Goal: Information Seeking & Learning: Compare options

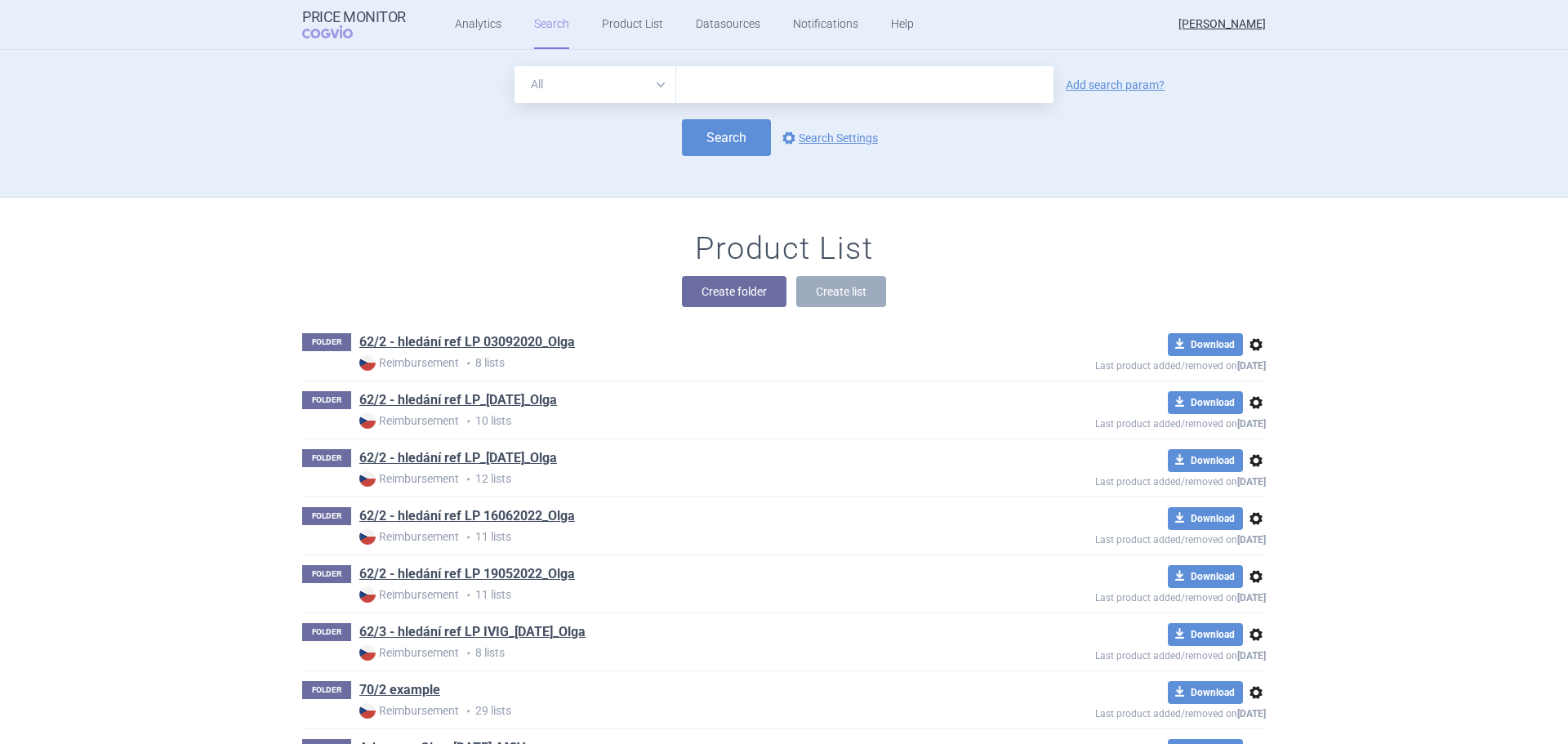
click at [708, 86] on input "text" at bounding box center [864, 84] width 377 height 36
type input "entyvio"
click button "Search" at bounding box center [726, 137] width 89 height 36
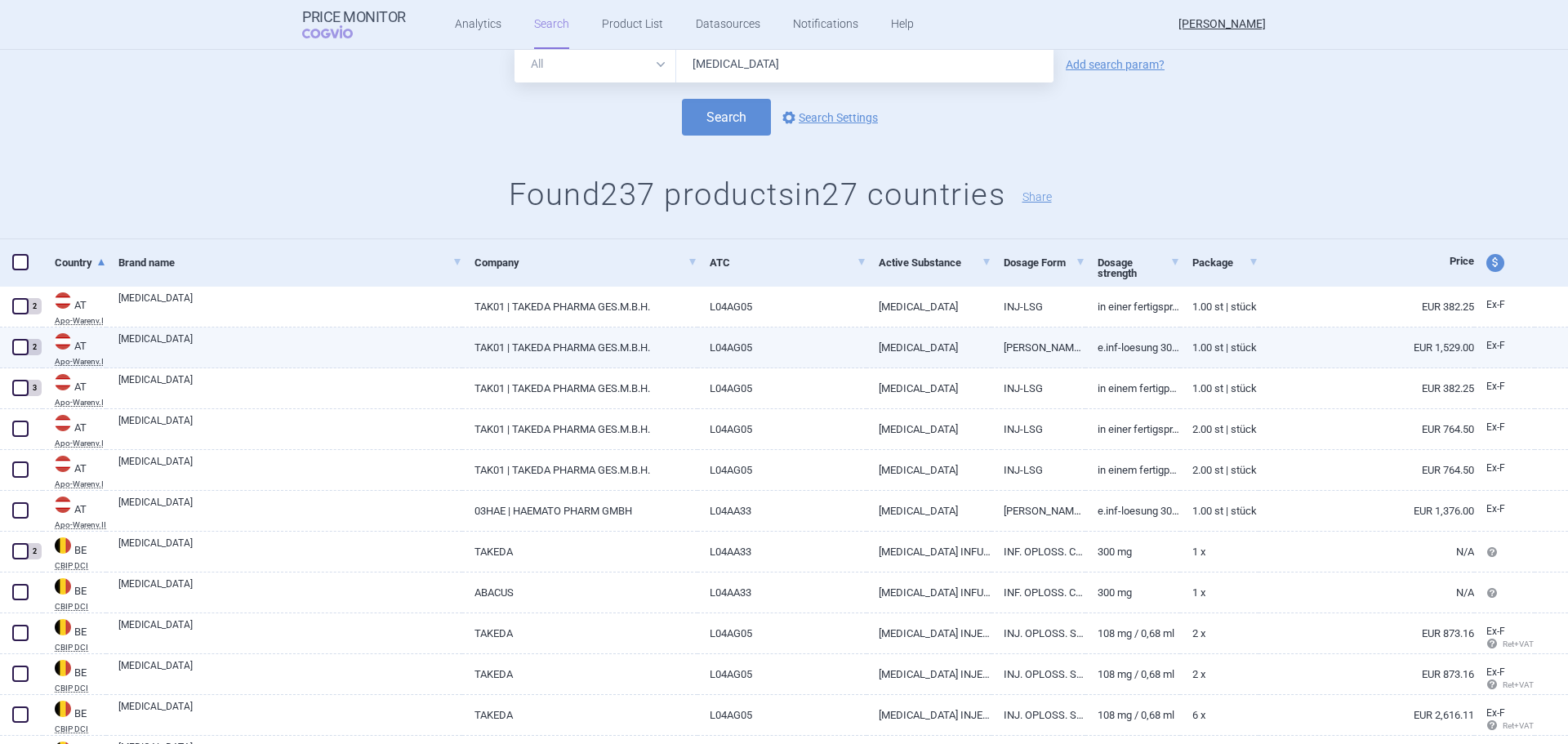
scroll to position [81, 0]
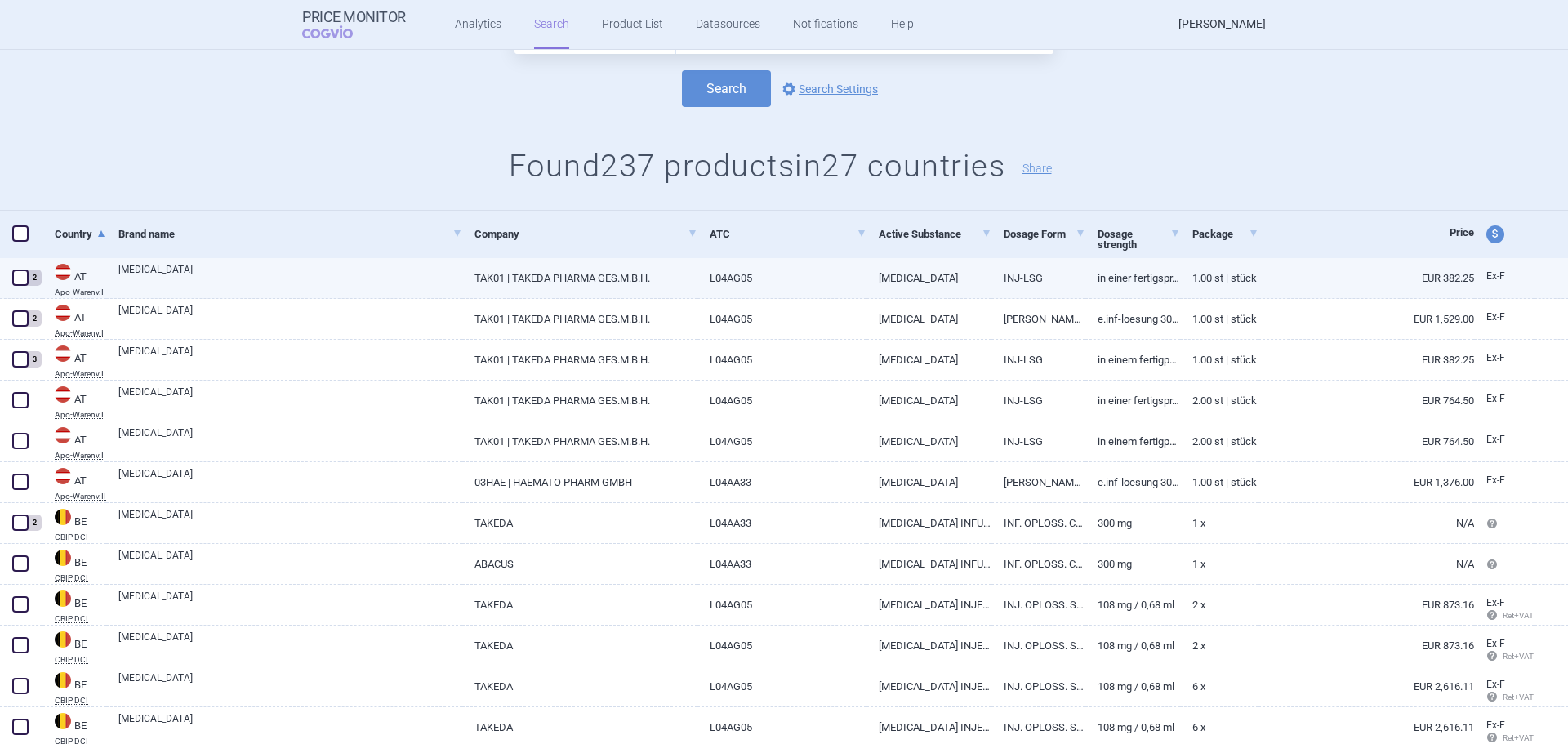
click at [1259, 289] on link "EUR 382.25" at bounding box center [1367, 278] width 215 height 40
select select "EUR"
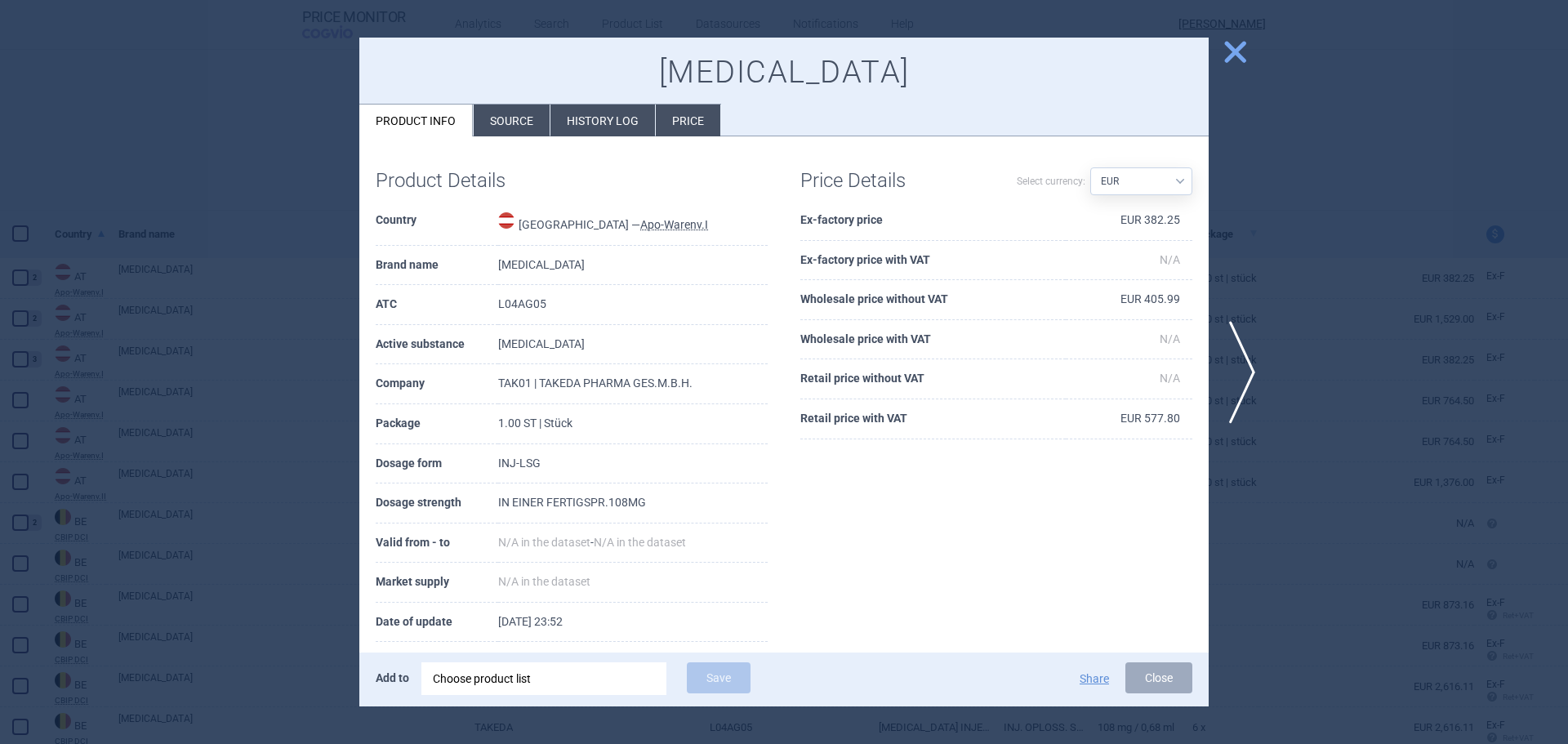
scroll to position [62, 0]
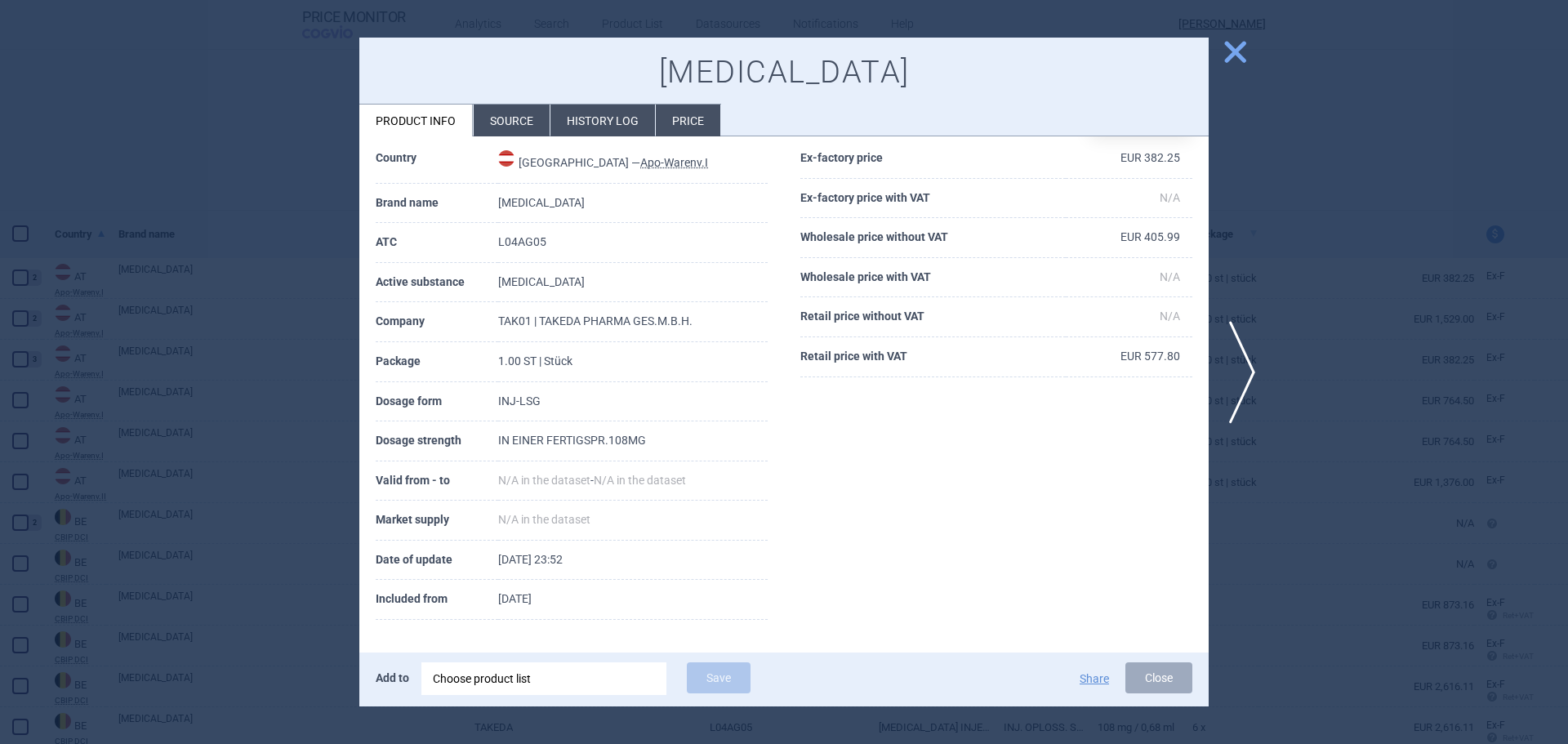
click at [220, 331] on div at bounding box center [784, 372] width 1568 height 744
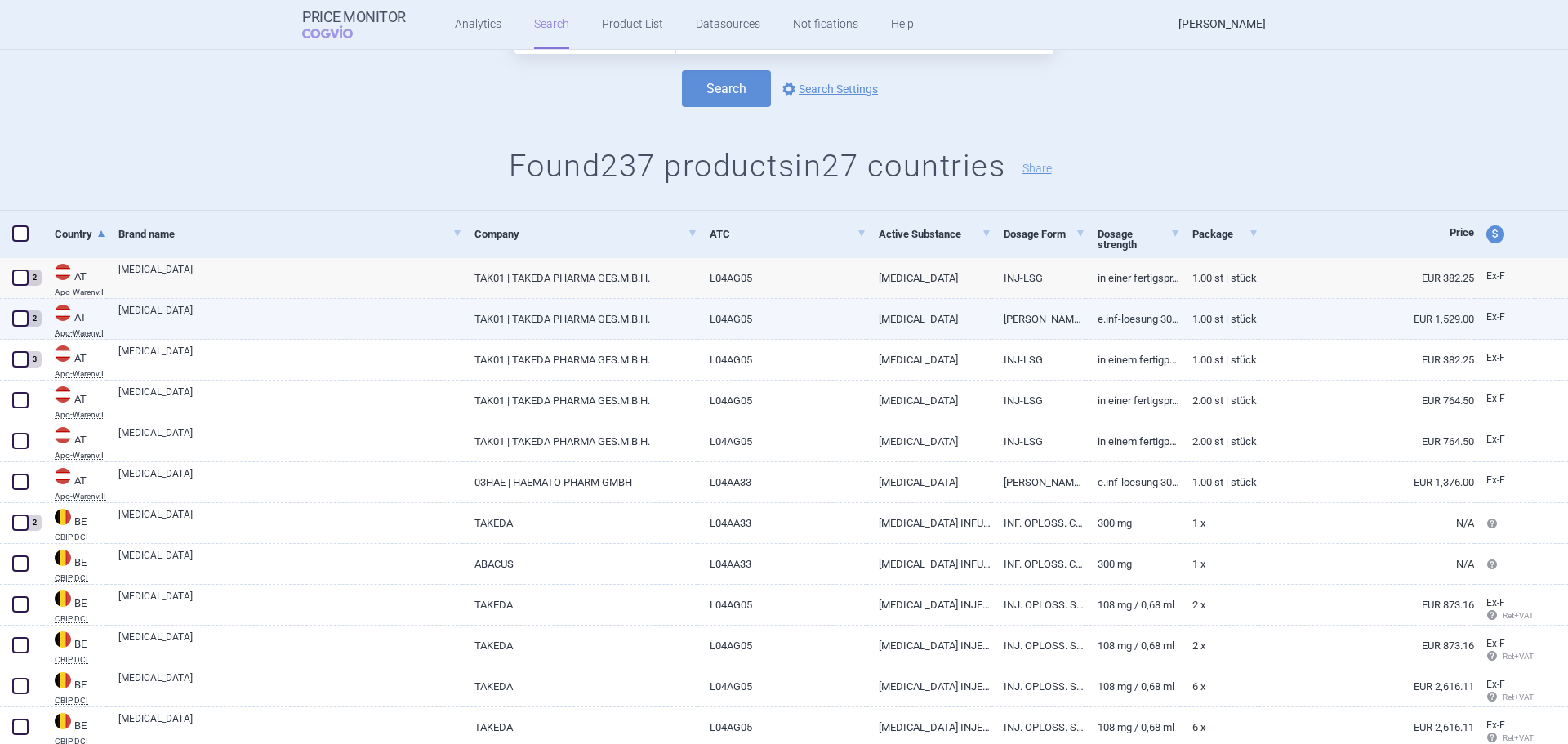
click at [1259, 311] on link "EUR 1,529.00" at bounding box center [1367, 318] width 215 height 40
select select "EUR"
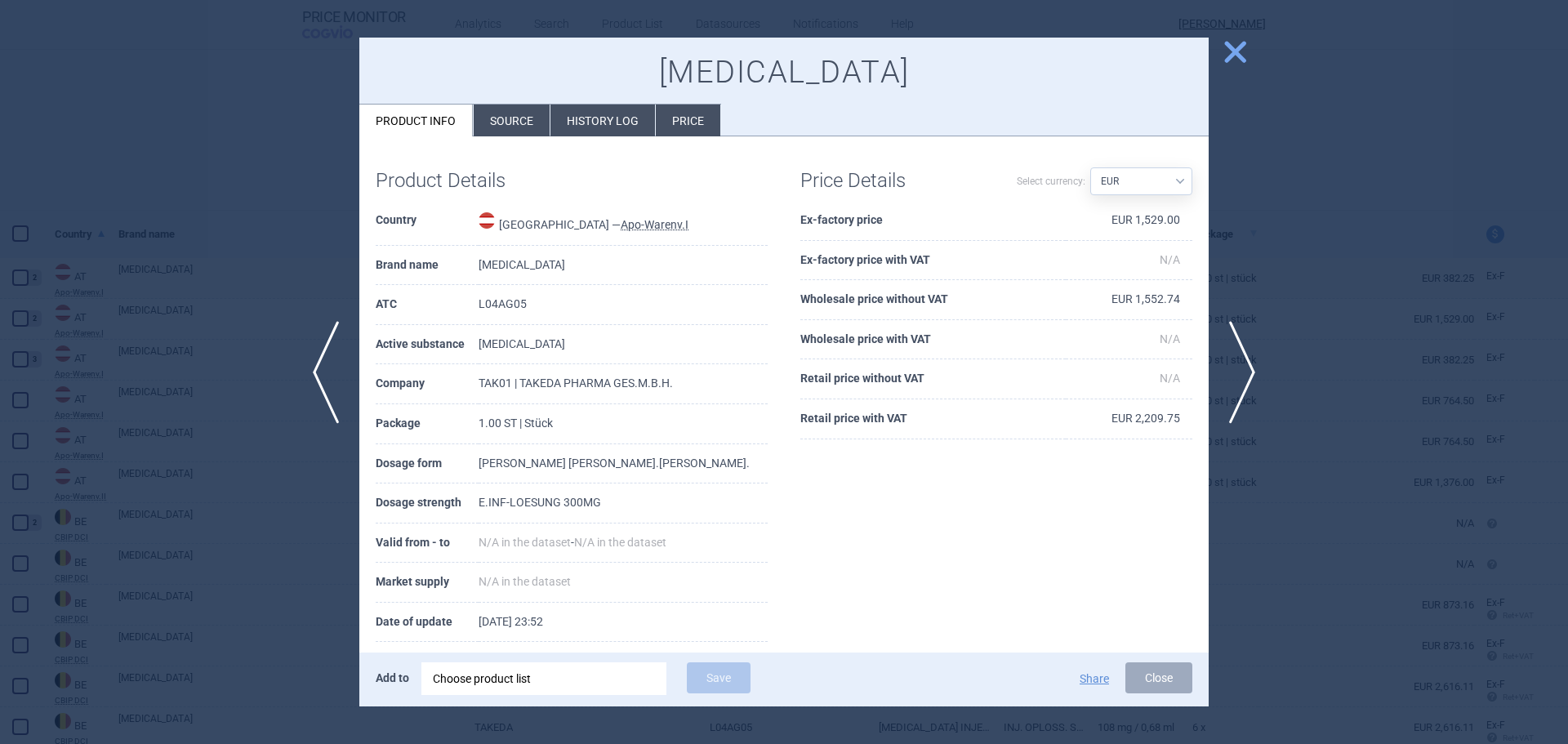
click at [160, 417] on div at bounding box center [784, 372] width 1568 height 744
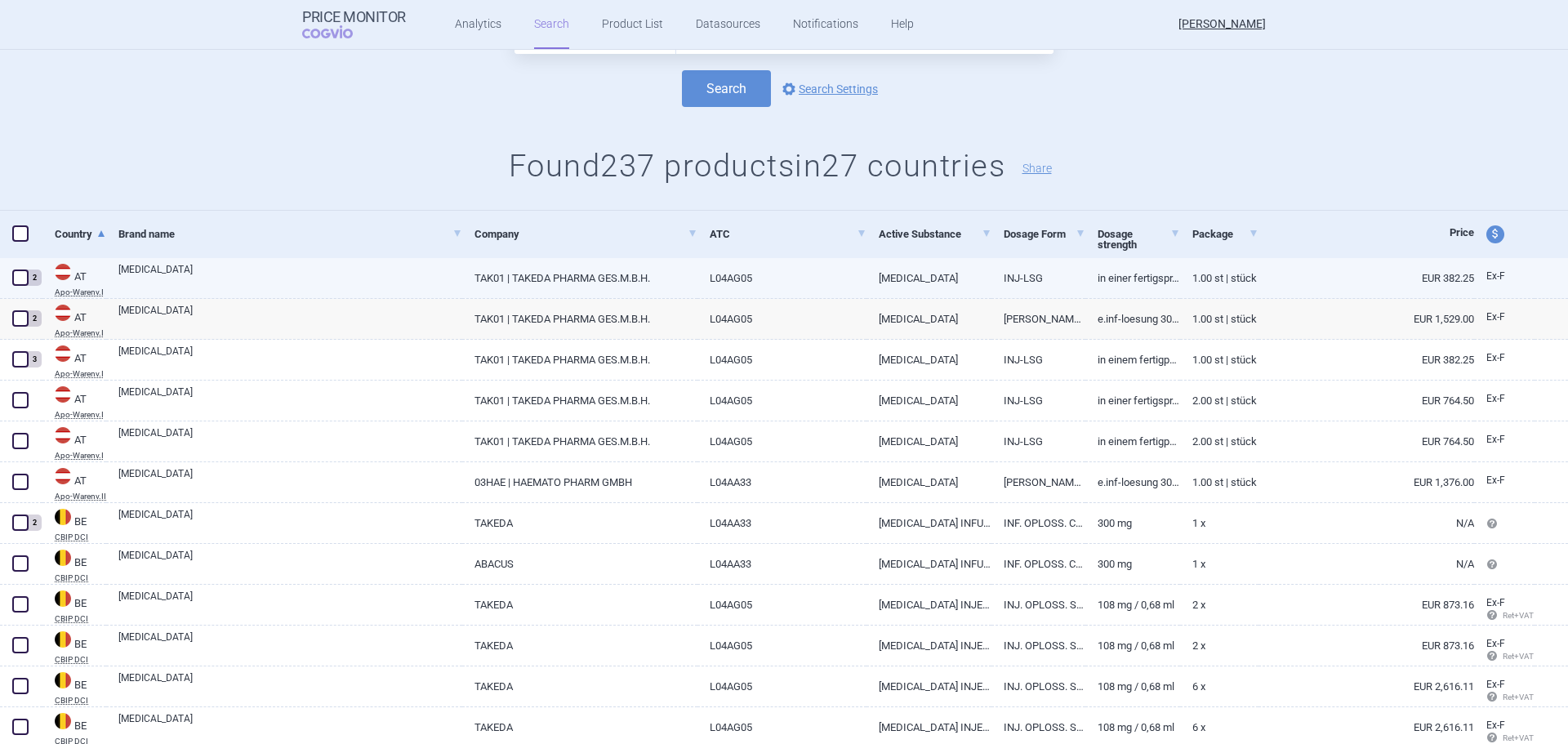
click at [1138, 287] on link "IN EINER FERTIGSPR.108MG" at bounding box center [1133, 278] width 94 height 40
select select "EUR"
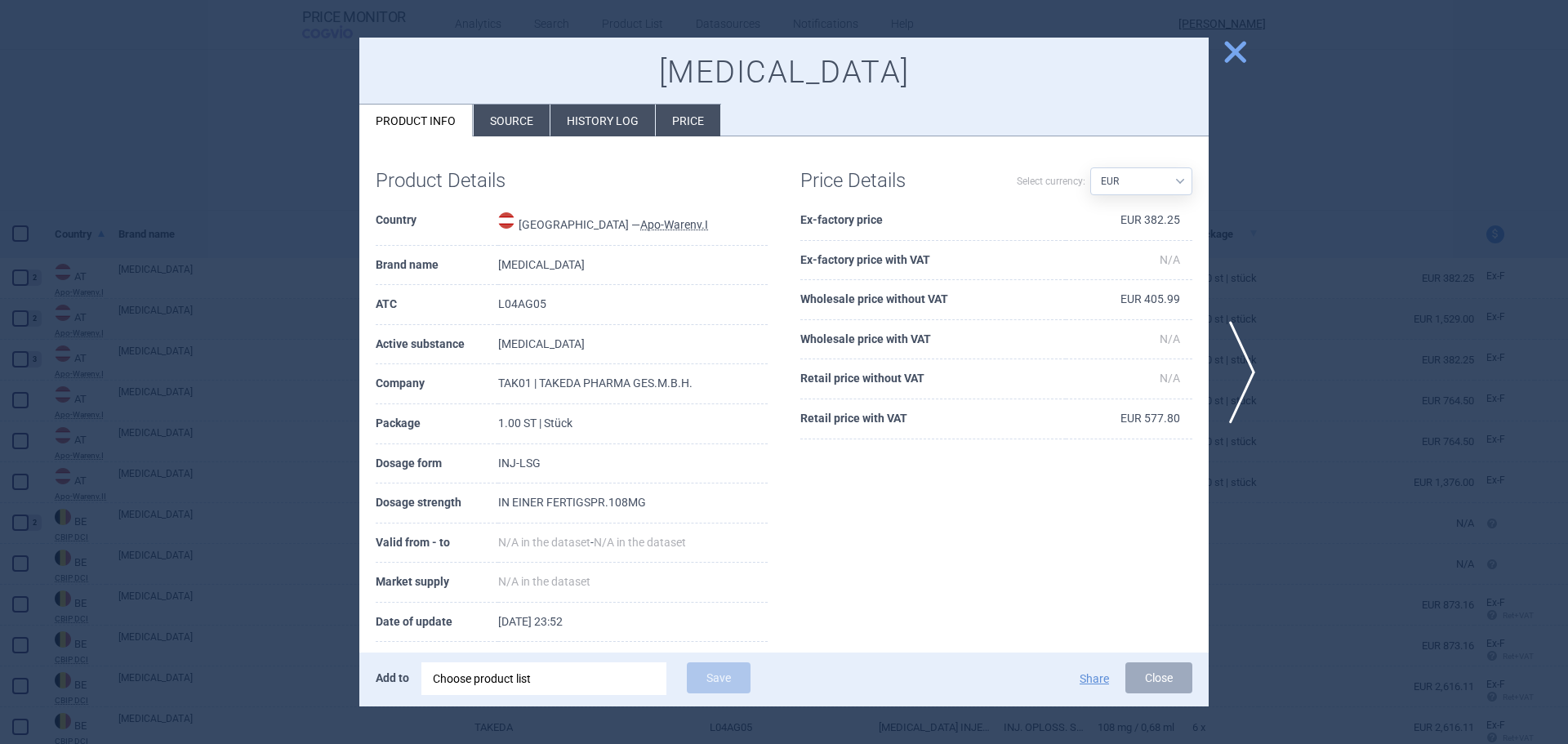
click at [1345, 329] on div at bounding box center [784, 372] width 1568 height 744
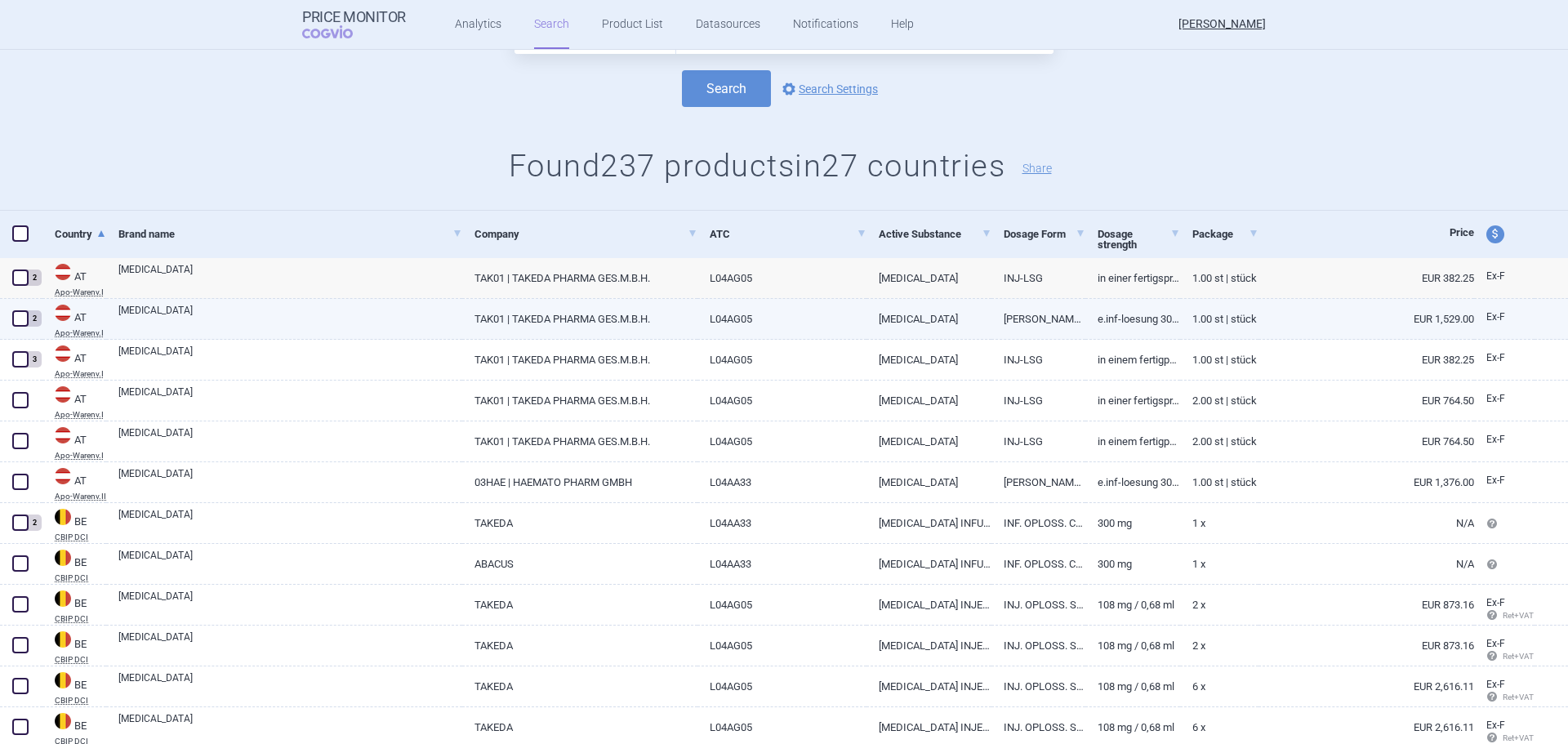
click at [1242, 315] on link "1.00 ST | Stück" at bounding box center [1220, 318] width 79 height 40
select select "EUR"
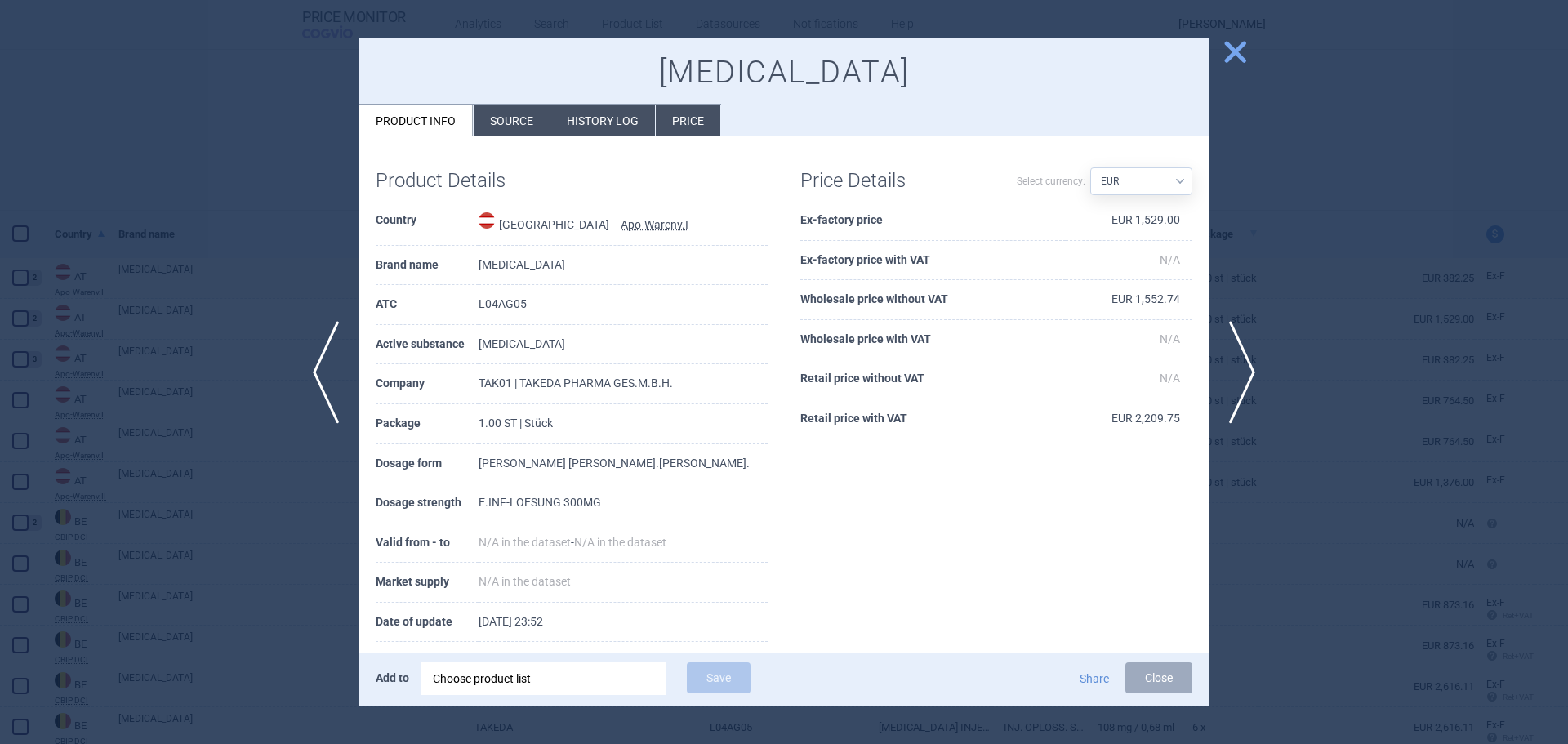
click at [235, 383] on div at bounding box center [784, 372] width 1568 height 744
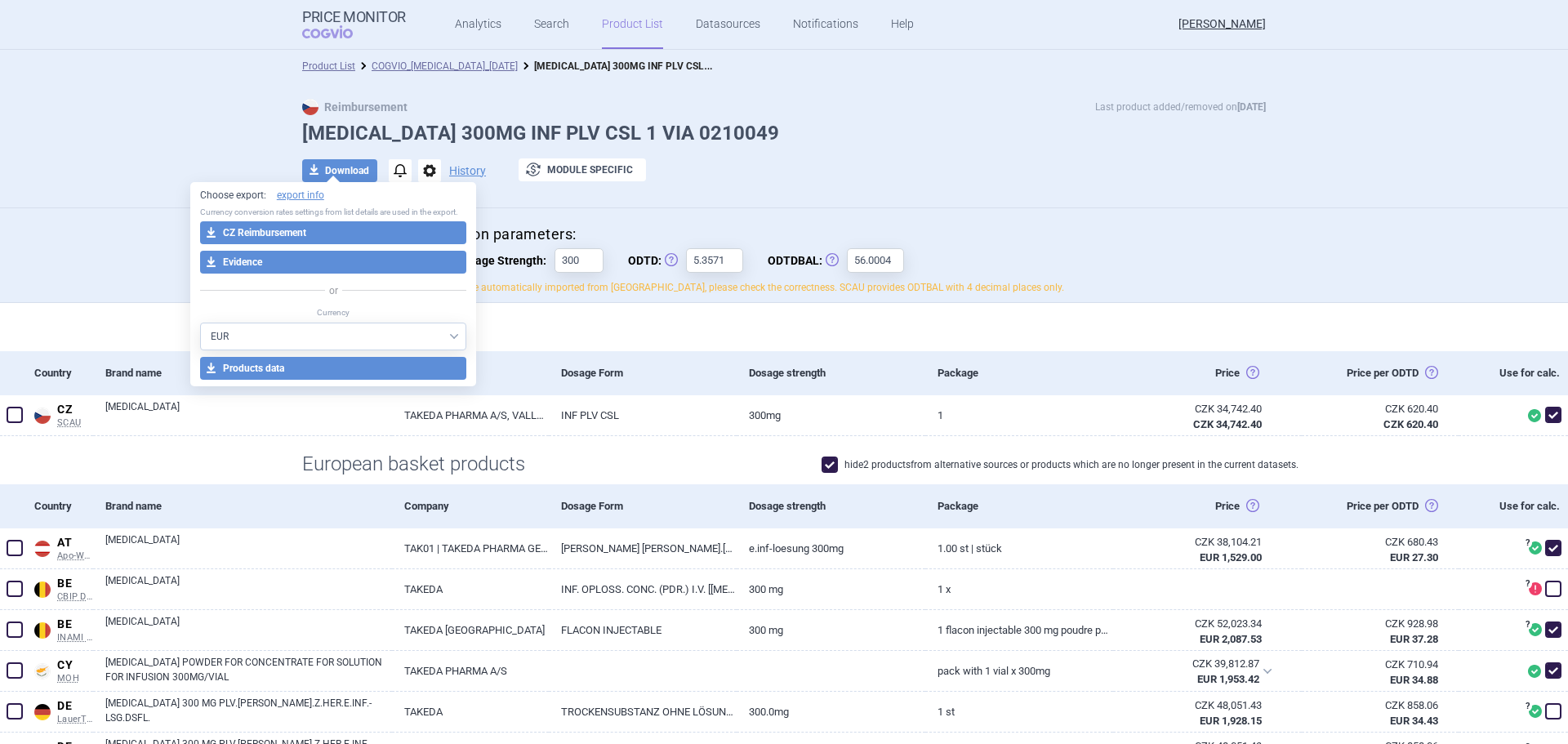
select select "EUR"
drag, startPoint x: 0, startPoint y: 0, endPoint x: 1035, endPoint y: 177, distance: 1050.0
click at [1035, 177] on div "download Download notifications options History exchange Module specific" at bounding box center [784, 170] width 964 height 24
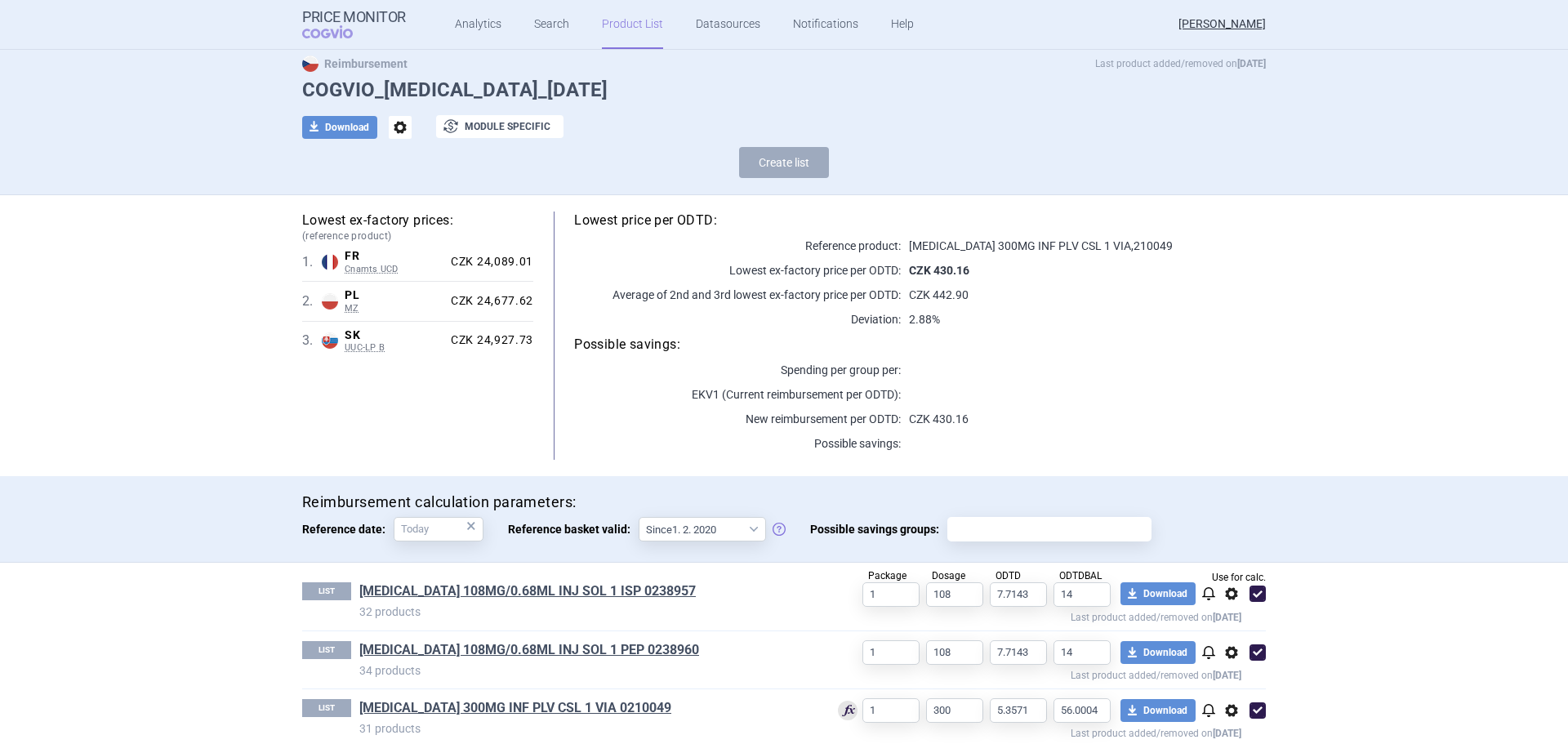
scroll to position [63, 0]
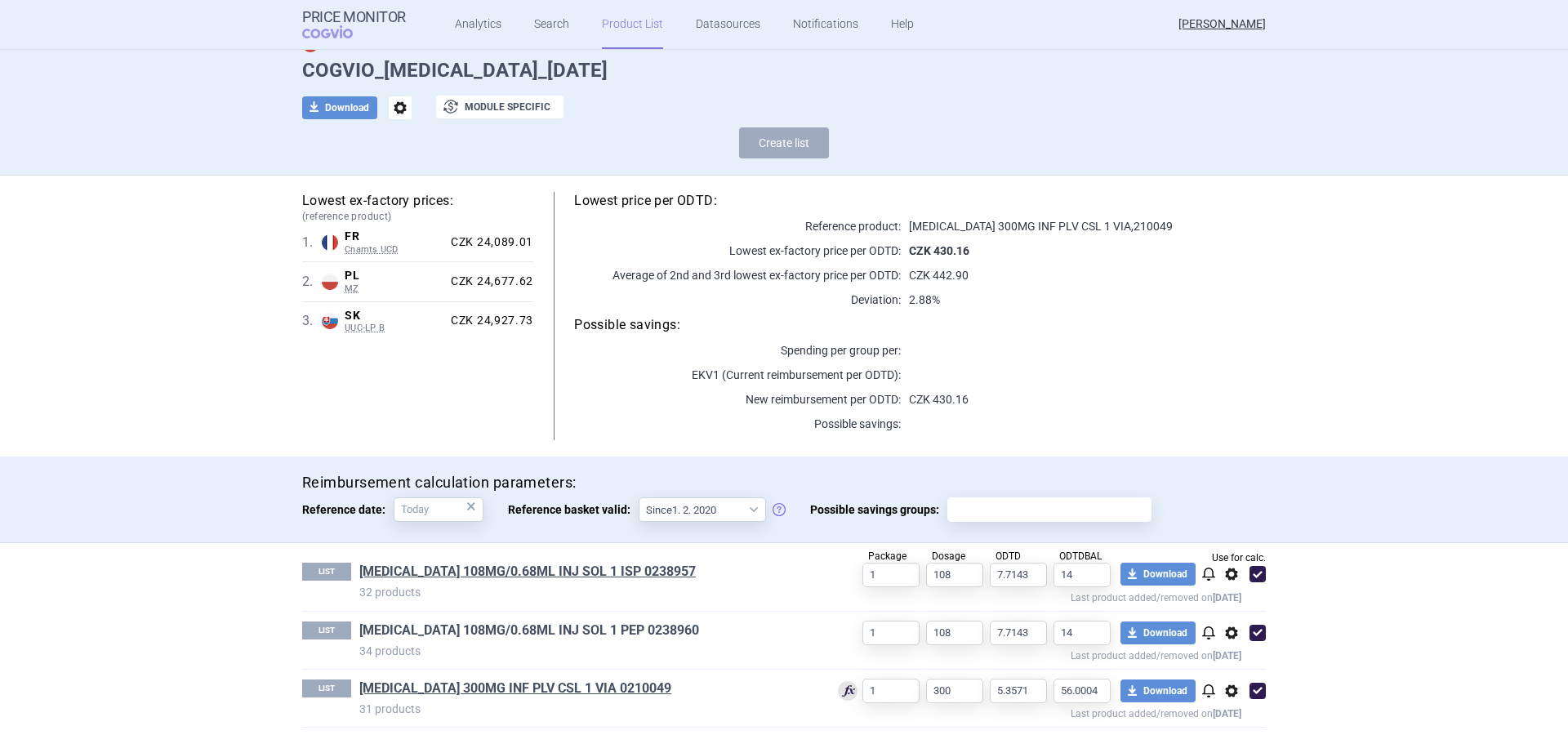
click at [562, 634] on link "[MEDICAL_DATA] 108MG/0.68ML INJ SOL 1 PEP 0238960" at bounding box center [529, 630] width 340 height 18
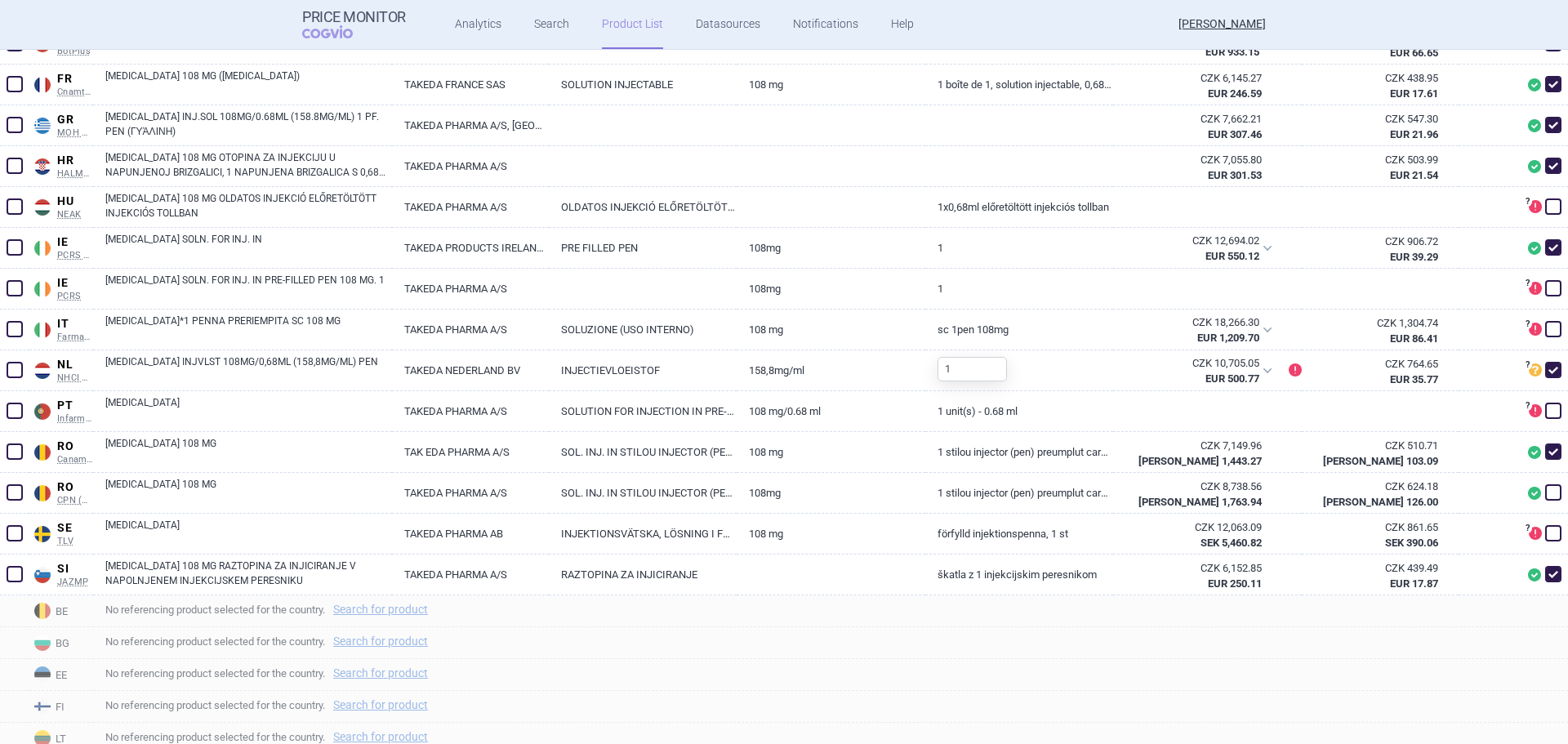
scroll to position [919, 0]
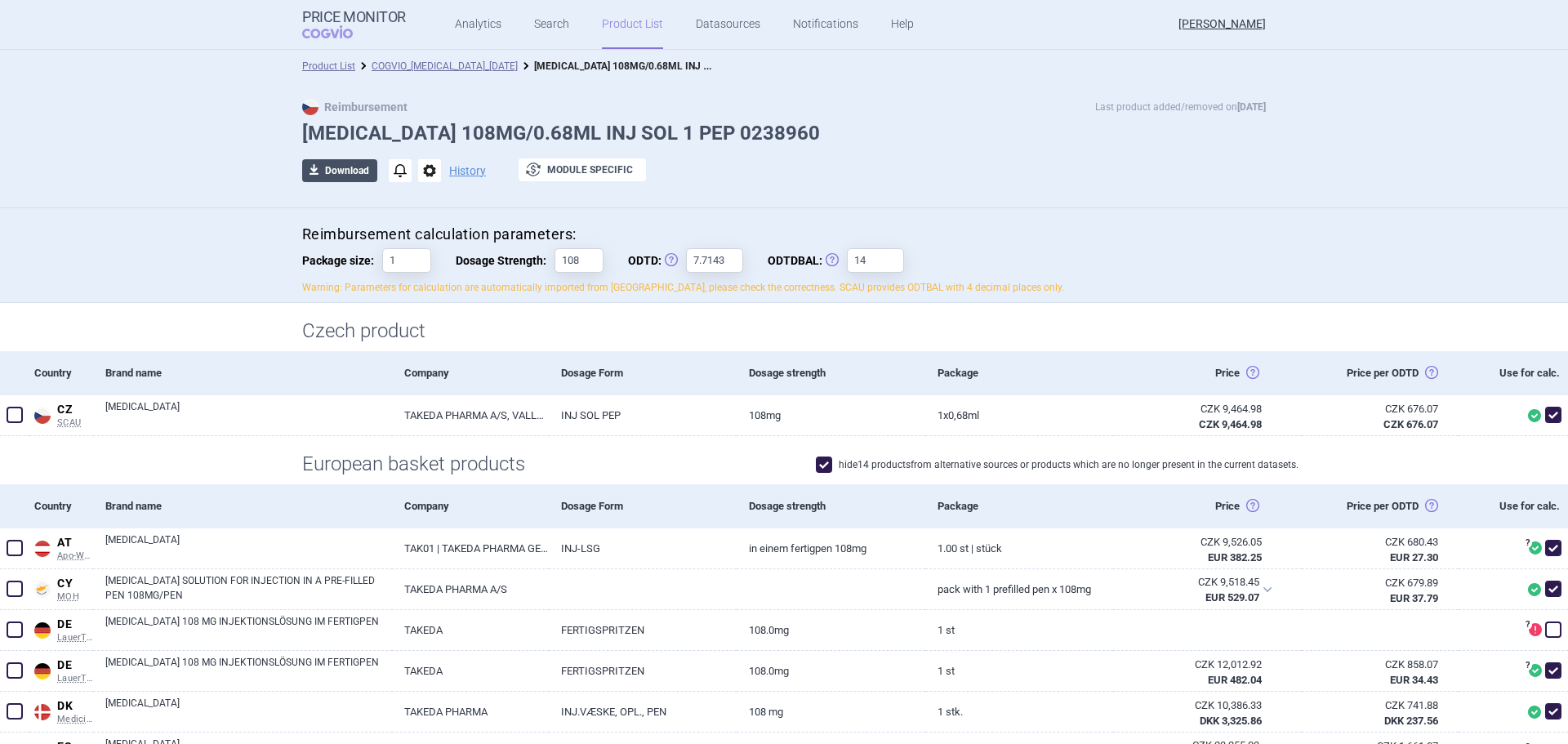
click at [316, 168] on span "download" at bounding box center [314, 170] width 22 height 22
select select "EUR"
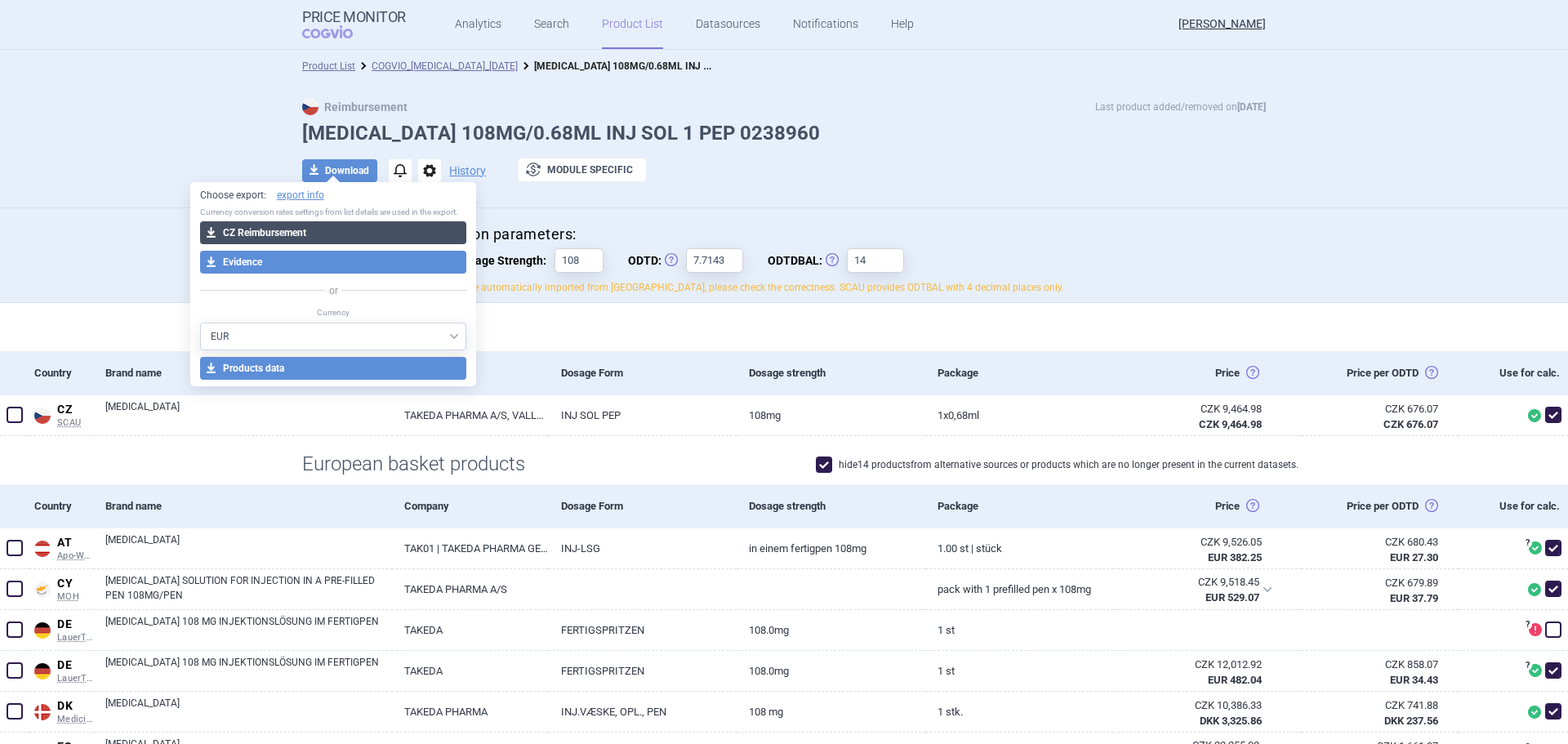
click at [314, 235] on button "download CZ Reimbursement" at bounding box center [333, 232] width 267 height 22
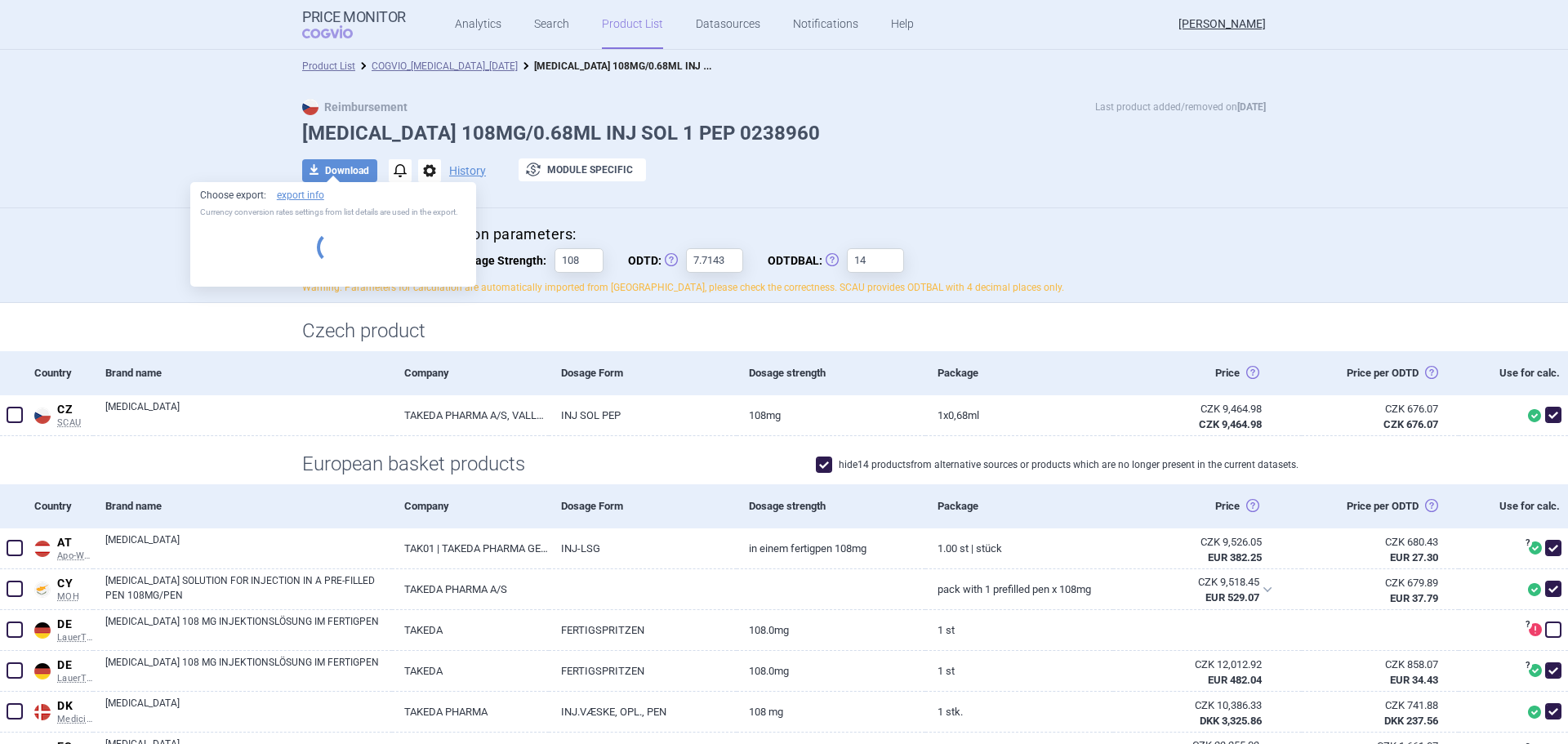
select select "EUR"
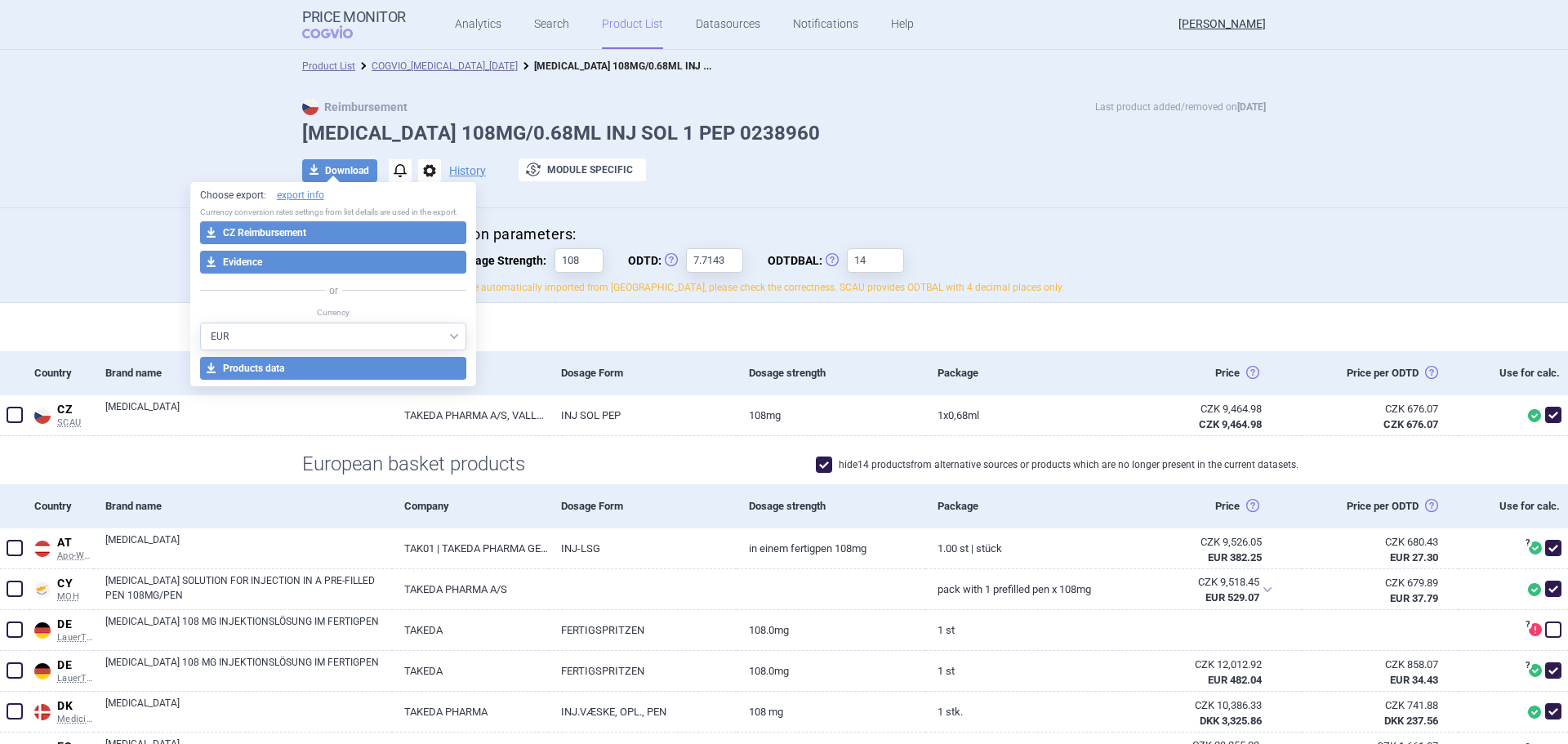
click at [140, 100] on div "Reimbursement Last product added/removed on [DATE] [MEDICAL_DATA] 108MG/0.68ML …" at bounding box center [784, 145] width 1568 height 125
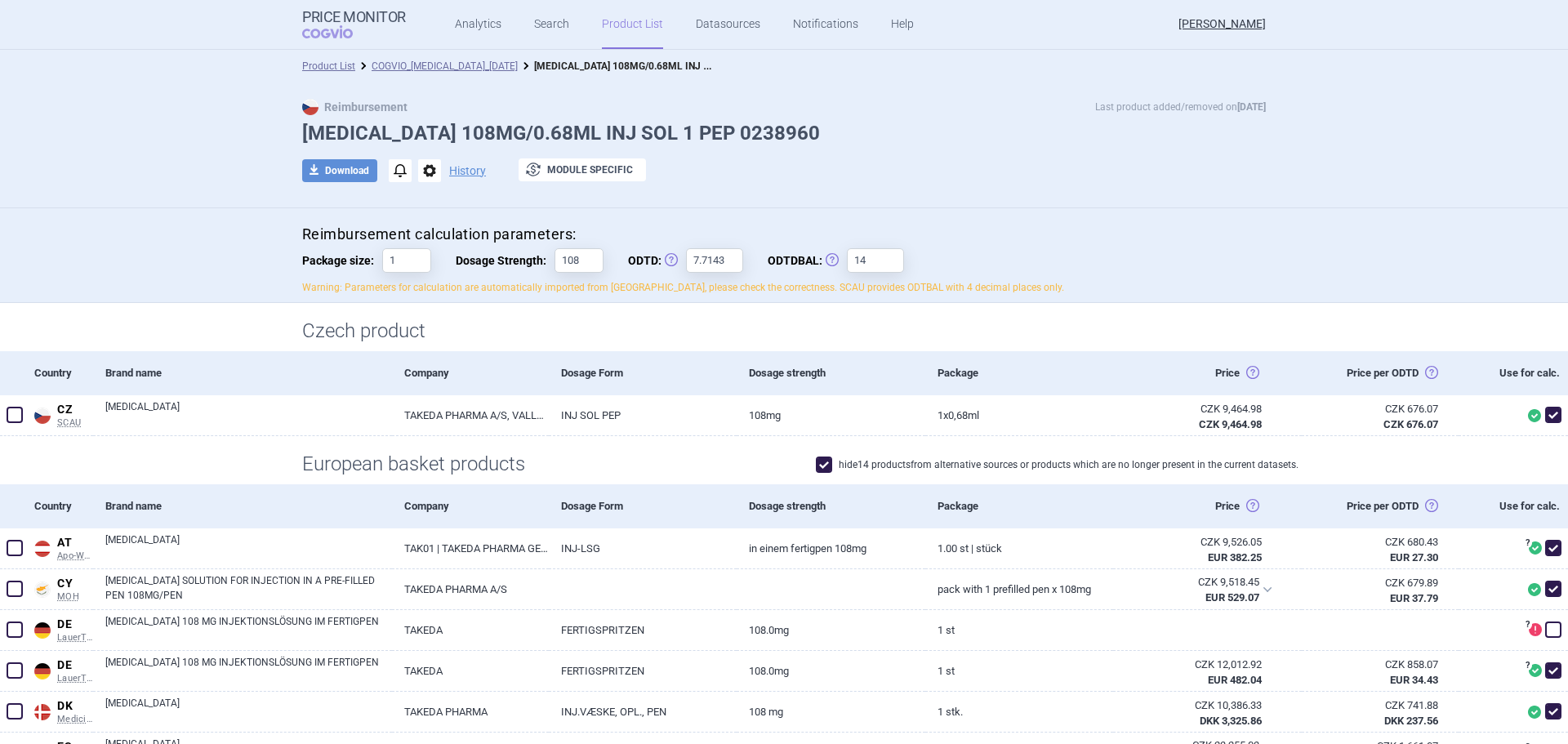
click at [441, 54] on div "Product List COGVIO_[MEDICAL_DATA]_[DATE] [MEDICAL_DATA] 108MG/0.68ML INJ SOL 1…" at bounding box center [784, 66] width 1568 height 33
click at [439, 54] on div "Product List COGVIO_ENTYVIO_05.09.2025 ENTYVIO 108MG/0.68ML INJ SOL 1 PEP 02389…" at bounding box center [784, 66] width 1568 height 33
click at [436, 66] on link "COGVIO_[MEDICAL_DATA]_[DATE]" at bounding box center [445, 66] width 146 height 11
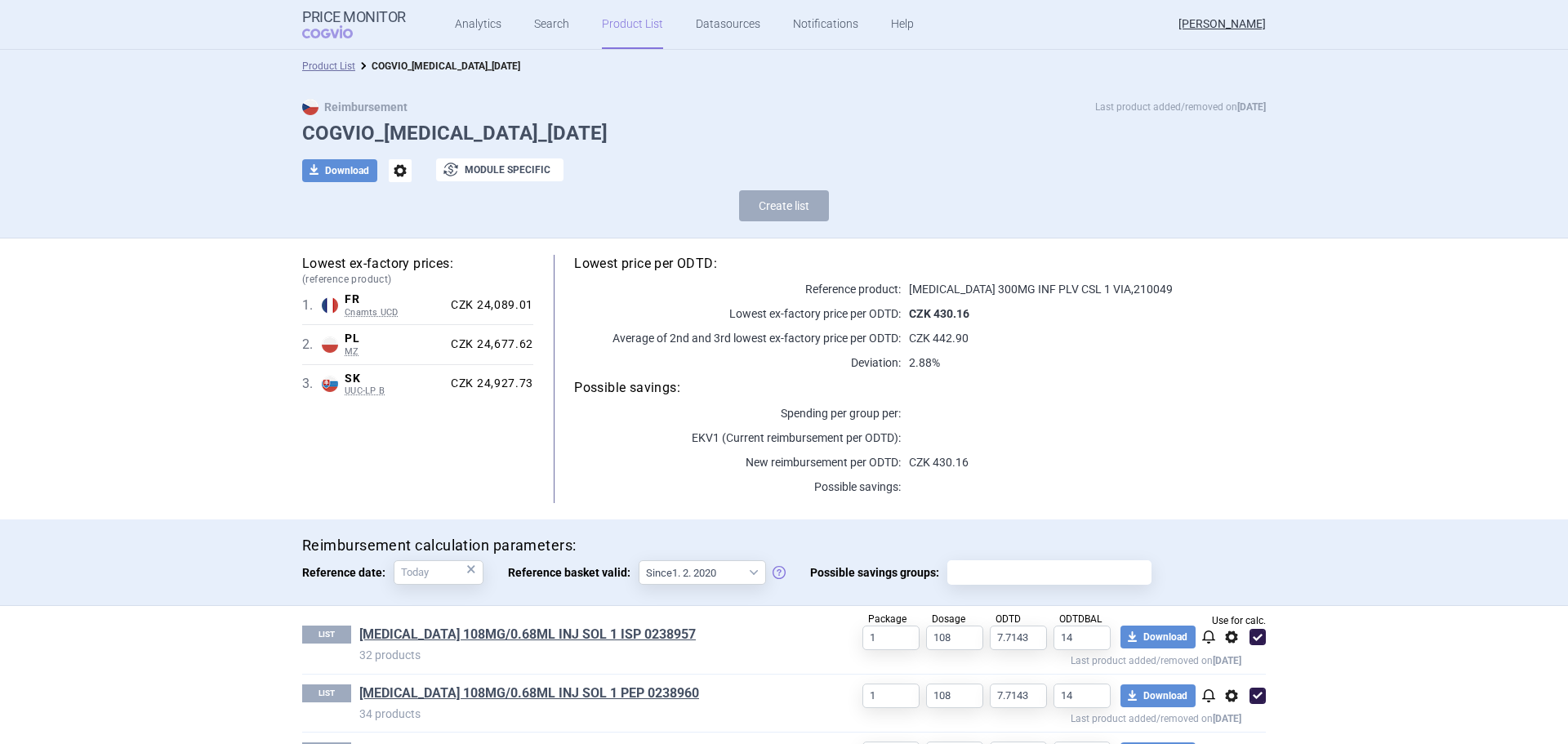
scroll to position [63, 0]
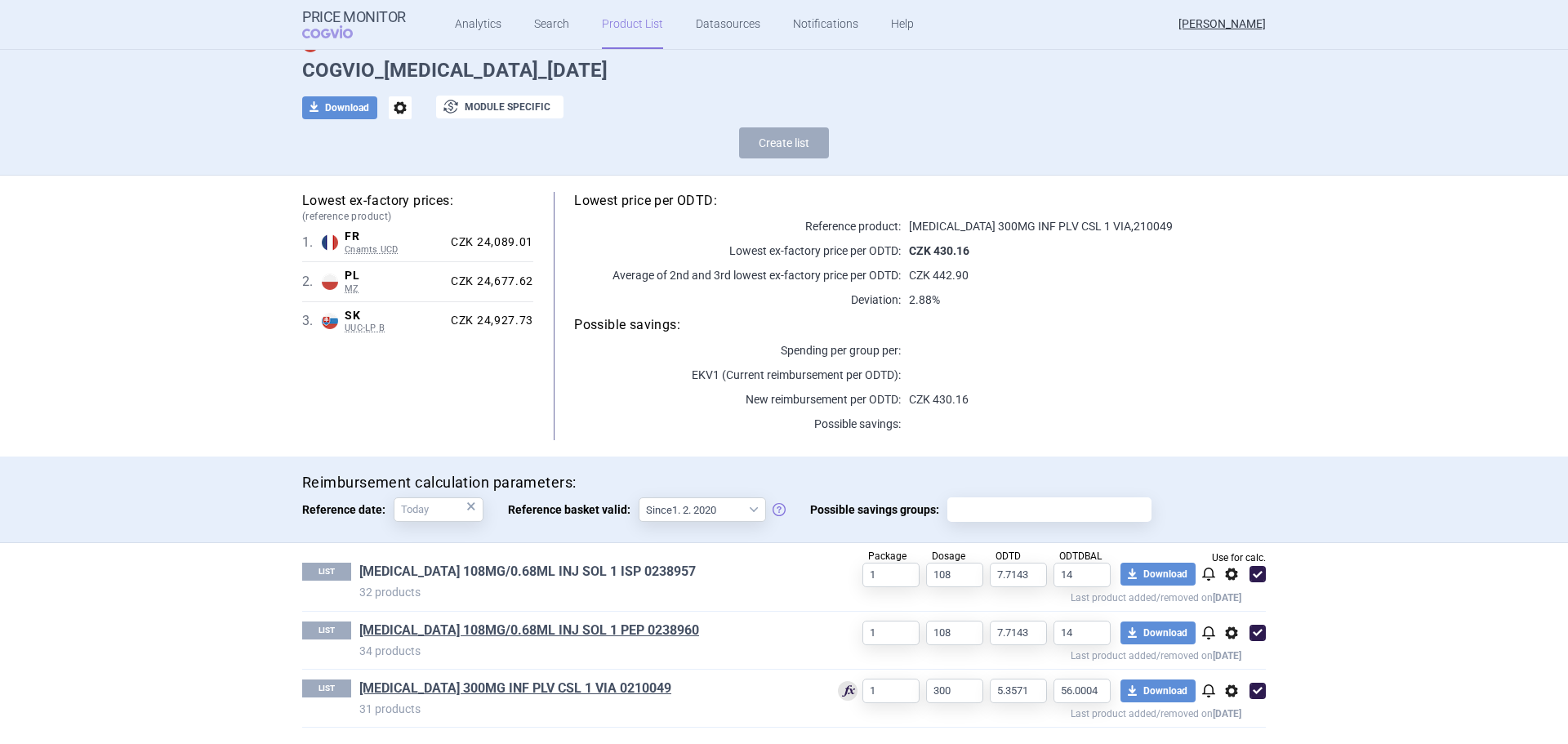
click at [467, 562] on link "ENTYVIO 108MG/0.68ML INJ SOL 1 ISP 0238957" at bounding box center [527, 571] width 336 height 18
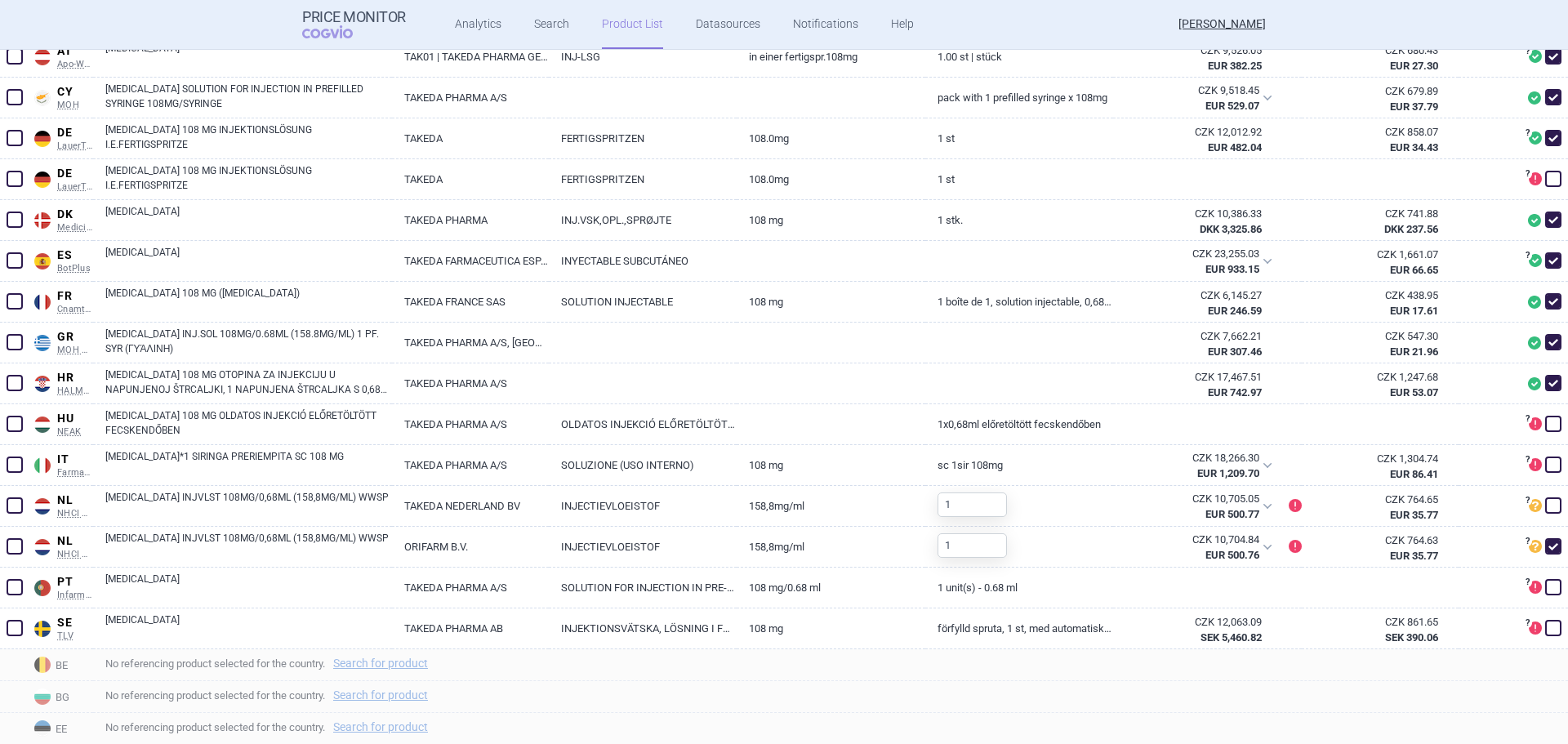
scroll to position [81, 0]
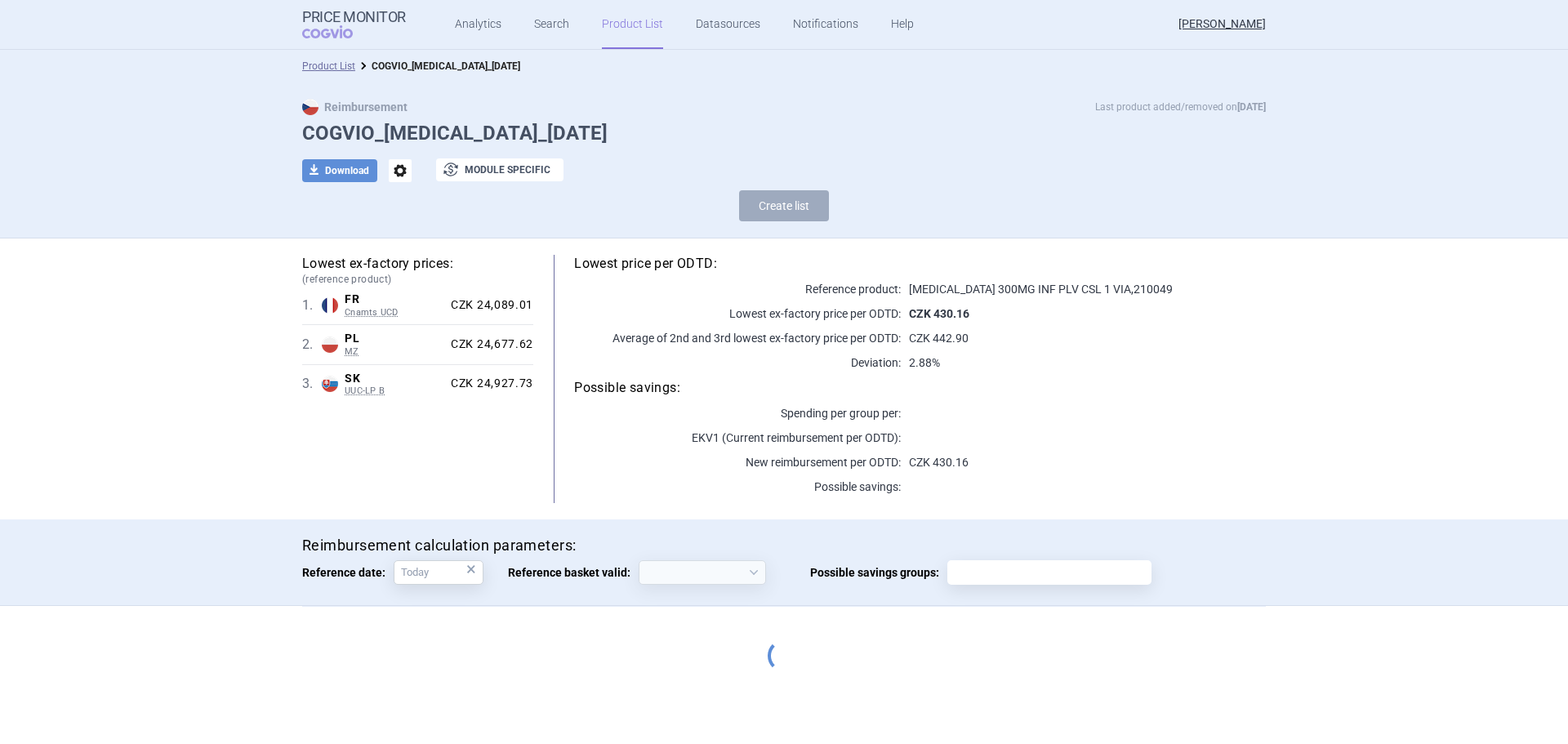
select select "2020-02-01"
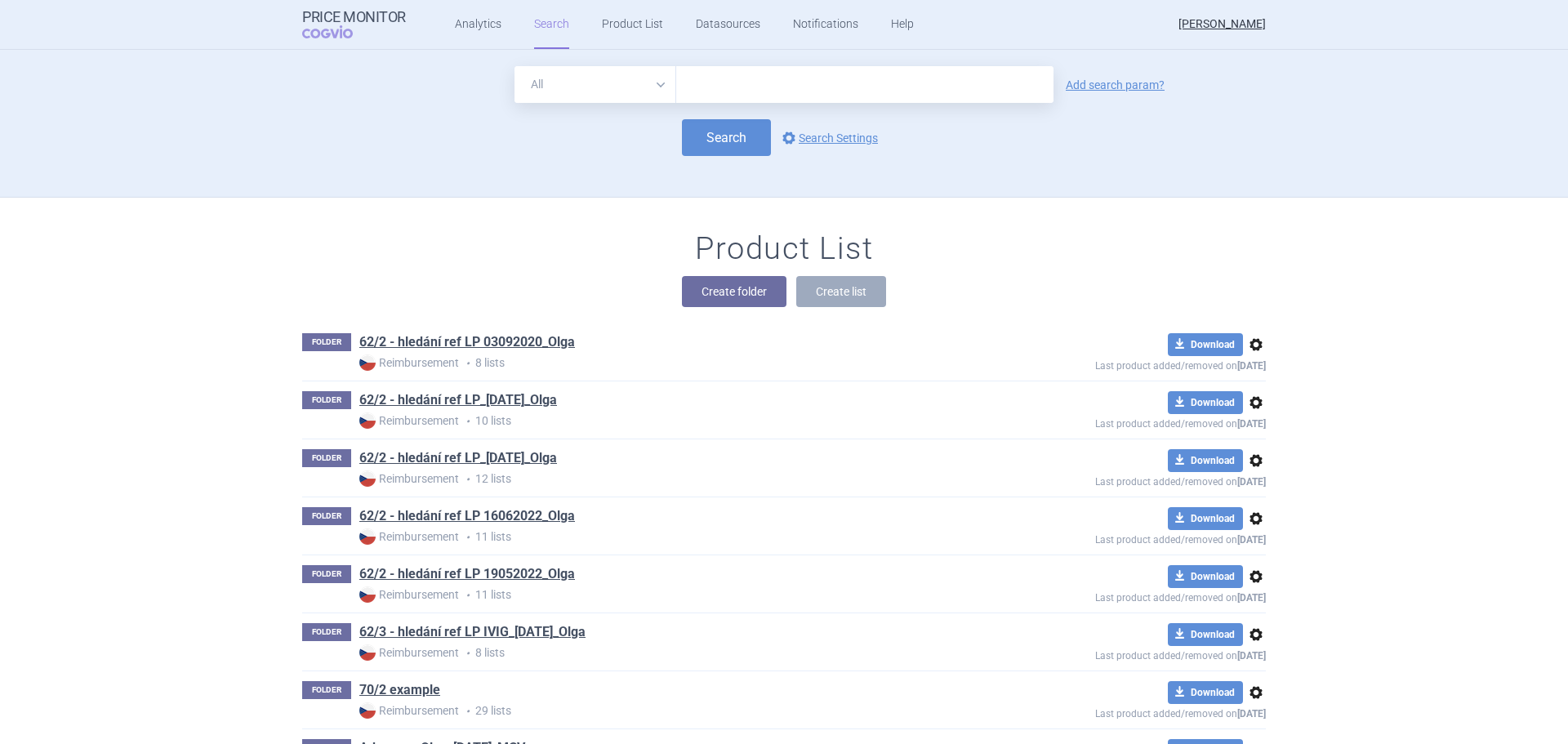
click at [663, 91] on select "All Brand Name ATC Company Active Substance Country Newer than" at bounding box center [595, 84] width 162 height 36
click at [711, 76] on input "text" at bounding box center [864, 84] width 377 height 36
type input "[MEDICAL_DATA]"
click button "Search" at bounding box center [726, 137] width 89 height 36
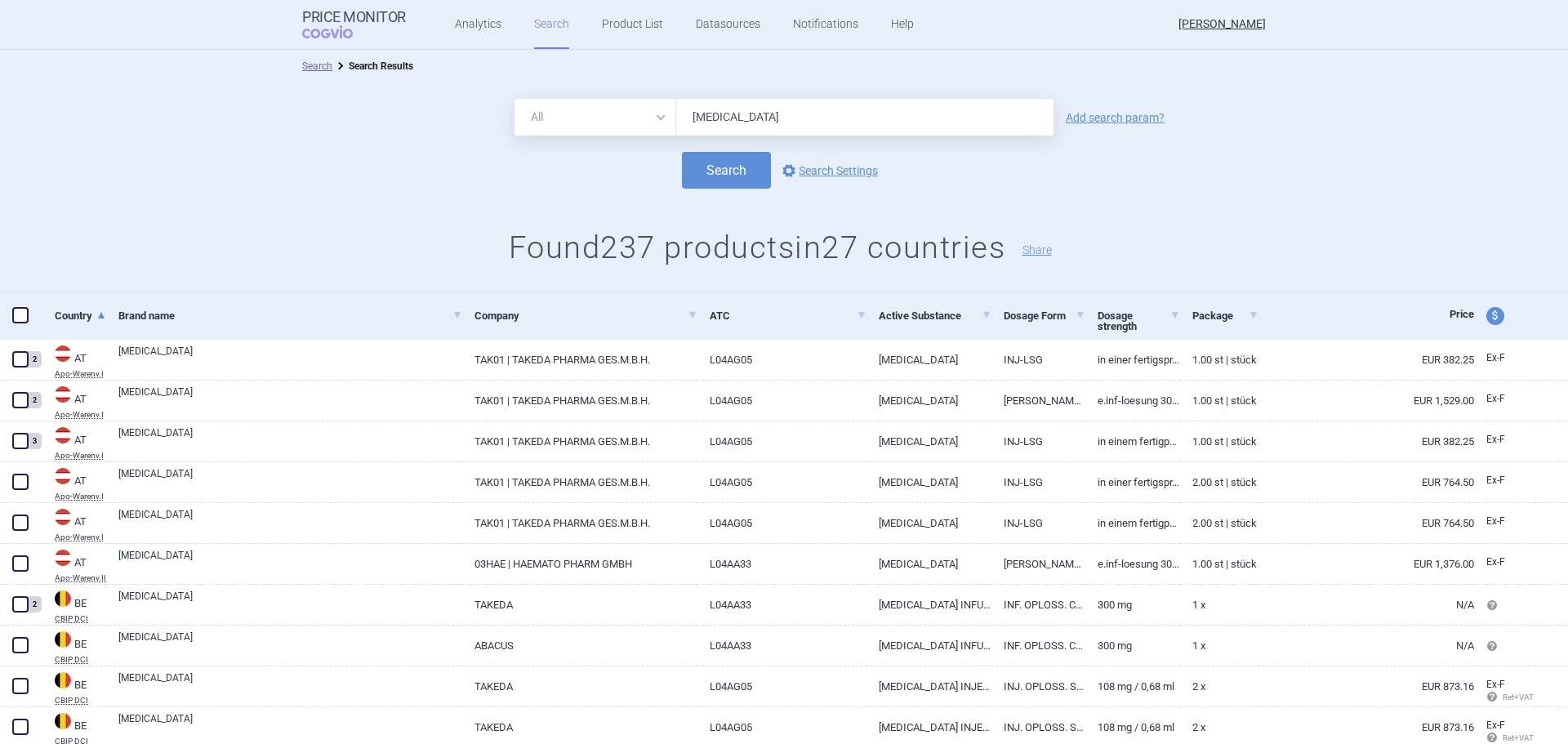
click at [1094, 109] on div "All Brand Name ATC Company Active Substance Country Newer than entyvio Add sear…" at bounding box center [784, 117] width 1568 height 36
click at [1092, 116] on link "Add search param?" at bounding box center [1116, 118] width 99 height 11
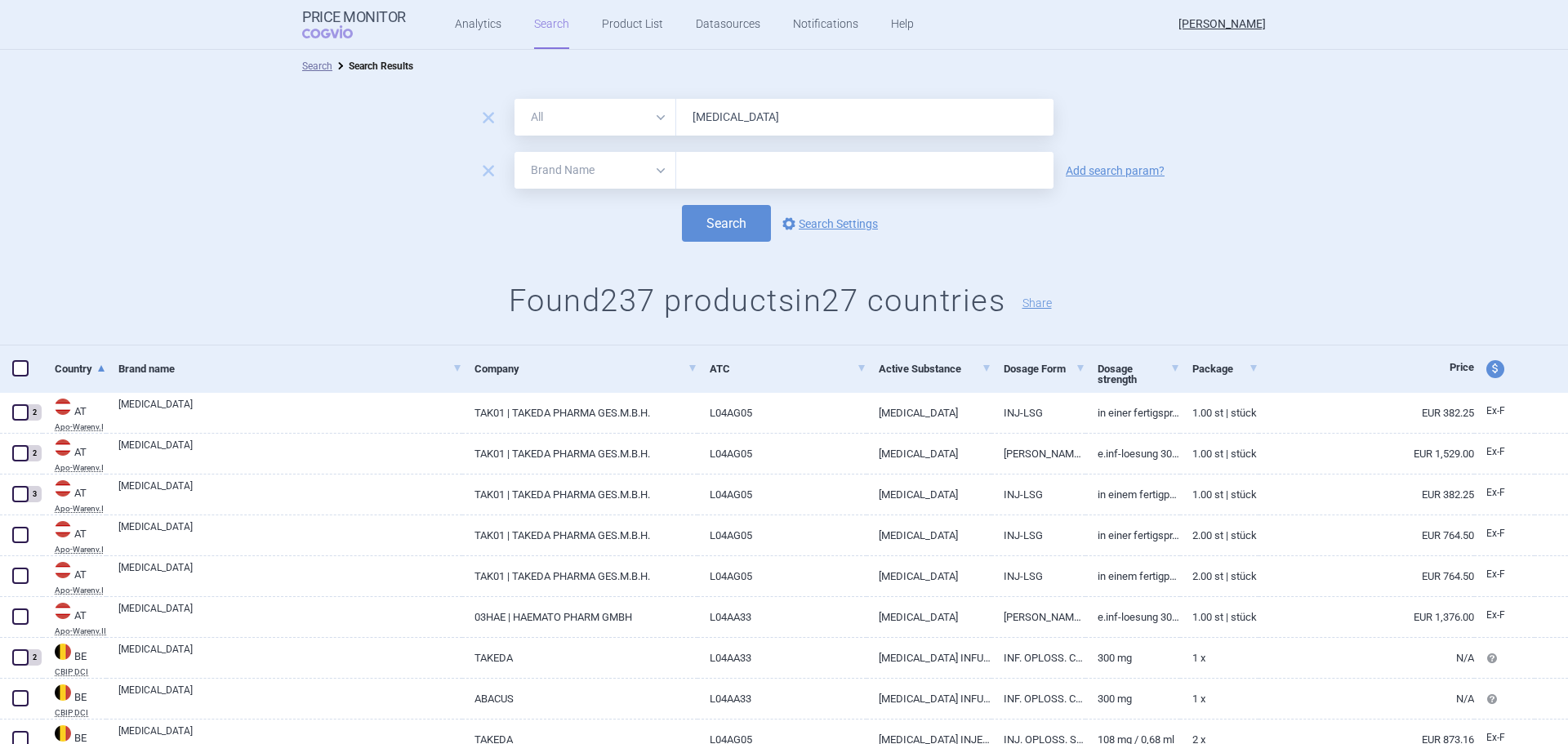
click at [648, 171] on select "All Brand Name ATC Company Active Substance Country Newer than" at bounding box center [595, 169] width 162 height 36
click at [515, 152] on select "All Brand Name ATC Company Active Substance Country Newer than" at bounding box center [595, 169] width 162 height 36
drag, startPoint x: 663, startPoint y: 170, endPoint x: 652, endPoint y: 182, distance: 16.3
click at [663, 170] on select "All Brand Name ATC Company Active Substance Country Newer than" at bounding box center [595, 169] width 162 height 36
select select "country"
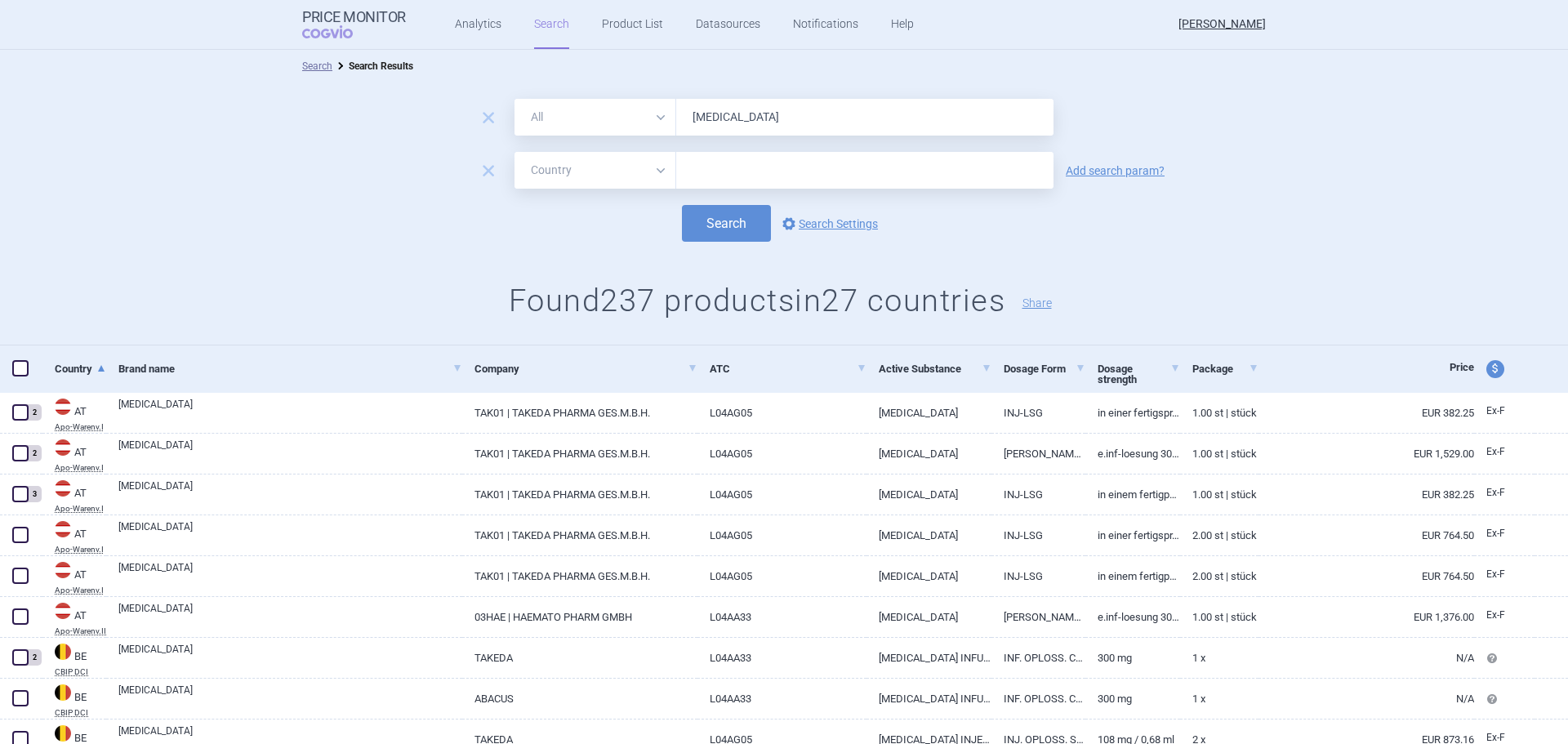
click at [515, 152] on select "All Brand Name ATC Company Active Substance Country Newer than" at bounding box center [595, 169] width 162 height 36
click at [738, 168] on input "text" at bounding box center [865, 170] width 361 height 22
type input "slovakia"
click at [720, 196] on ul "Slovakia" at bounding box center [858, 203] width 377 height 29
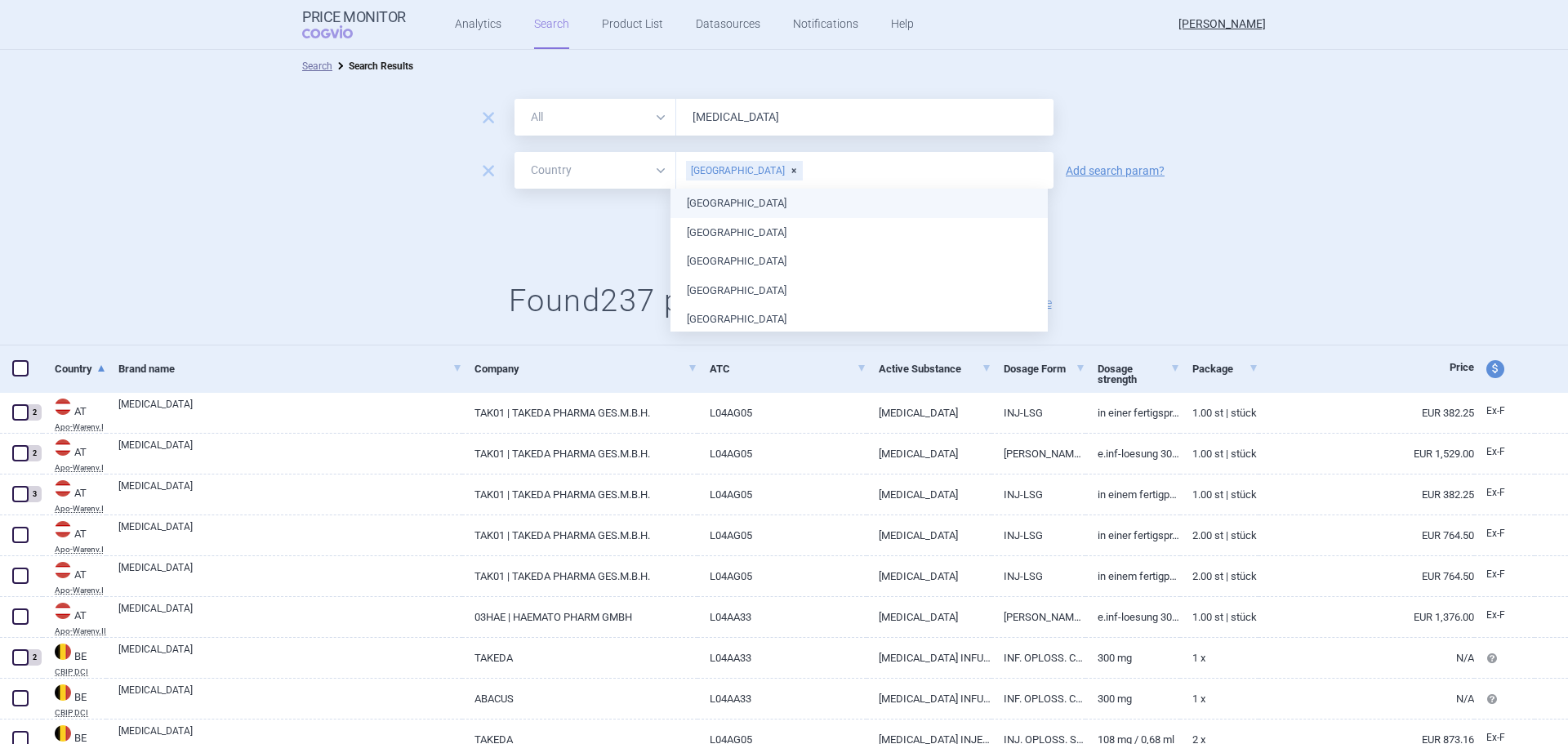
click at [401, 226] on div "Search options Search Settings" at bounding box center [784, 223] width 1568 height 36
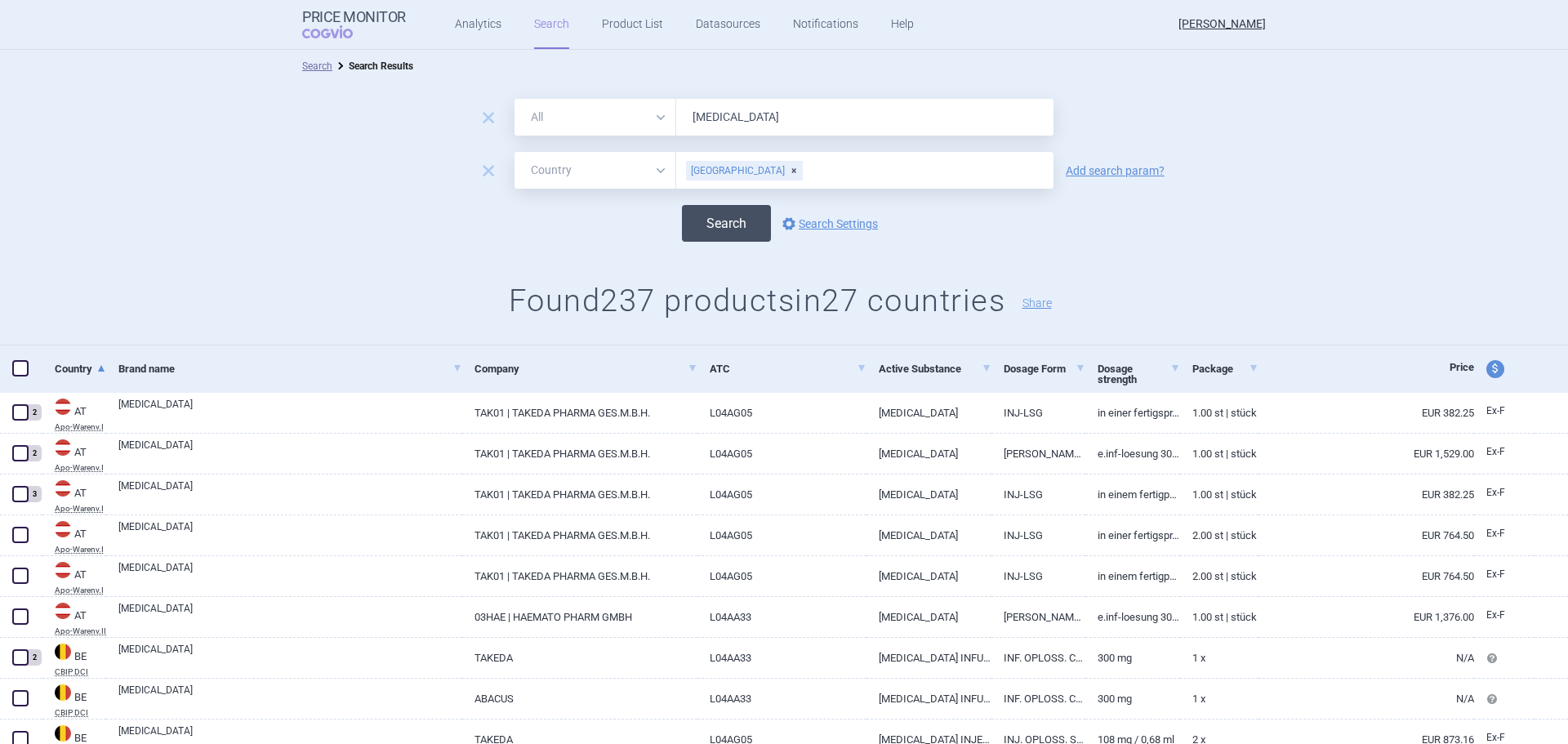
click at [689, 226] on button "Search" at bounding box center [726, 223] width 89 height 36
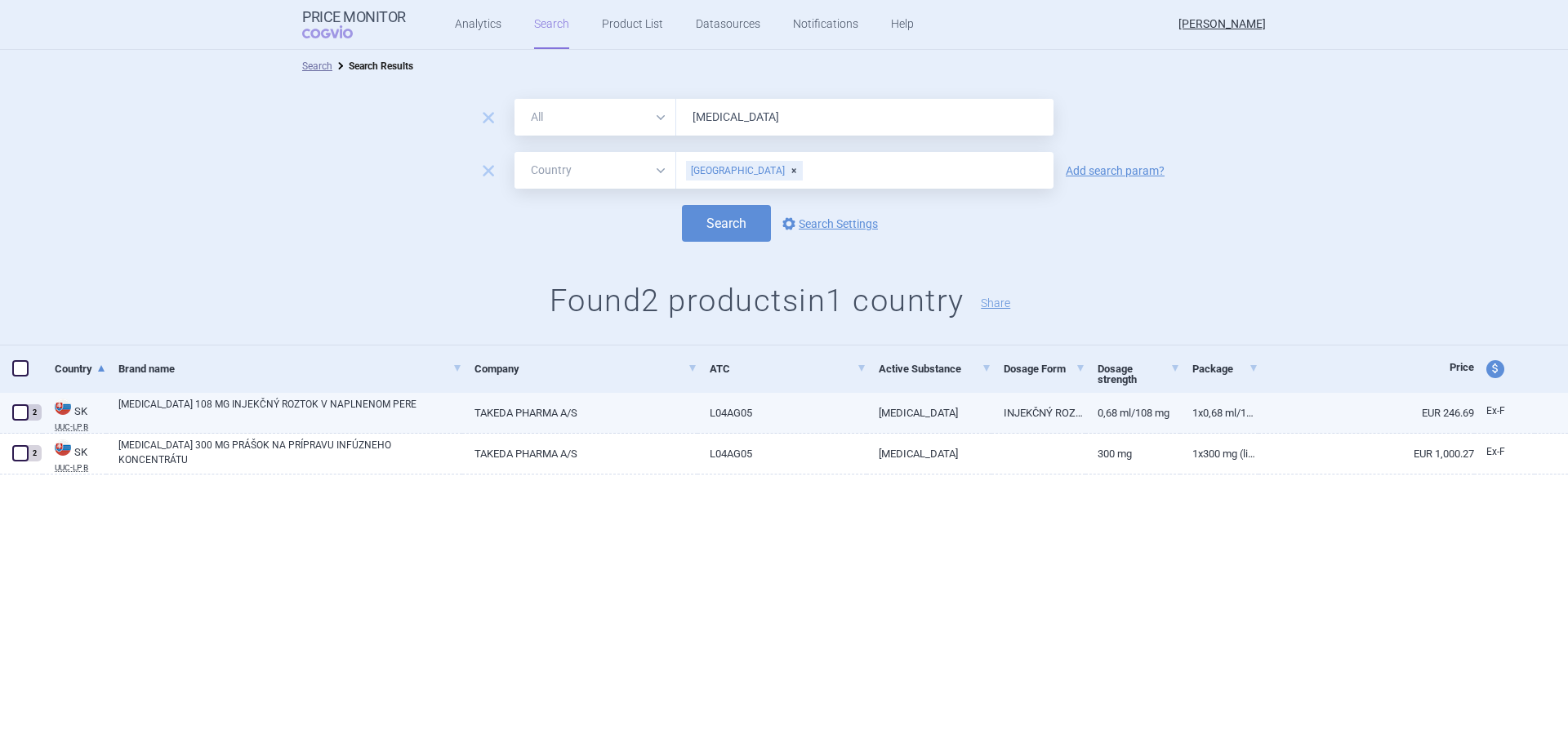
click at [286, 402] on link "[MEDICAL_DATA] 108 MG INJEKČNÝ ROZTOK V NAPLNENOM PERE" at bounding box center [290, 411] width 344 height 29
select select "EUR"
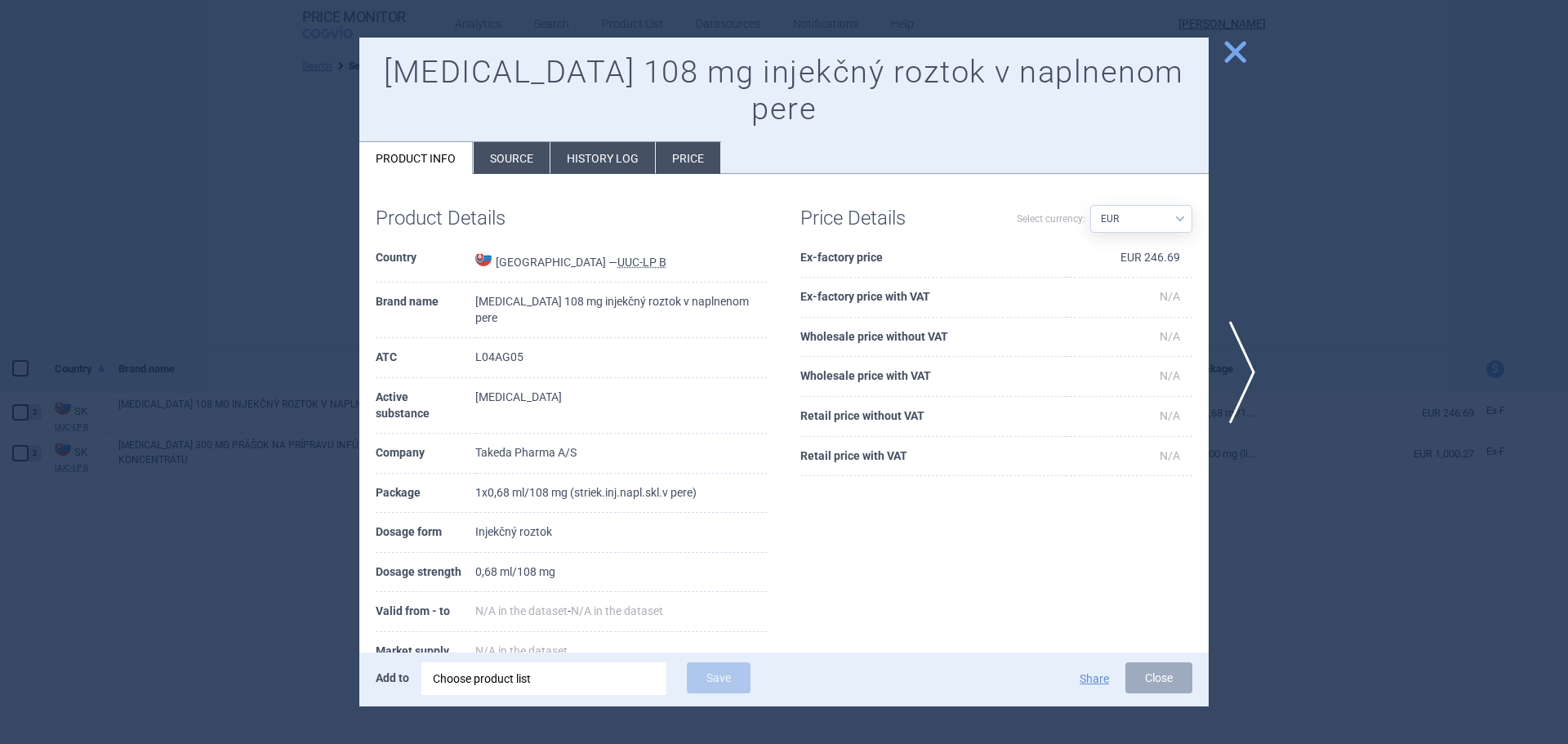
click at [1350, 230] on div at bounding box center [784, 372] width 1568 height 744
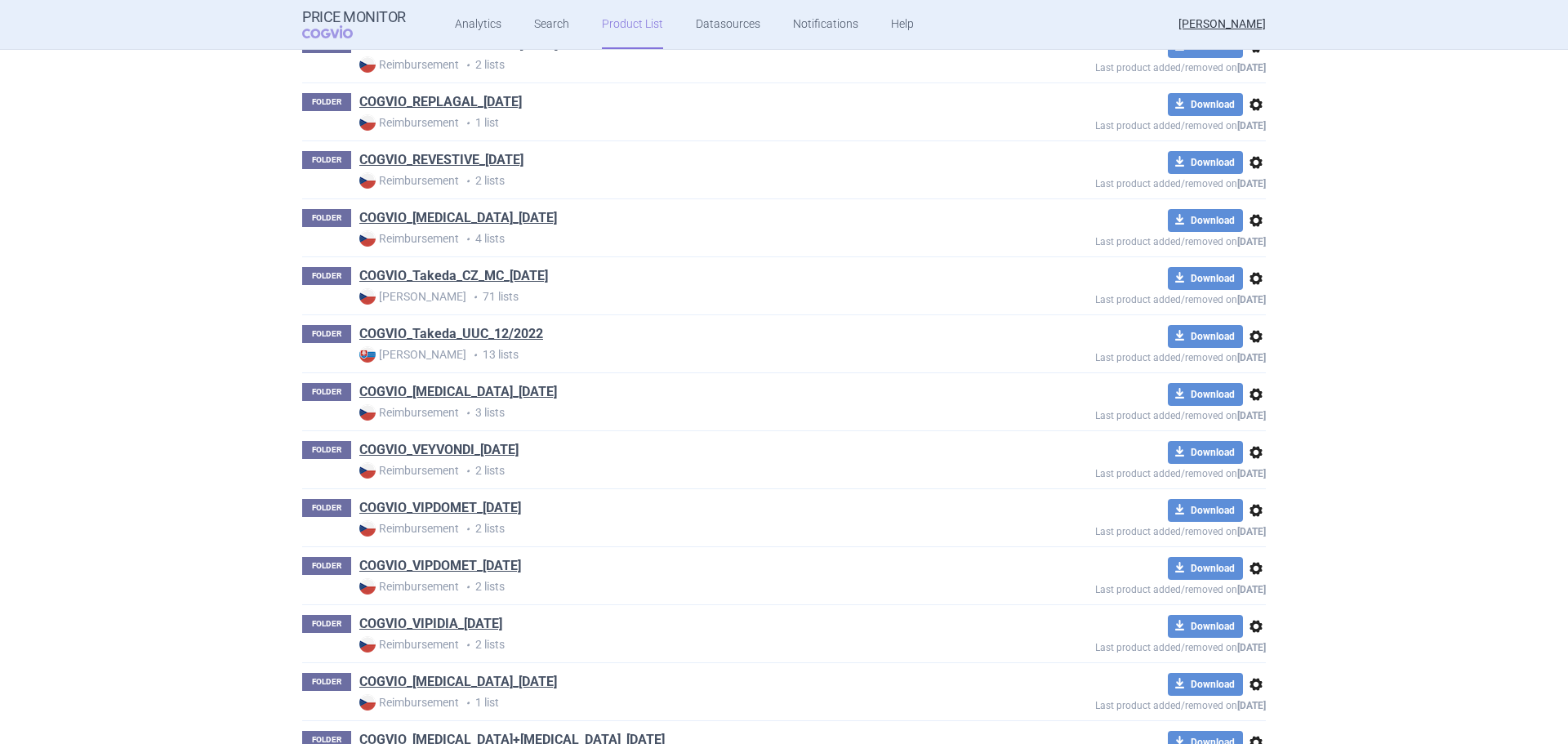
scroll to position [1862, 0]
click at [496, 270] on link "COGVIO_Takeda_CZ_MC_[DATE]" at bounding box center [454, 276] width 189 height 18
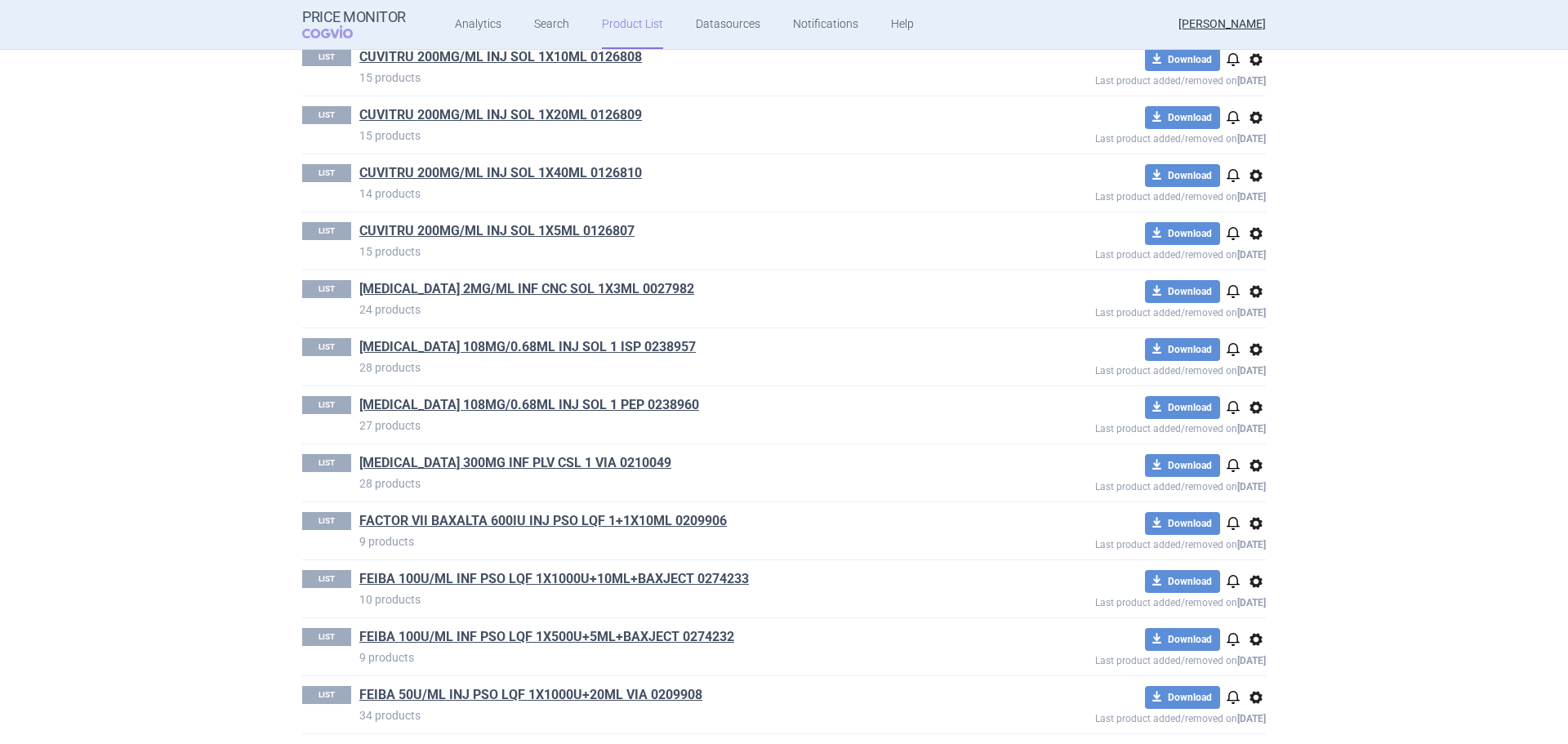
scroll to position [1225, 0]
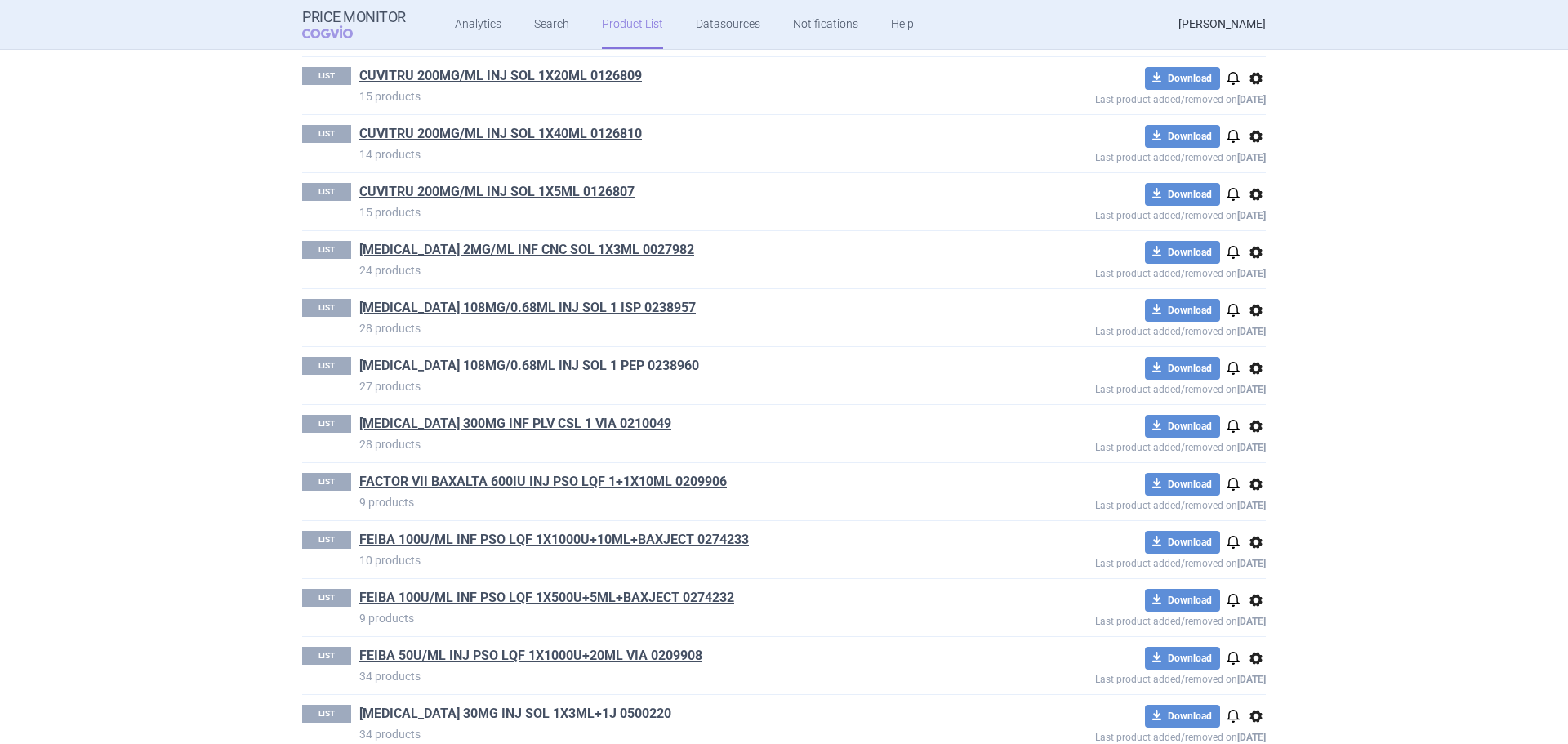
click at [507, 361] on link "ENTYVIO 108MG/0.68ML INJ SOL 1 PEP 0238960" at bounding box center [529, 365] width 340 height 18
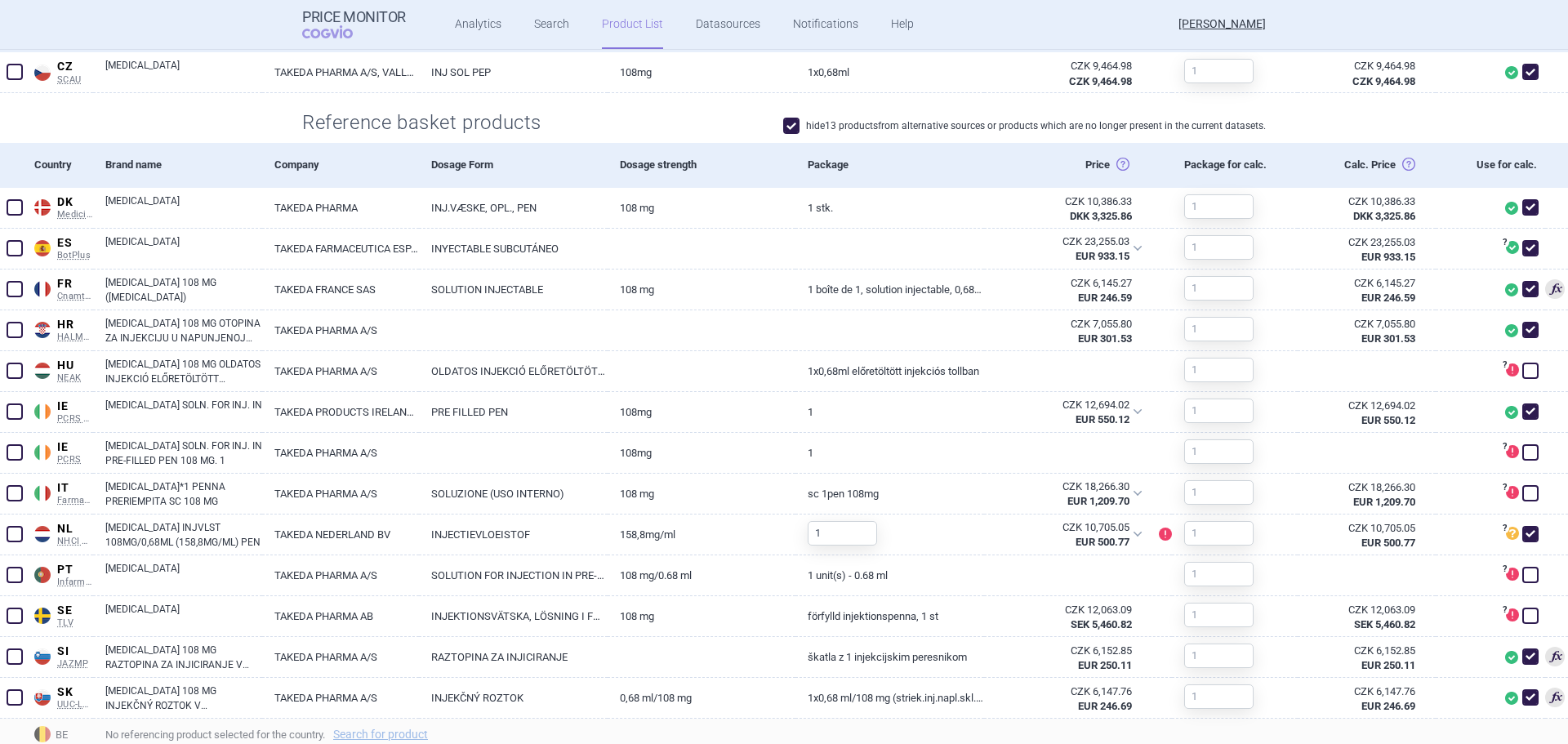
scroll to position [653, 0]
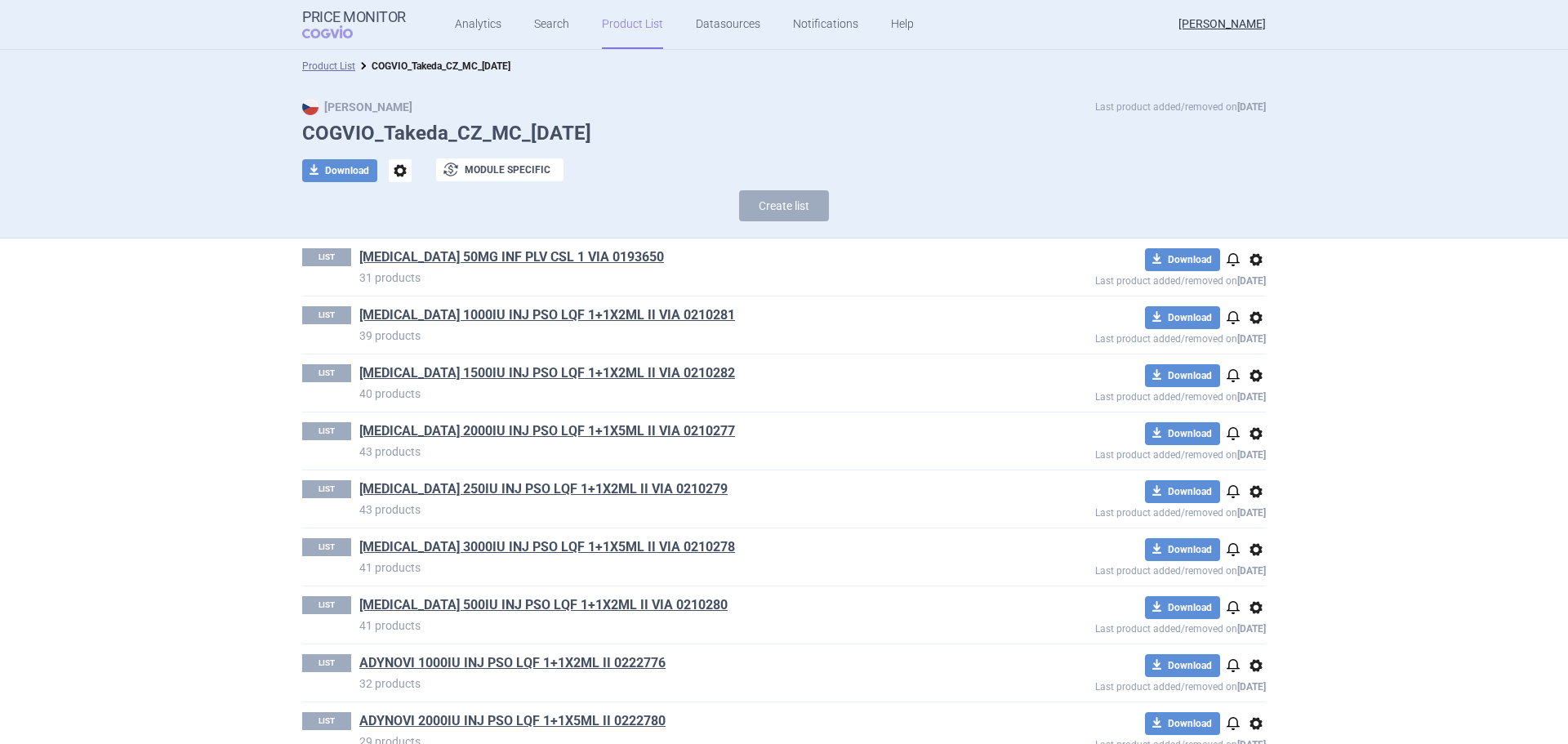
click at [616, 22] on link "Product List" at bounding box center [632, 24] width 61 height 49
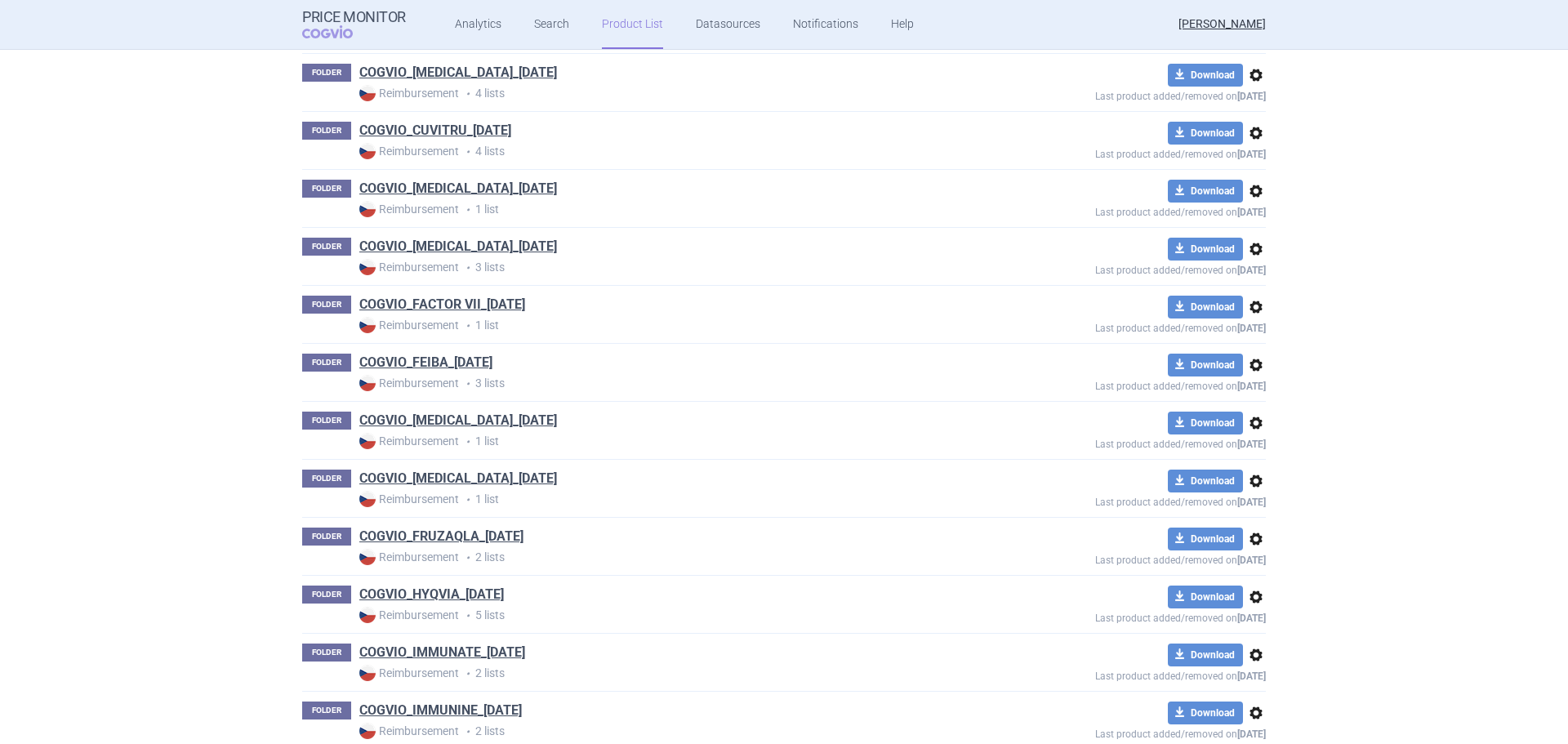
scroll to position [964, 0]
click at [450, 256] on h1 "COGVIO_[MEDICAL_DATA]_[DATE]" at bounding box center [458, 249] width 198 height 22
click at [450, 255] on link "COGVIO_[MEDICAL_DATA]_[DATE]" at bounding box center [458, 247] width 198 height 18
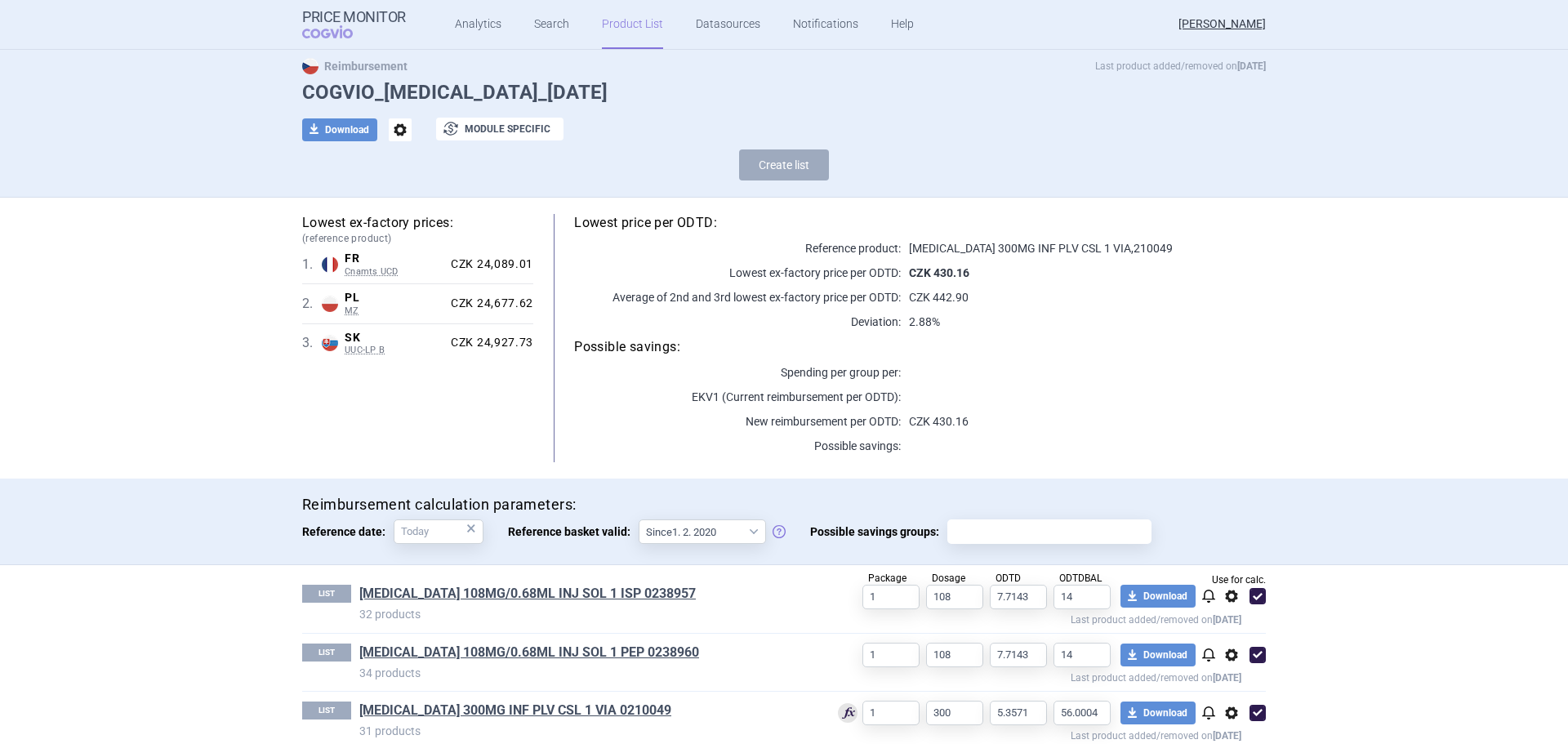
scroll to position [63, 0]
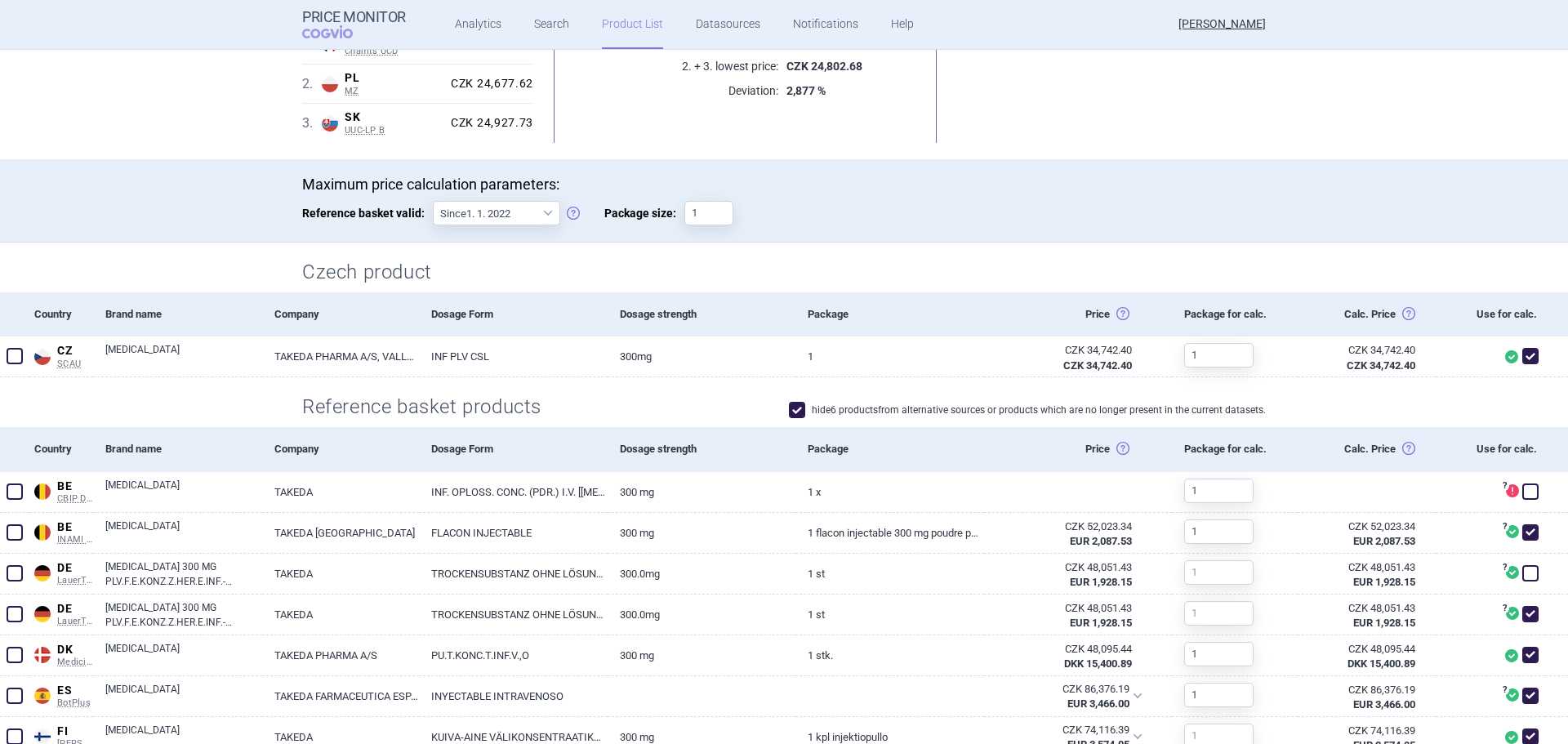
scroll to position [490, 0]
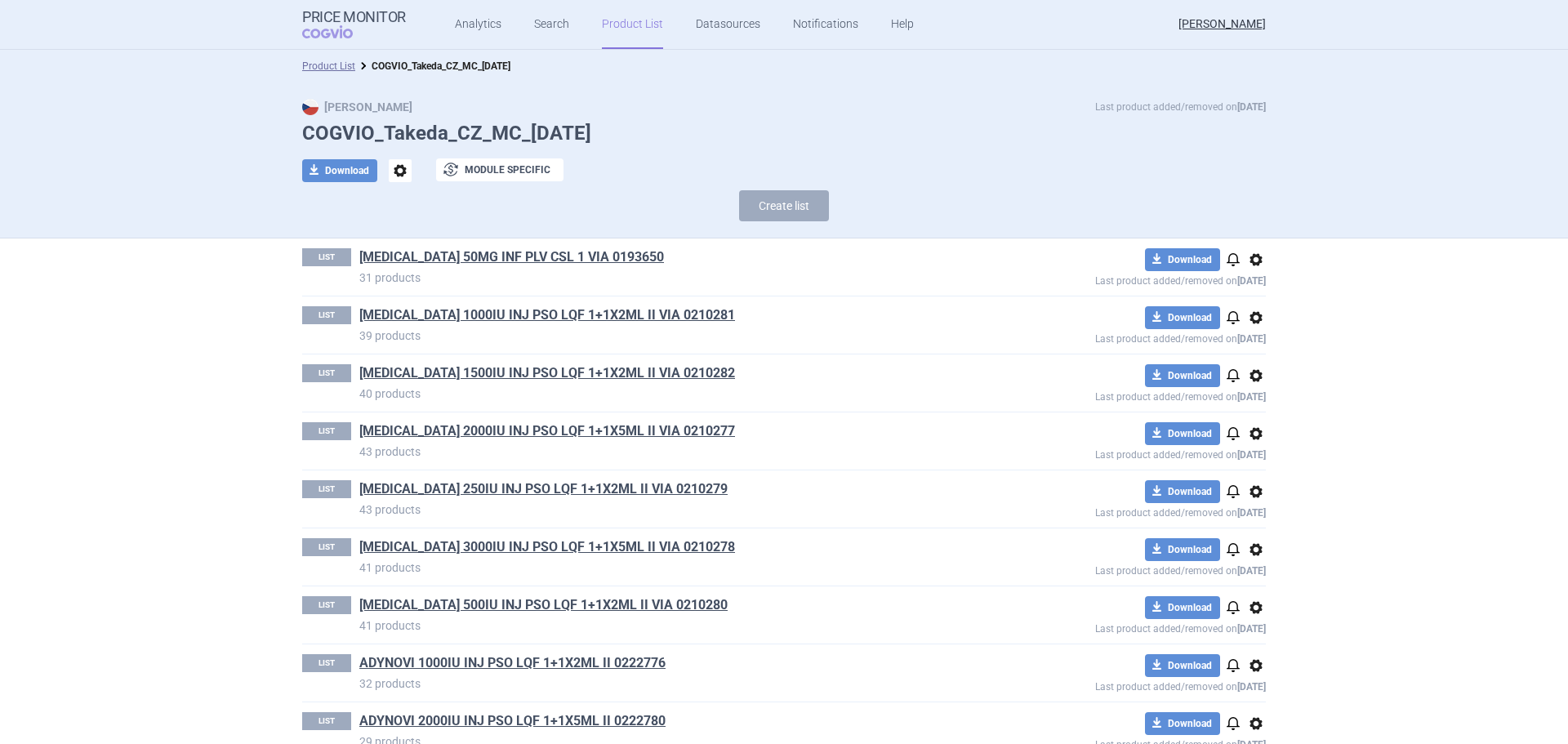
click at [606, 29] on link "Product List" at bounding box center [632, 24] width 61 height 49
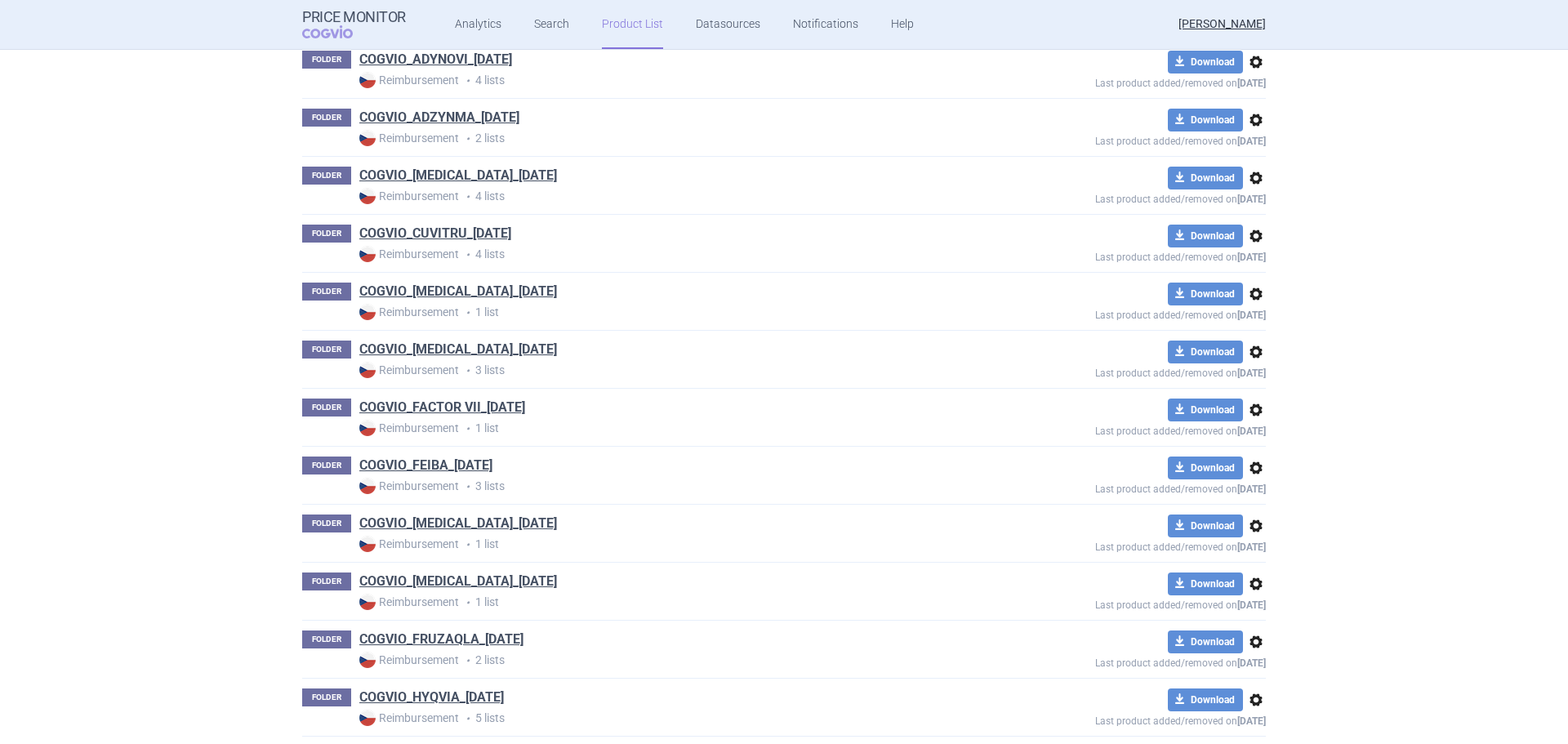
scroll to position [883, 0]
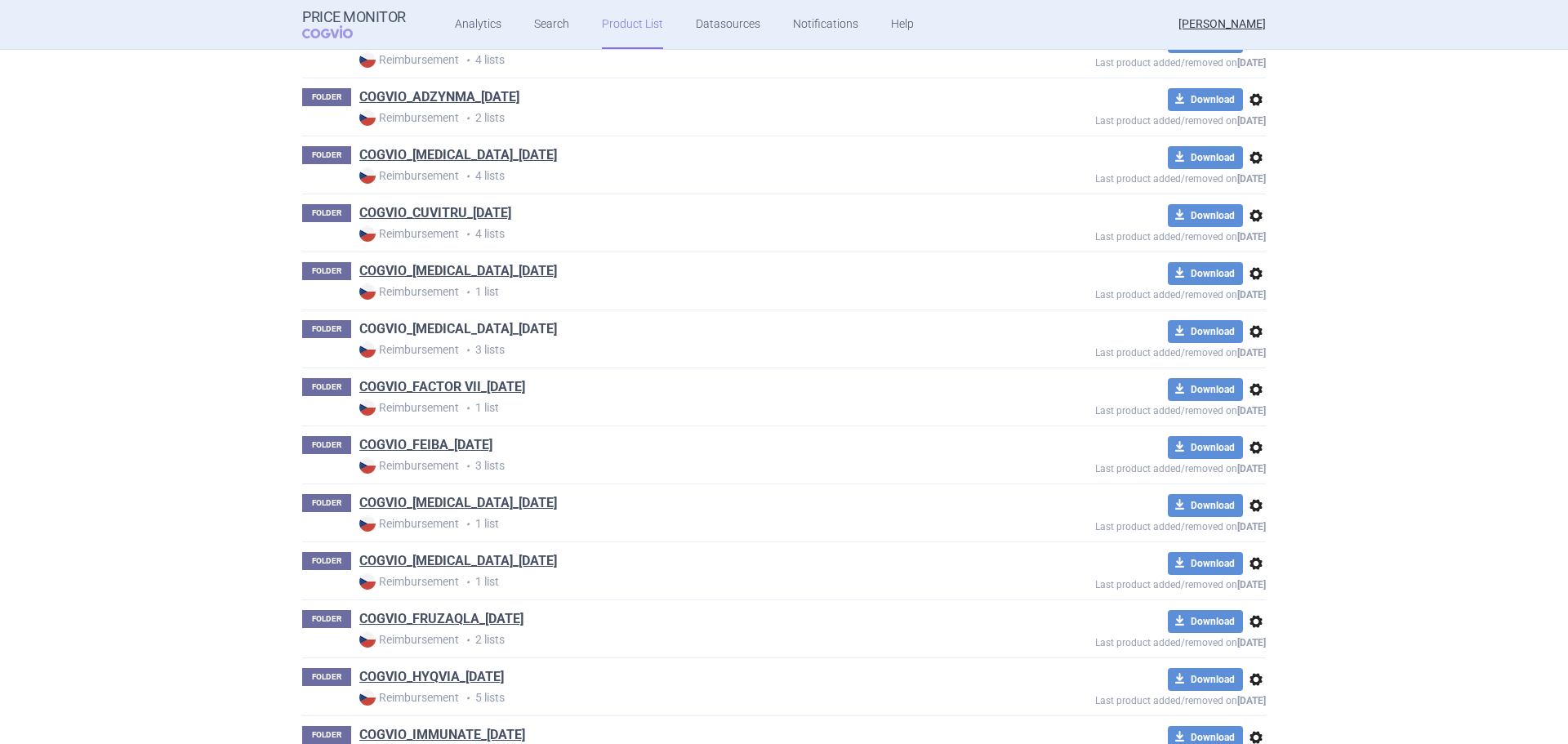
click at [451, 326] on link "COGVIO_ENTYVIO_05.09.2025" at bounding box center [458, 328] width 198 height 18
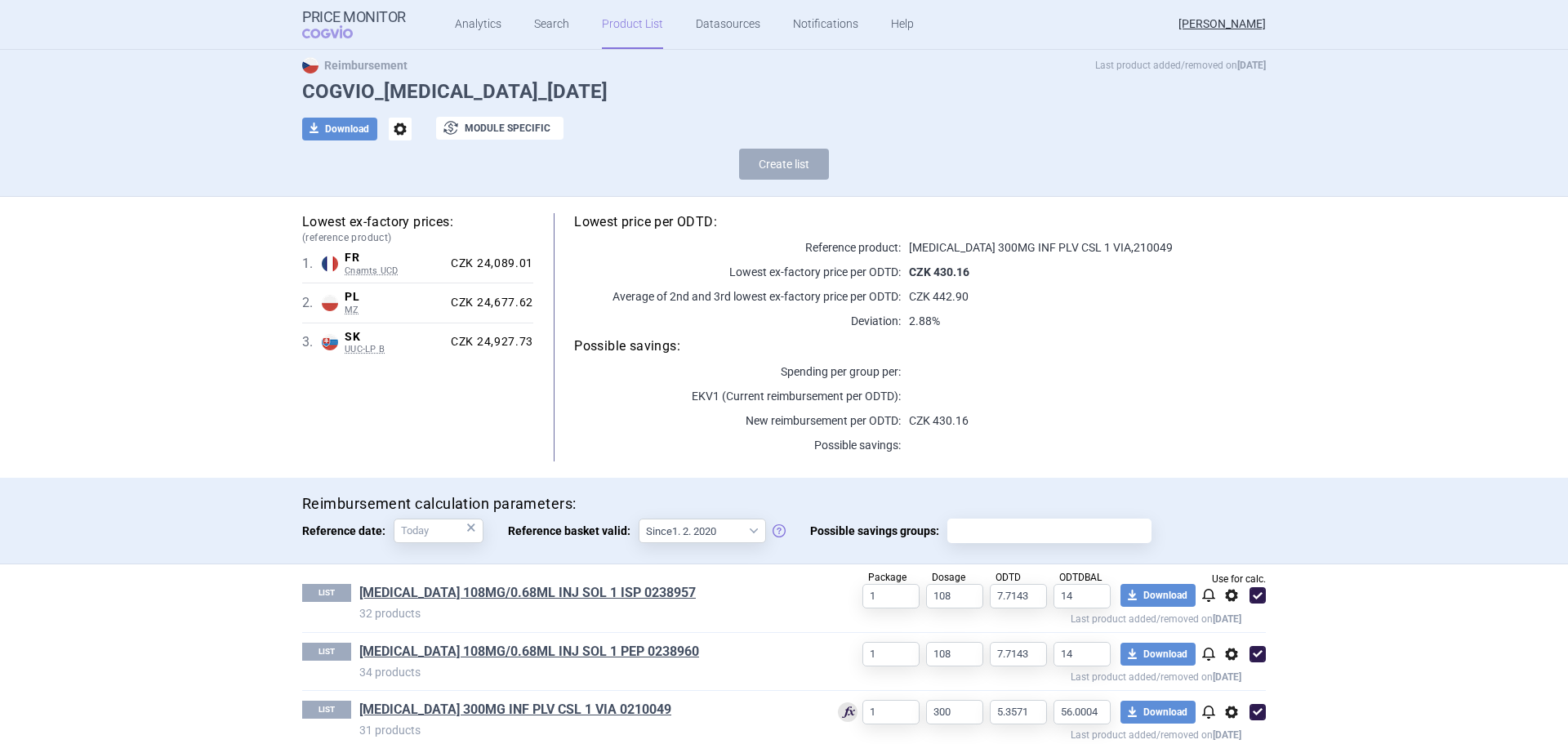
scroll to position [63, 0]
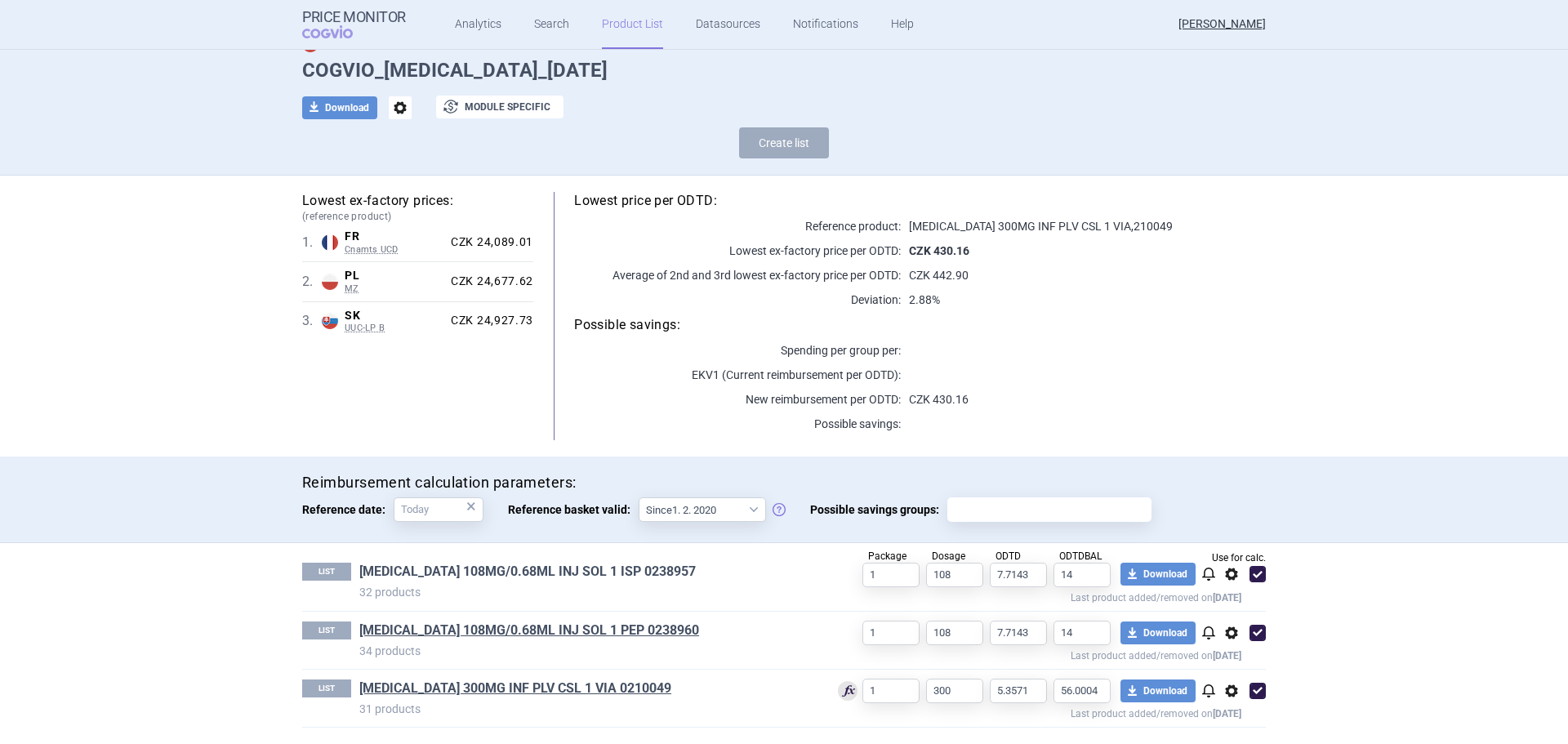
click at [444, 577] on link "ENTYVIO 108MG/0.68ML INJ SOL 1 ISP 0238957" at bounding box center [527, 571] width 336 height 18
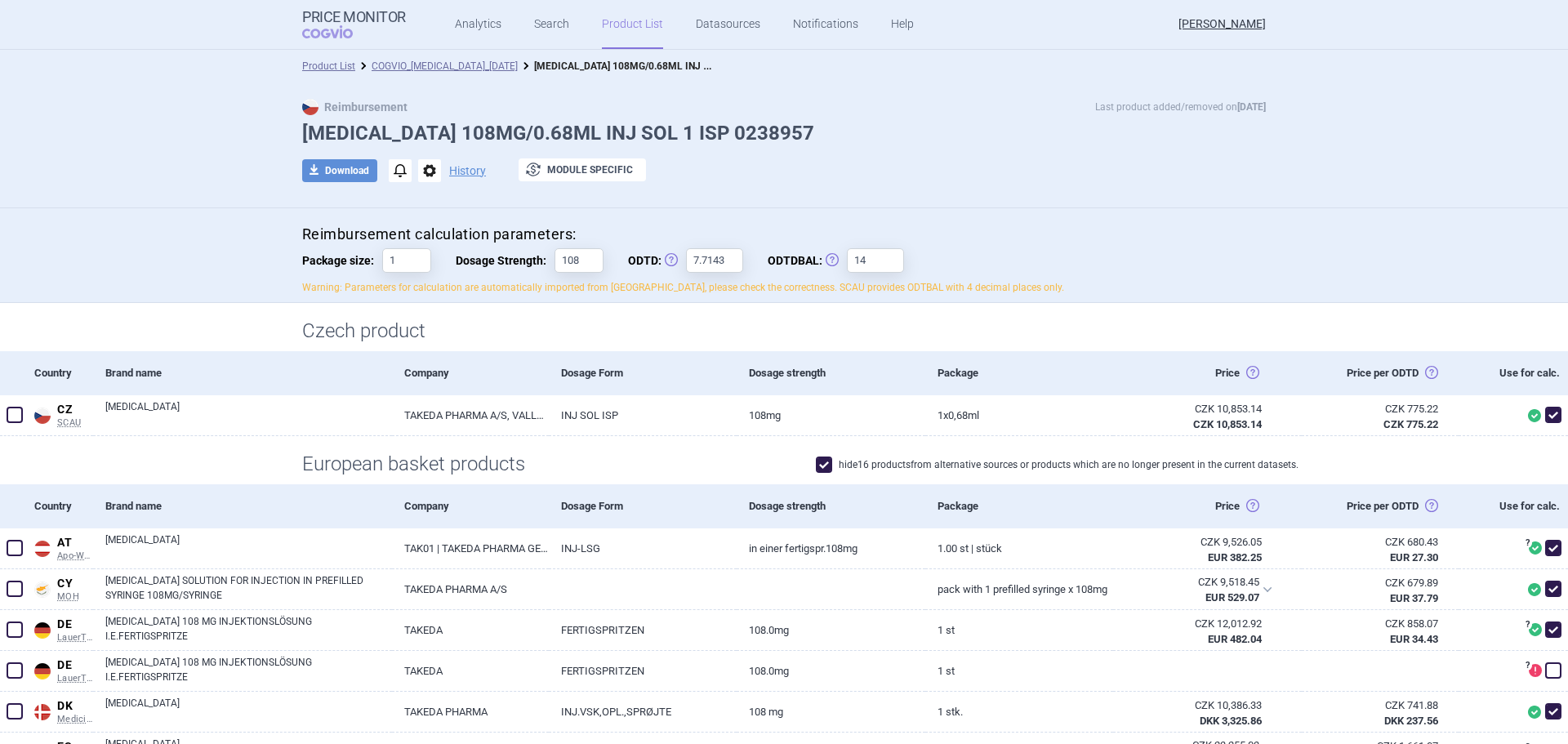
click at [813, 476] on span at bounding box center [824, 464] width 24 height 24
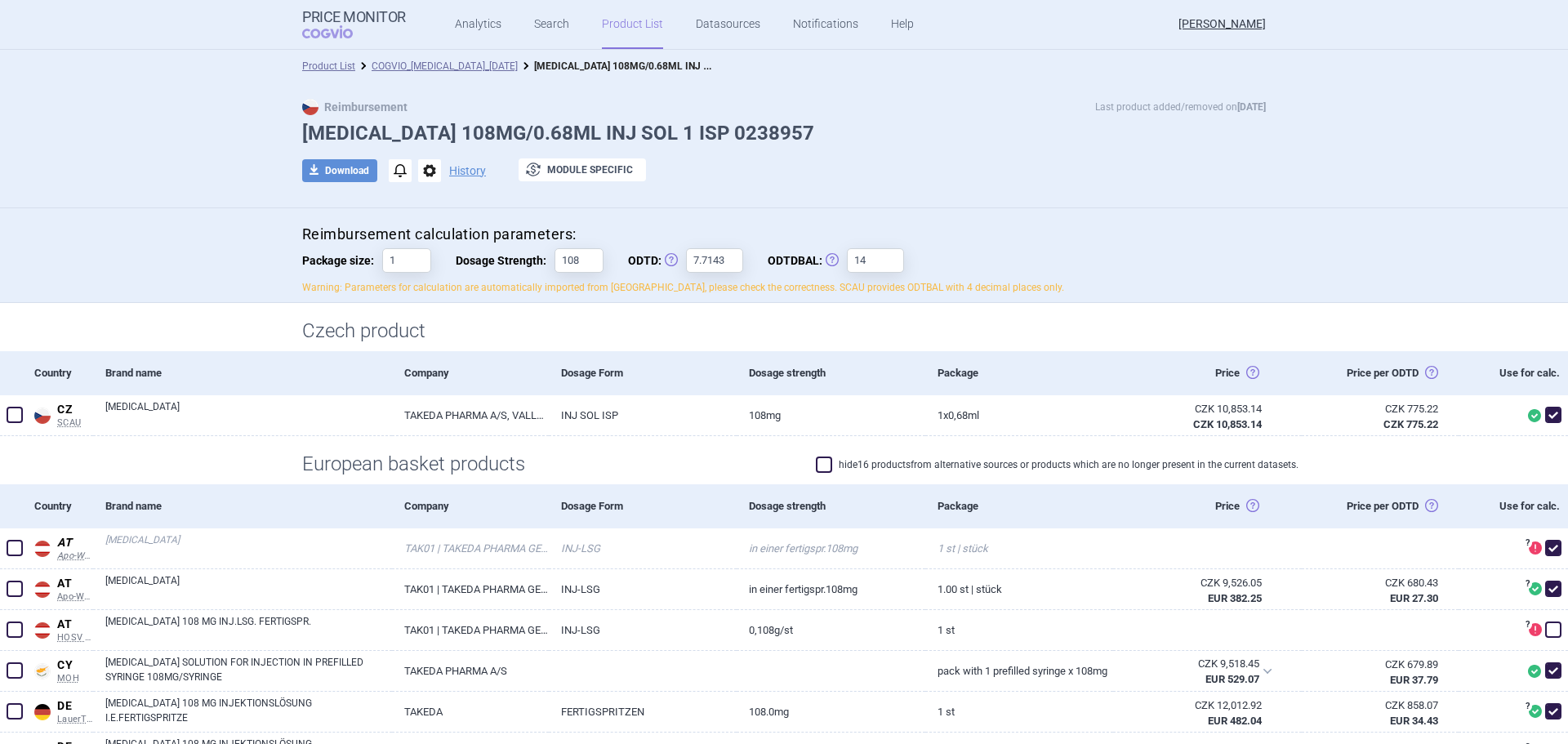
click at [817, 467] on span at bounding box center [824, 464] width 16 height 16
checkbox input "true"
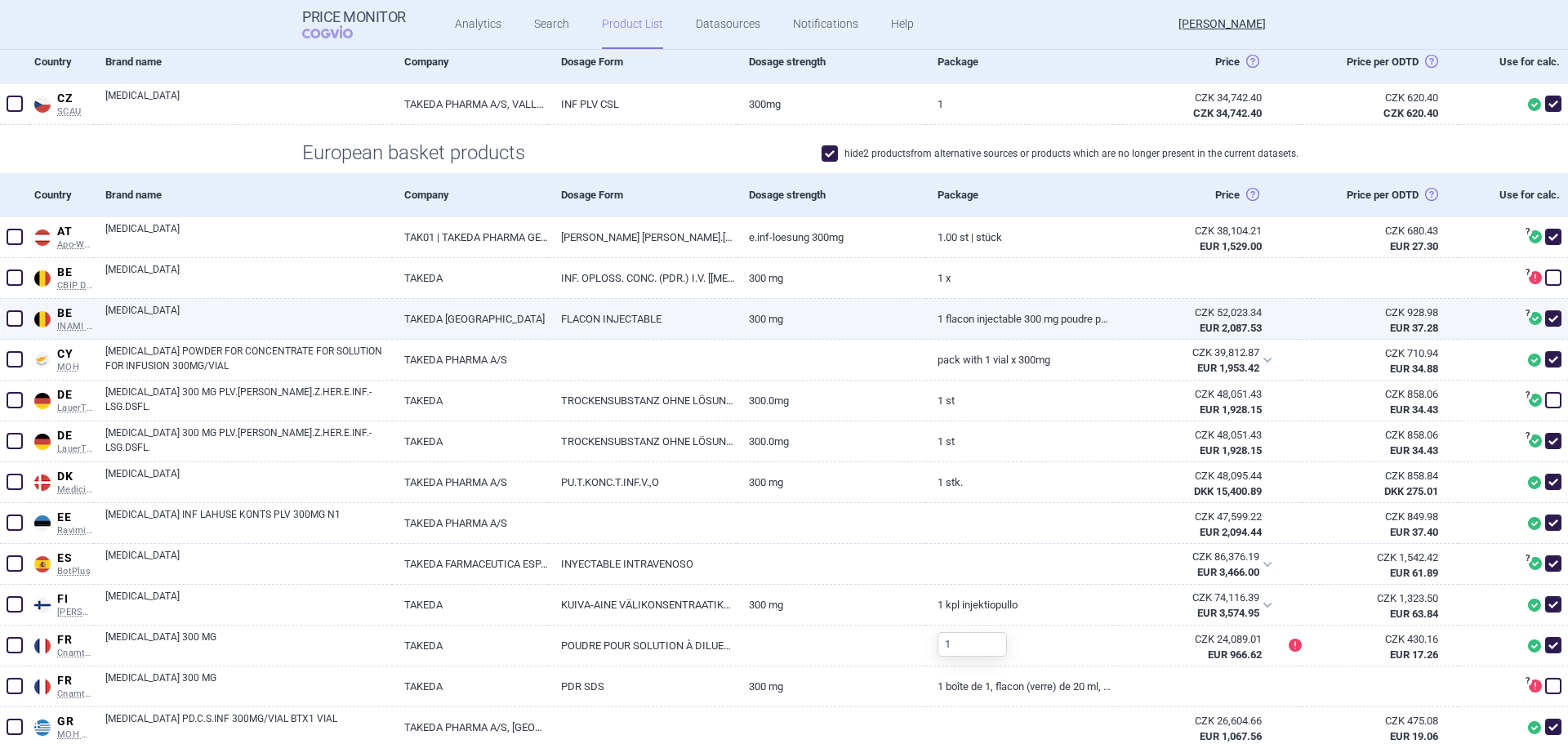
scroll to position [490, 0]
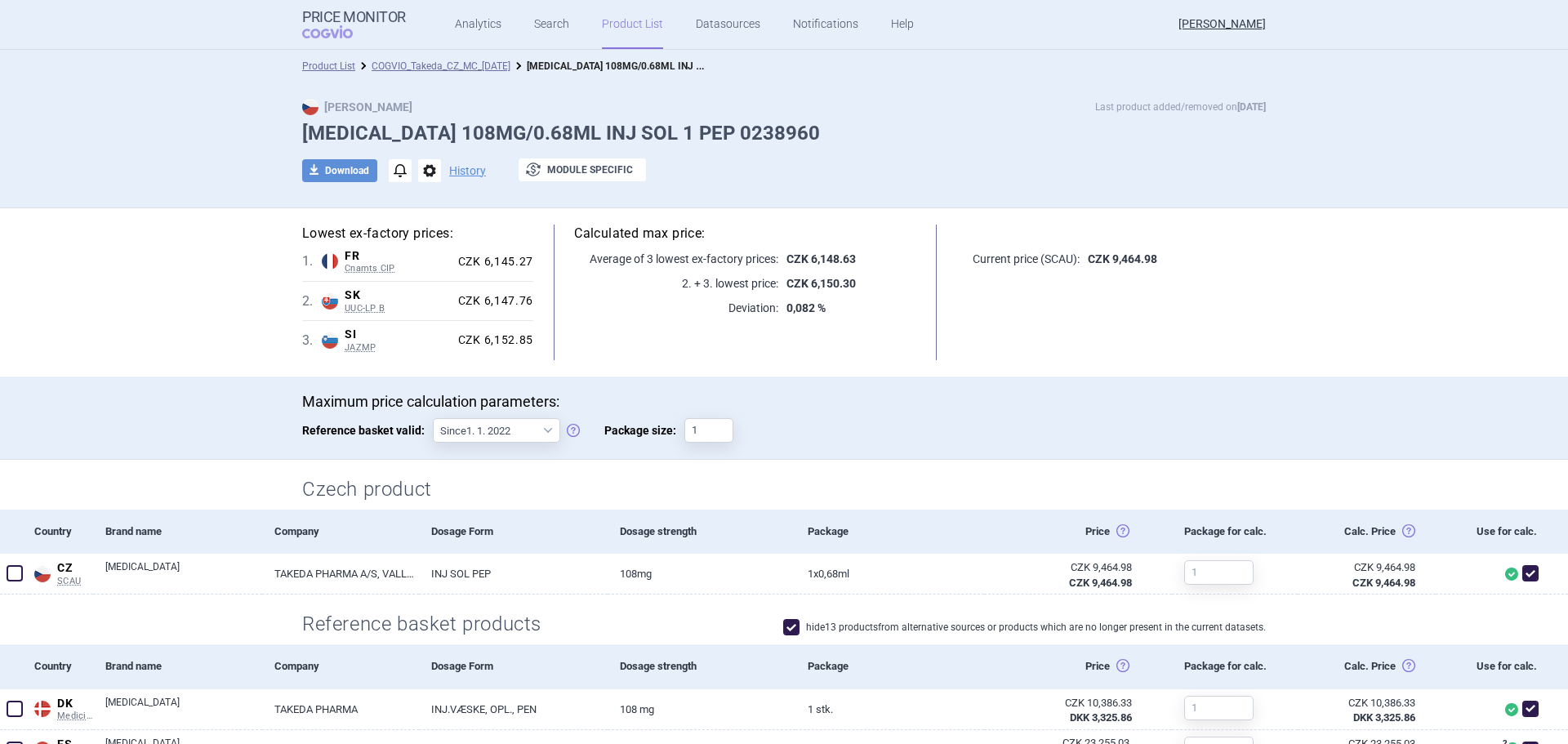
scroll to position [327, 0]
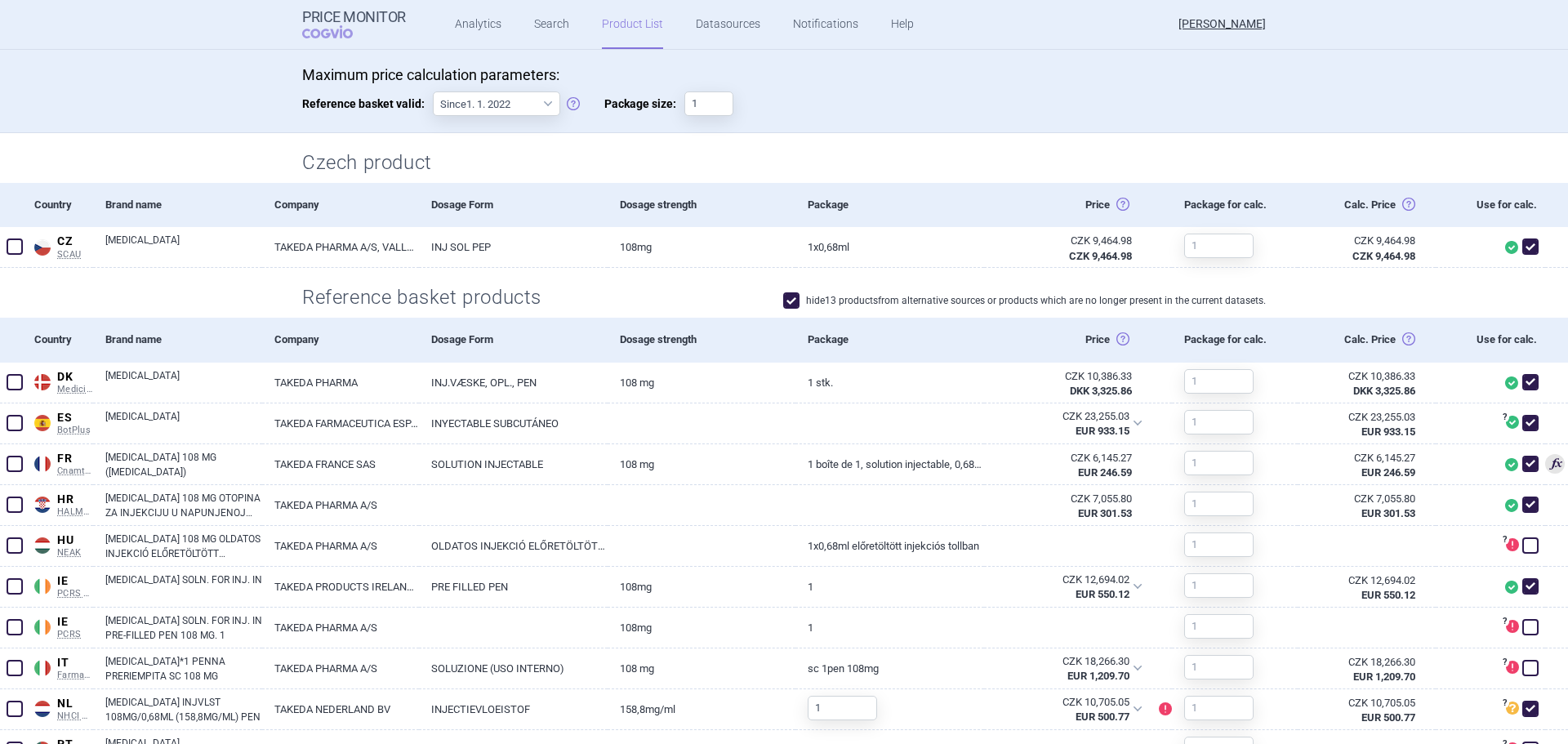
click at [785, 300] on span at bounding box center [791, 299] width 16 height 16
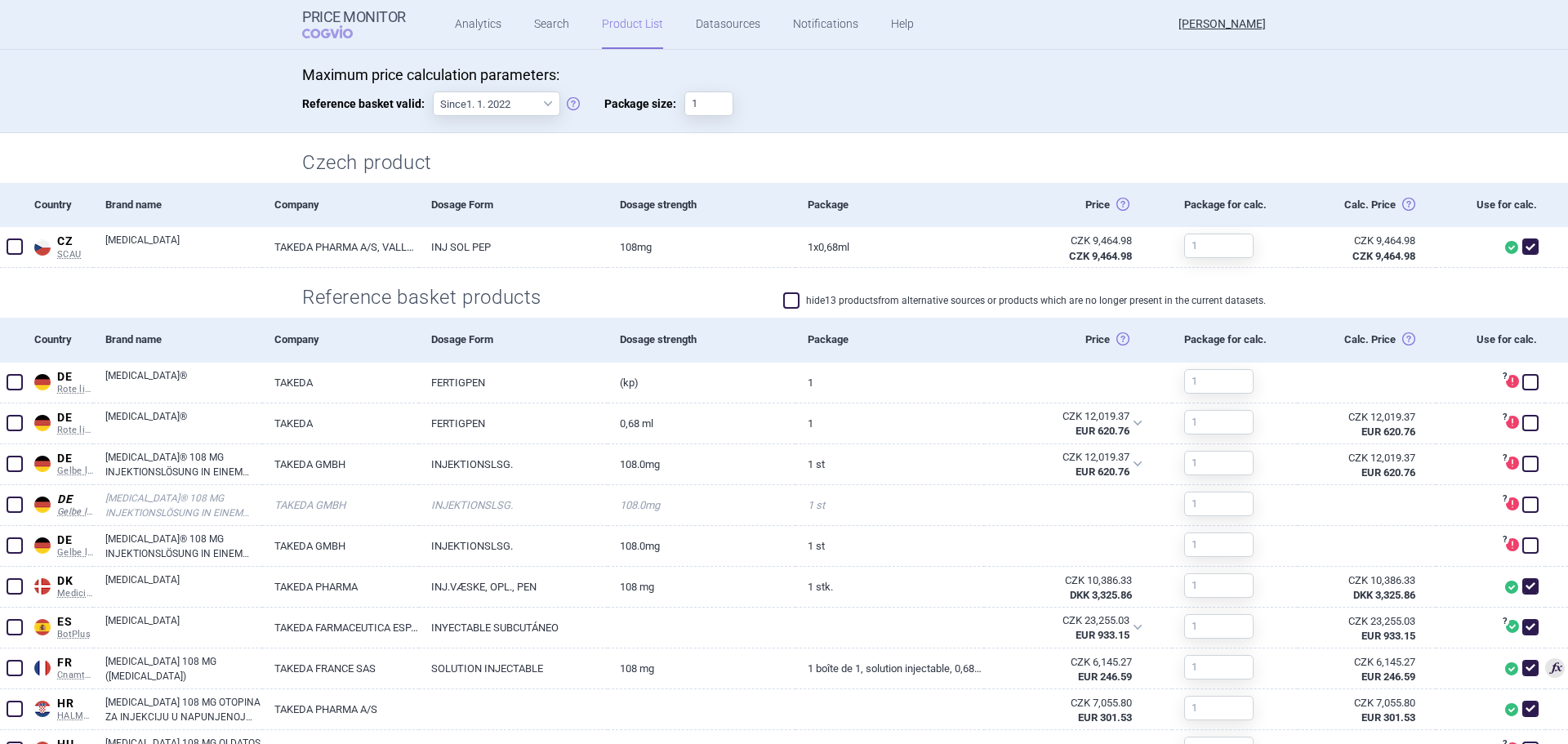
click at [787, 305] on span at bounding box center [791, 299] width 16 height 16
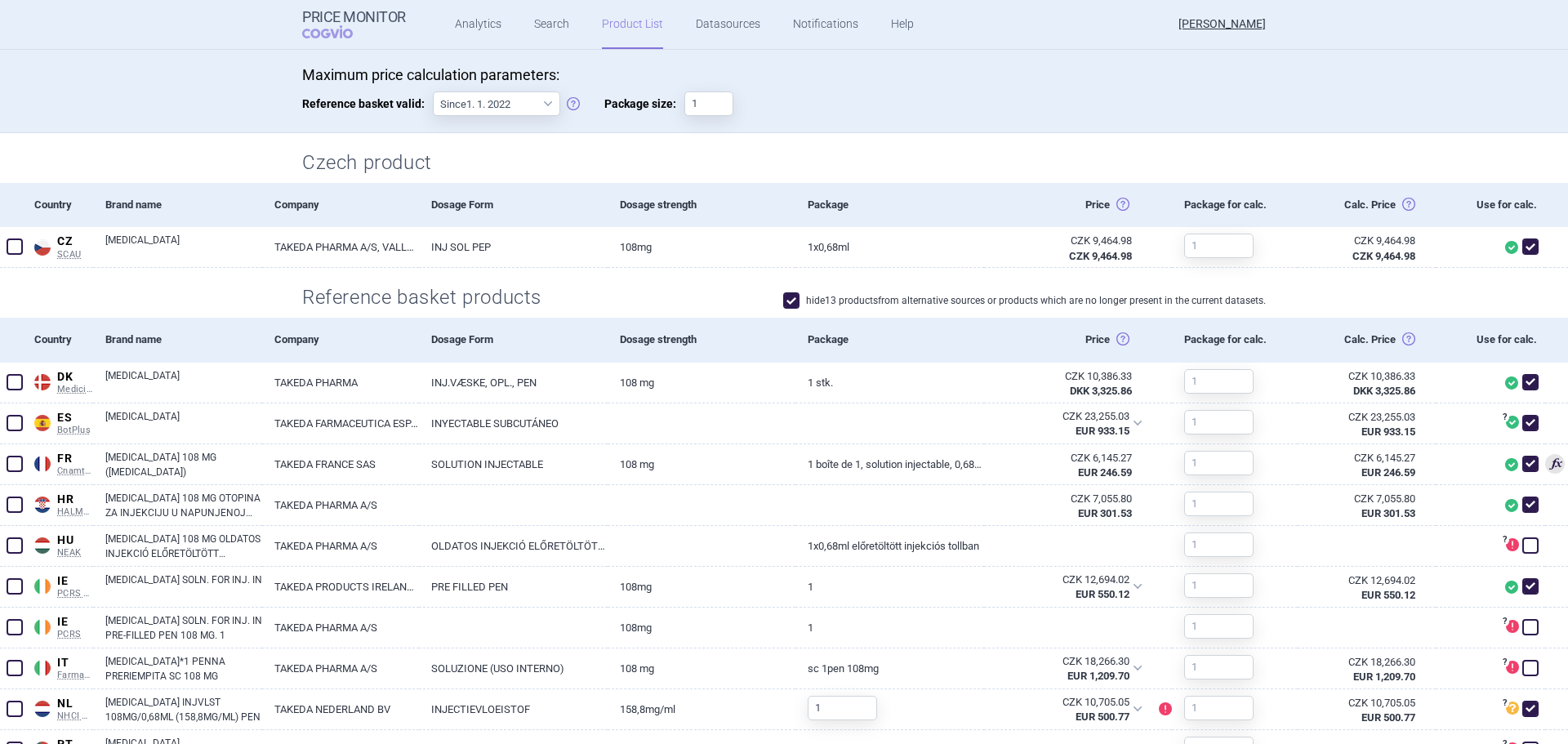
click at [784, 299] on span at bounding box center [791, 299] width 16 height 16
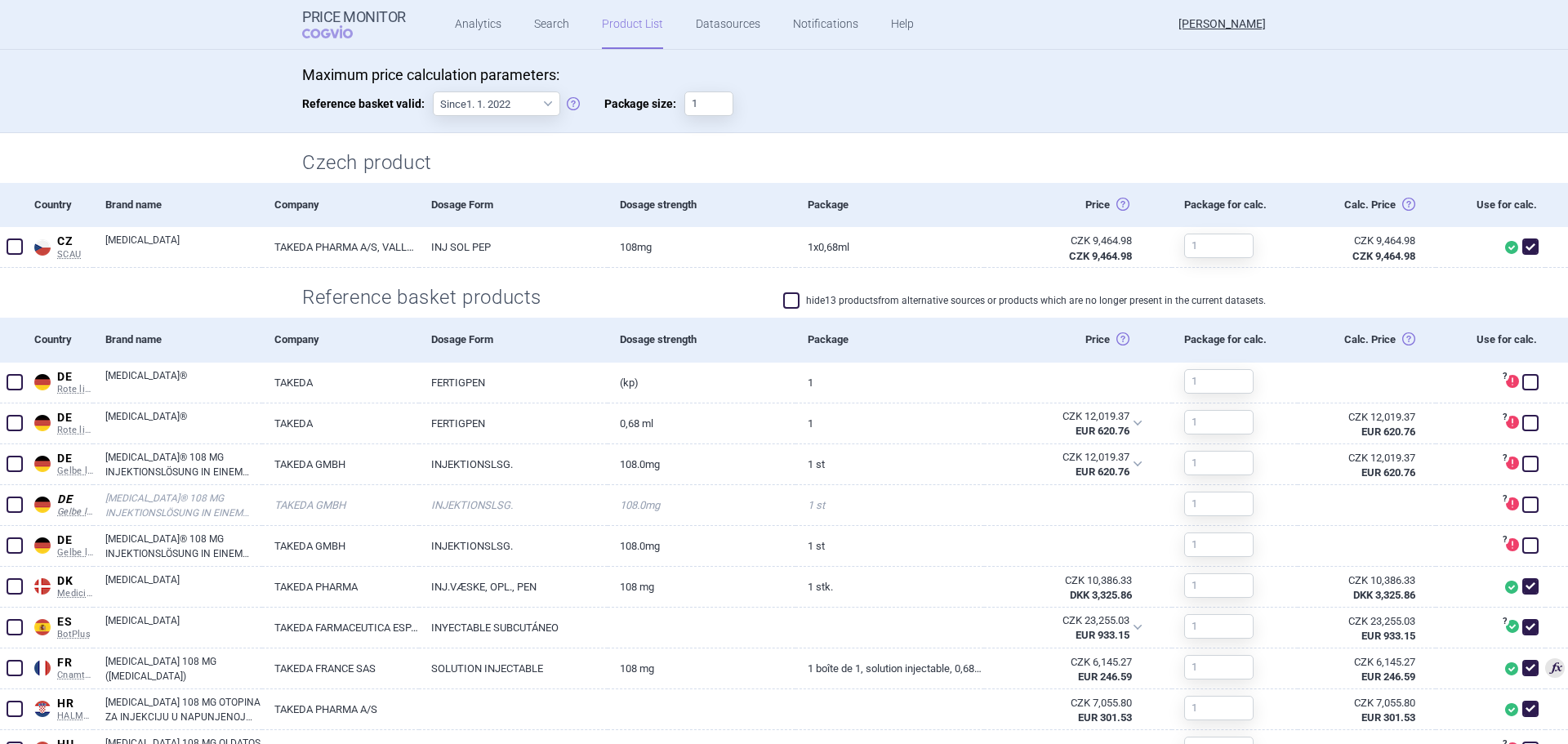
click at [784, 299] on span at bounding box center [791, 299] width 16 height 16
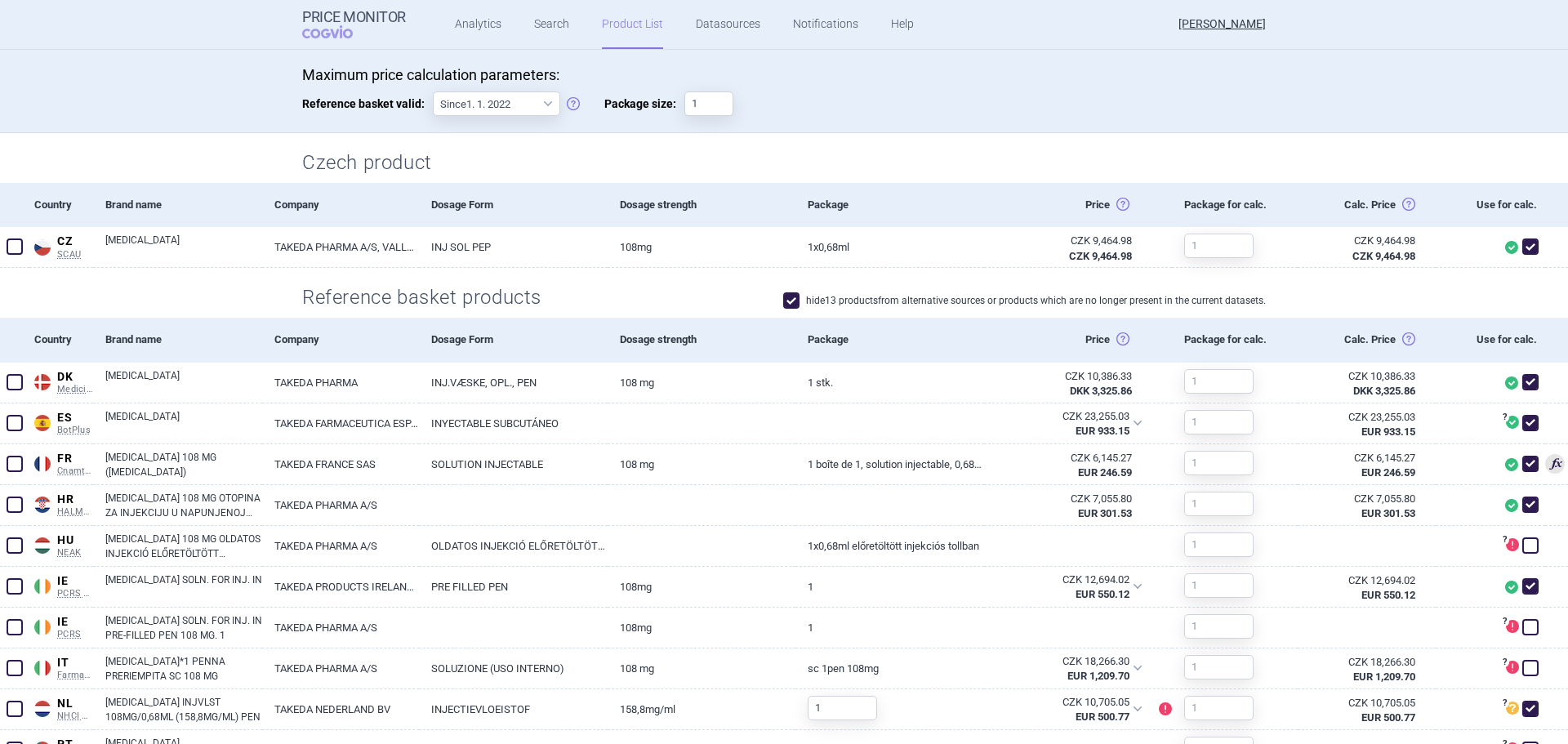
click at [784, 299] on span at bounding box center [791, 299] width 16 height 16
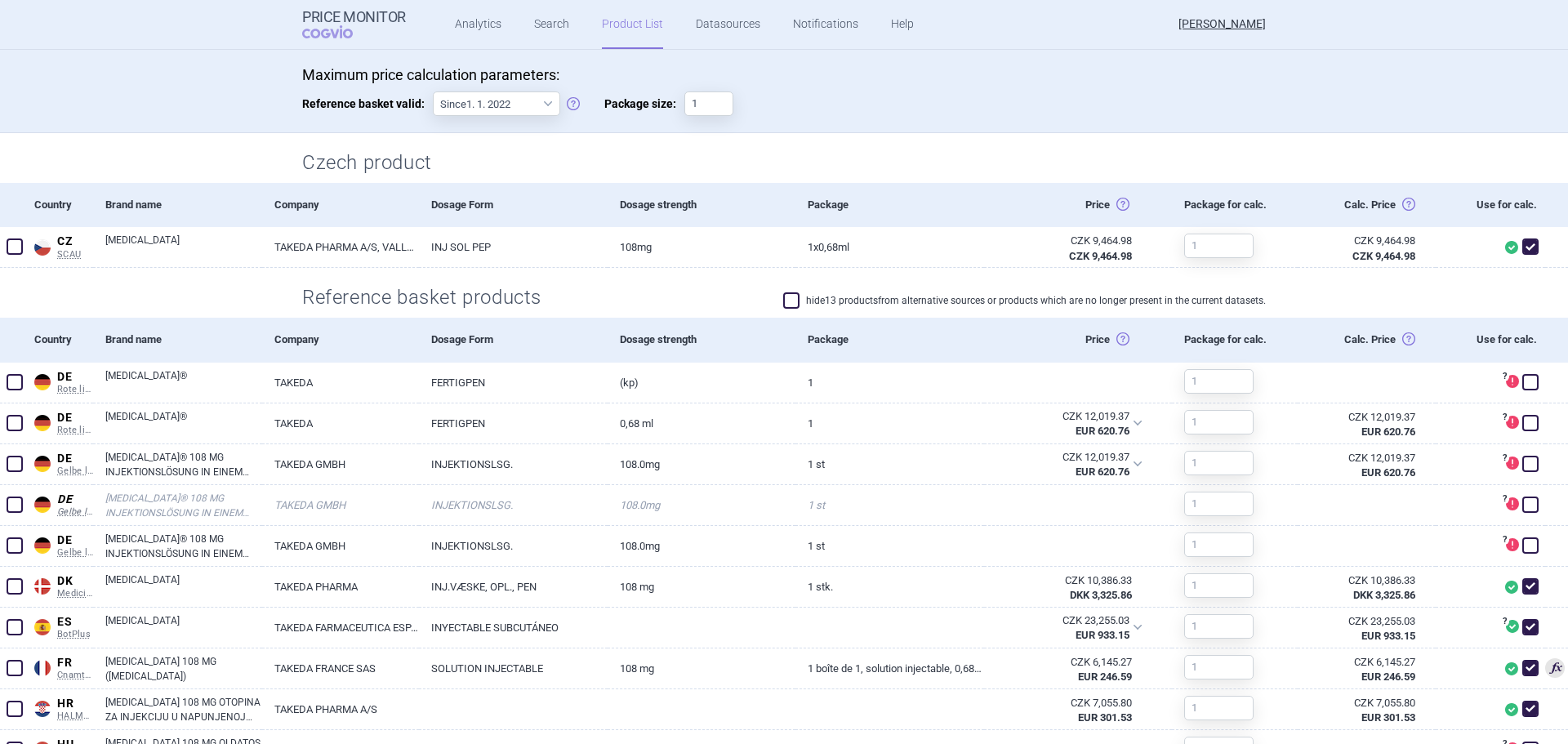
click at [784, 299] on span at bounding box center [791, 299] width 16 height 16
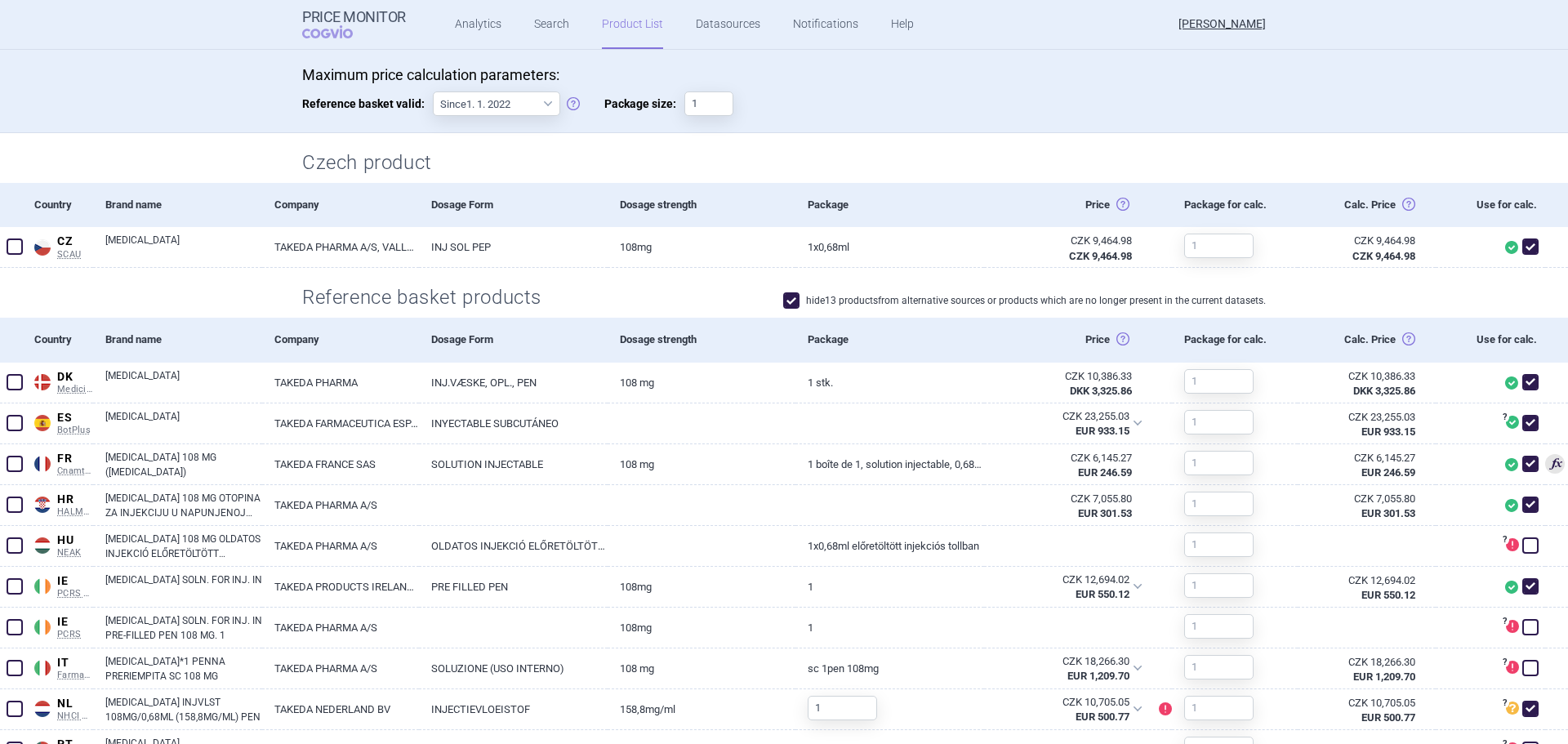
click at [787, 298] on span at bounding box center [791, 299] width 16 height 16
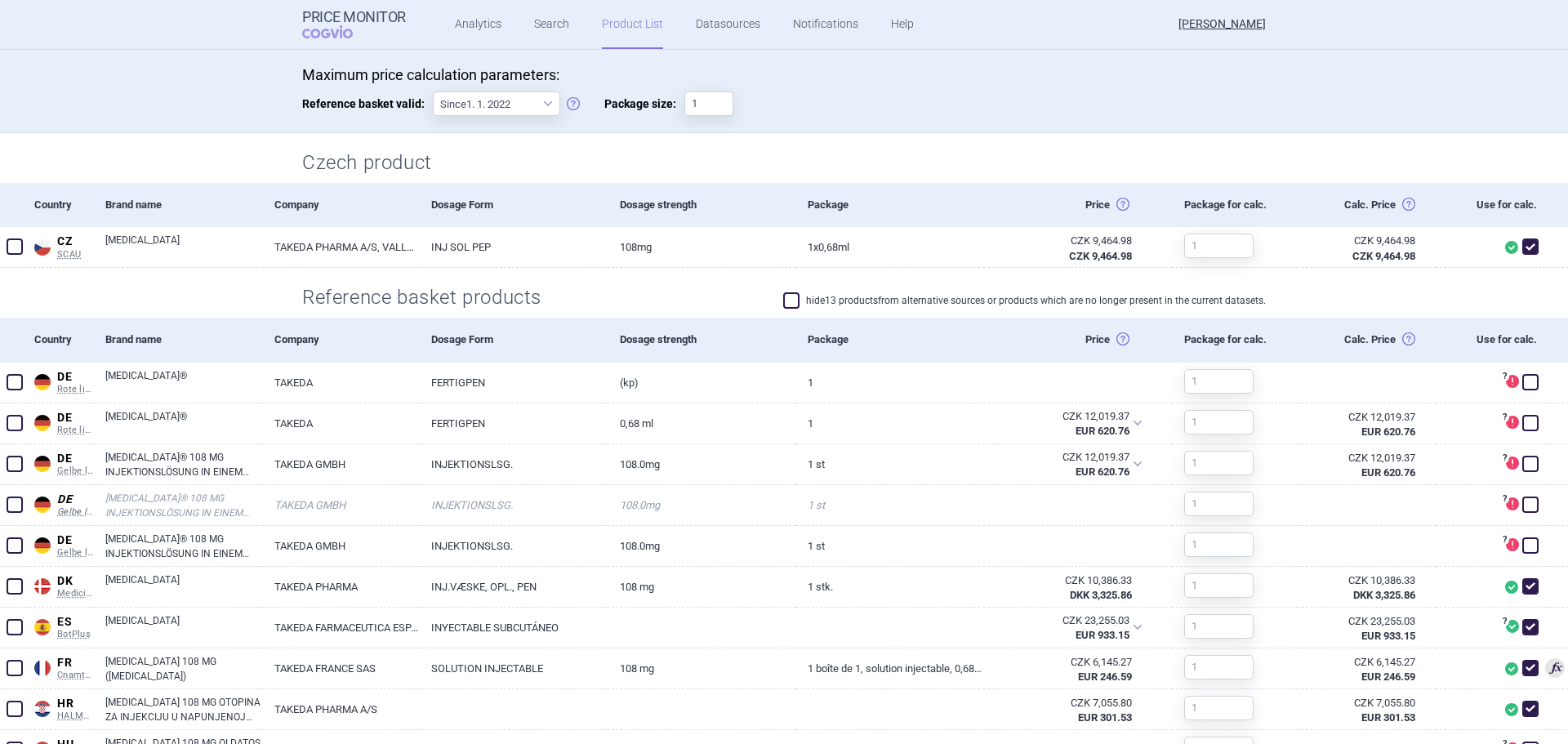
click at [787, 298] on span at bounding box center [791, 299] width 16 height 16
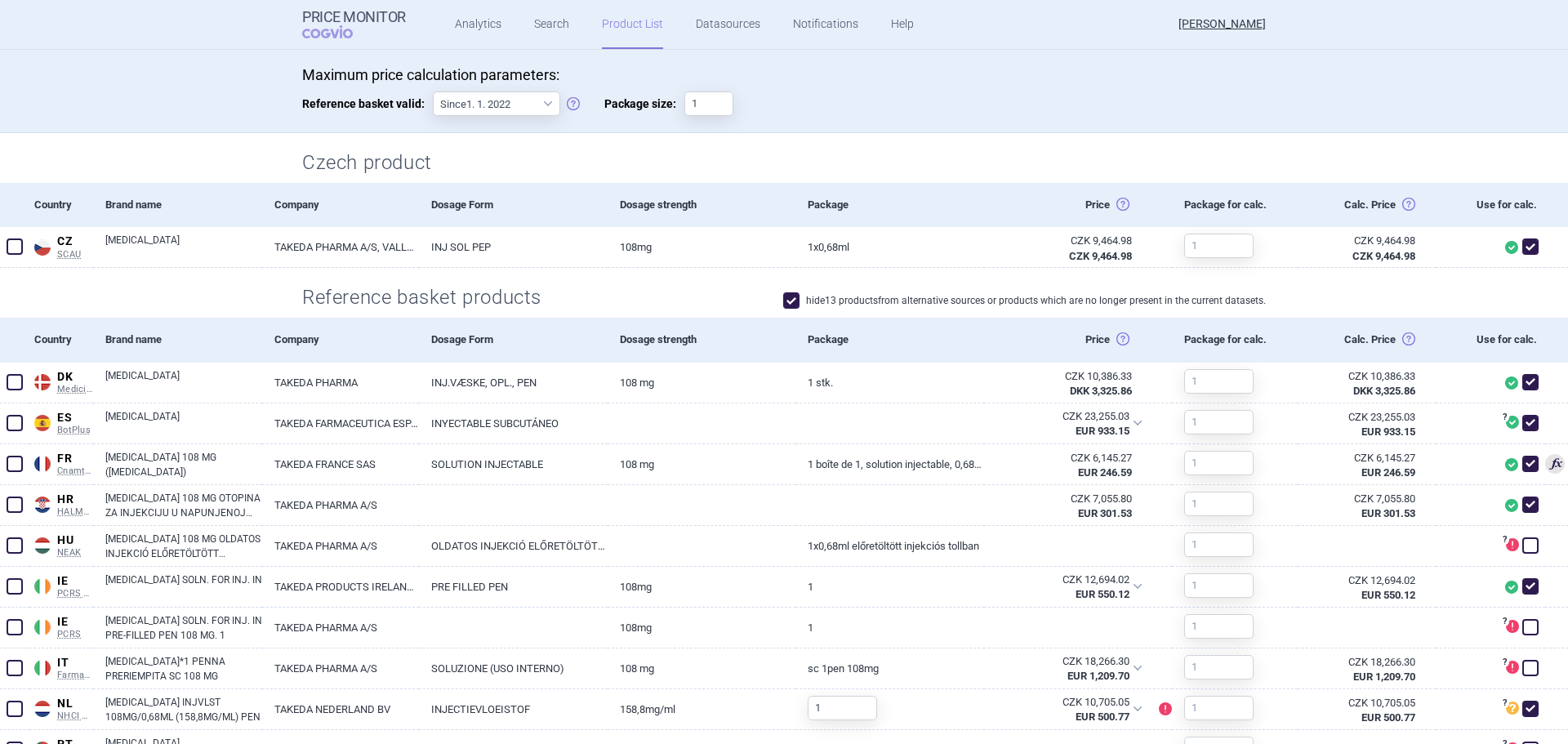
click at [789, 299] on span at bounding box center [791, 299] width 16 height 16
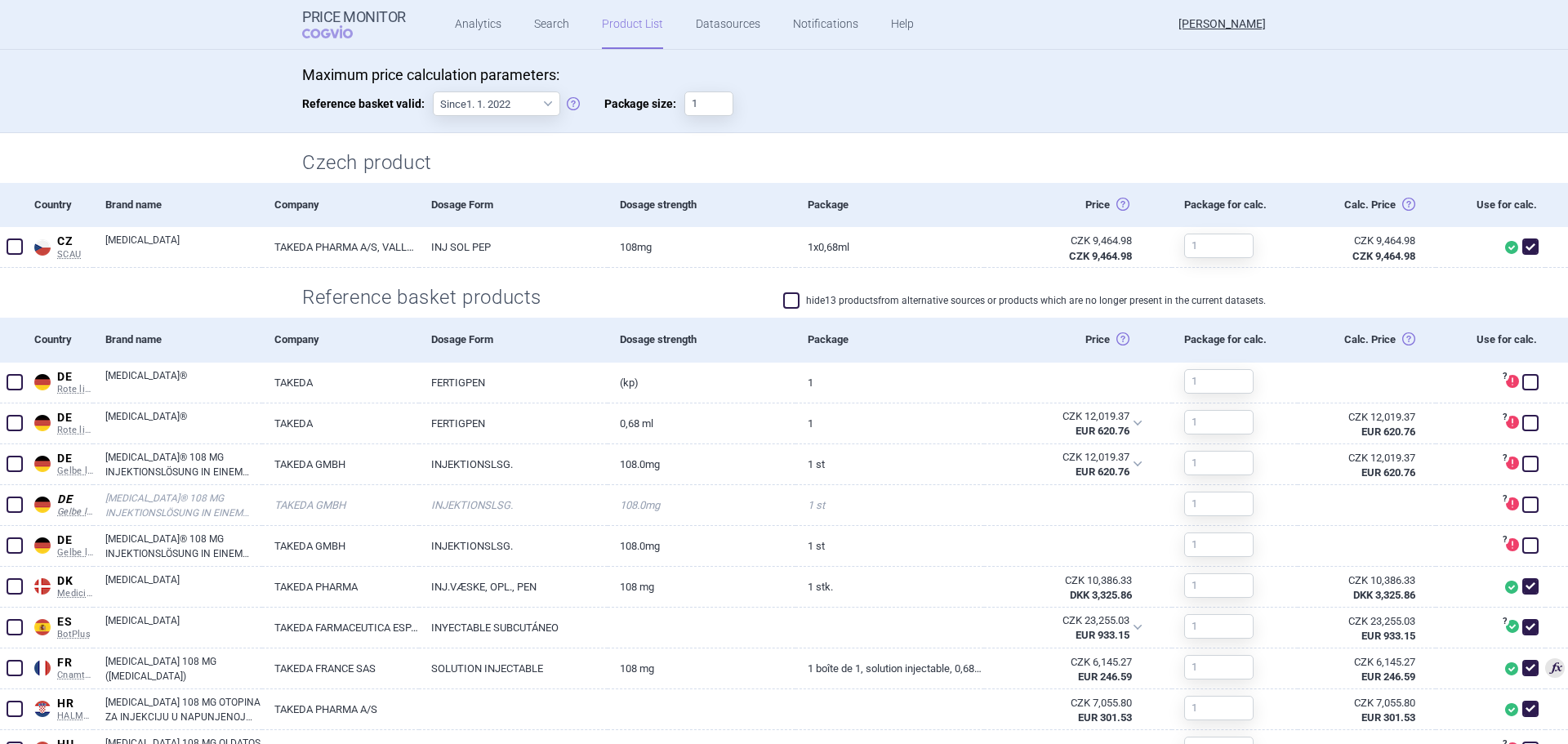
click at [789, 299] on span at bounding box center [791, 299] width 16 height 16
checkbox input "true"
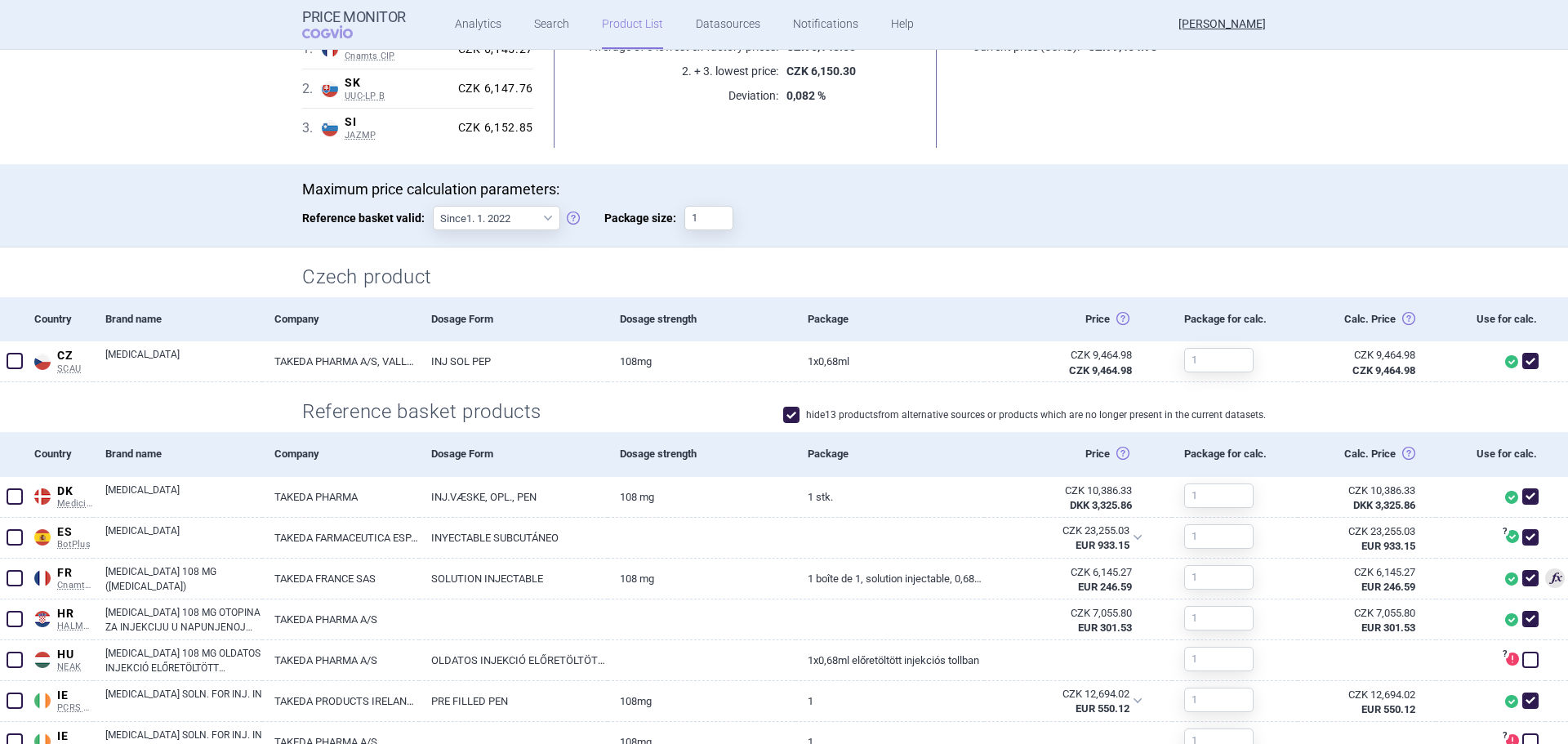
scroll to position [0, 0]
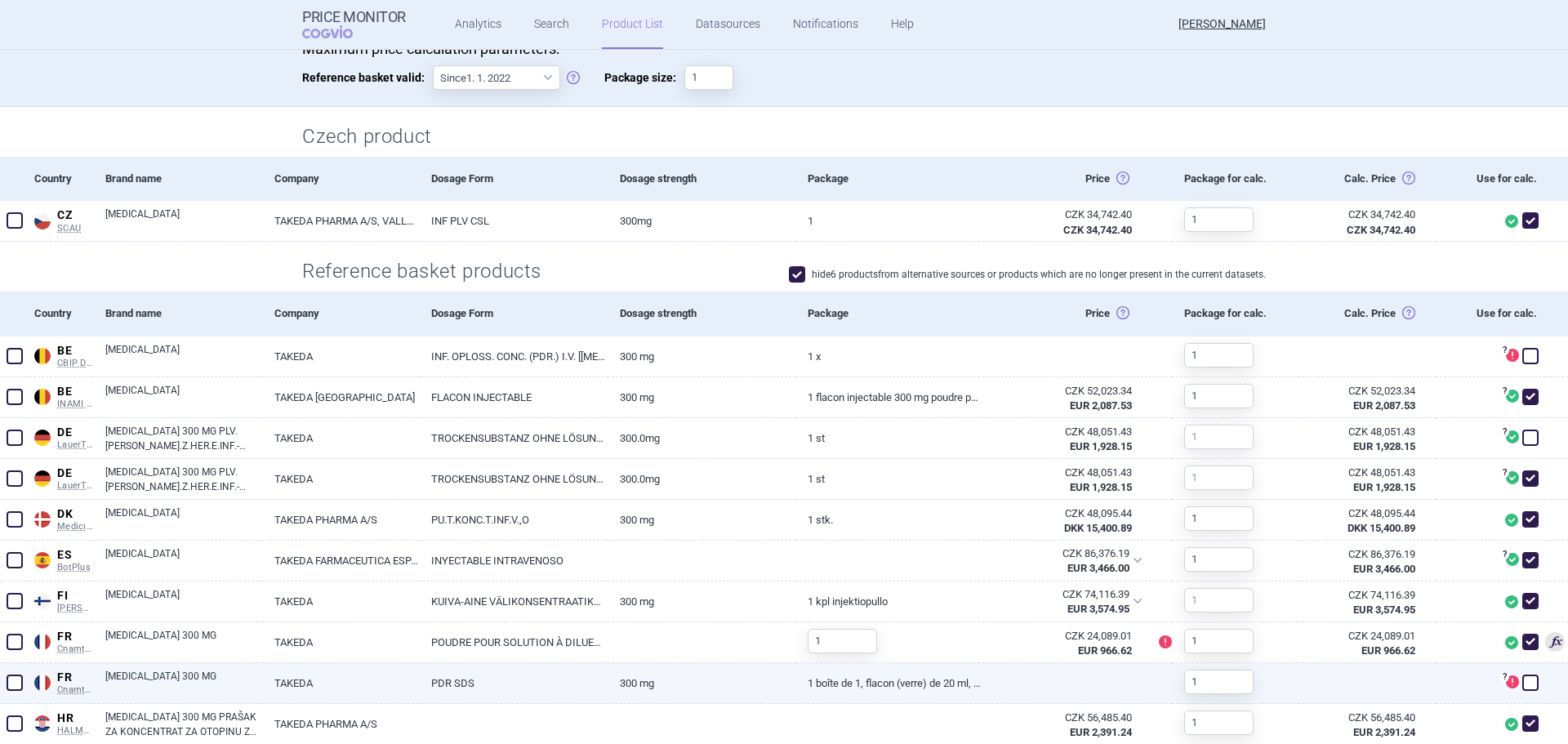
scroll to position [327, 0]
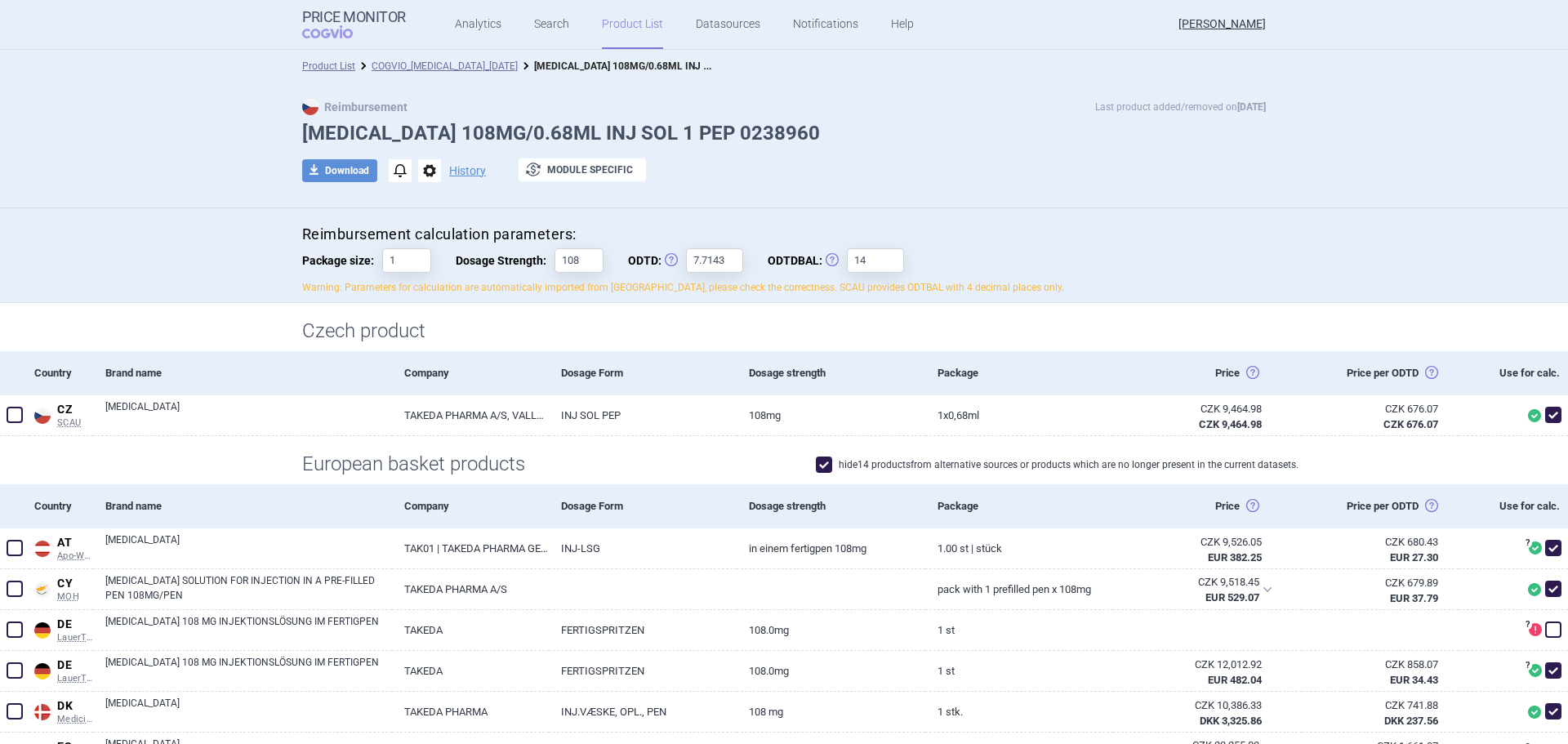
click at [816, 465] on span at bounding box center [824, 464] width 16 height 16
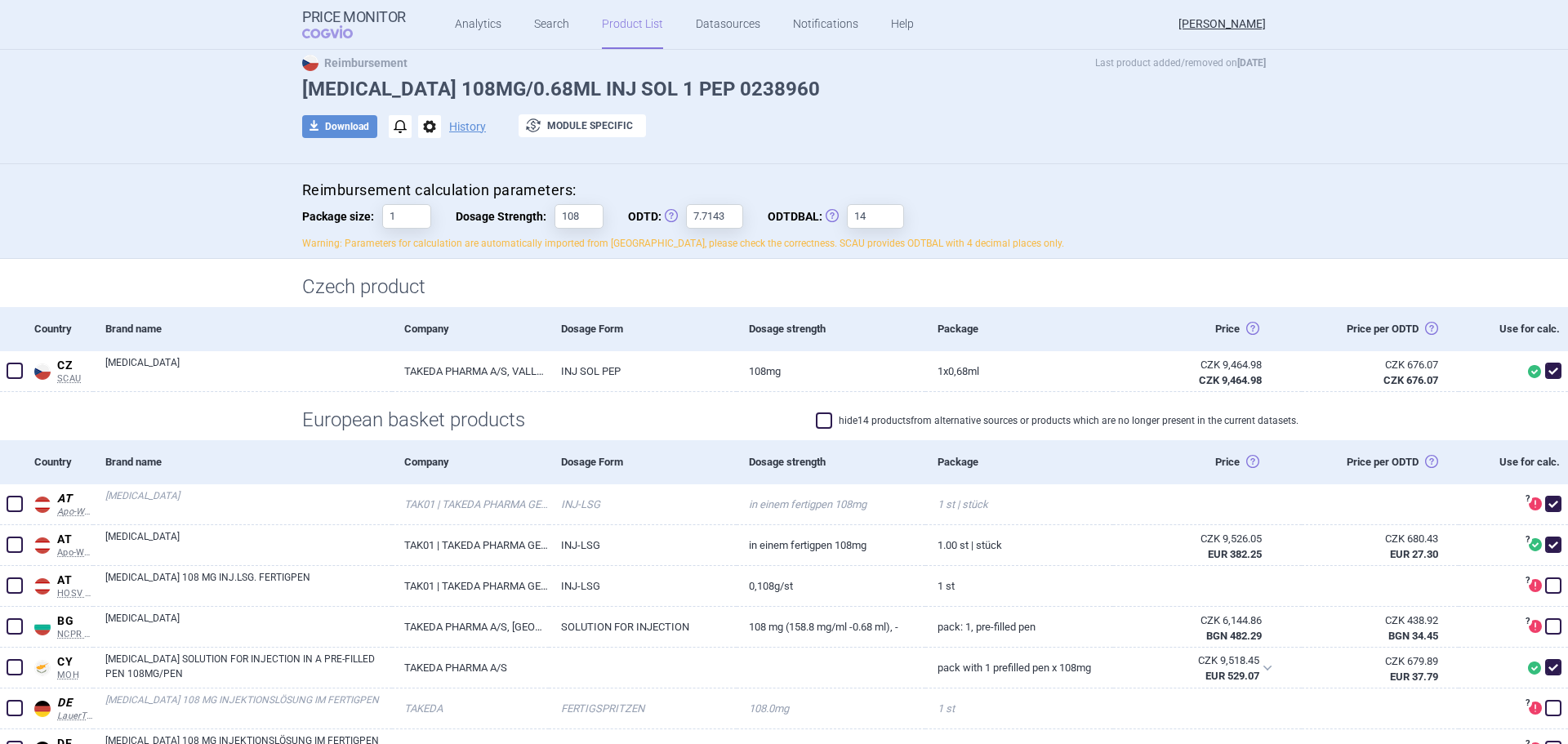
scroll to position [81, 0]
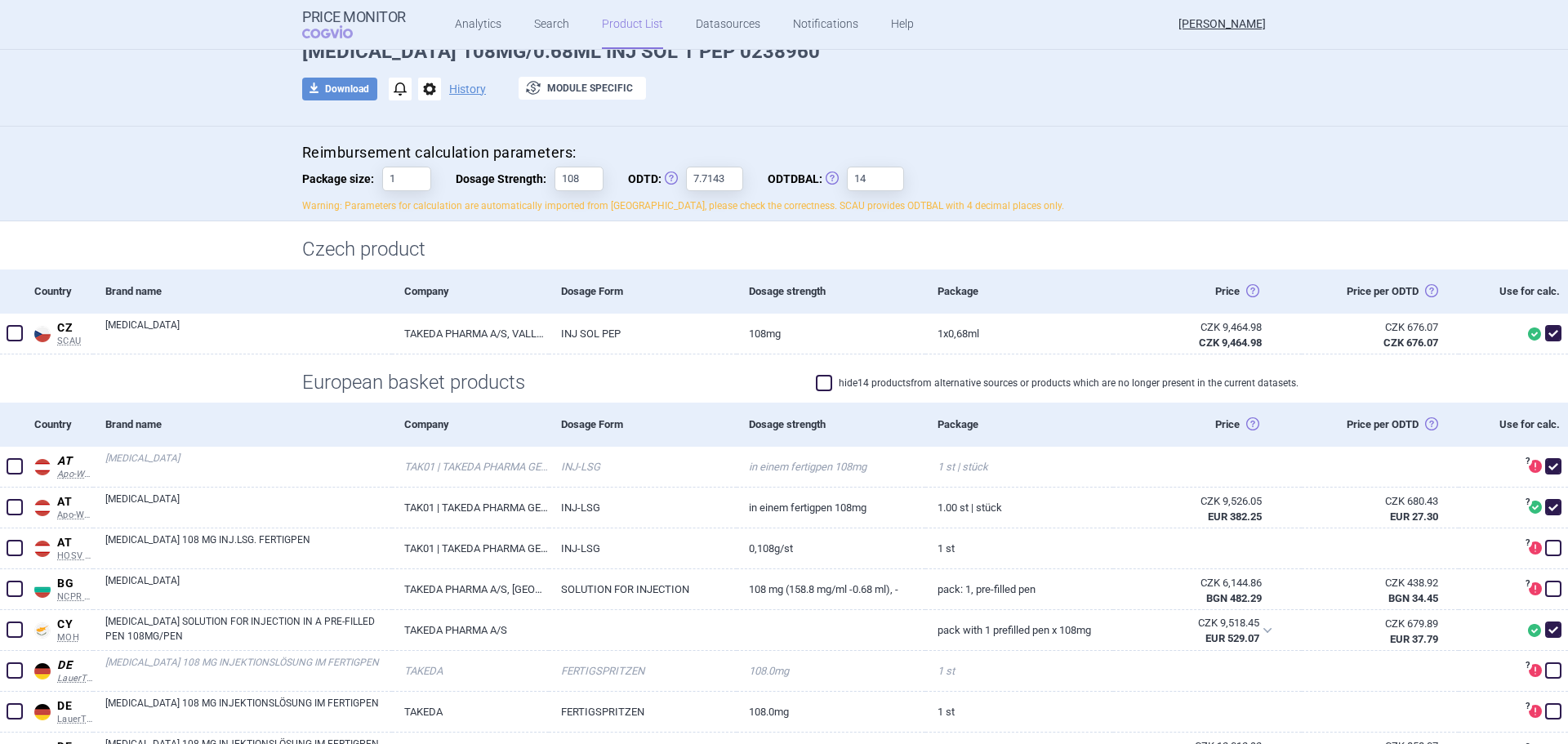
click at [816, 385] on span at bounding box center [824, 382] width 16 height 16
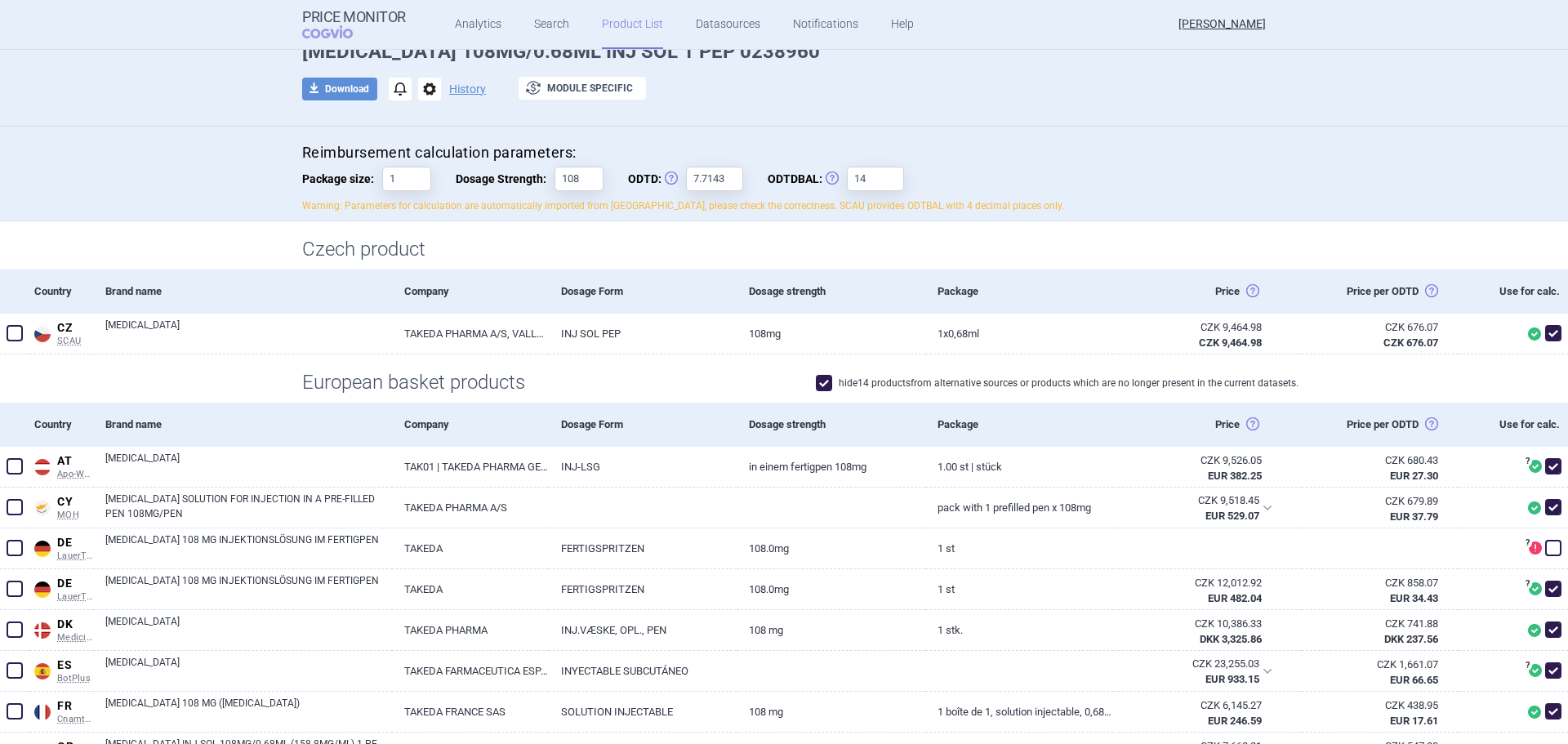
click at [816, 385] on span at bounding box center [824, 382] width 16 height 16
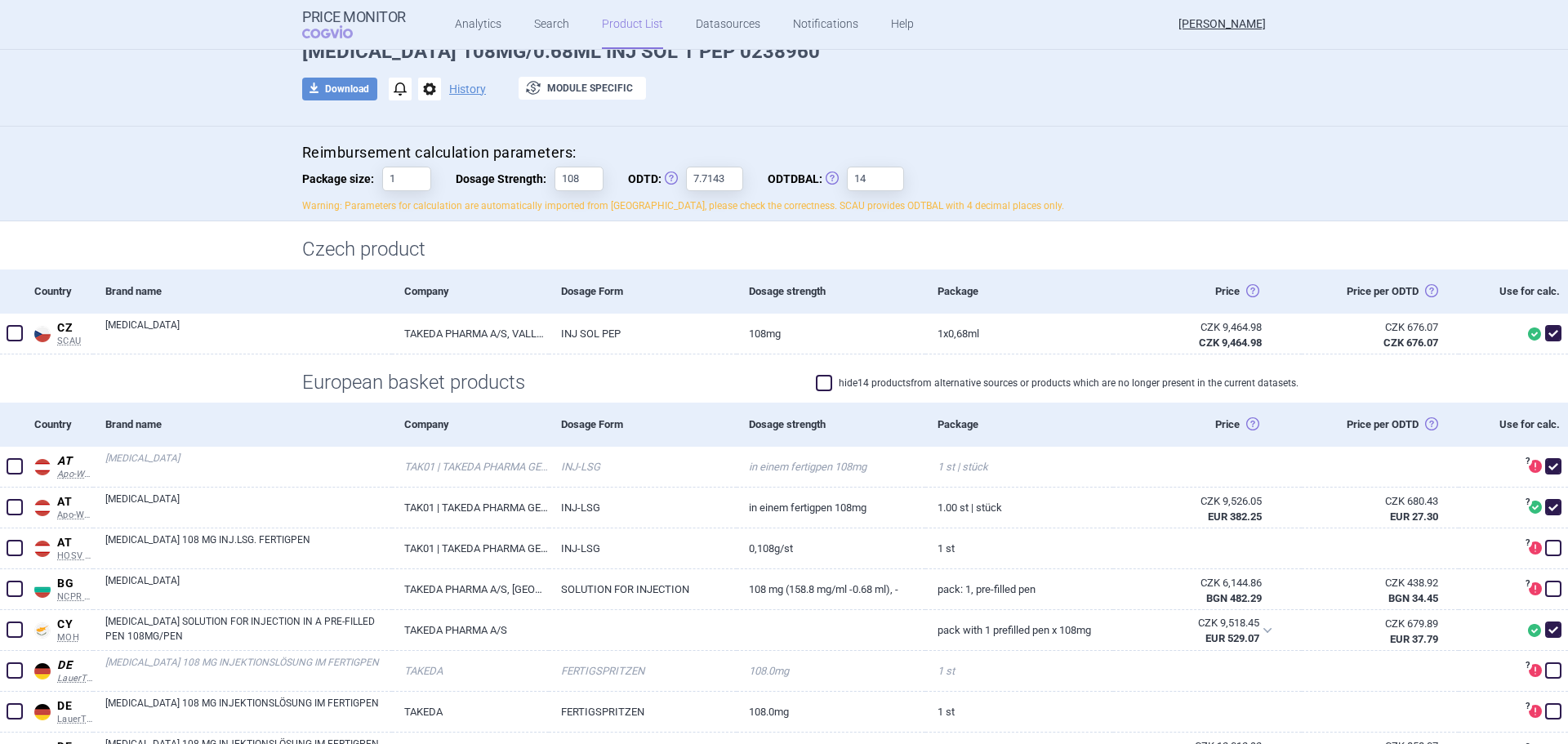
click at [816, 376] on span at bounding box center [824, 382] width 16 height 16
checkbox input "true"
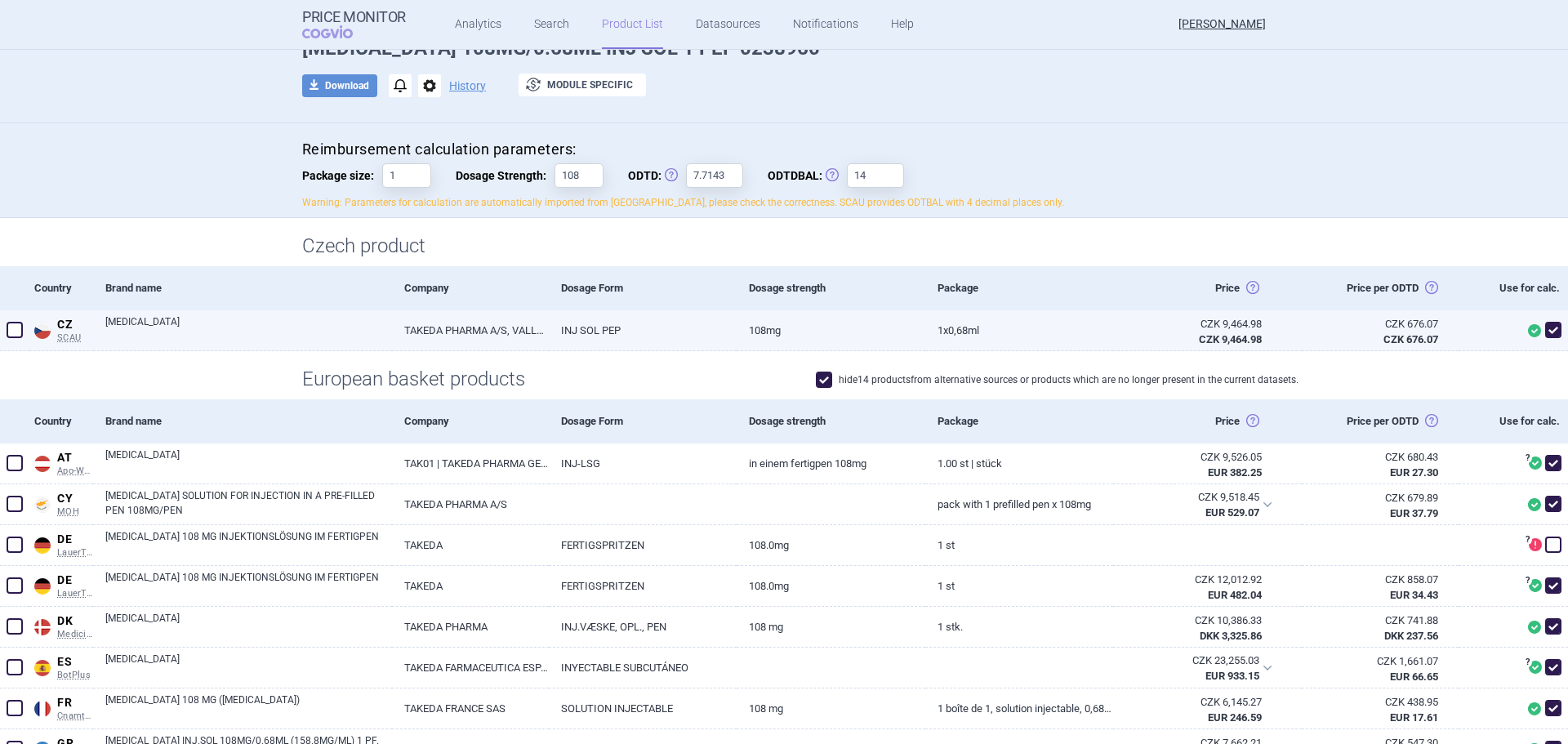
scroll to position [164, 0]
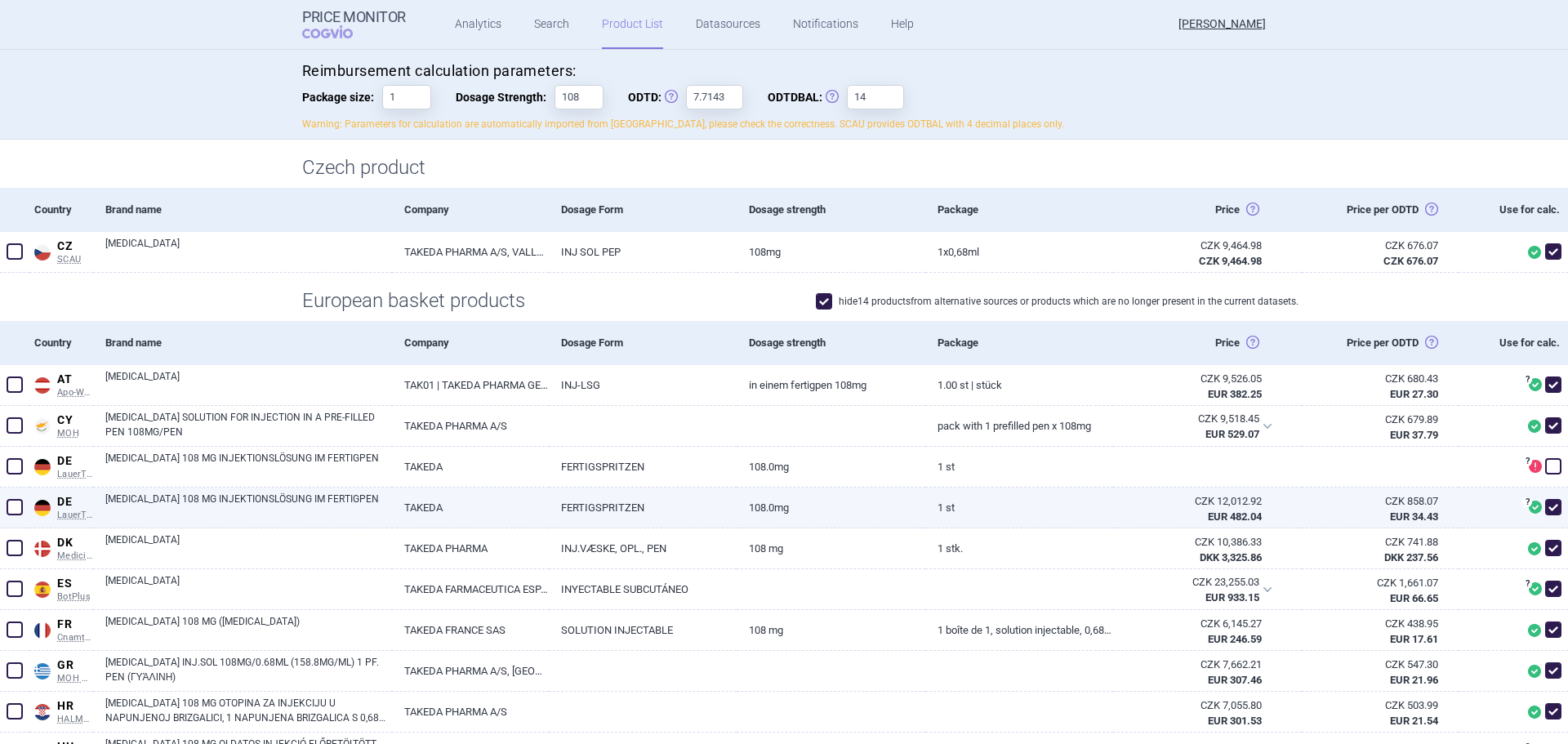
click at [224, 498] on link "ENTYVIO 108 MG INJEKTIONSLÖSUNG IM FERTIGPEN" at bounding box center [249, 505] width 286 height 29
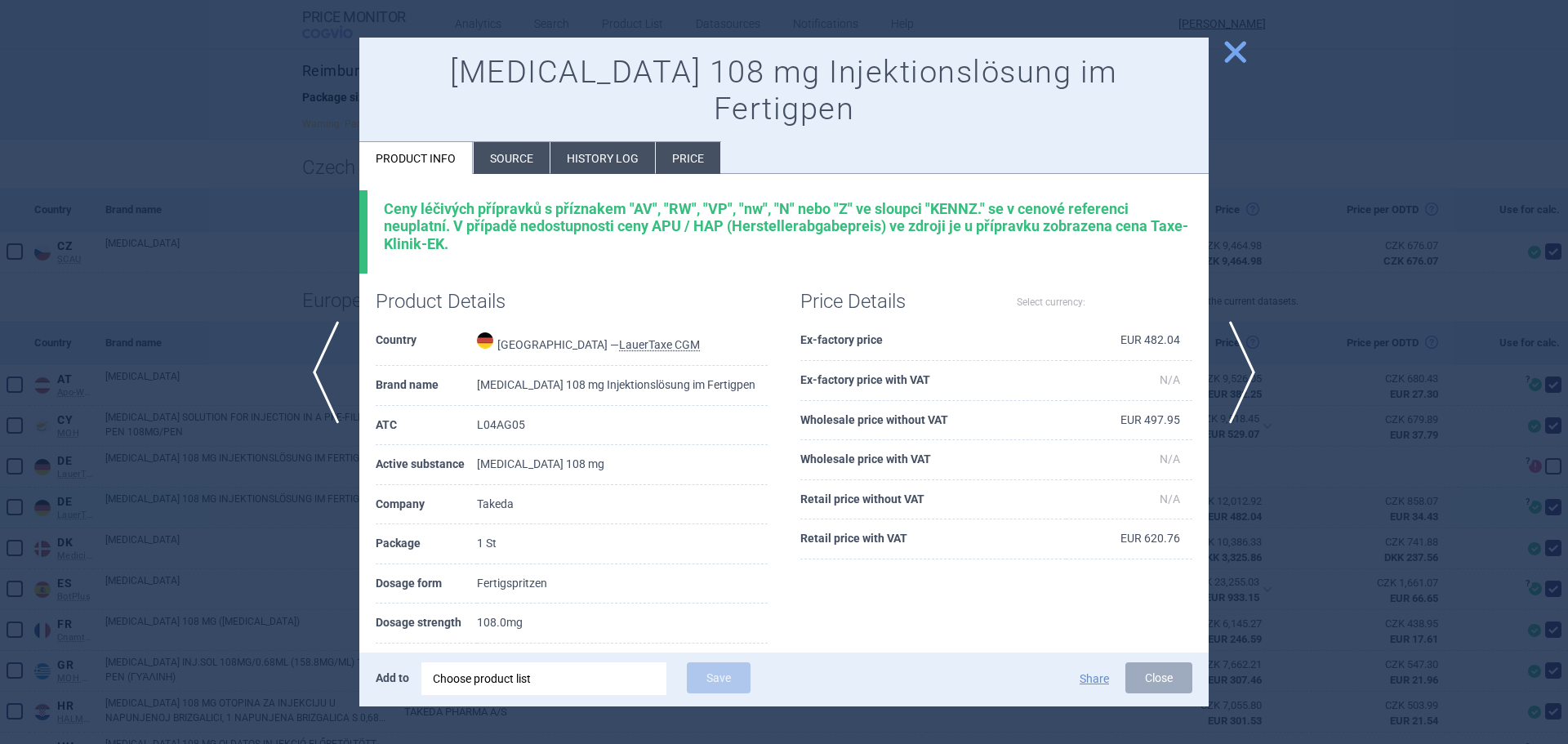
select select "EUR"
click at [224, 498] on div at bounding box center [784, 372] width 1568 height 744
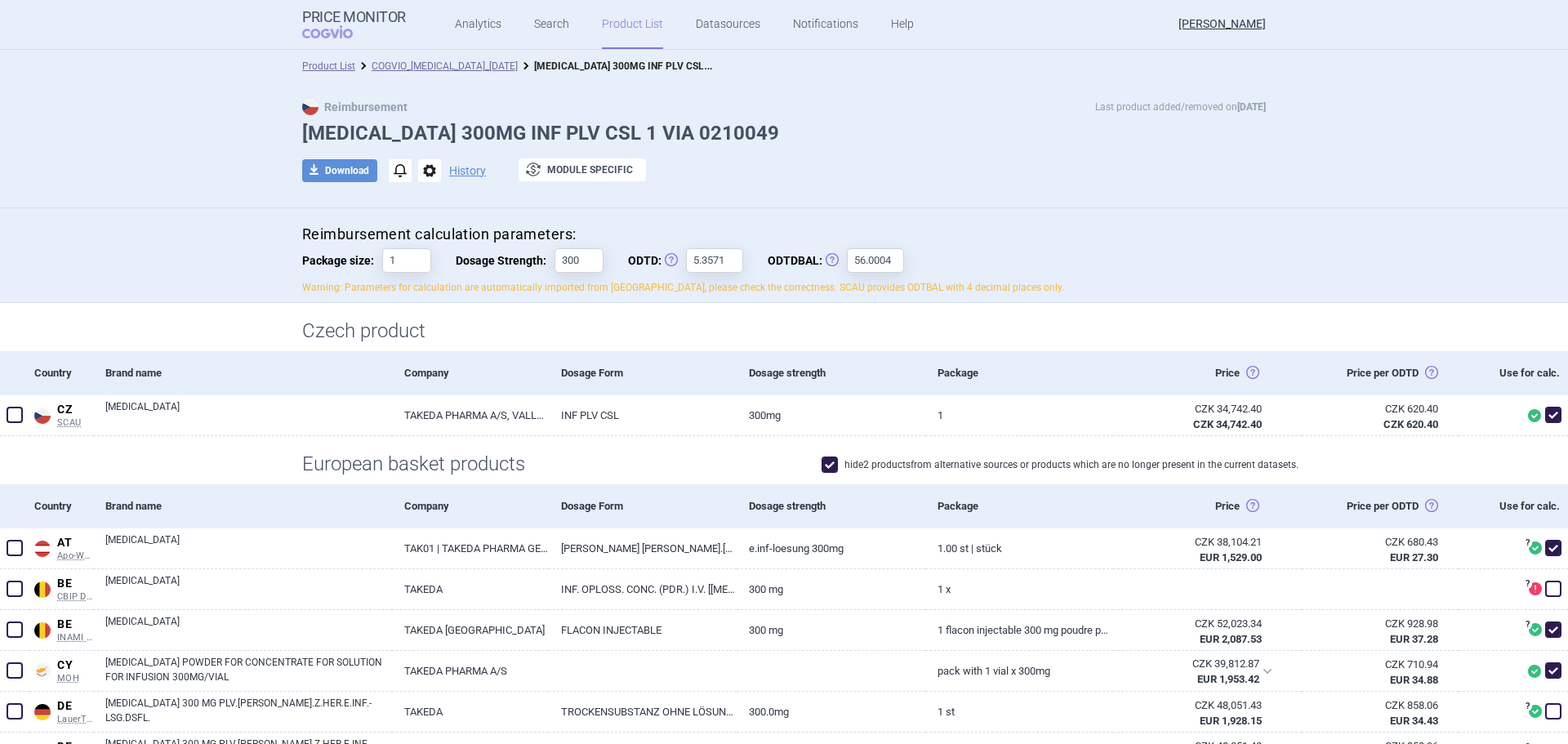
click at [822, 464] on span at bounding box center [829, 464] width 16 height 16
click at [822, 463] on span at bounding box center [829, 464] width 16 height 16
checkbox input "true"
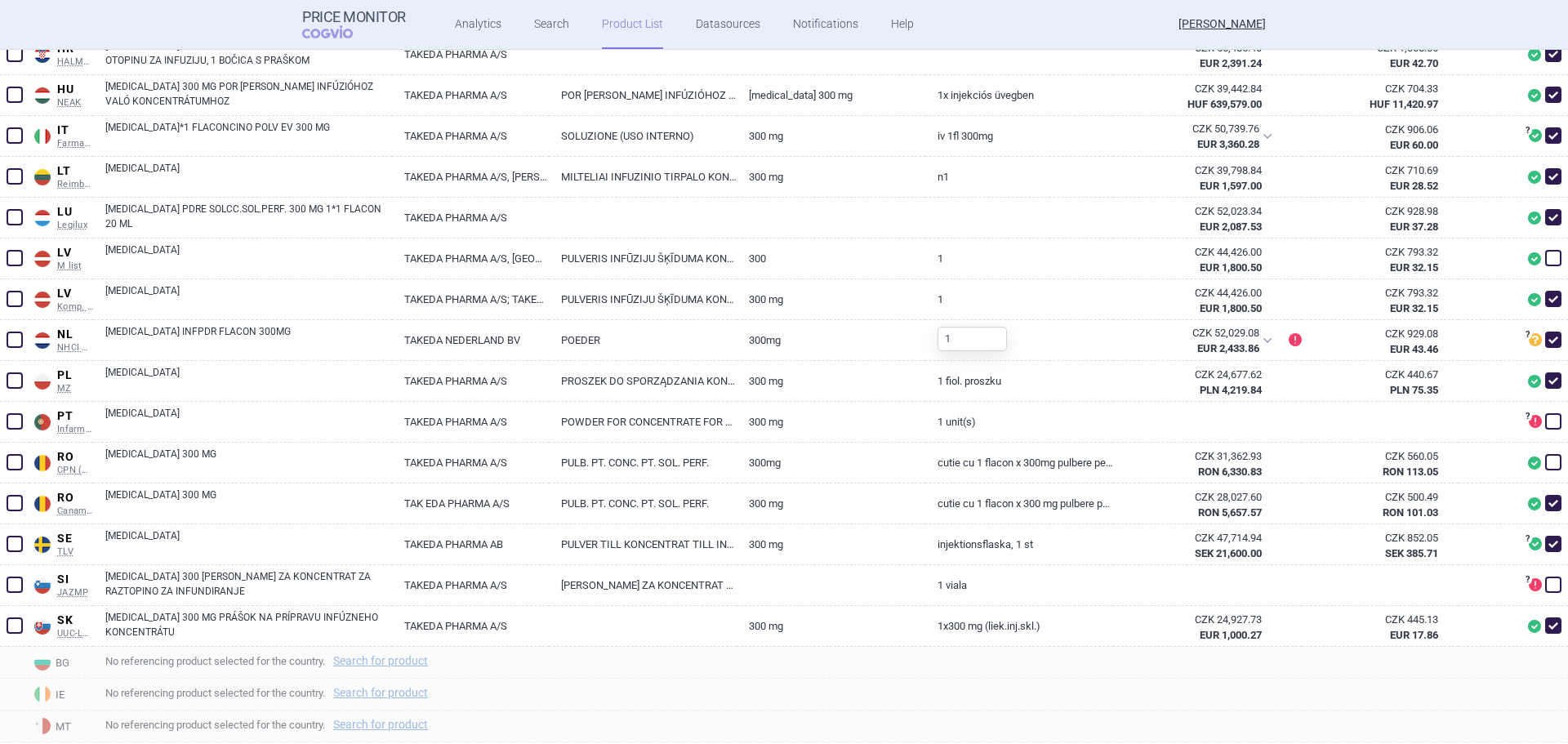
scroll to position [1064, 0]
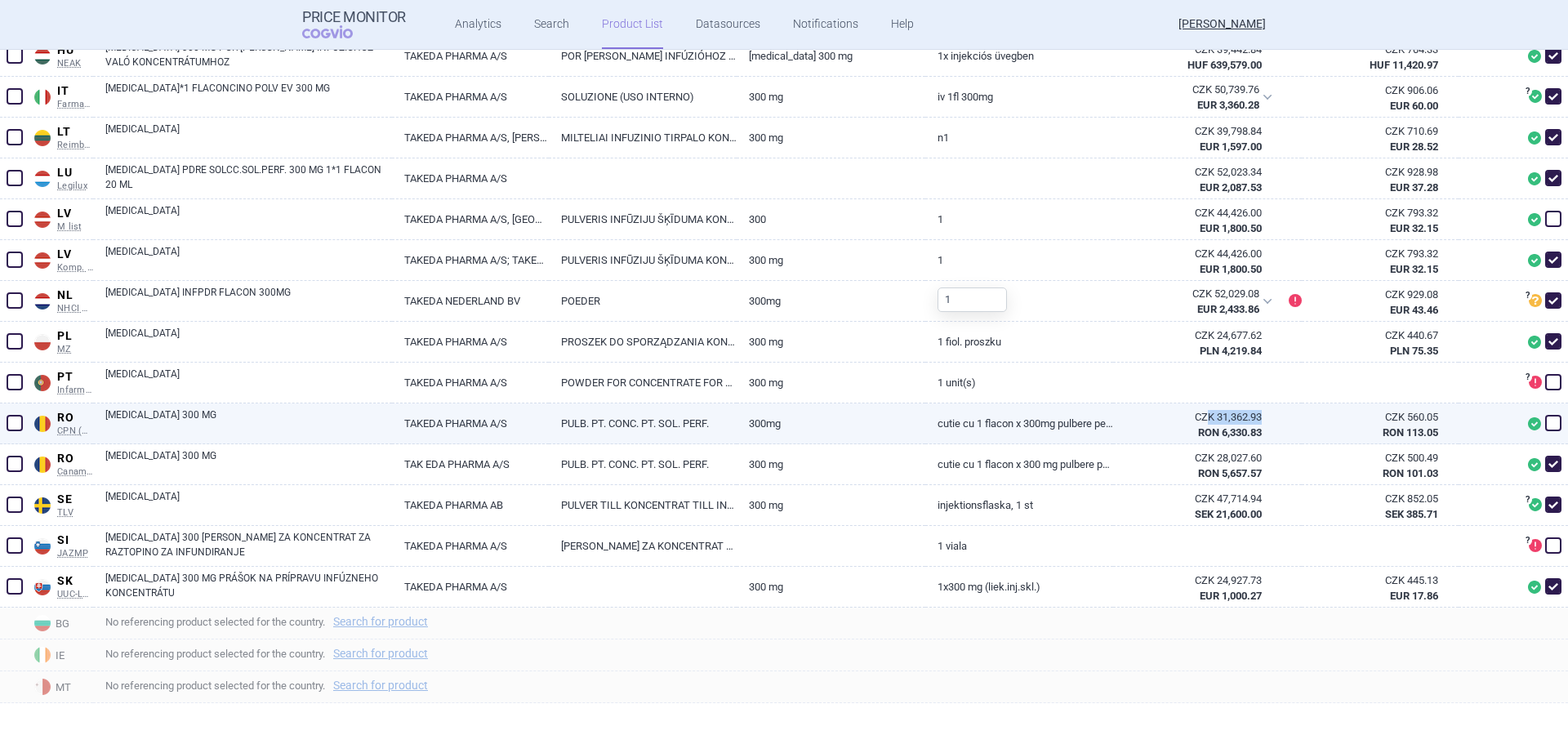
drag, startPoint x: 1259, startPoint y: 418, endPoint x: 1194, endPoint y: 416, distance: 65.0
click at [1194, 416] on div "CZK 31,362.93 [PERSON_NAME] 6,330.83" at bounding box center [1197, 424] width 169 height 42
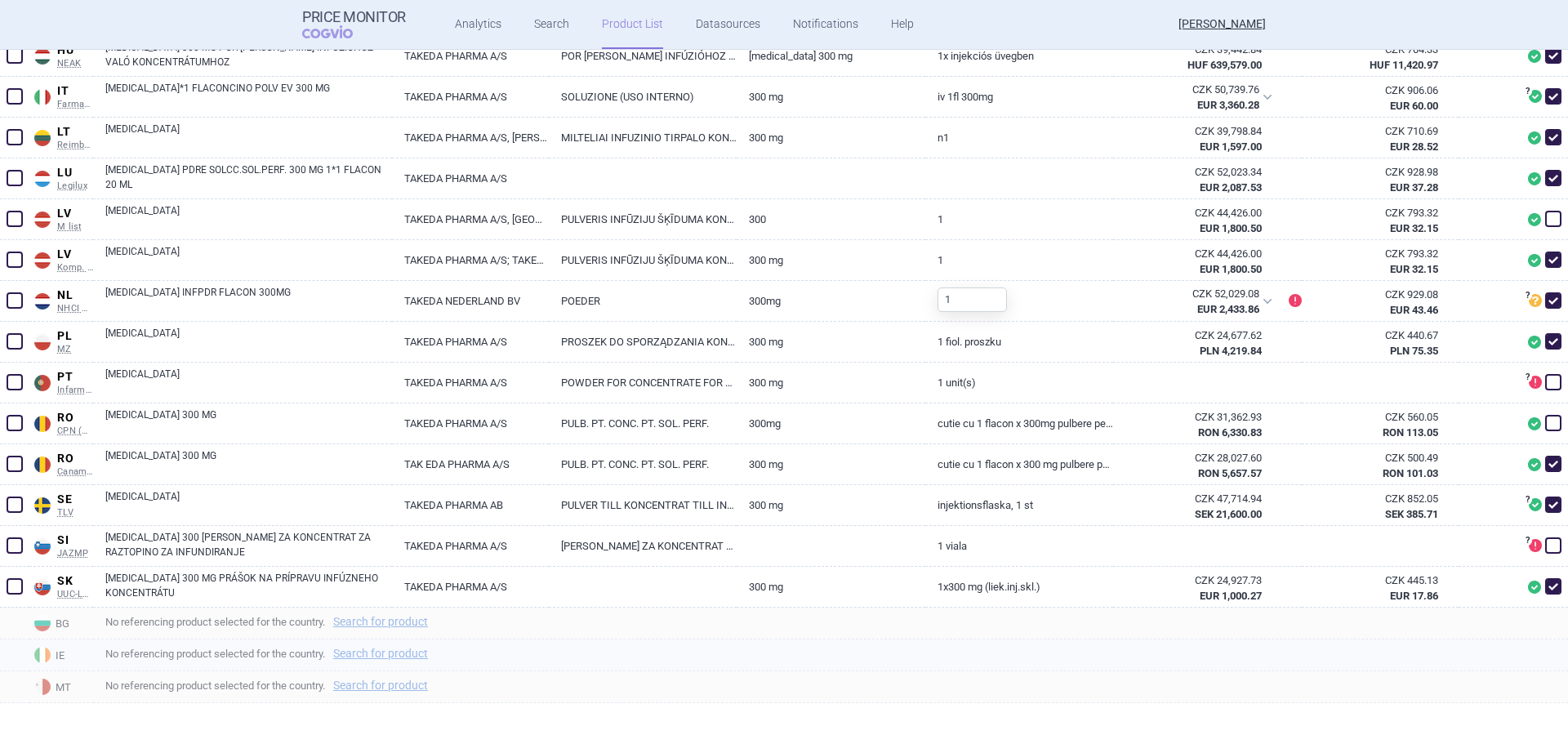
click at [877, 653] on span "No referencing product selected for the country. Search for product" at bounding box center [837, 653] width 1463 height 20
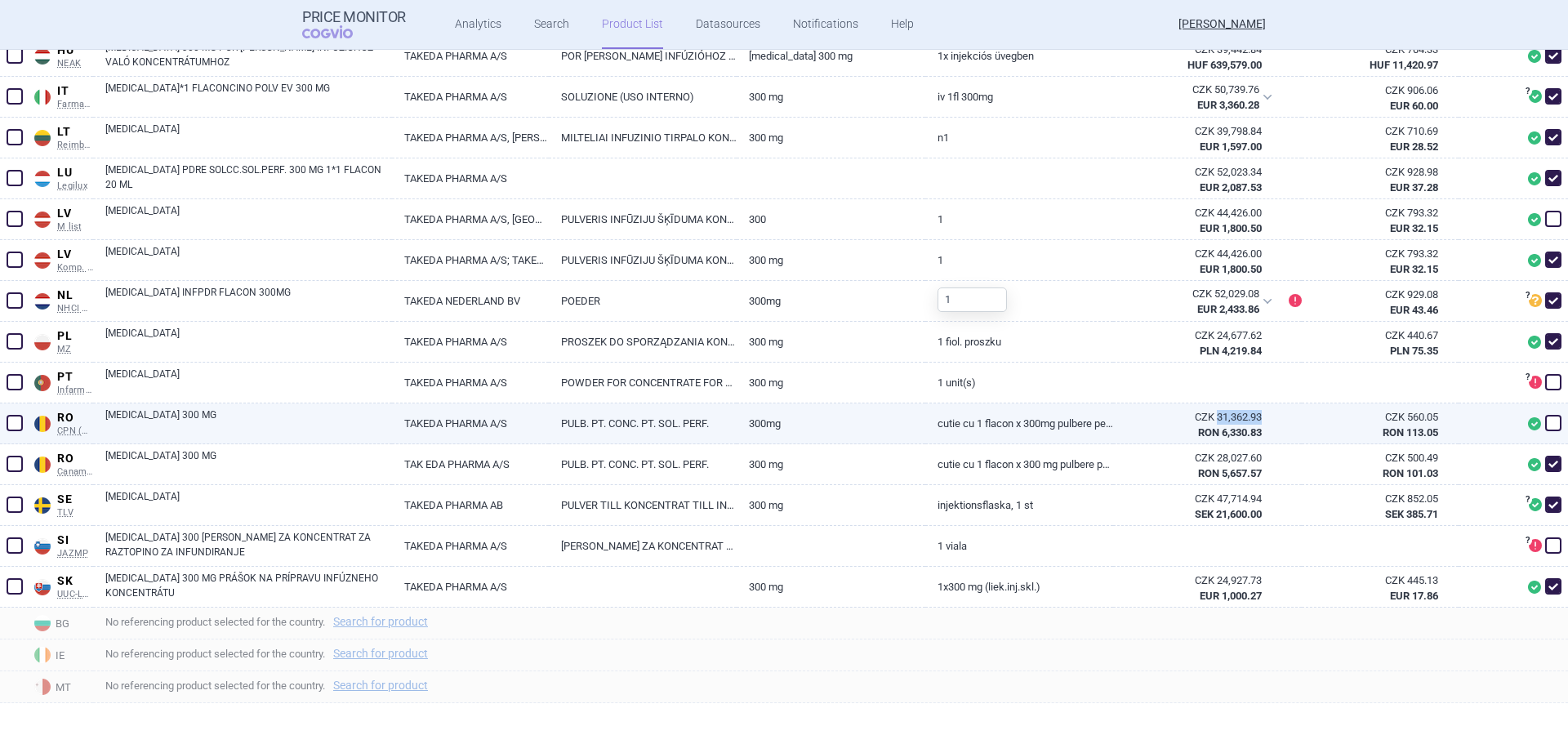
drag, startPoint x: 1253, startPoint y: 417, endPoint x: 1207, endPoint y: 417, distance: 46.0
click at [1207, 417] on div "CZK 31,362.93 RON 6,330.83" at bounding box center [1197, 424] width 169 height 42
copy div "31,362.93"
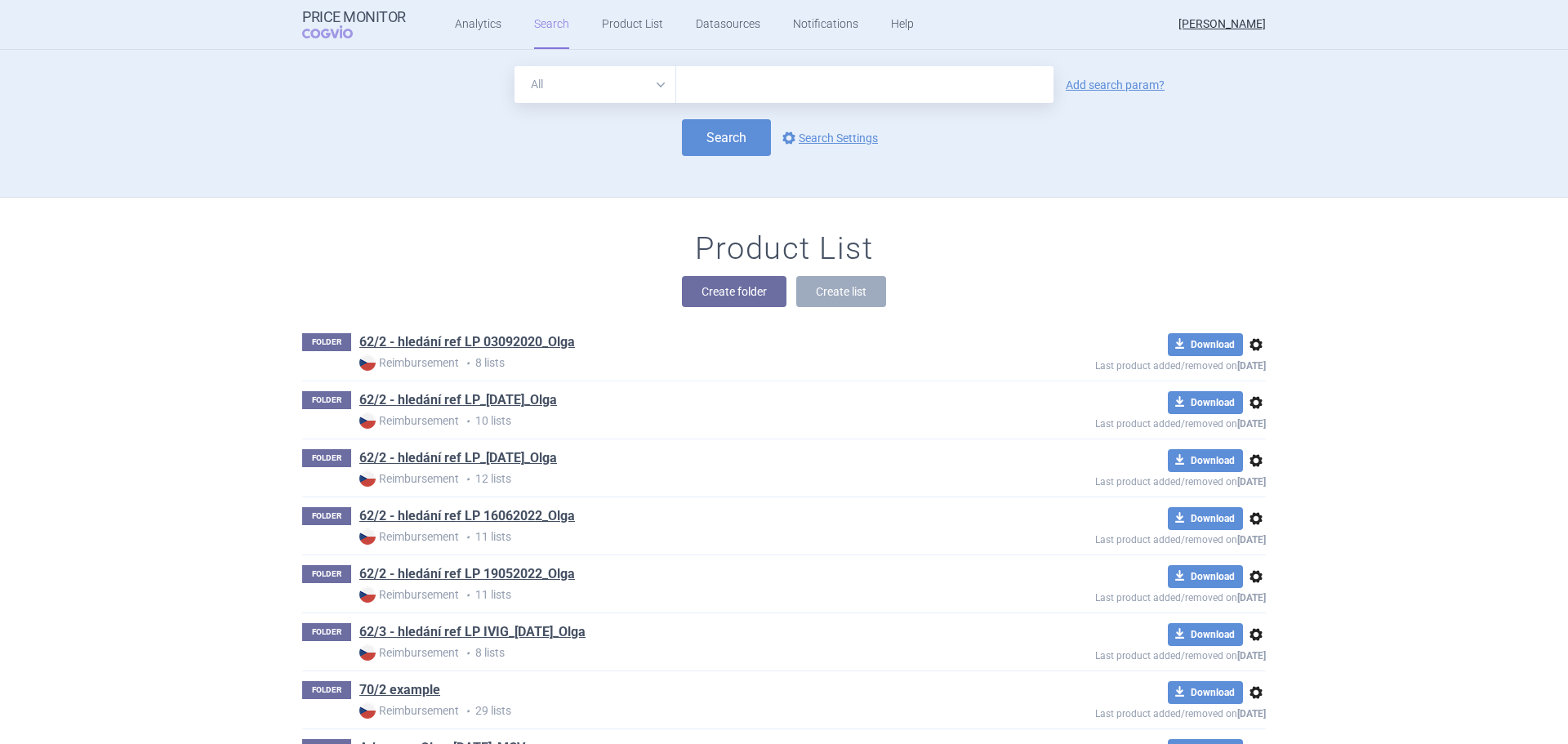
click at [829, 95] on input "text" at bounding box center [864, 84] width 377 height 36
type input "[MEDICAL_DATA]"
click button "Search" at bounding box center [726, 137] width 89 height 36
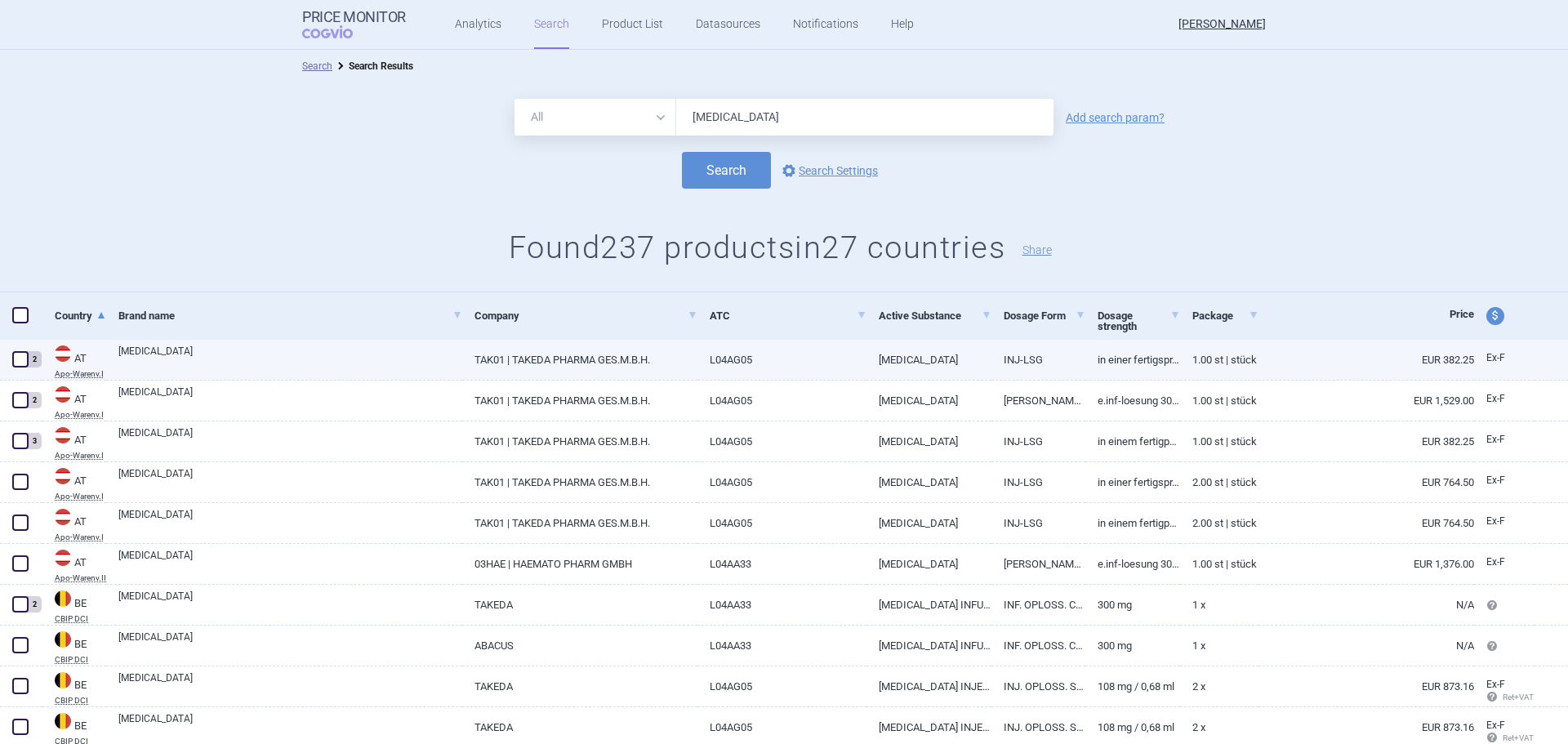
click at [1224, 357] on link "1.00 ST | Stück" at bounding box center [1220, 359] width 79 height 40
select select "EUR"
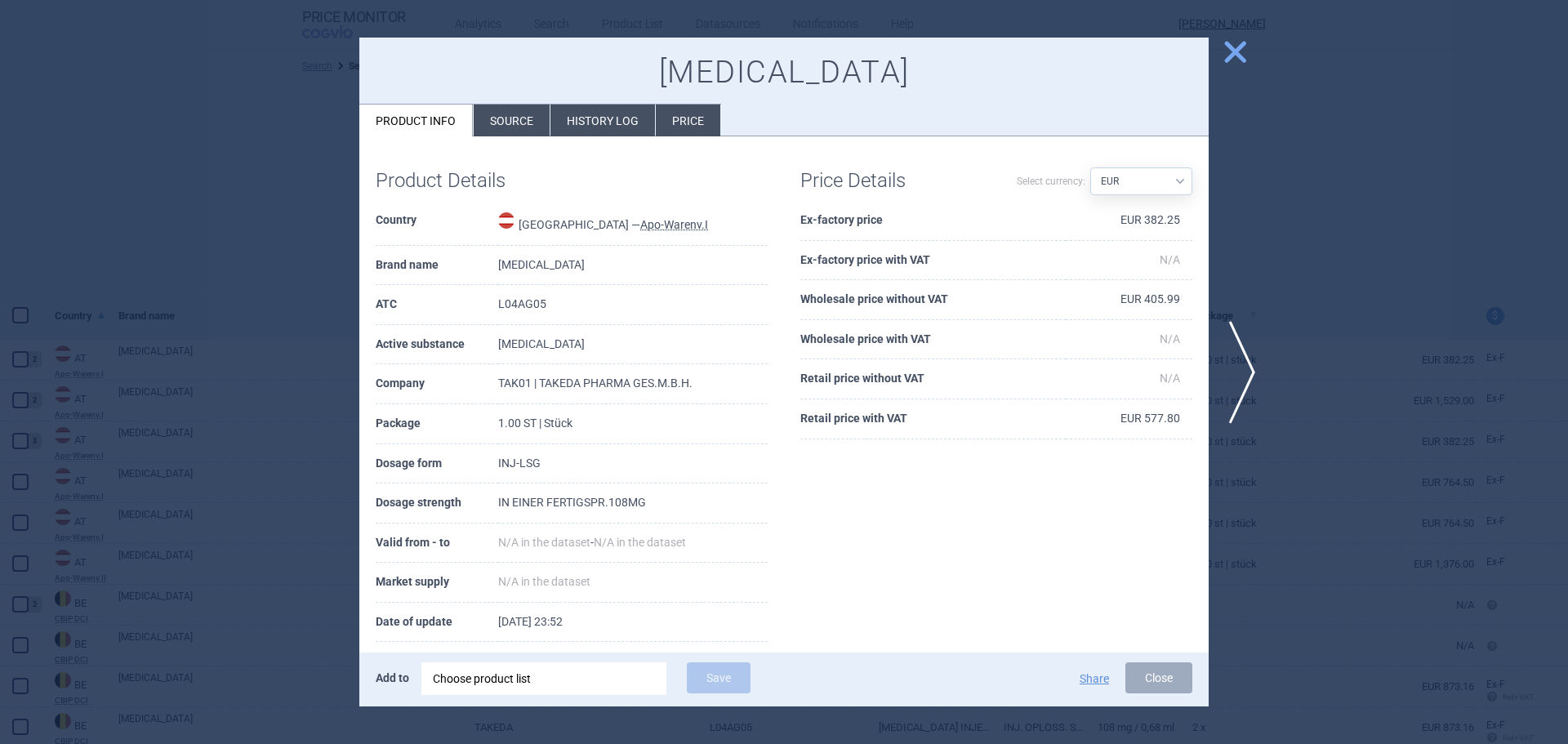
click at [1326, 430] on div at bounding box center [784, 372] width 1568 height 744
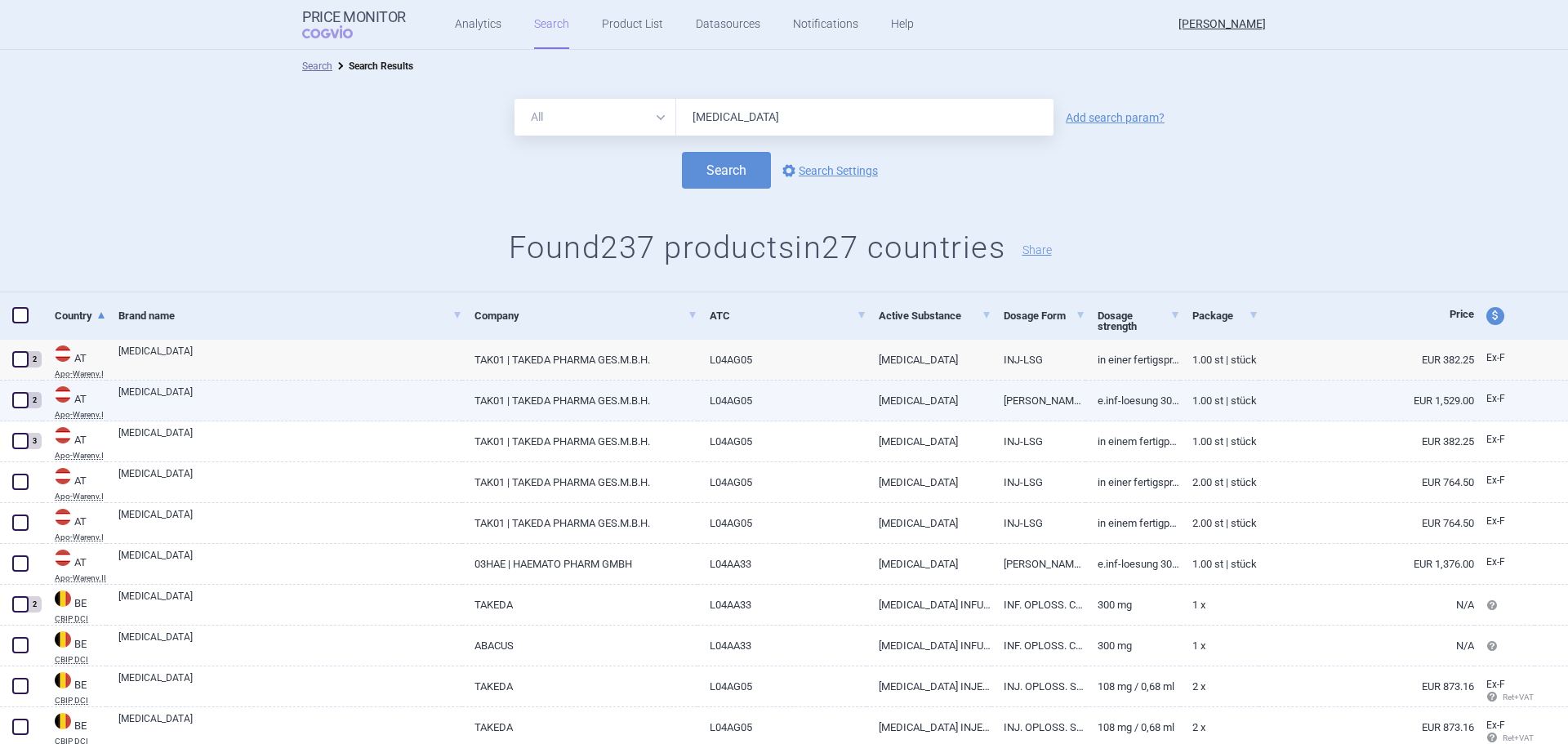
click at [1201, 410] on link "1.00 ST | Stück" at bounding box center [1220, 401] width 79 height 40
select select "EUR"
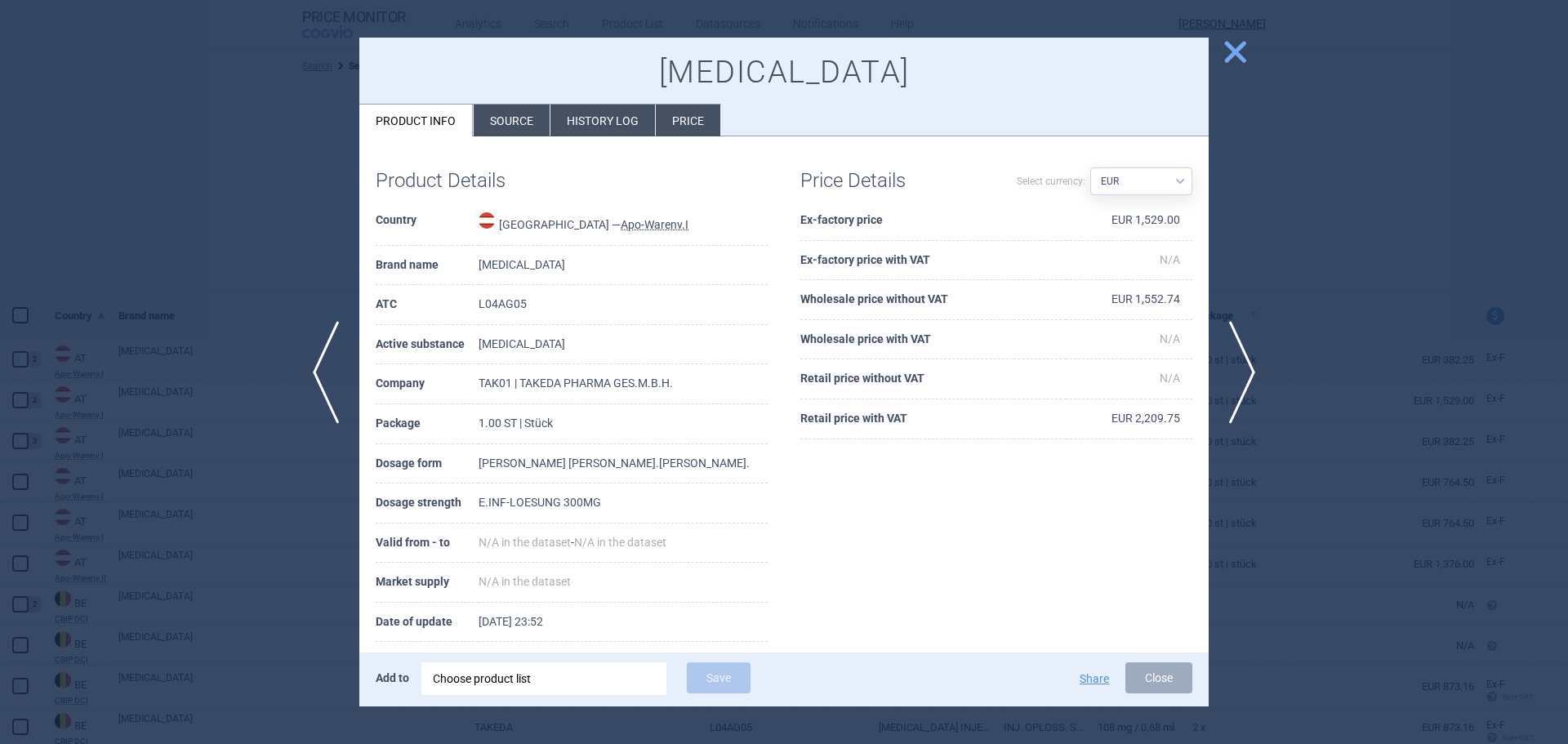
click at [1328, 404] on div at bounding box center [784, 372] width 1568 height 744
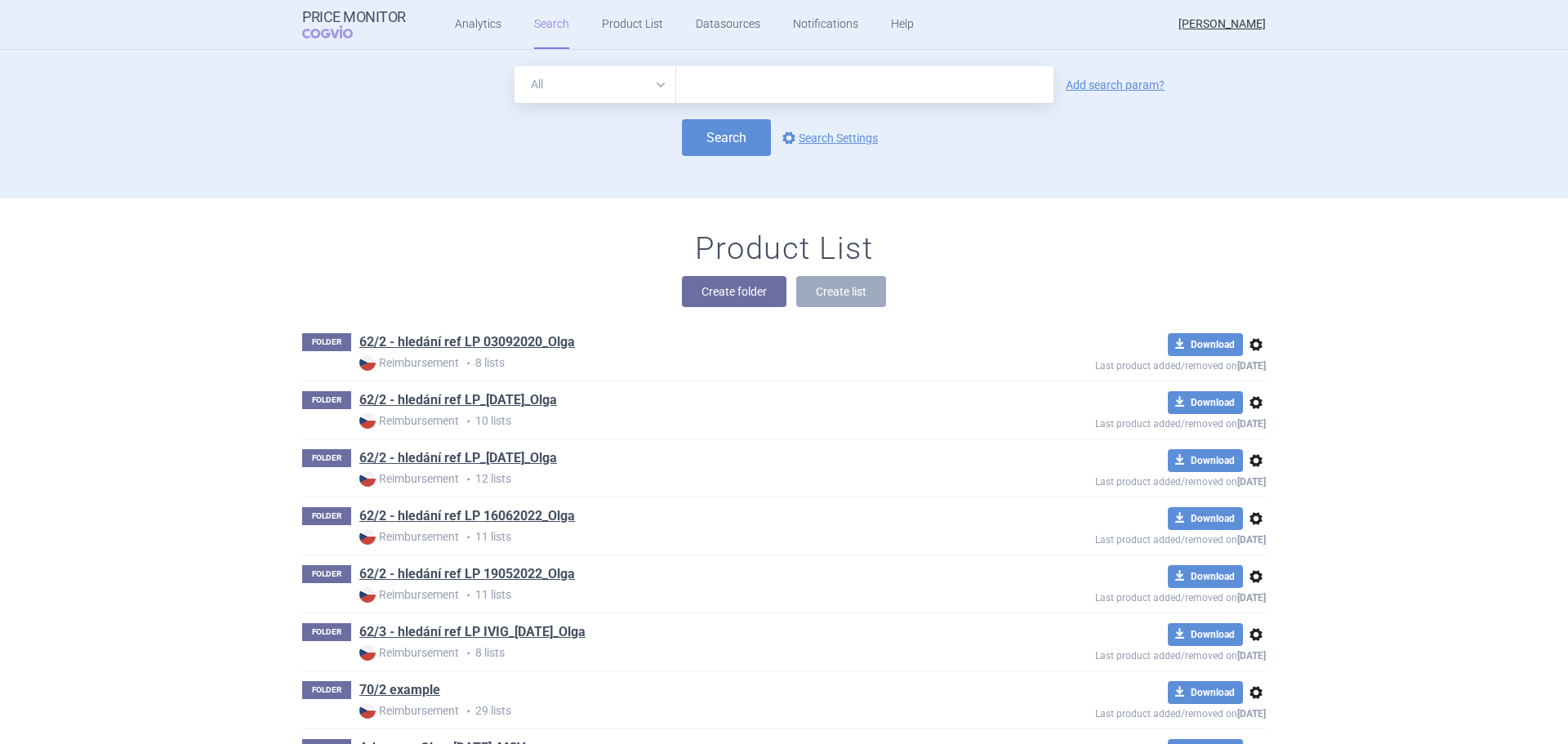
click at [731, 86] on input "text" at bounding box center [864, 84] width 377 height 36
type input "[MEDICAL_DATA]"
click at [1120, 80] on link "Add search param?" at bounding box center [1116, 85] width 99 height 11
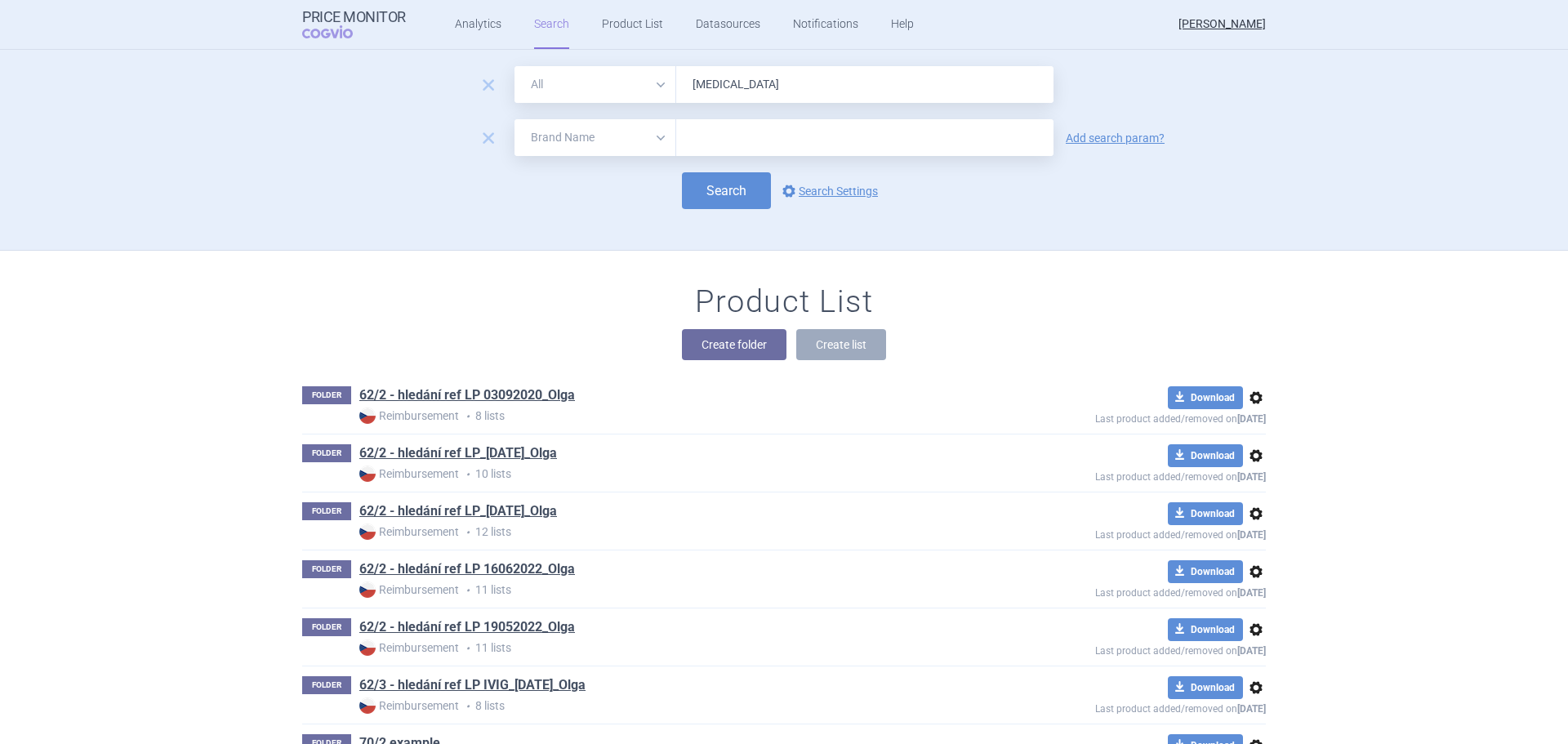
click at [625, 145] on select "All Brand Name ATC Company Active Substance Country Newer than" at bounding box center [595, 137] width 162 height 36
click at [515, 119] on select "All Brand Name ATC Company Active Substance Country Newer than" at bounding box center [595, 137] width 162 height 36
click at [567, 221] on div "remove All Brand Name ATC Company Active Substance Country Newer than [MEDICAL_…" at bounding box center [784, 158] width 1029 height 183
drag, startPoint x: 575, startPoint y: 122, endPoint x: 575, endPoint y: 151, distance: 29.0
click at [575, 122] on select "All Brand Name ATC Company Active Substance Country Newer than" at bounding box center [595, 137] width 162 height 36
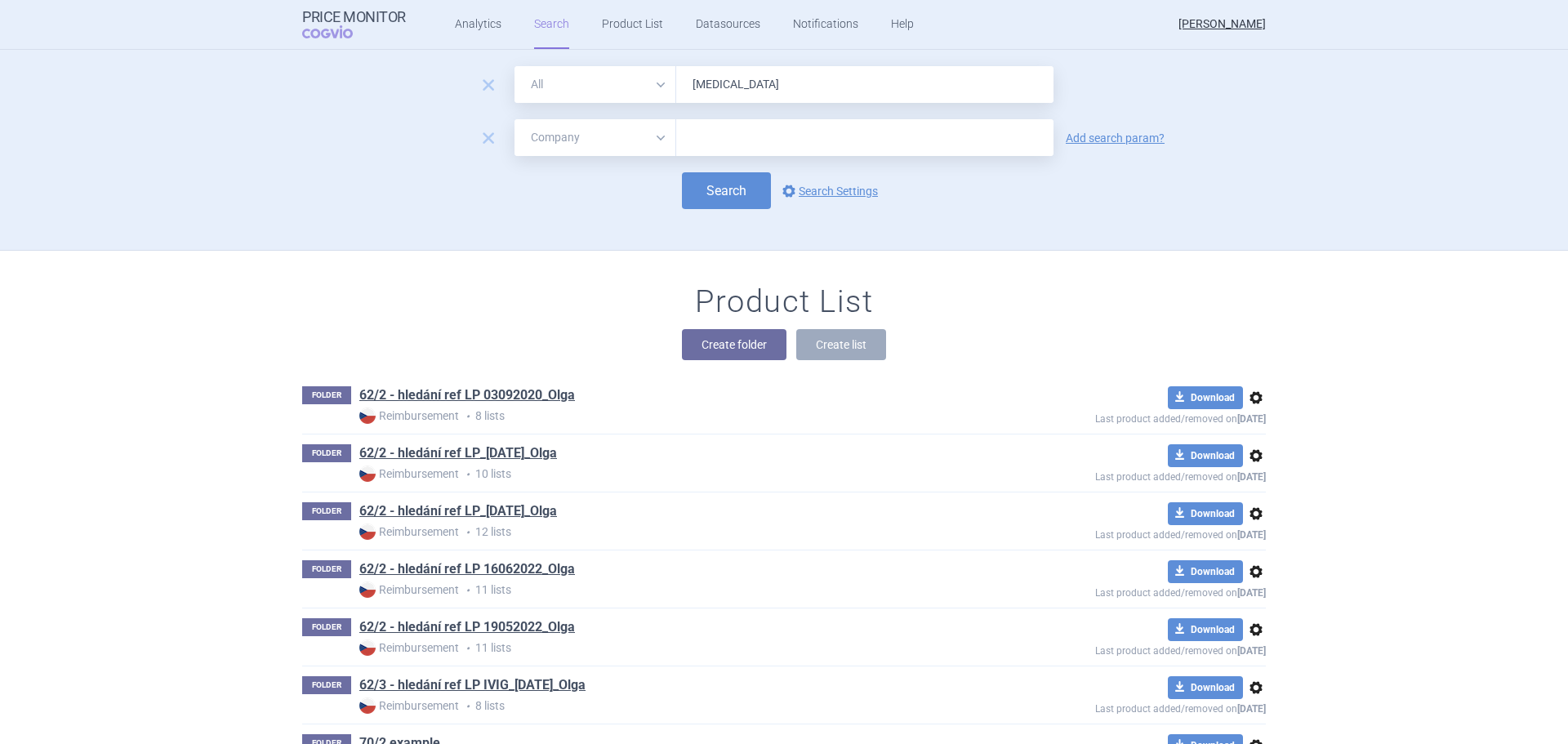
select select "country"
click at [515, 119] on select "All Brand Name ATC Company Active Substance Country Newer than" at bounding box center [595, 137] width 162 height 36
click at [689, 138] on input "text" at bounding box center [865, 138] width 361 height 22
type input "slovakia"
click at [525, 236] on div "remove All Brand Name ATC Company Active Substance Country Newer than entyvio r…" at bounding box center [784, 158] width 1029 height 183
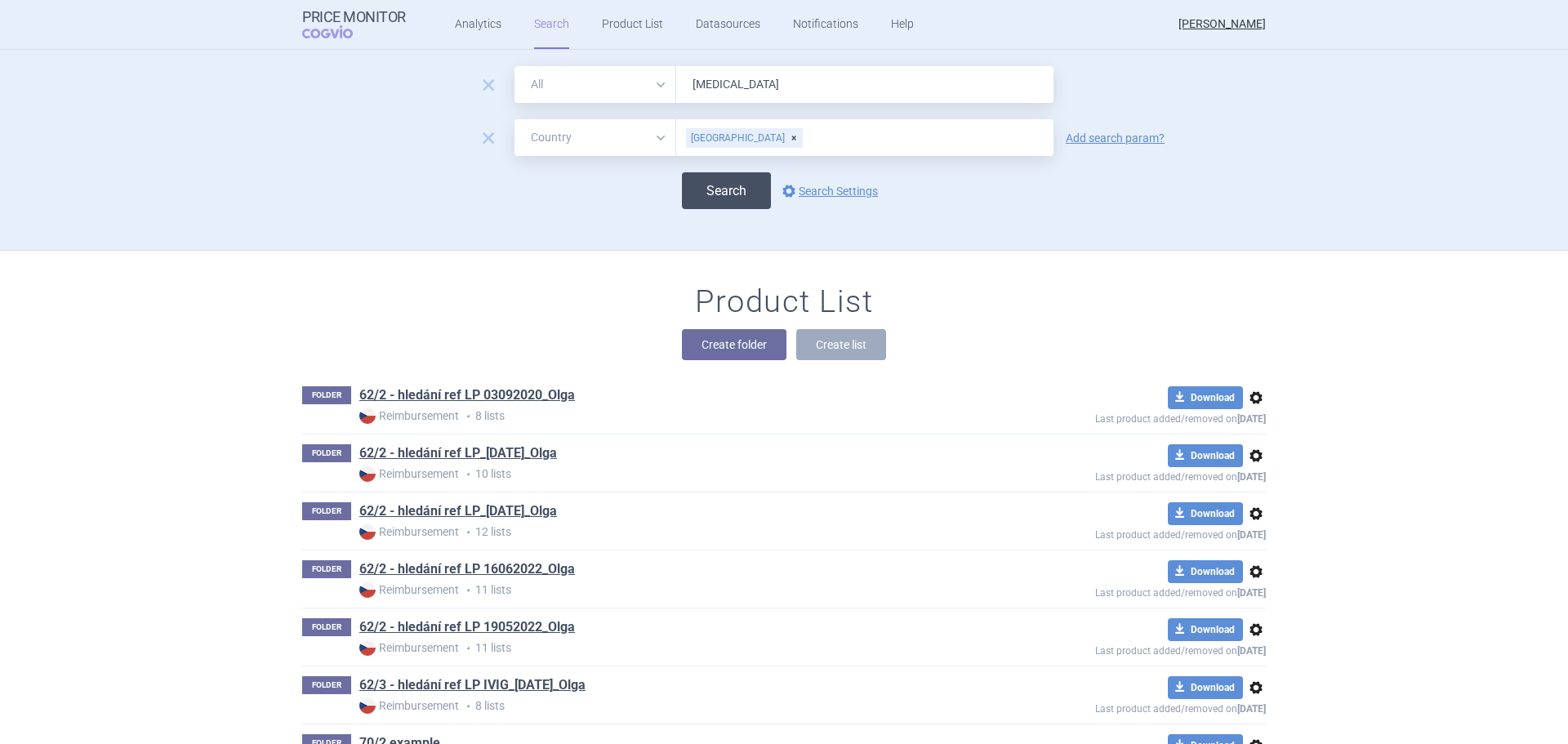
click at [718, 200] on button "Search" at bounding box center [726, 190] width 89 height 36
select select "country"
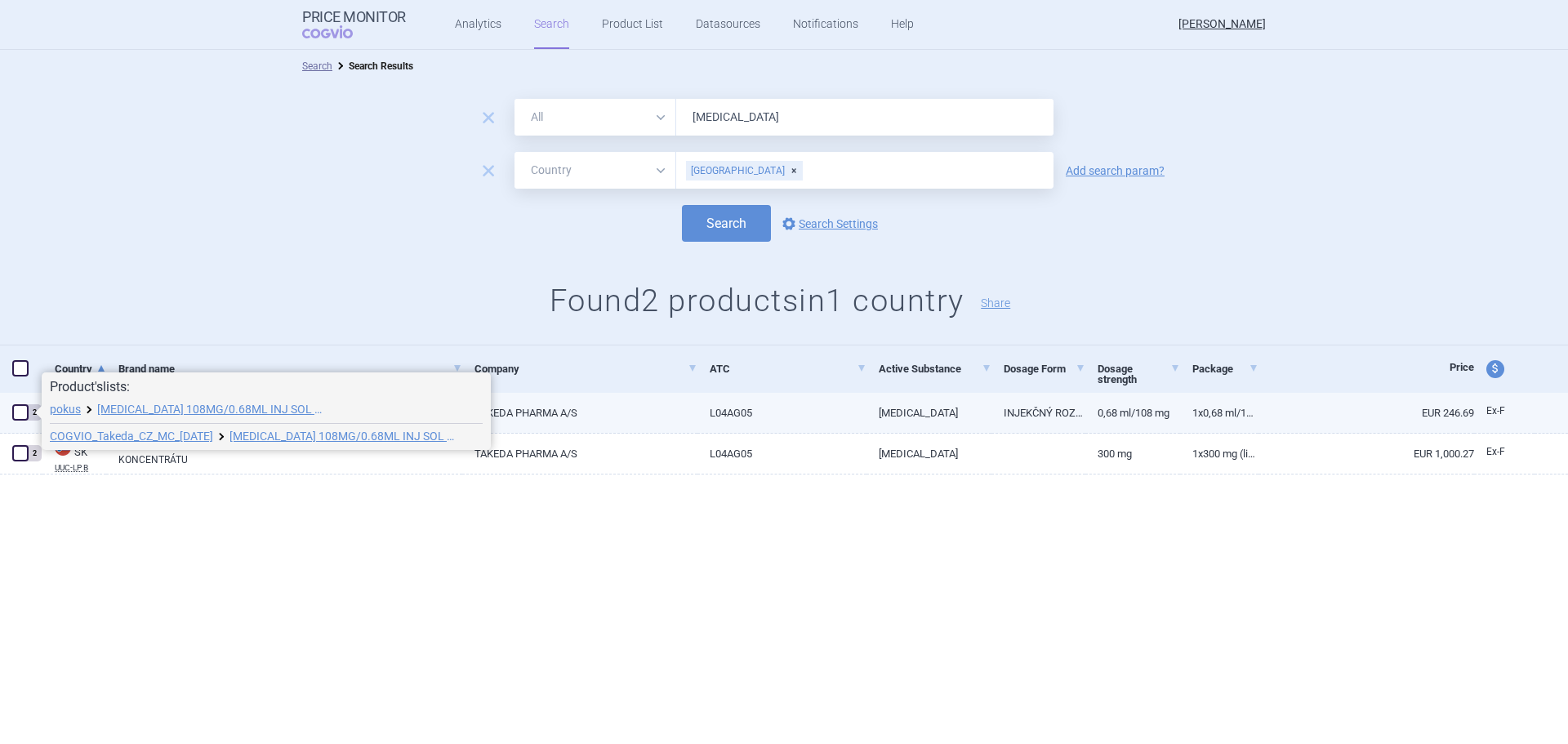
click at [16, 406] on span at bounding box center [20, 412] width 16 height 16
checkbox input "true"
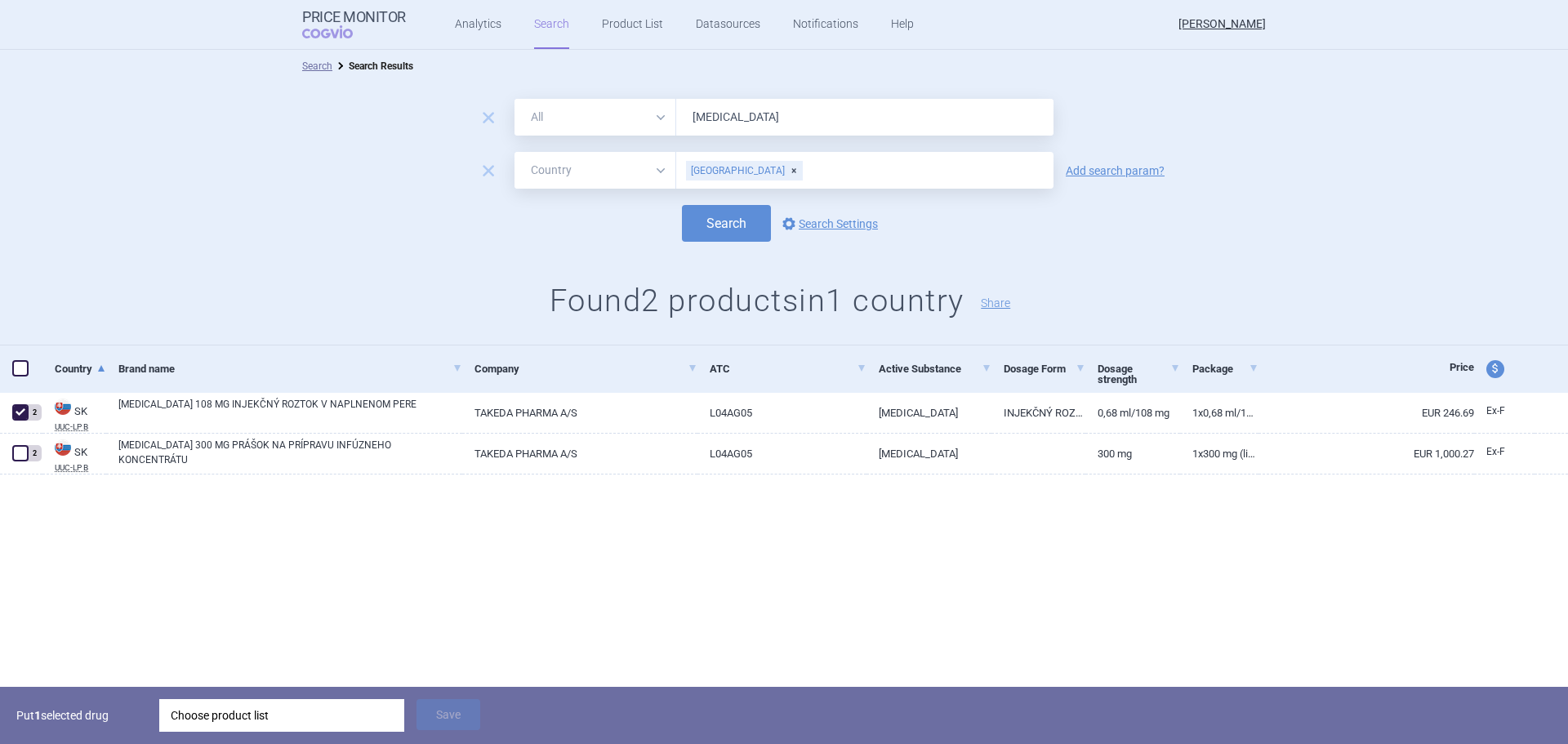
click at [291, 713] on div "Choose product list" at bounding box center [281, 715] width 222 height 33
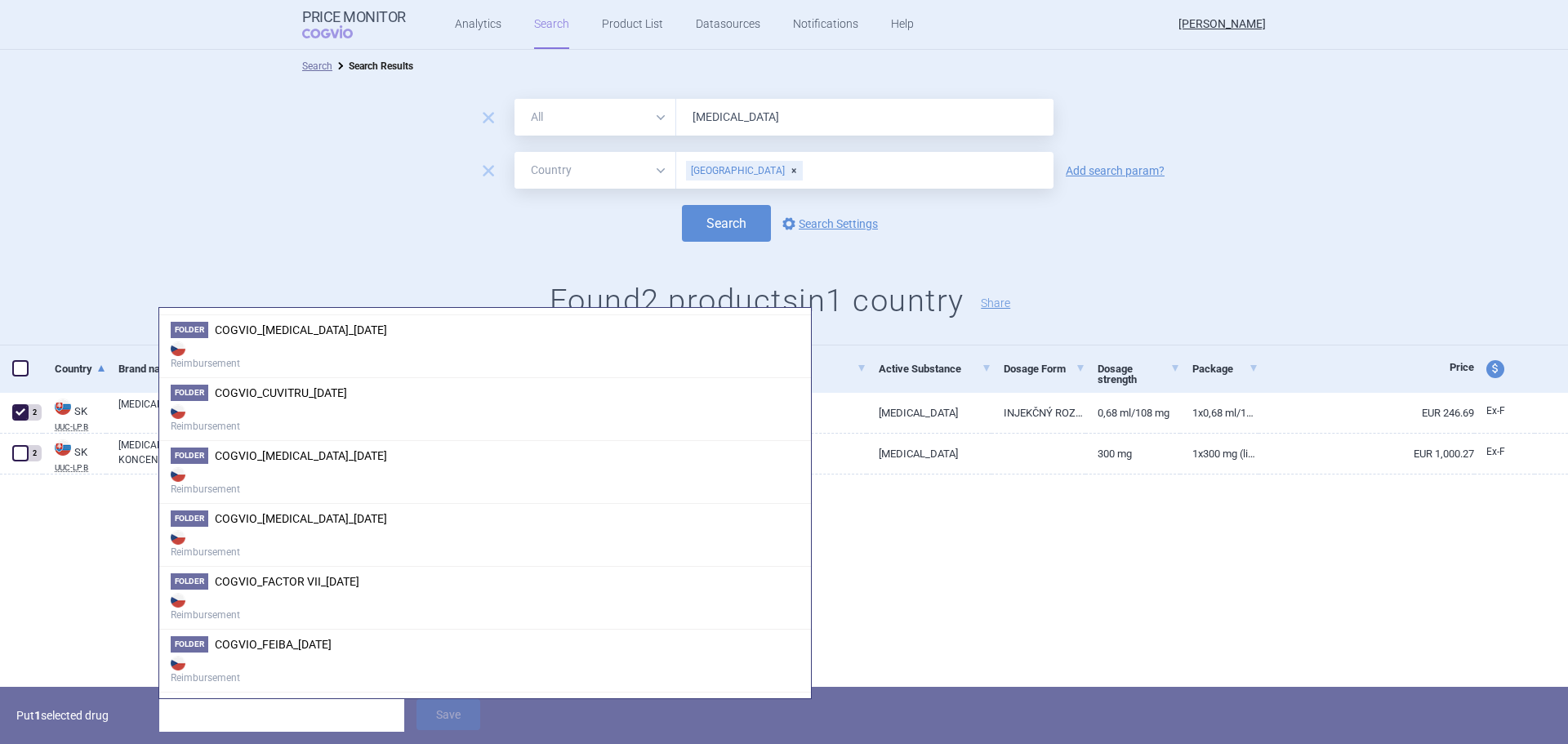
scroll to position [817, 0]
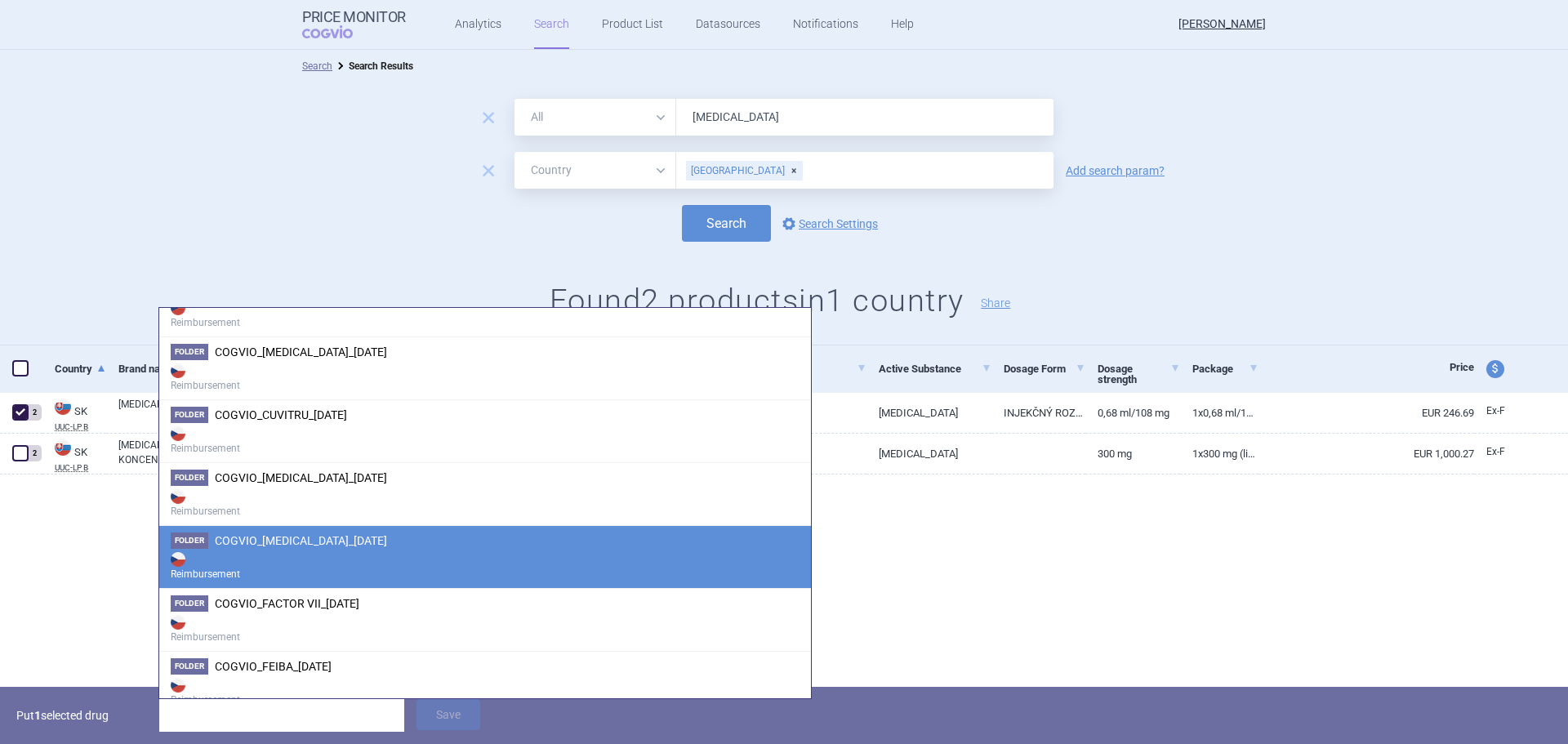
click at [360, 554] on strong "Reimbursement" at bounding box center [485, 564] width 629 height 33
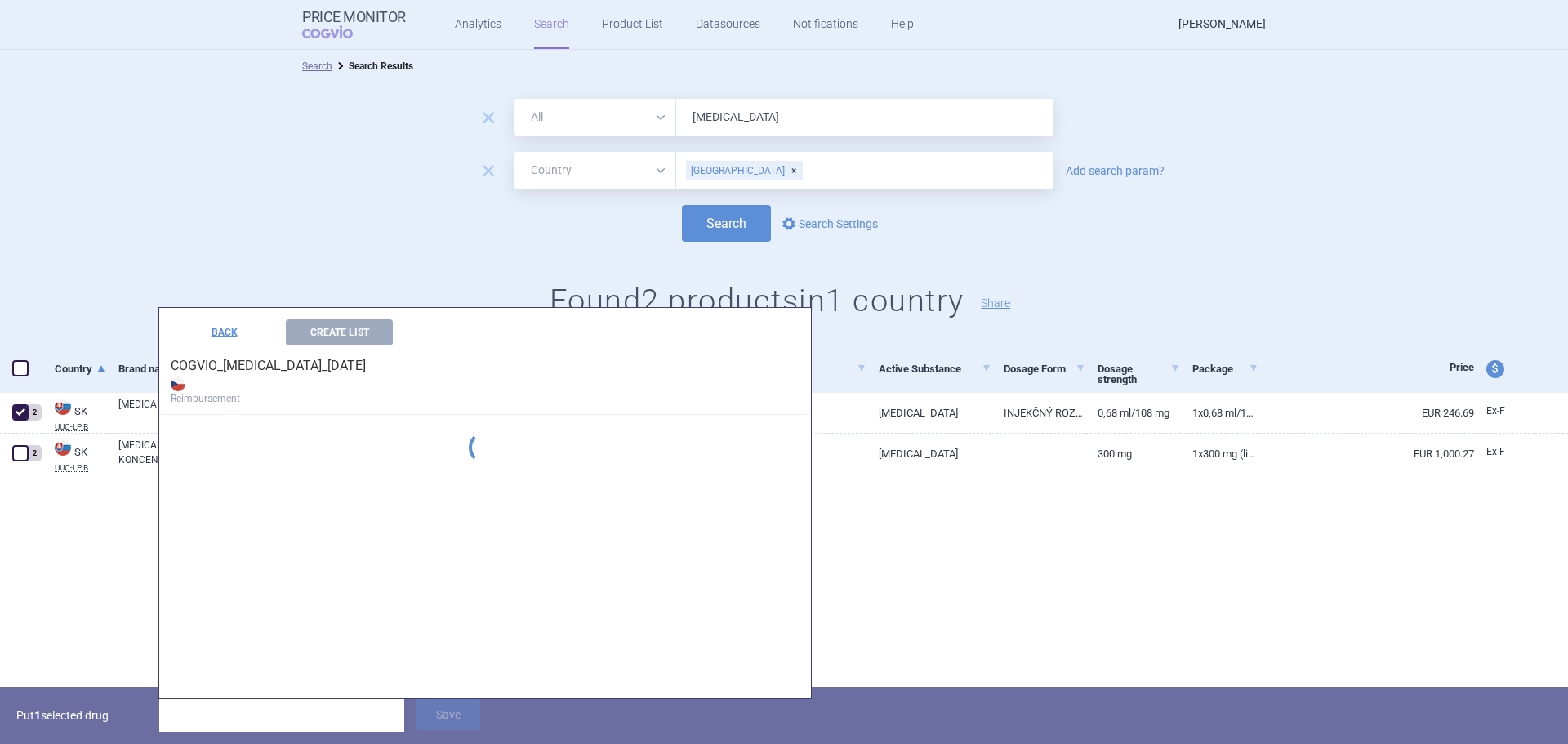
scroll to position [707, 0]
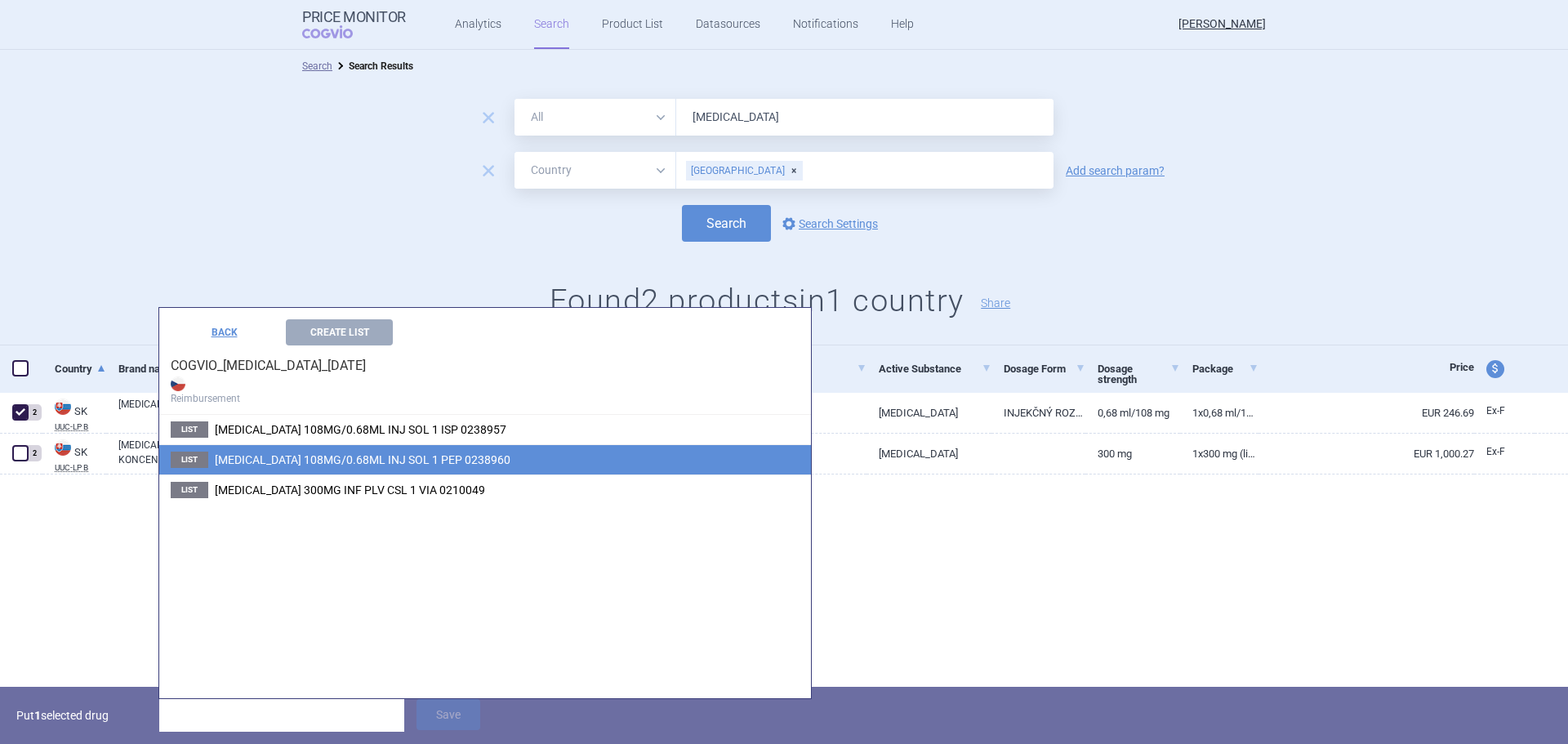
click at [278, 460] on span "ENTYVIO 108MG/0.68ML INJ SOL 1 PEP 0238960" at bounding box center [362, 460] width 296 height 13
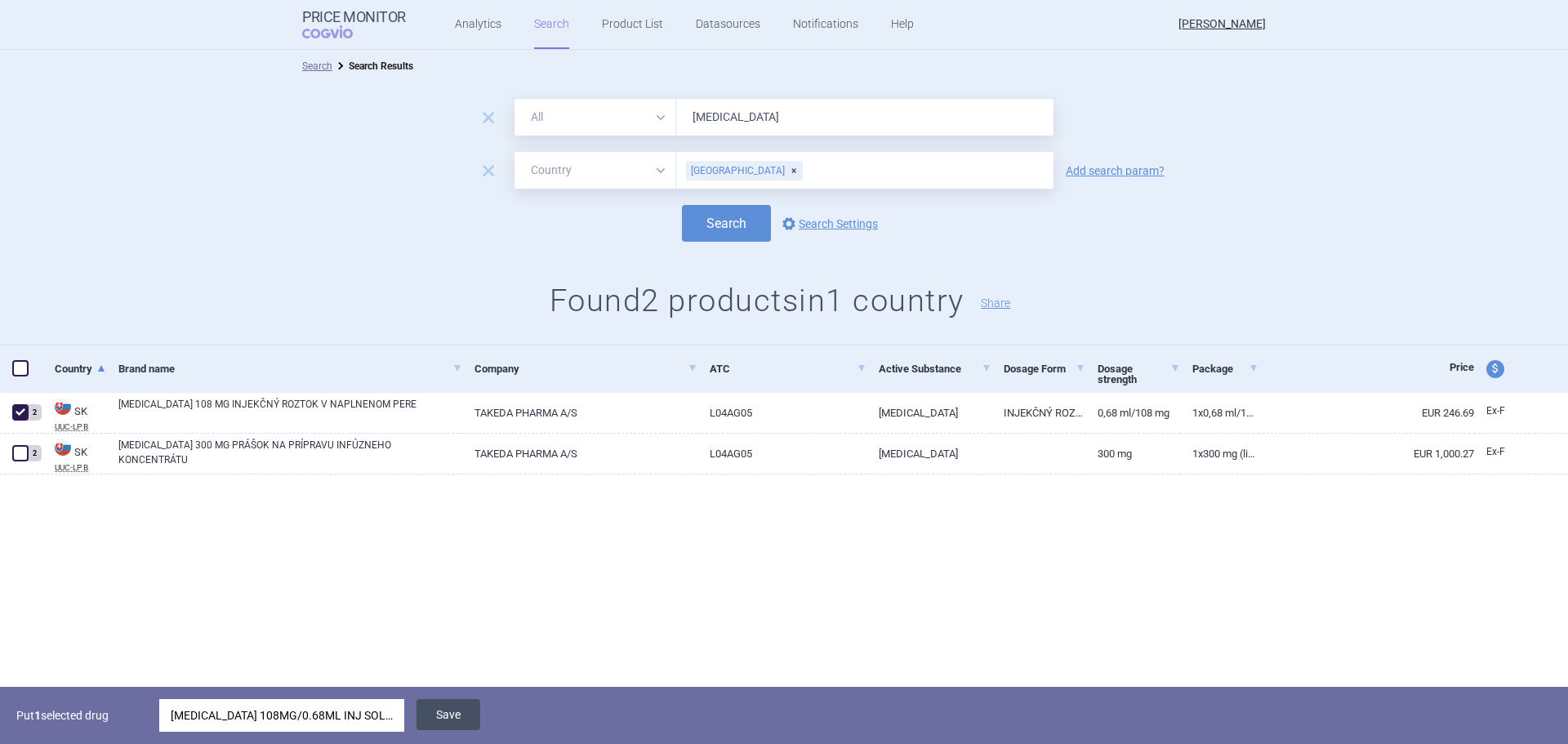
click at [431, 713] on button "Save" at bounding box center [448, 714] width 64 height 31
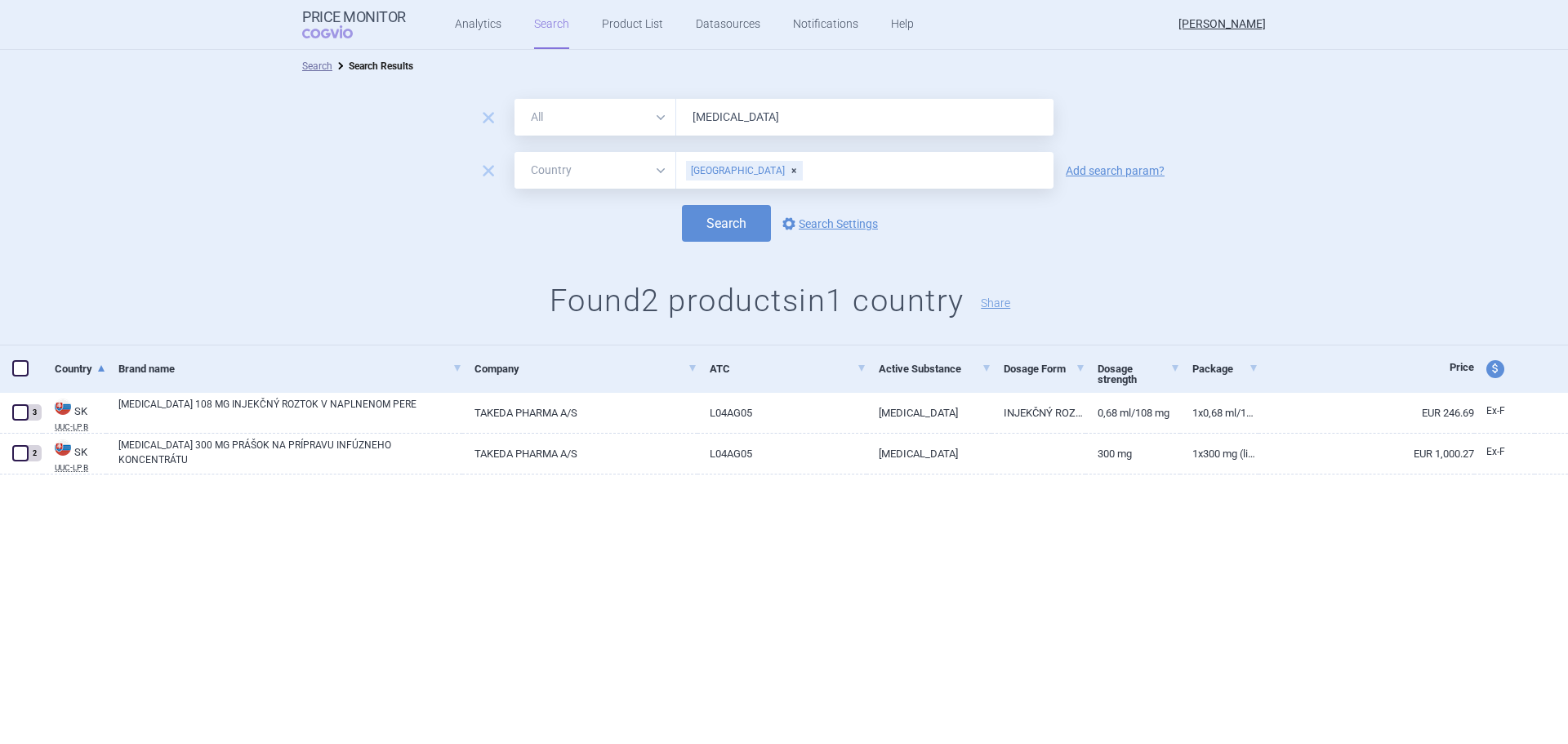
click at [739, 171] on div "[GEOGRAPHIC_DATA]" at bounding box center [744, 170] width 117 height 20
type input "german"
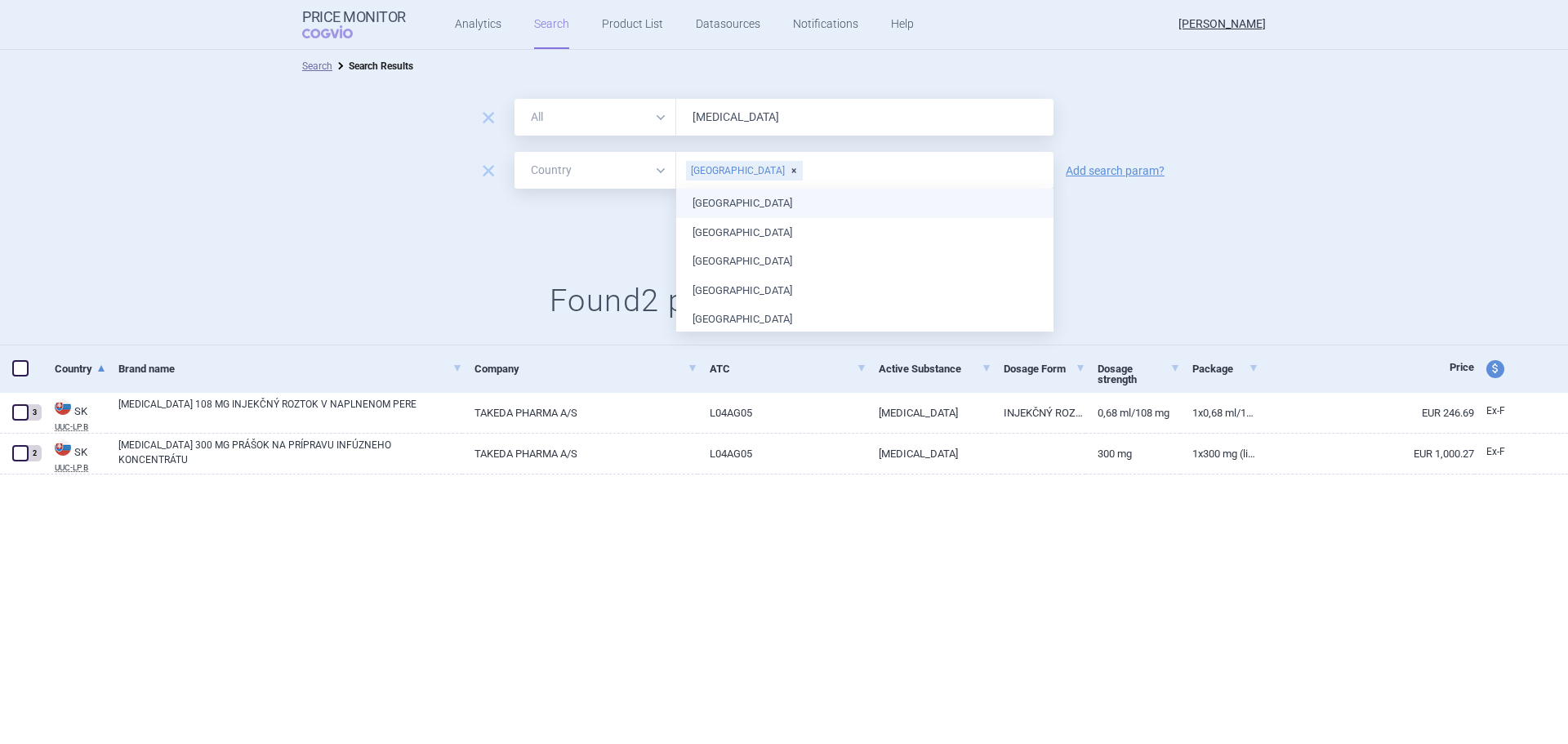
click at [716, 204] on ul "Austria Belgium Bulgaria Croatia Cyprus Czech Republic Denmark Estonia Finland …" at bounding box center [864, 581] width 377 height 784
click at [514, 226] on div "Search options Search Settings" at bounding box center [784, 223] width 1568 height 36
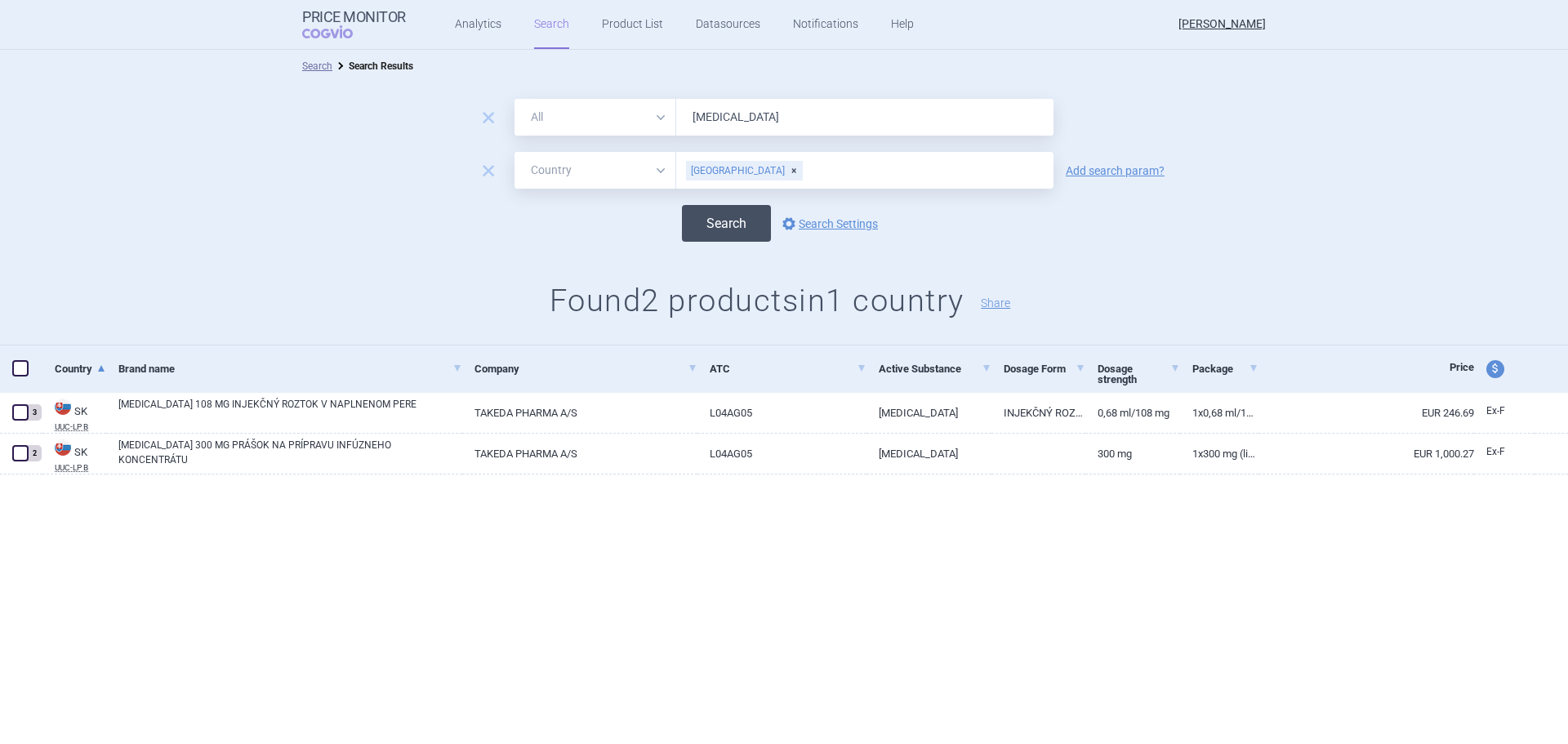
click at [718, 221] on button "Search" at bounding box center [726, 223] width 89 height 36
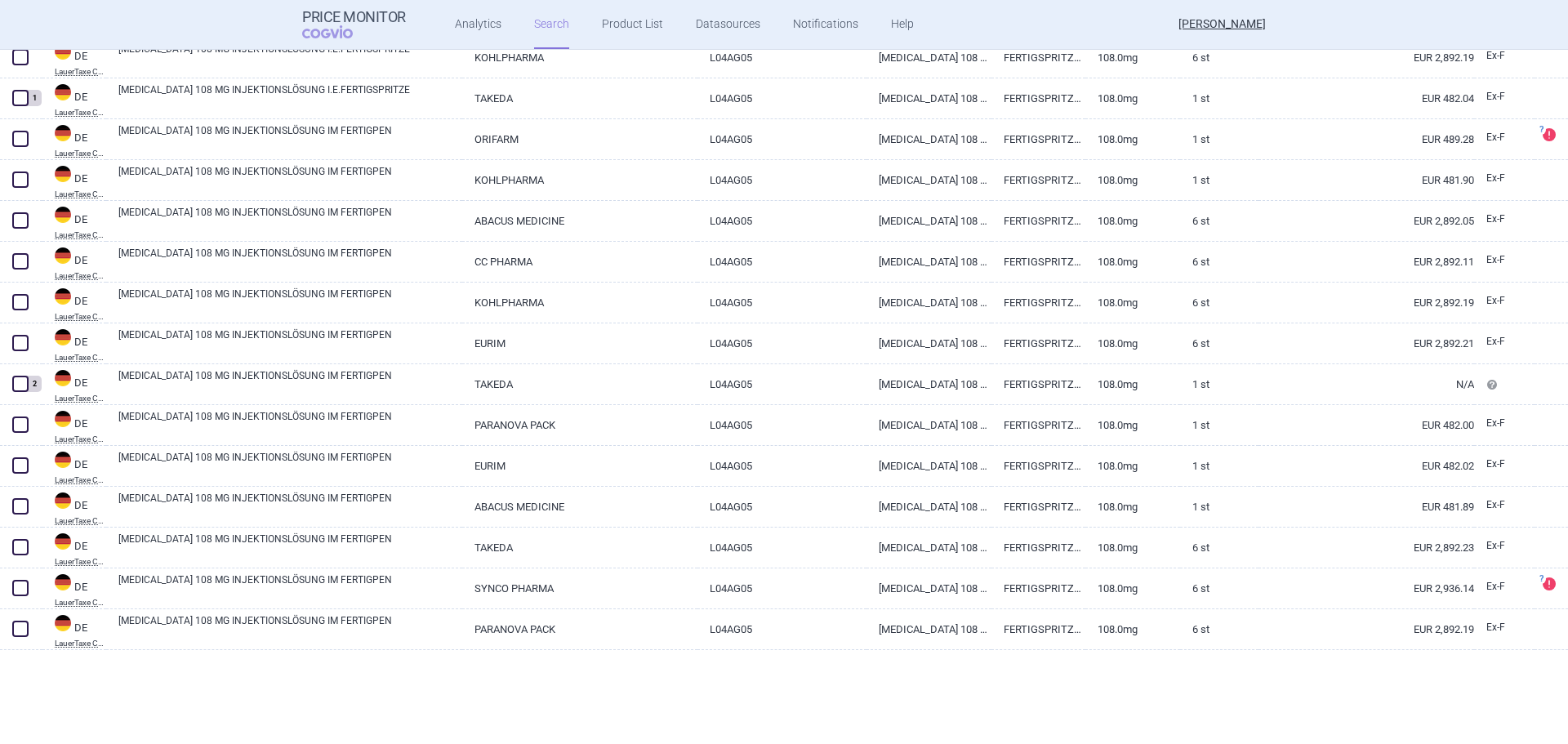
scroll to position [192, 0]
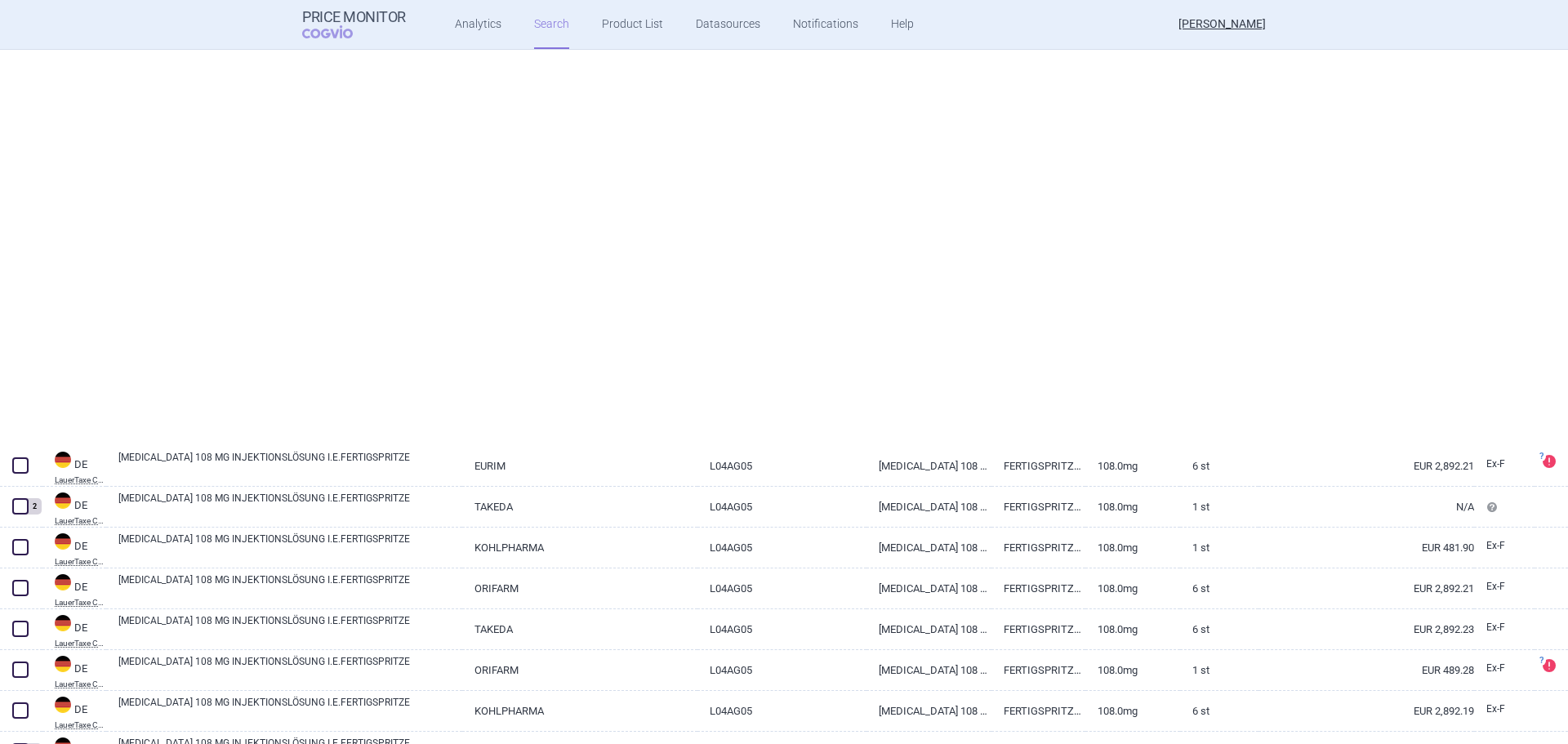
select select "country"
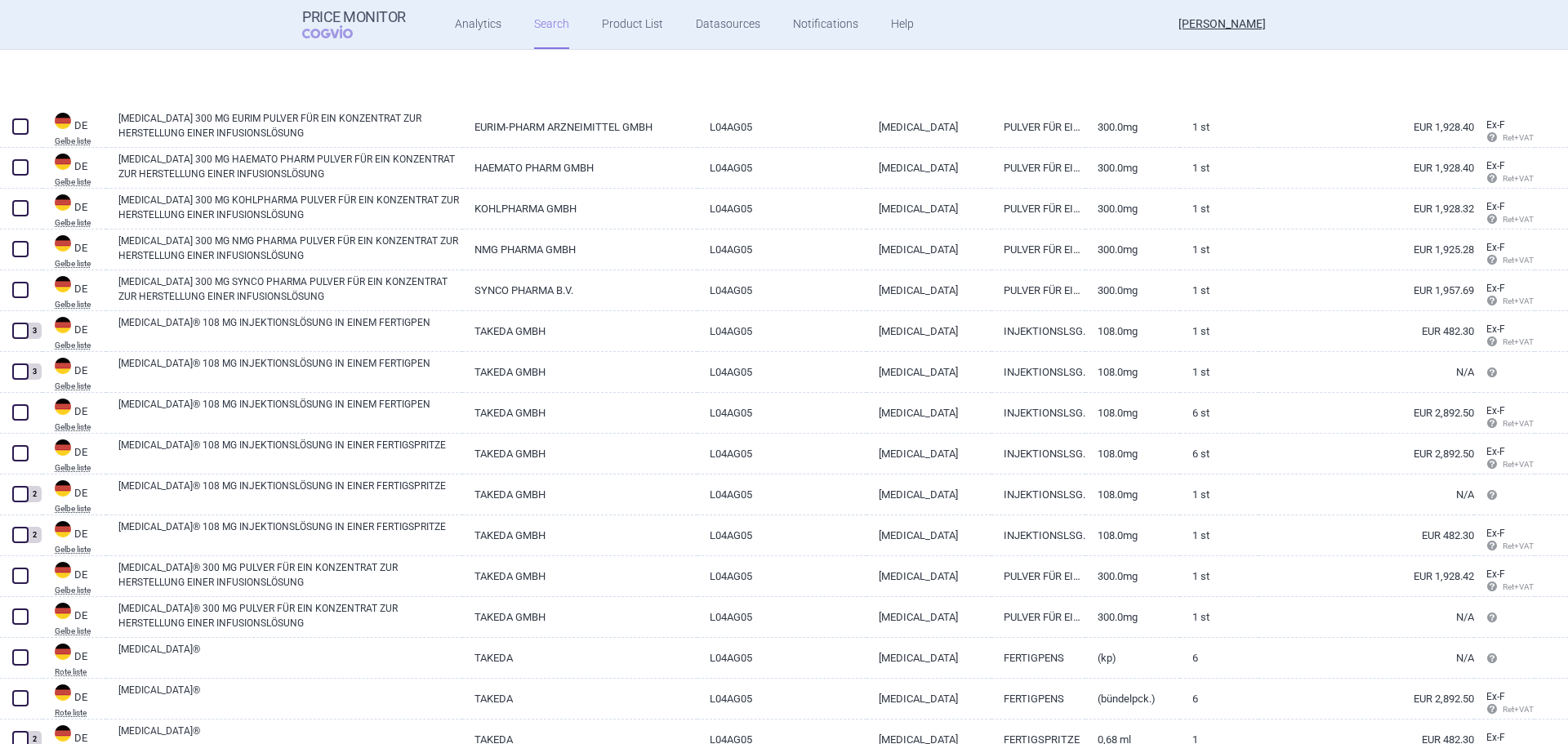
scroll to position [3377, 0]
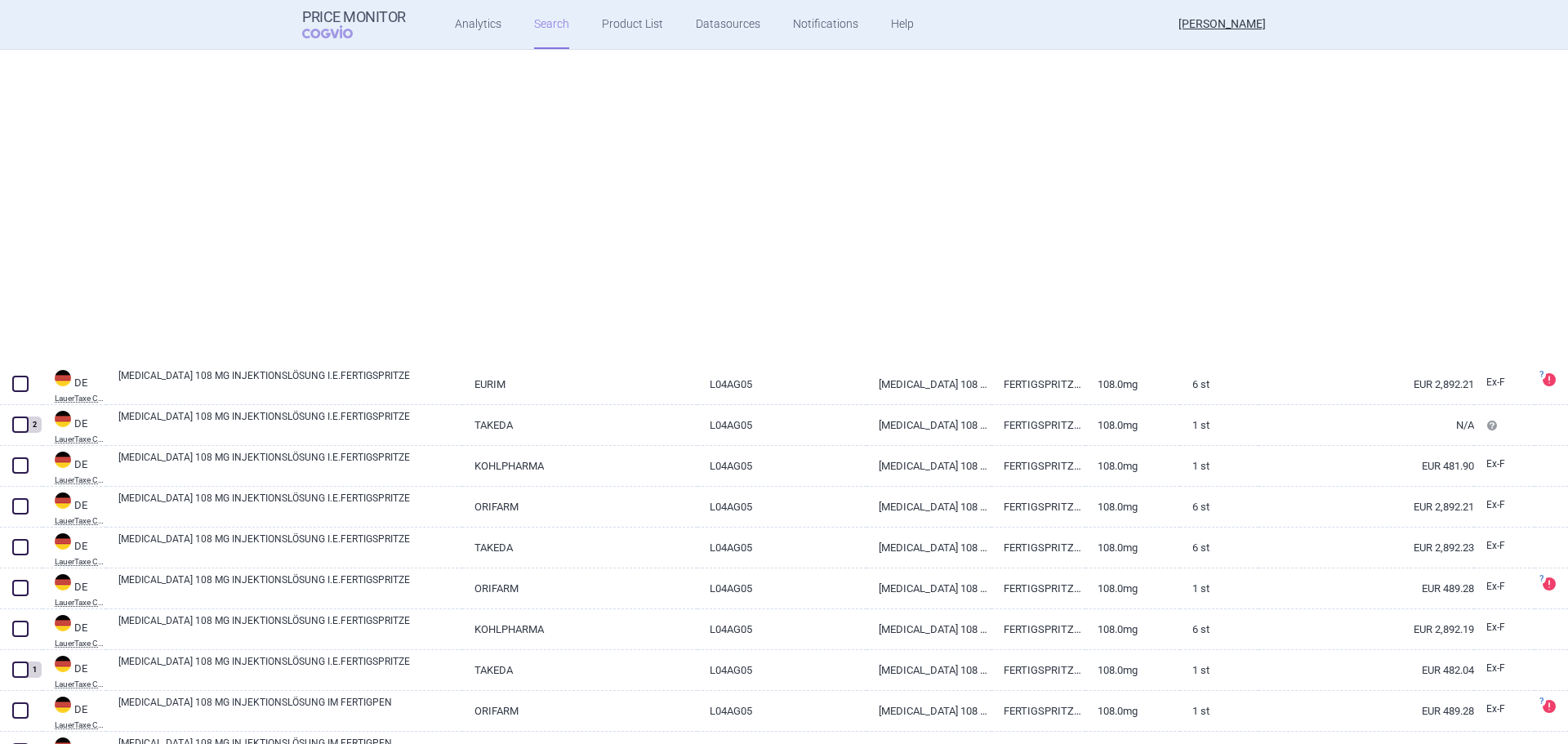
select select "country"
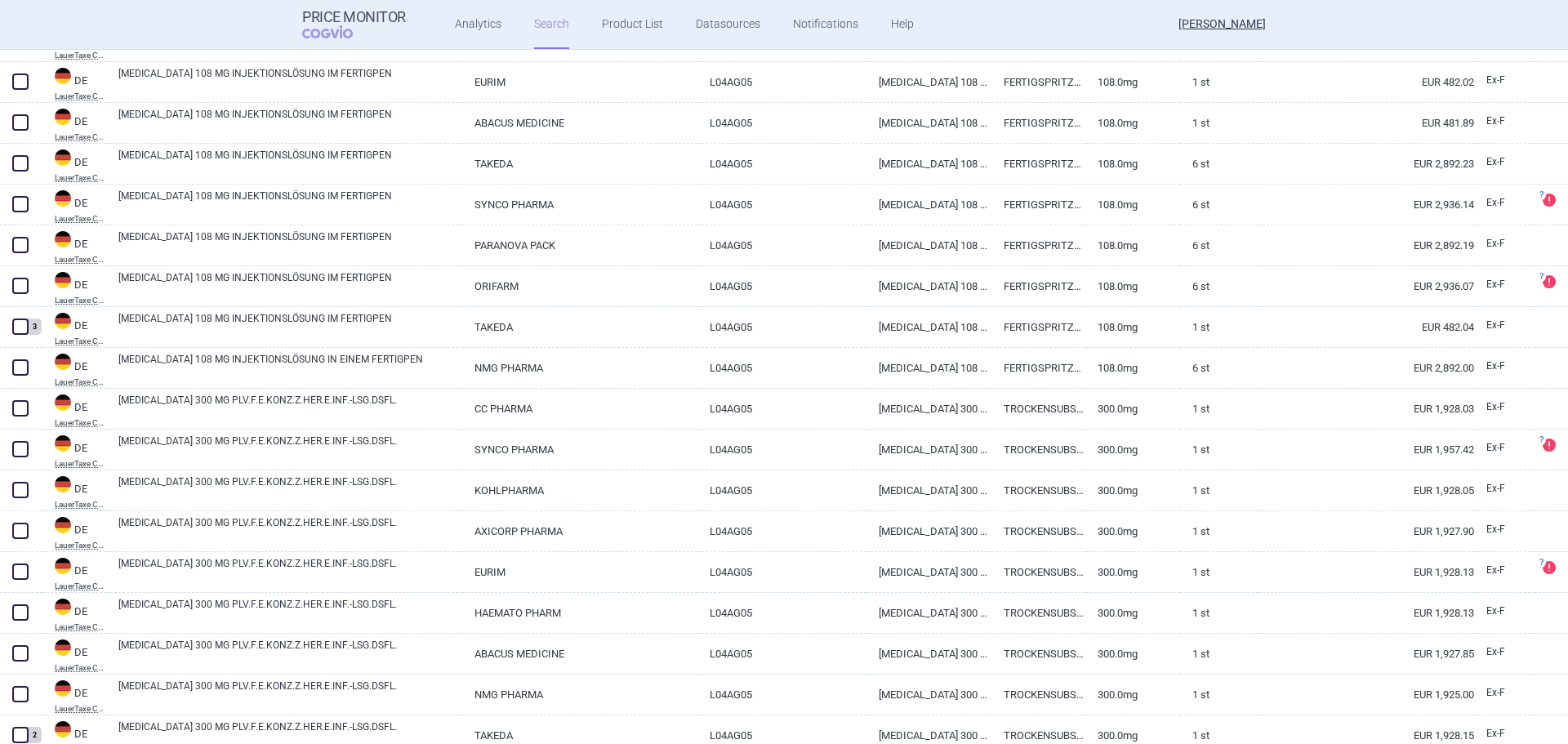
scroll to position [1225, 0]
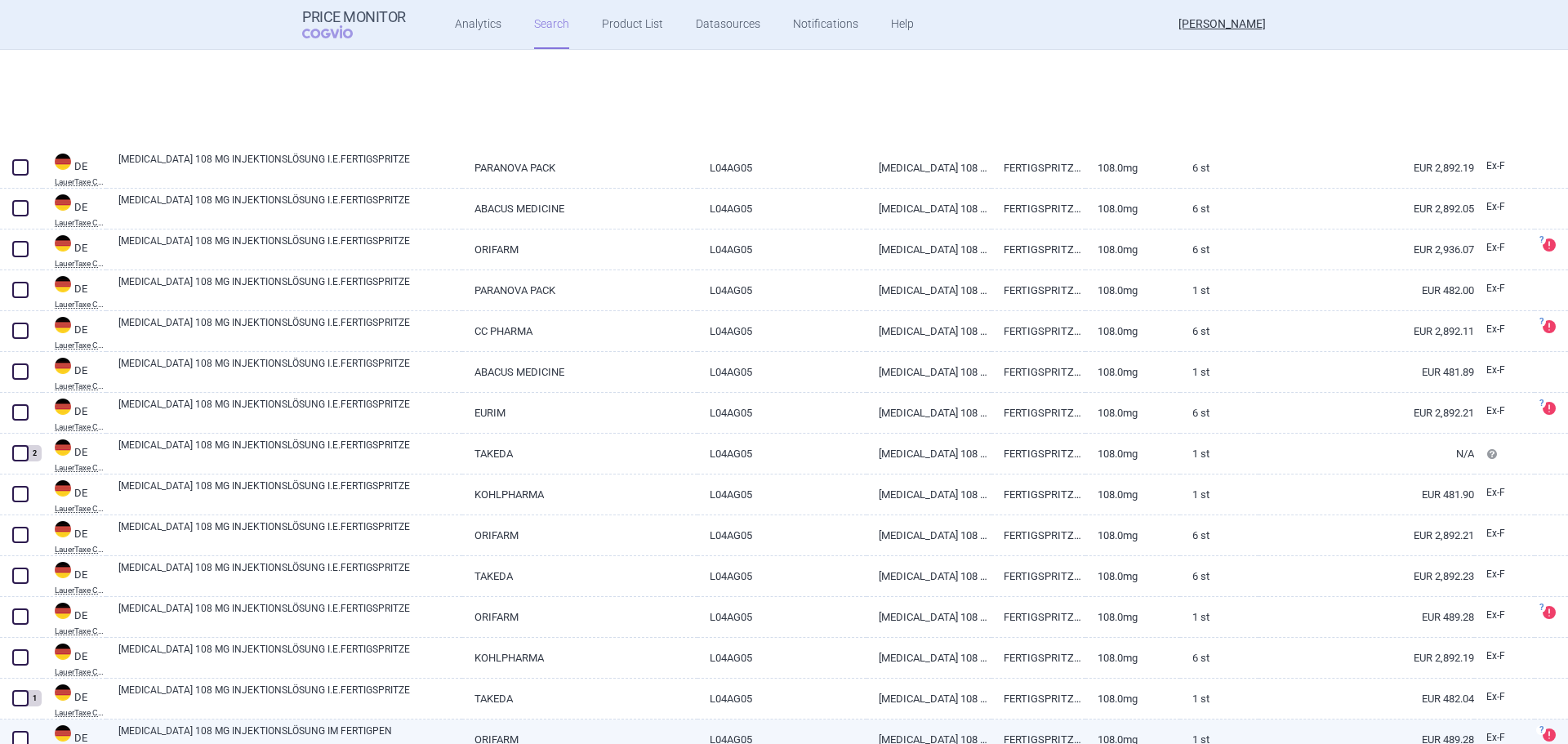
select select "country"
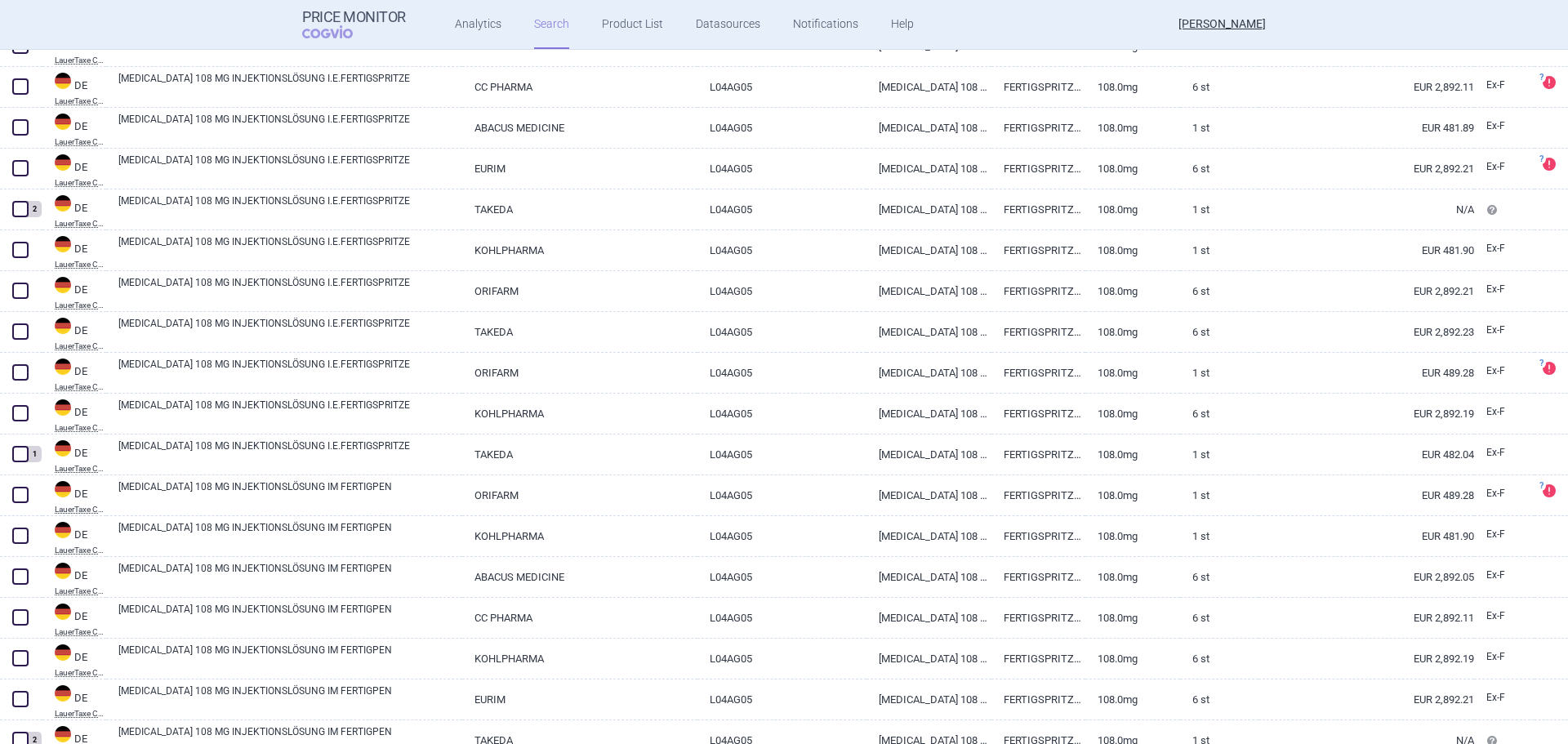
scroll to position [490, 0]
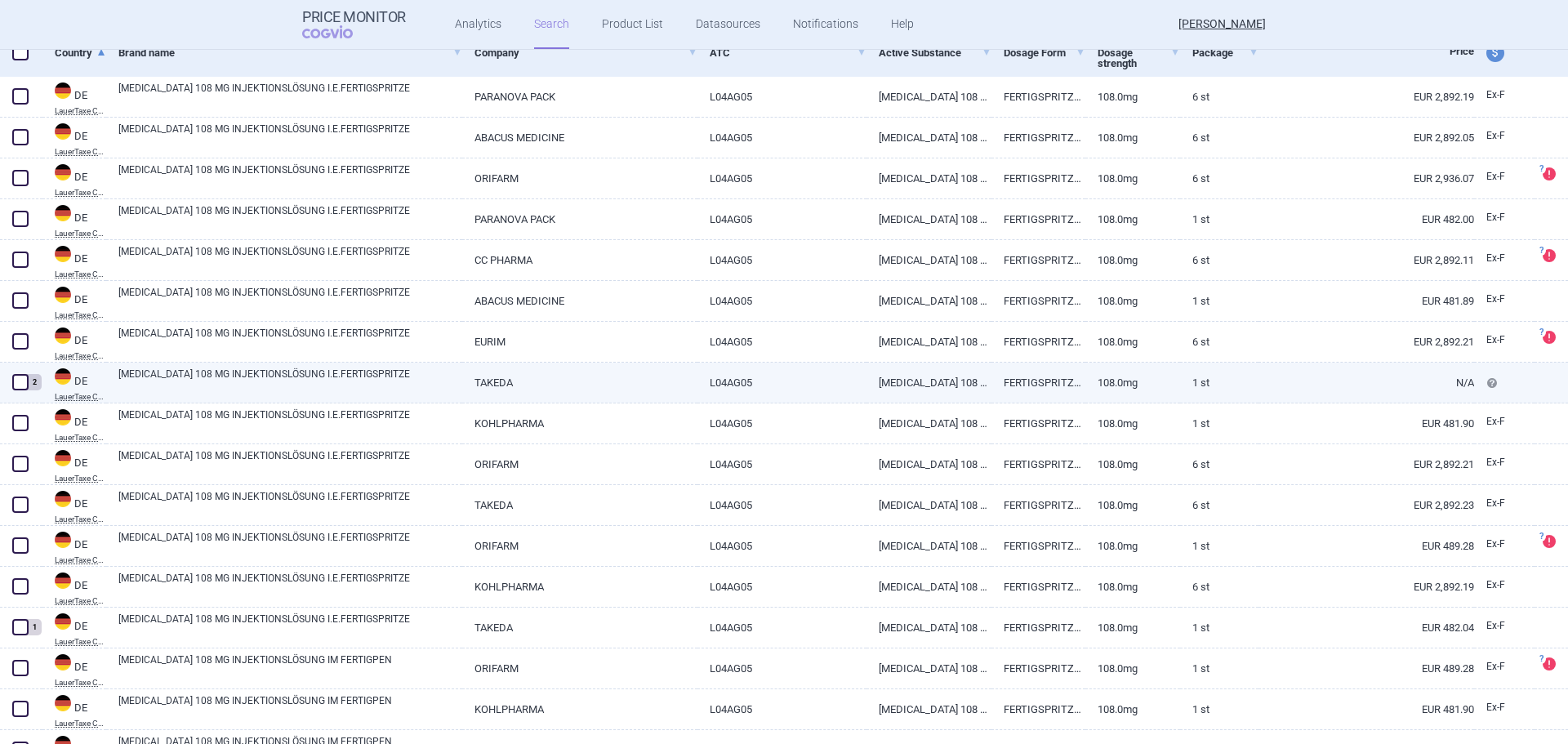
select select "country"
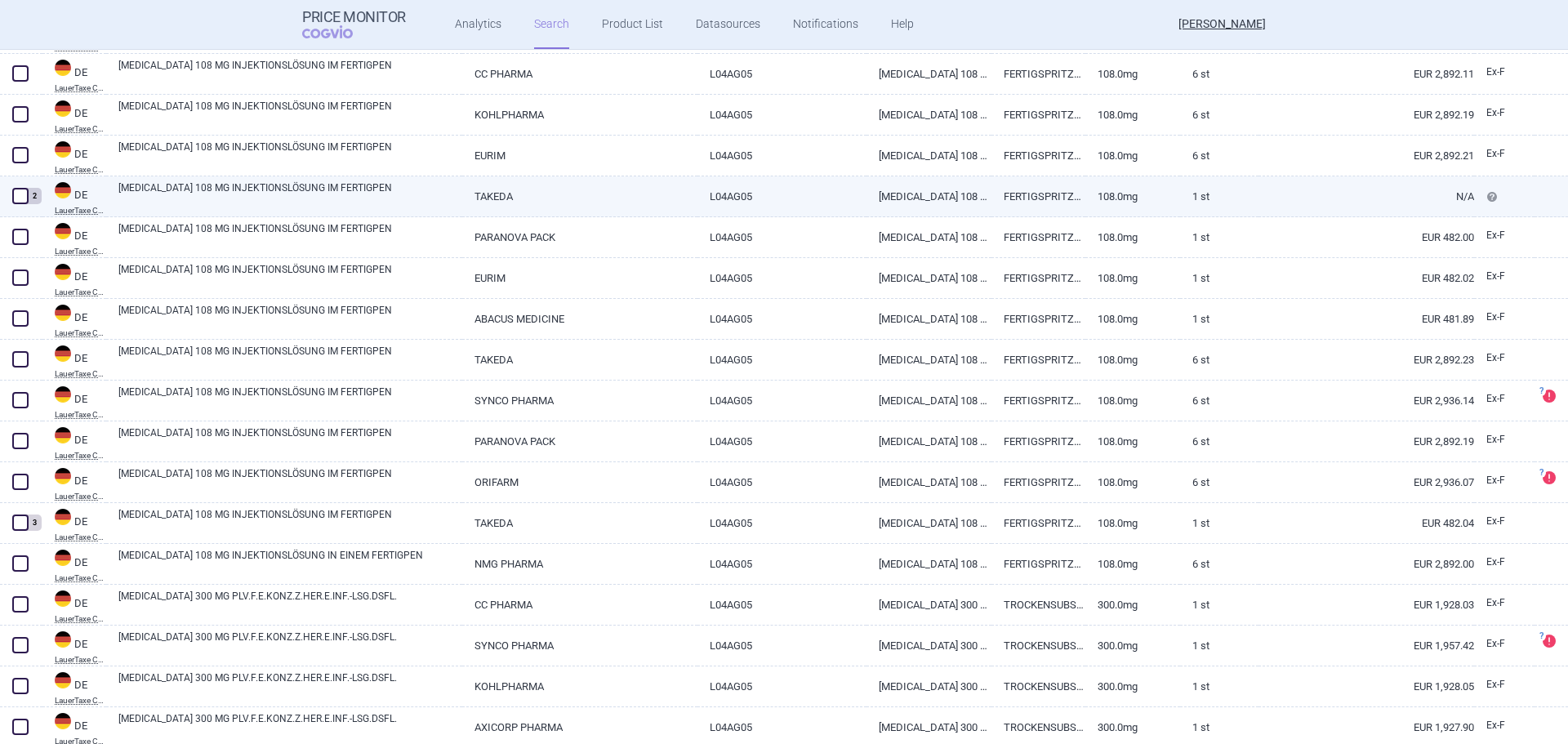
scroll to position [1061, 0]
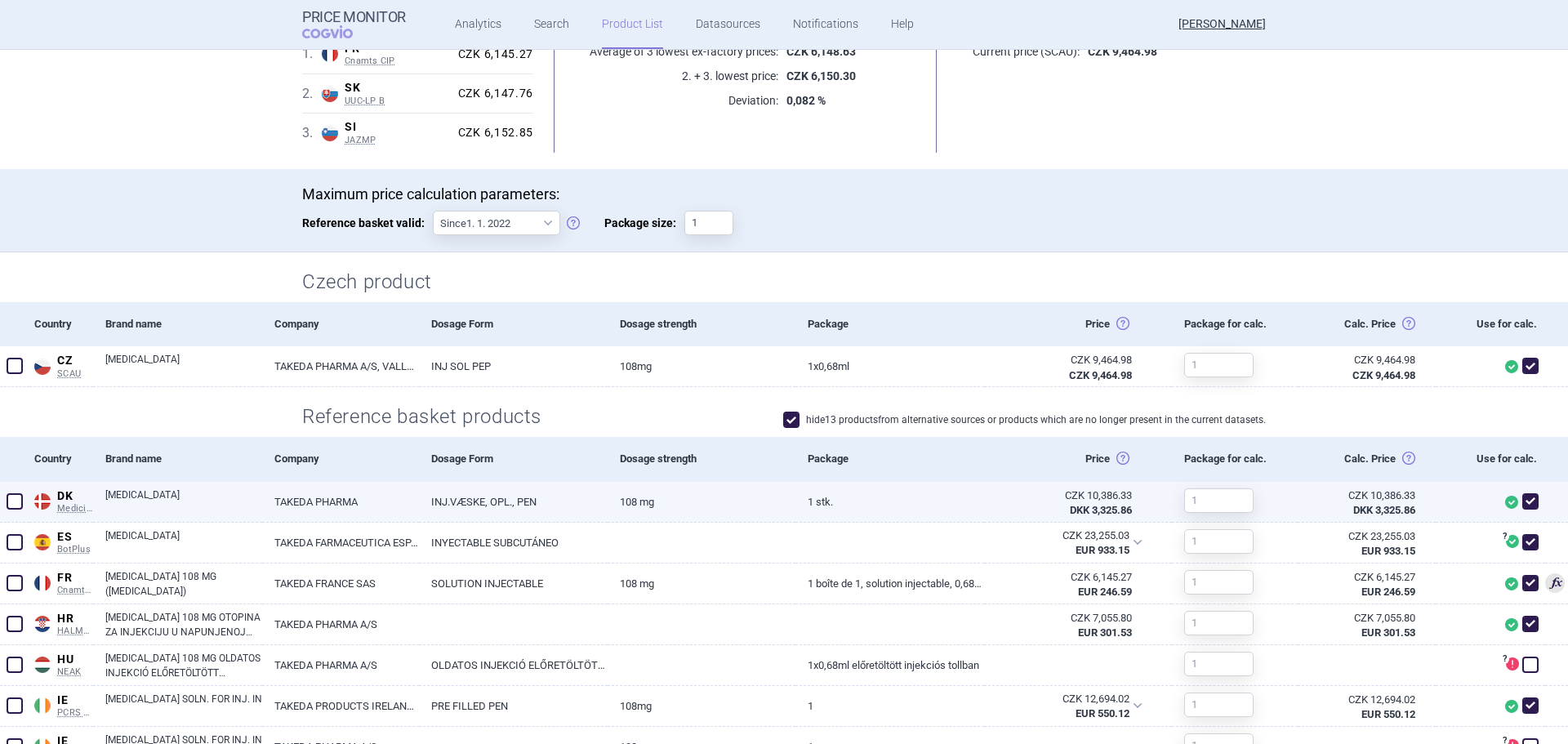
scroll to position [408, 0]
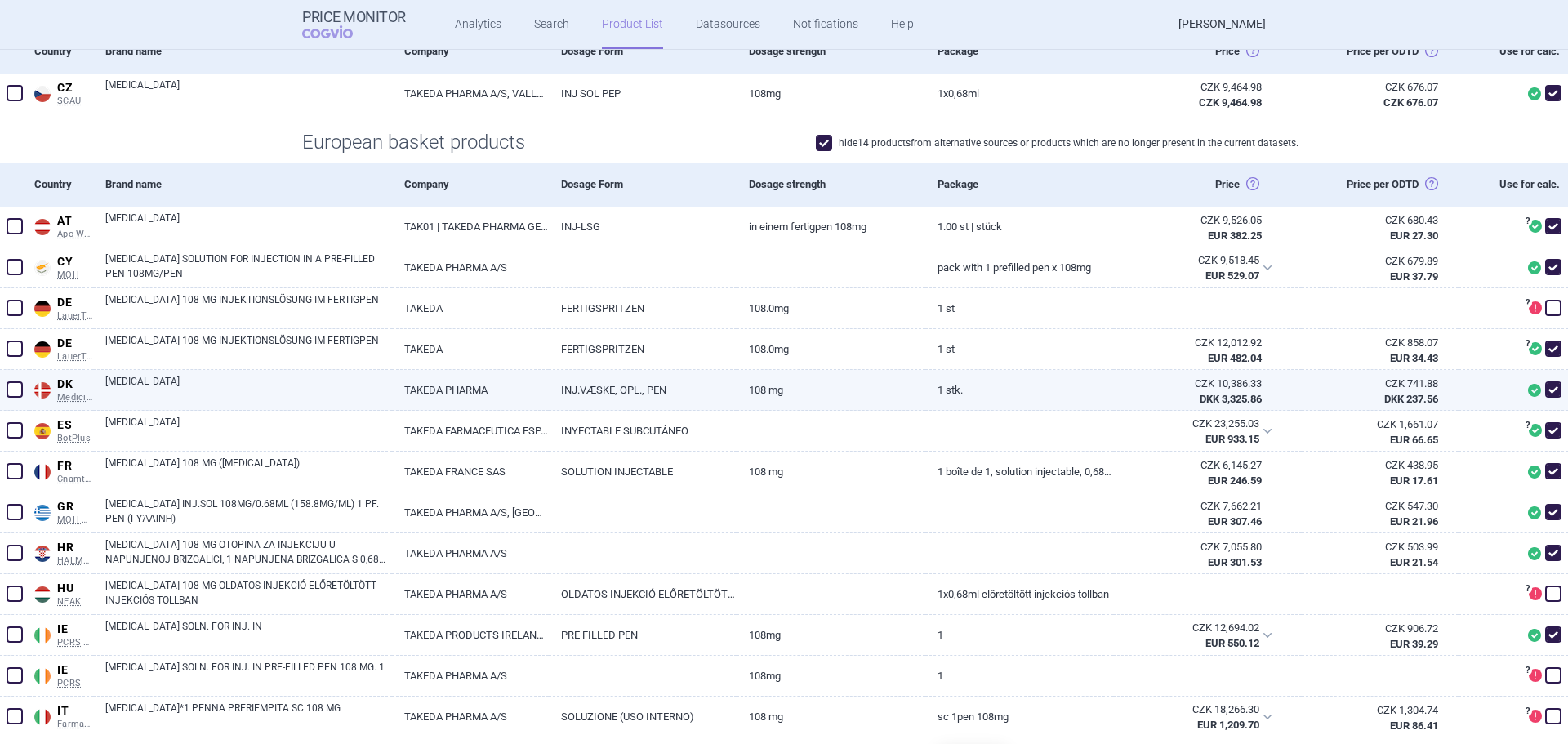
scroll to position [327, 0]
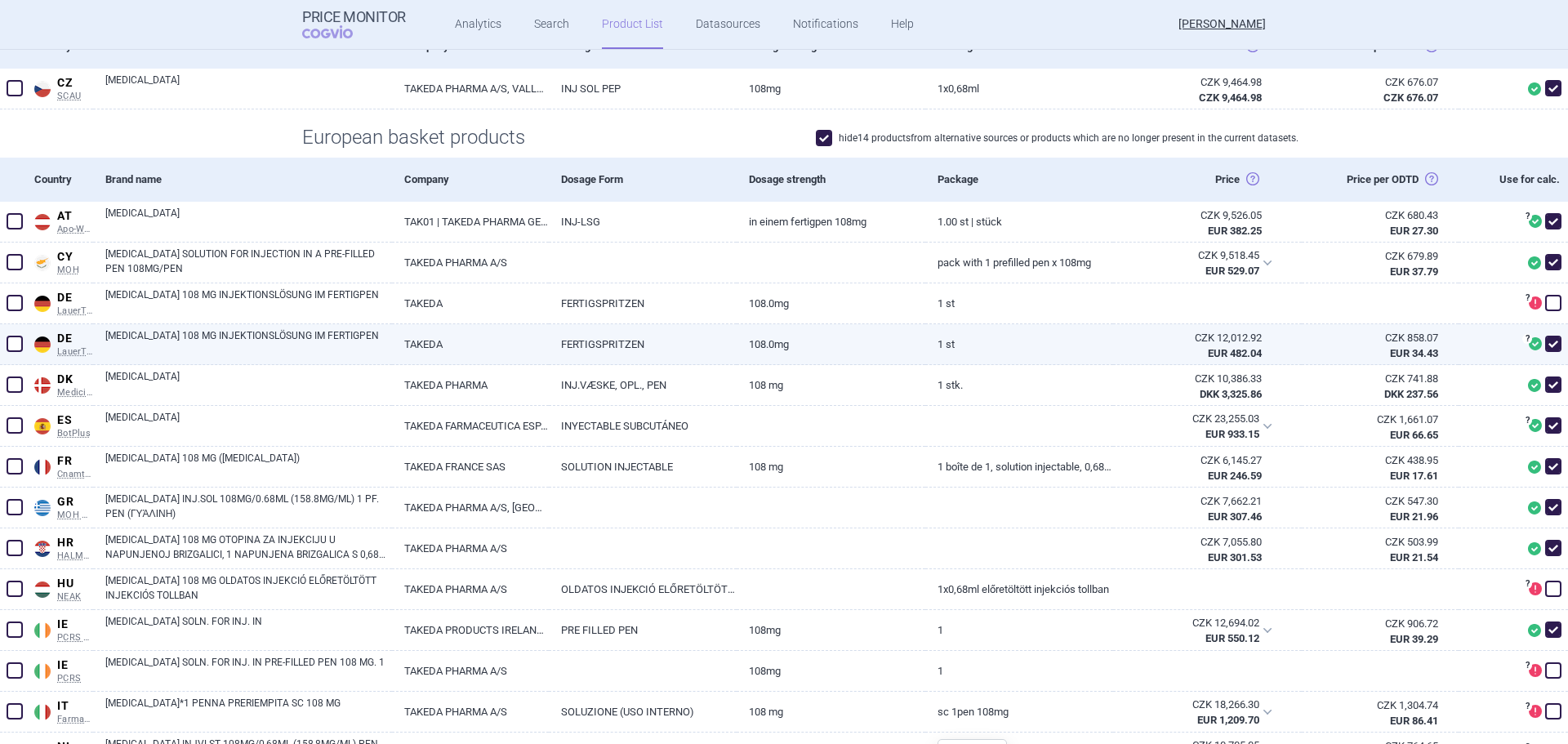
click at [13, 345] on span at bounding box center [14, 343] width 16 height 16
checkbox input "true"
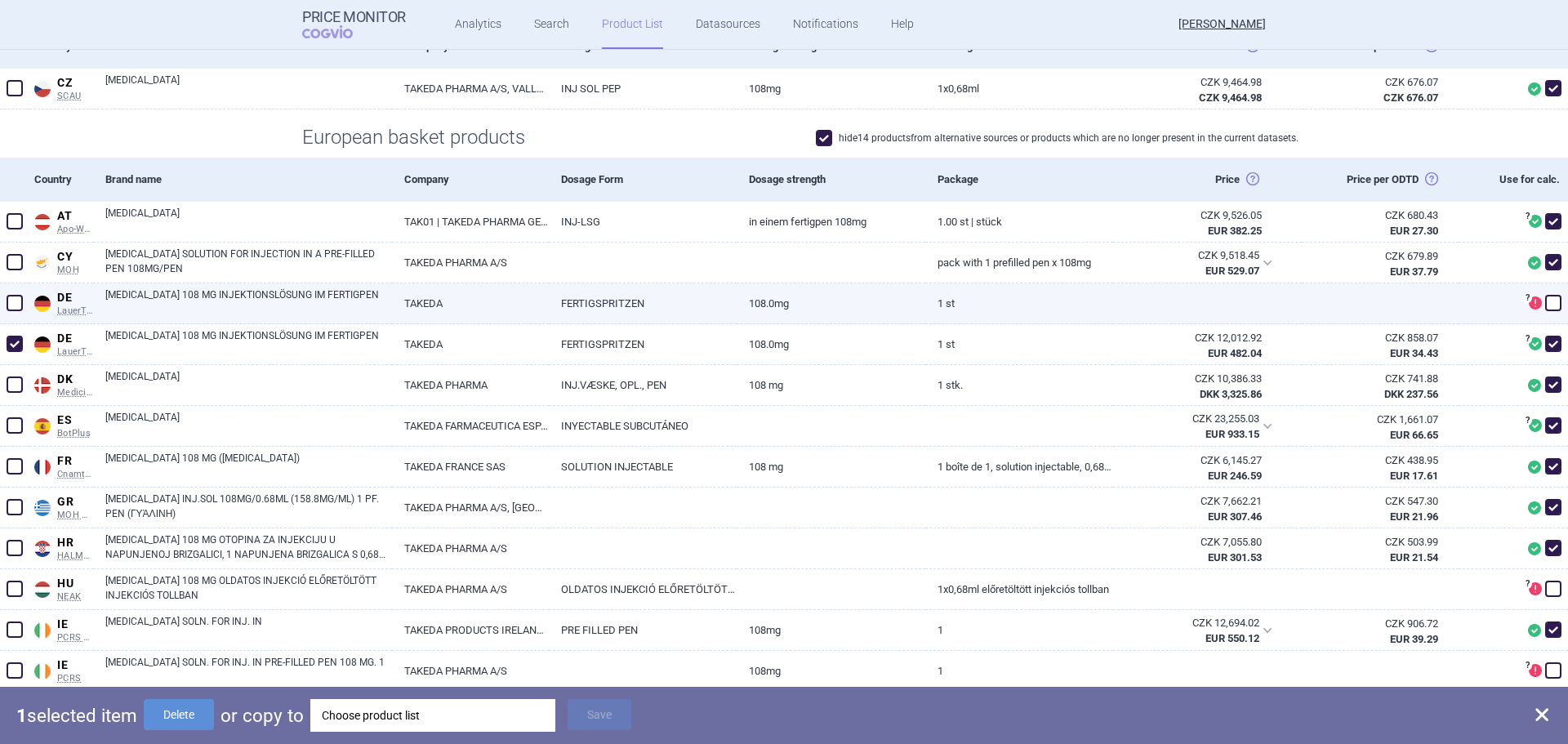
click at [15, 312] on span at bounding box center [15, 303] width 24 height 24
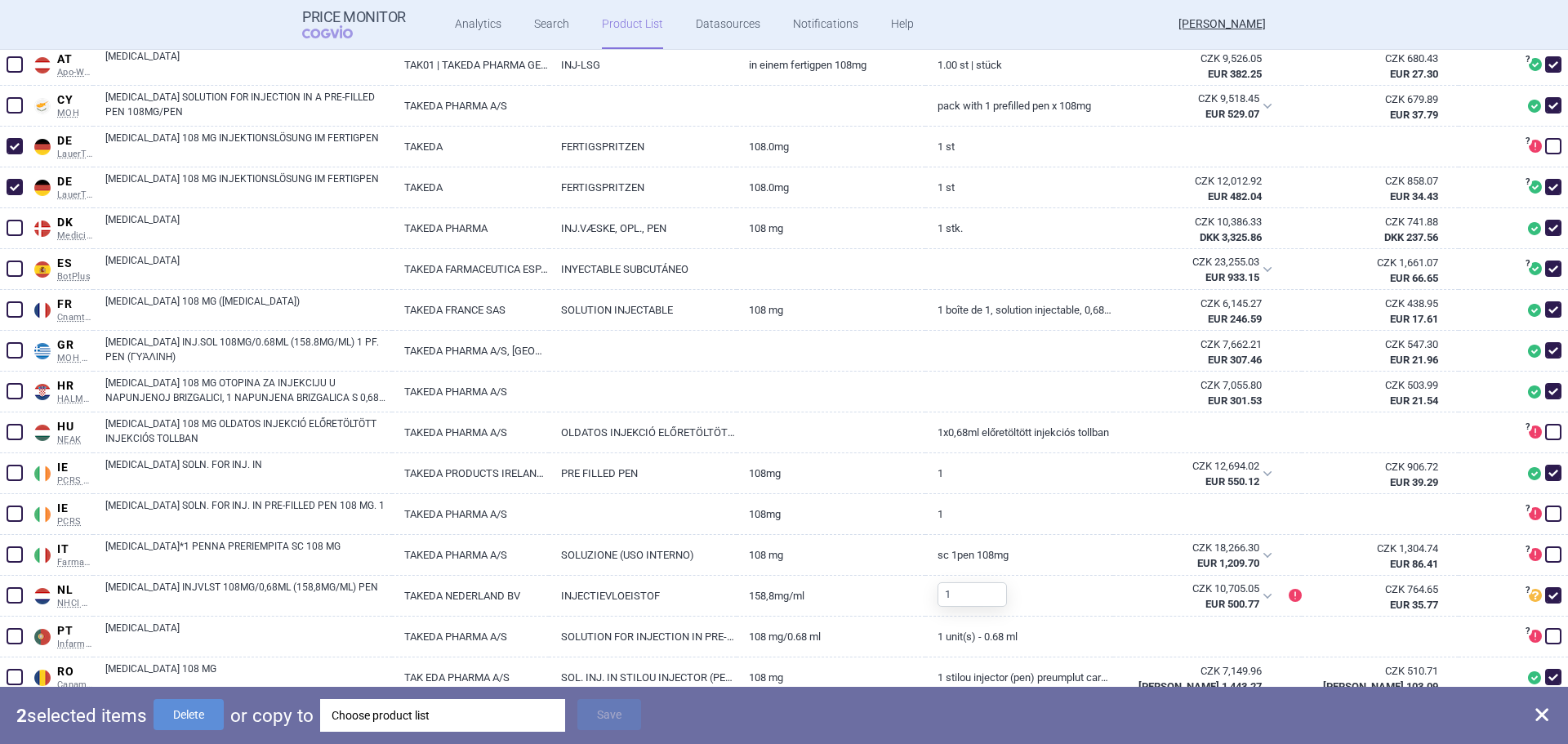
scroll to position [490, 0]
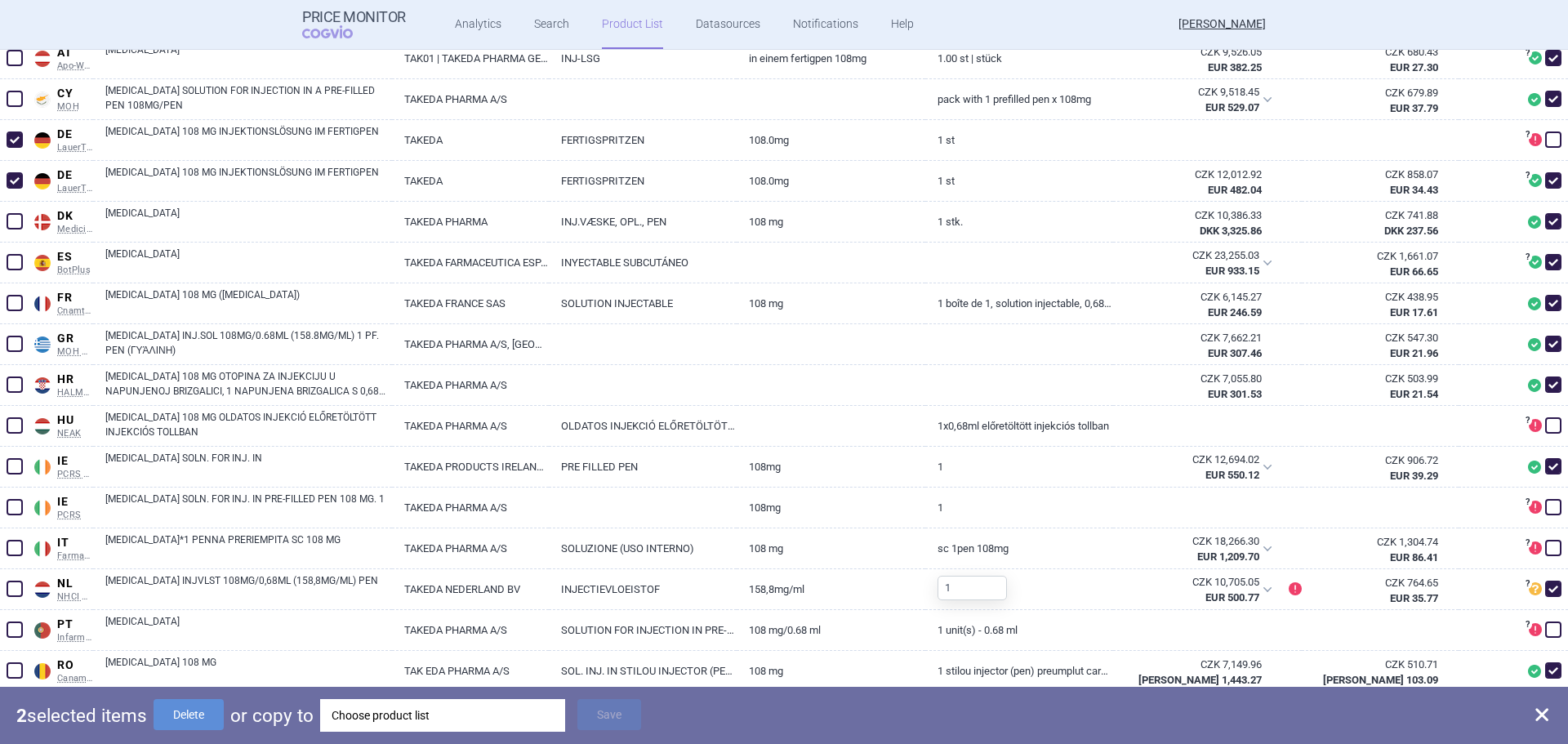
click at [407, 716] on div "Choose product list" at bounding box center [442, 715] width 222 height 33
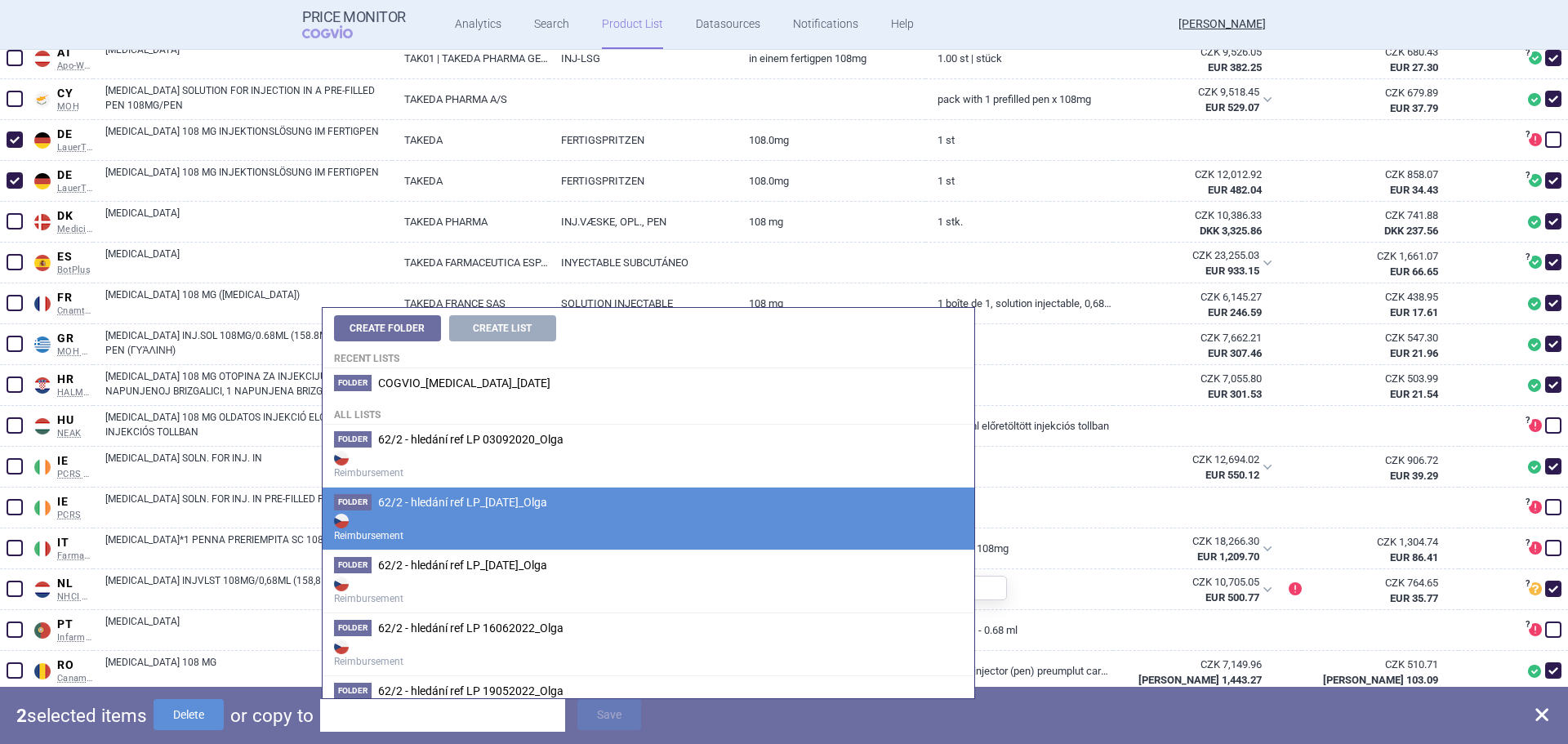
scroll to position [0, 0]
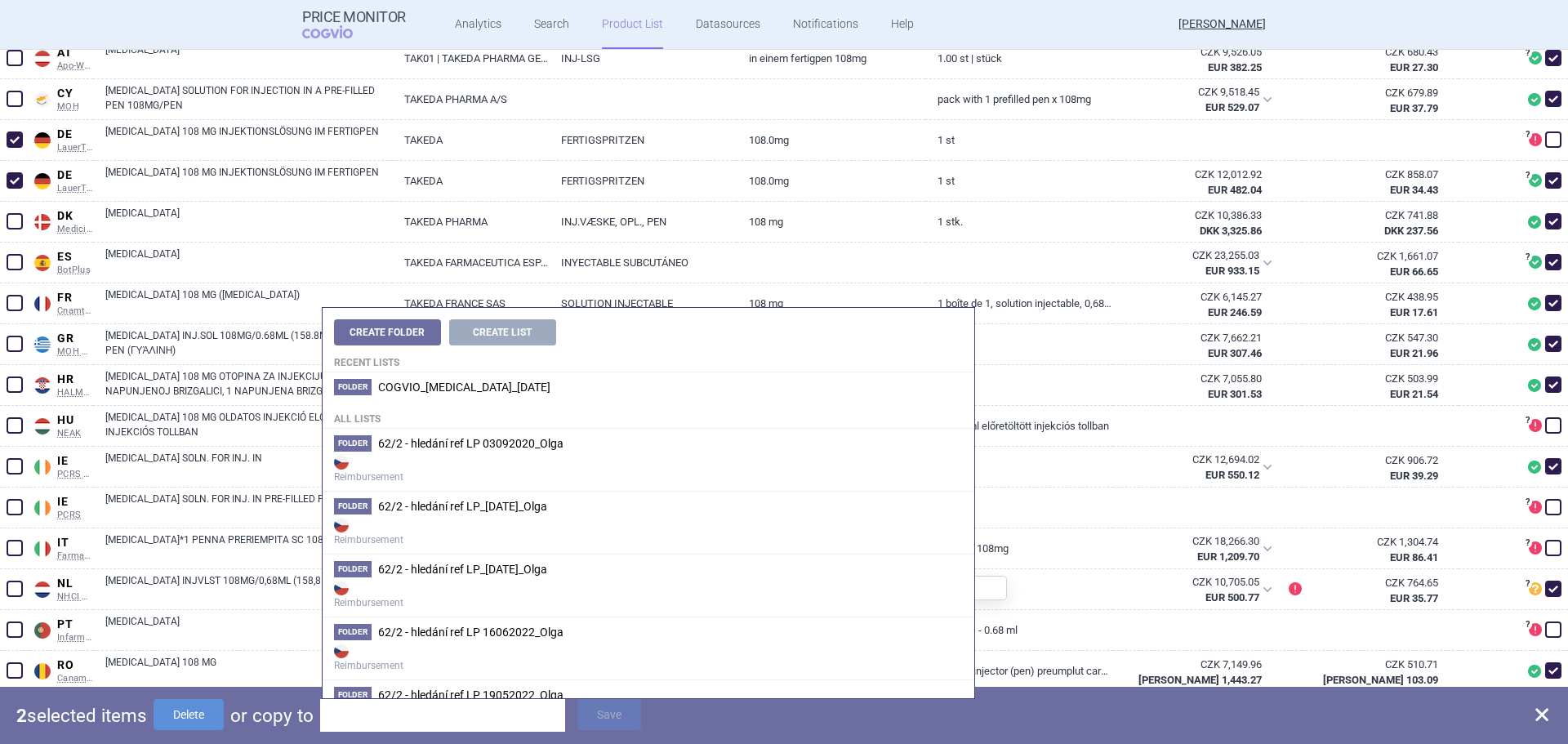
click at [37, 709] on p "2 selected items" at bounding box center [81, 715] width 131 height 33
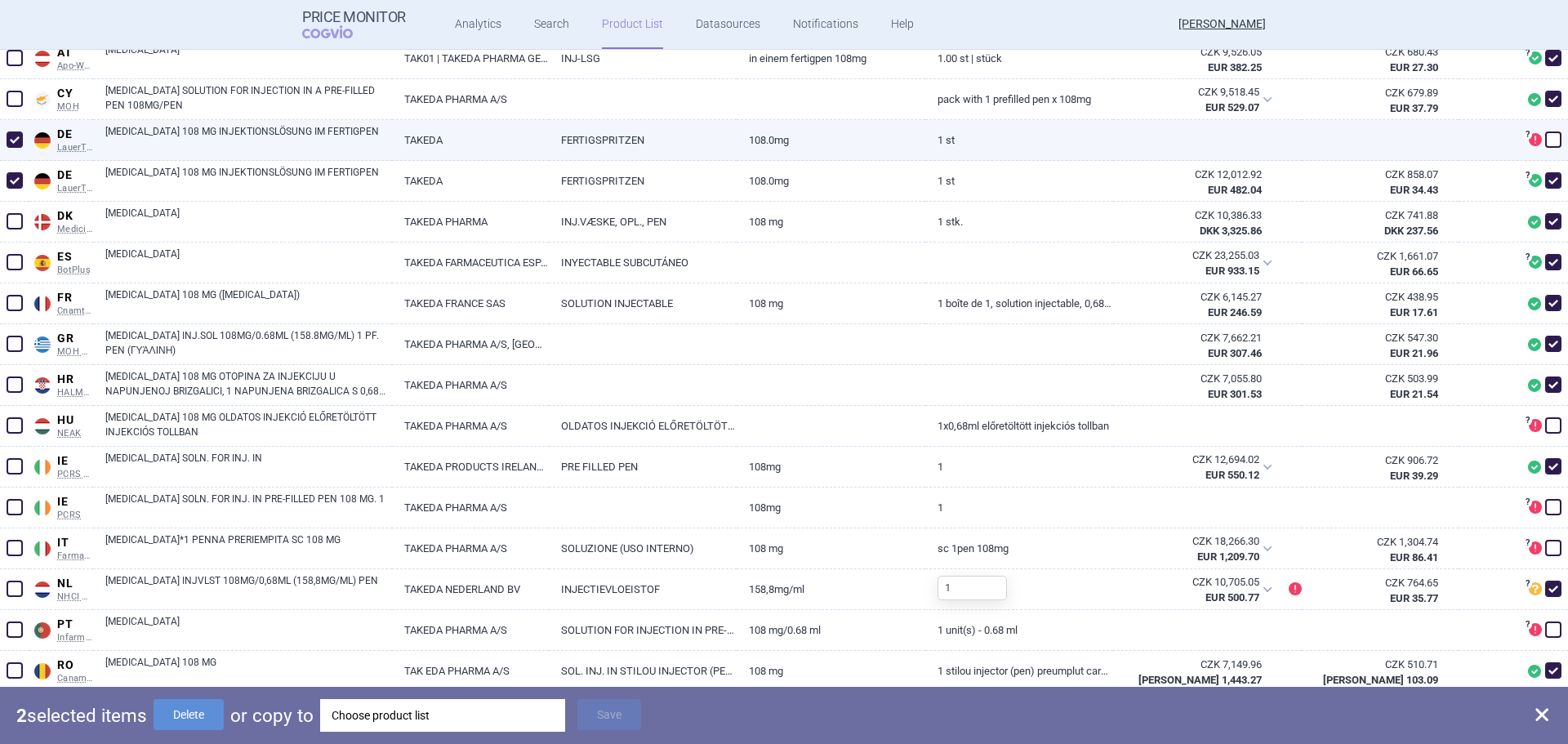
click at [9, 133] on span at bounding box center [14, 139] width 16 height 16
checkbox input "false"
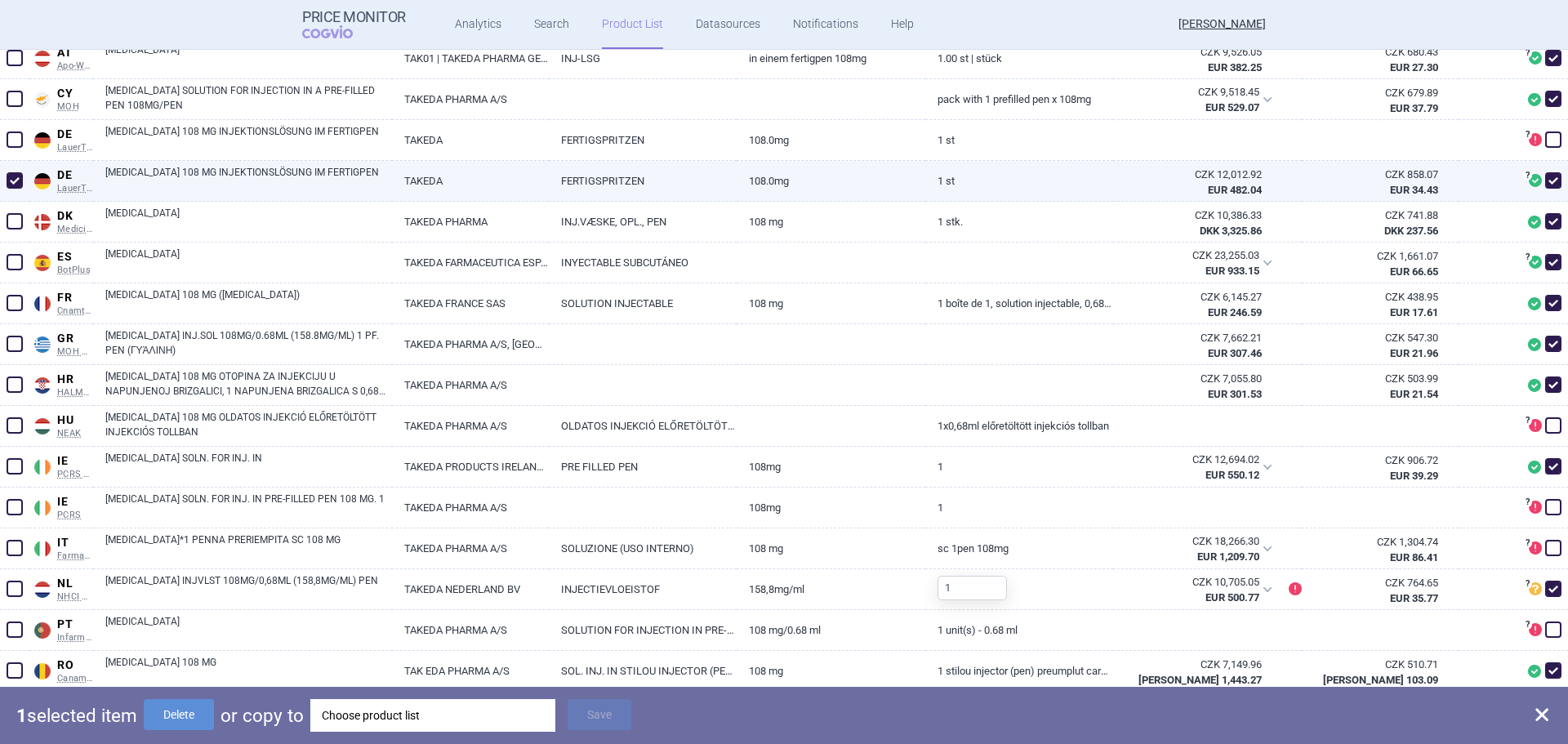
click at [8, 177] on span at bounding box center [14, 180] width 16 height 16
checkbox input "false"
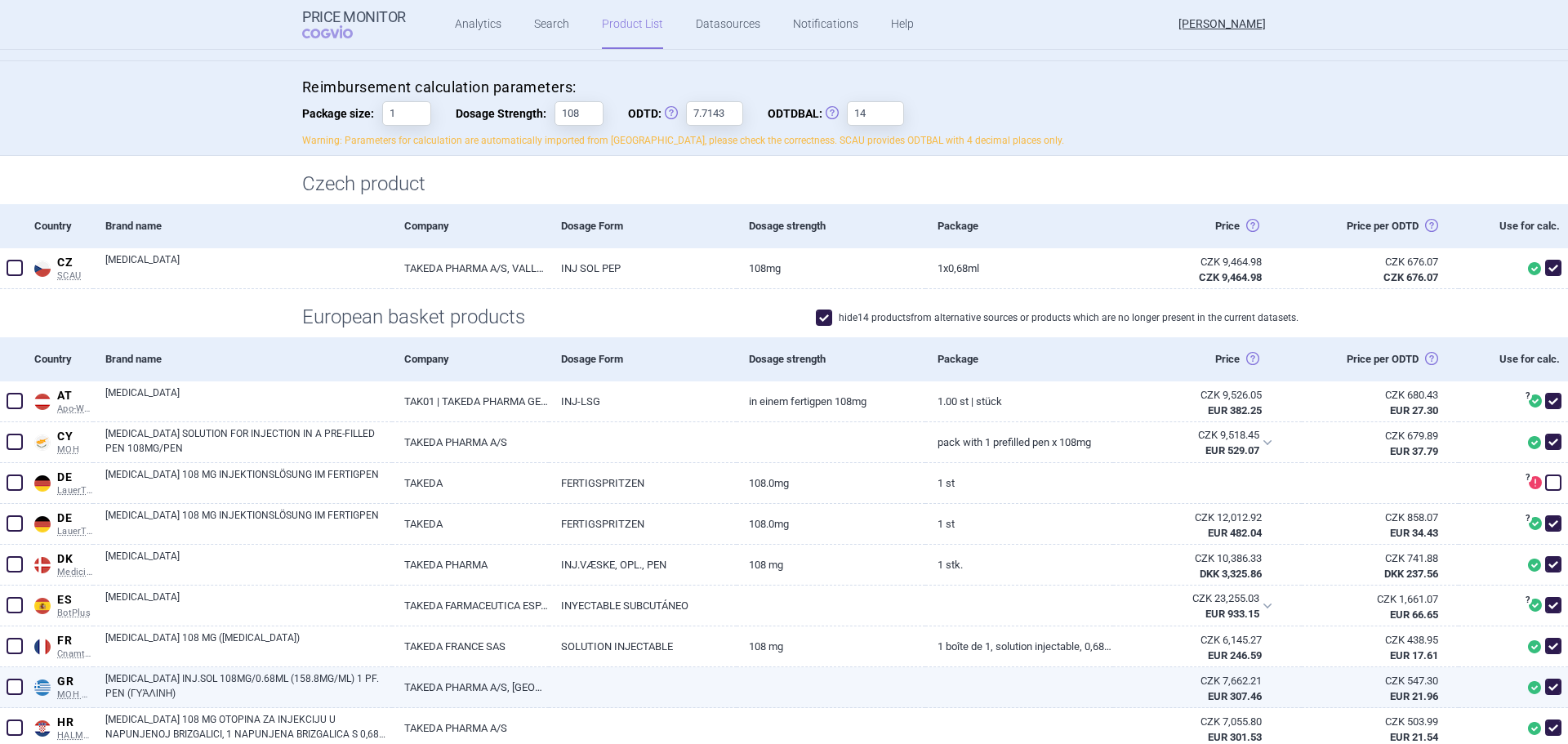
scroll to position [408, 0]
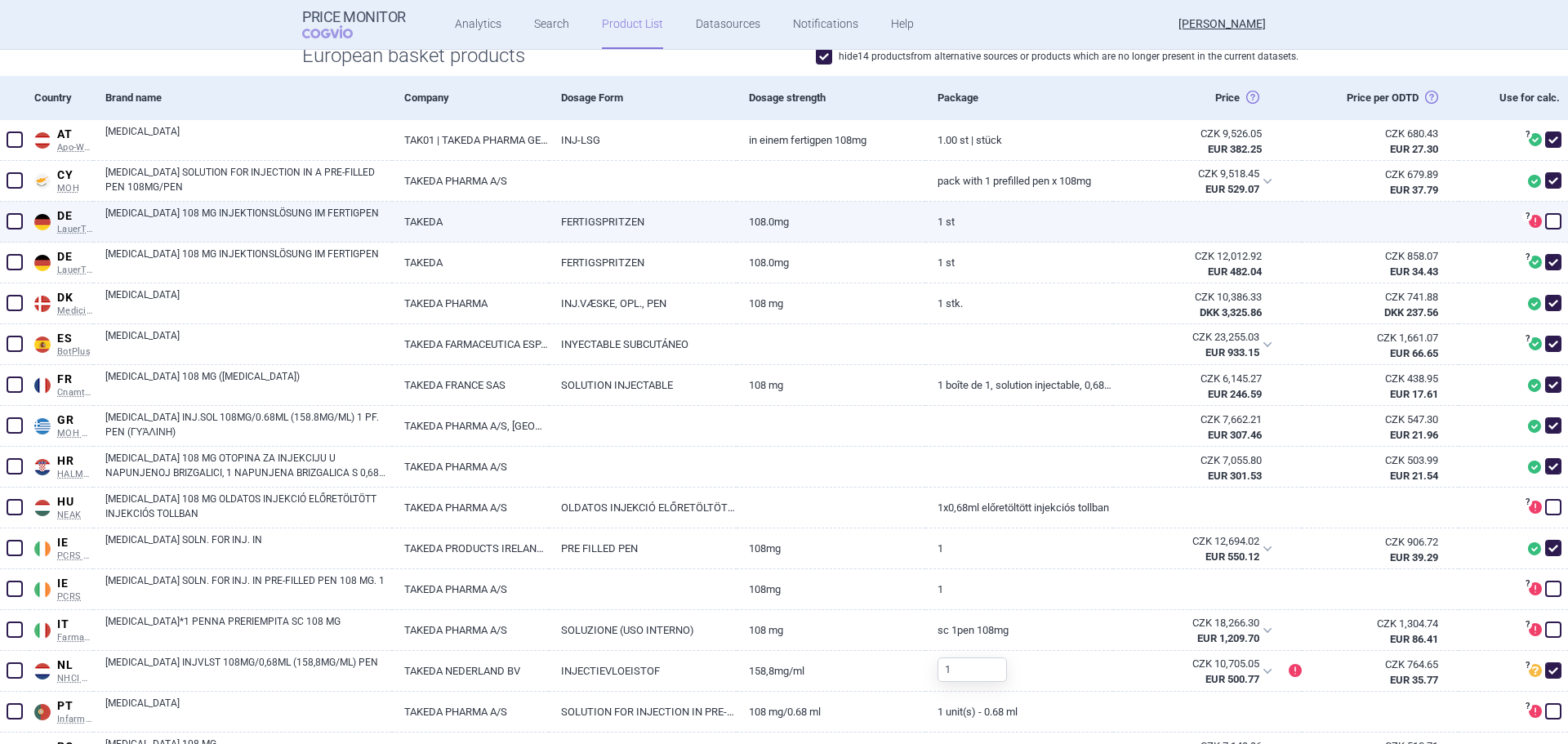
click at [16, 223] on span at bounding box center [14, 221] width 16 height 16
checkbox input "true"
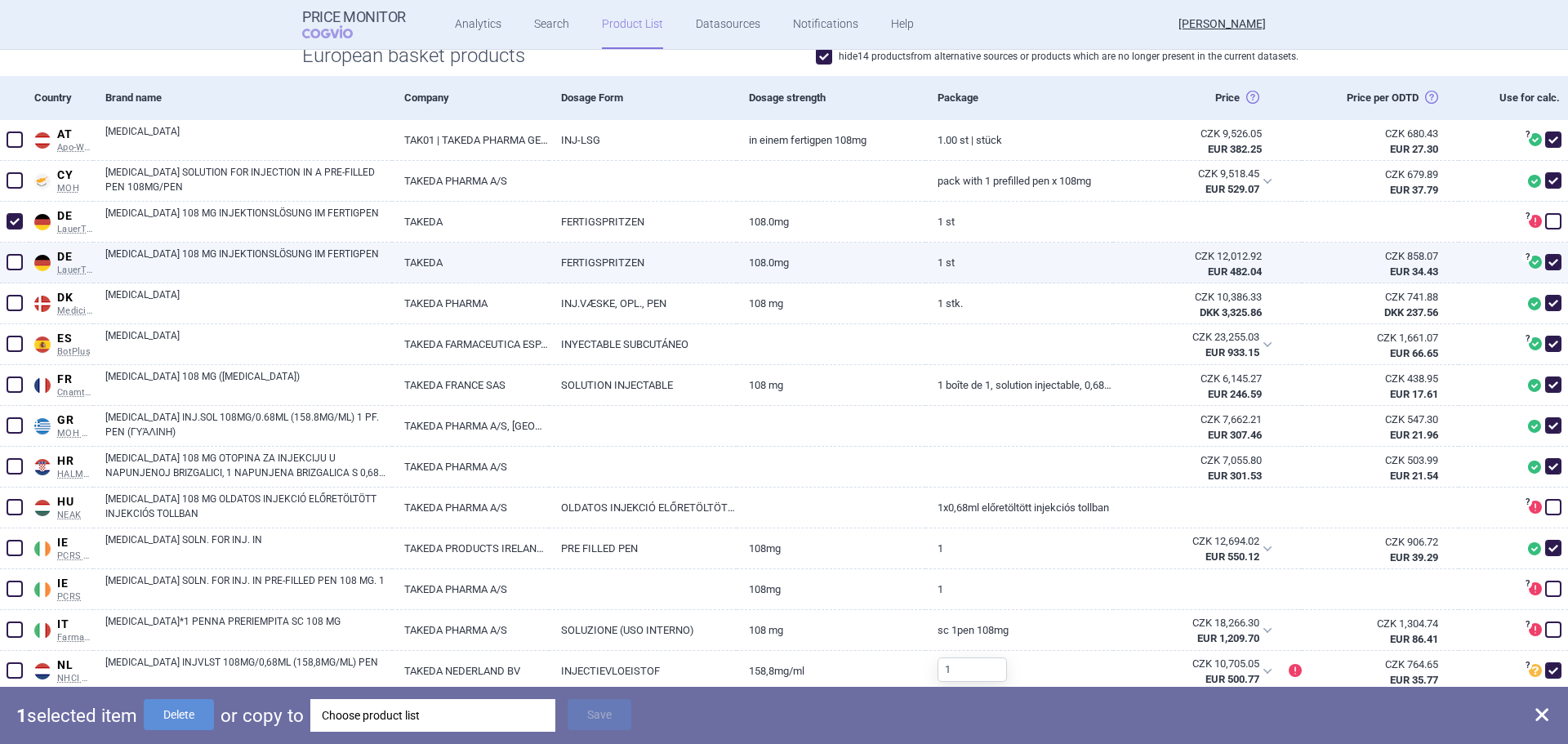
click at [13, 259] on span at bounding box center [14, 261] width 16 height 16
checkbox input "true"
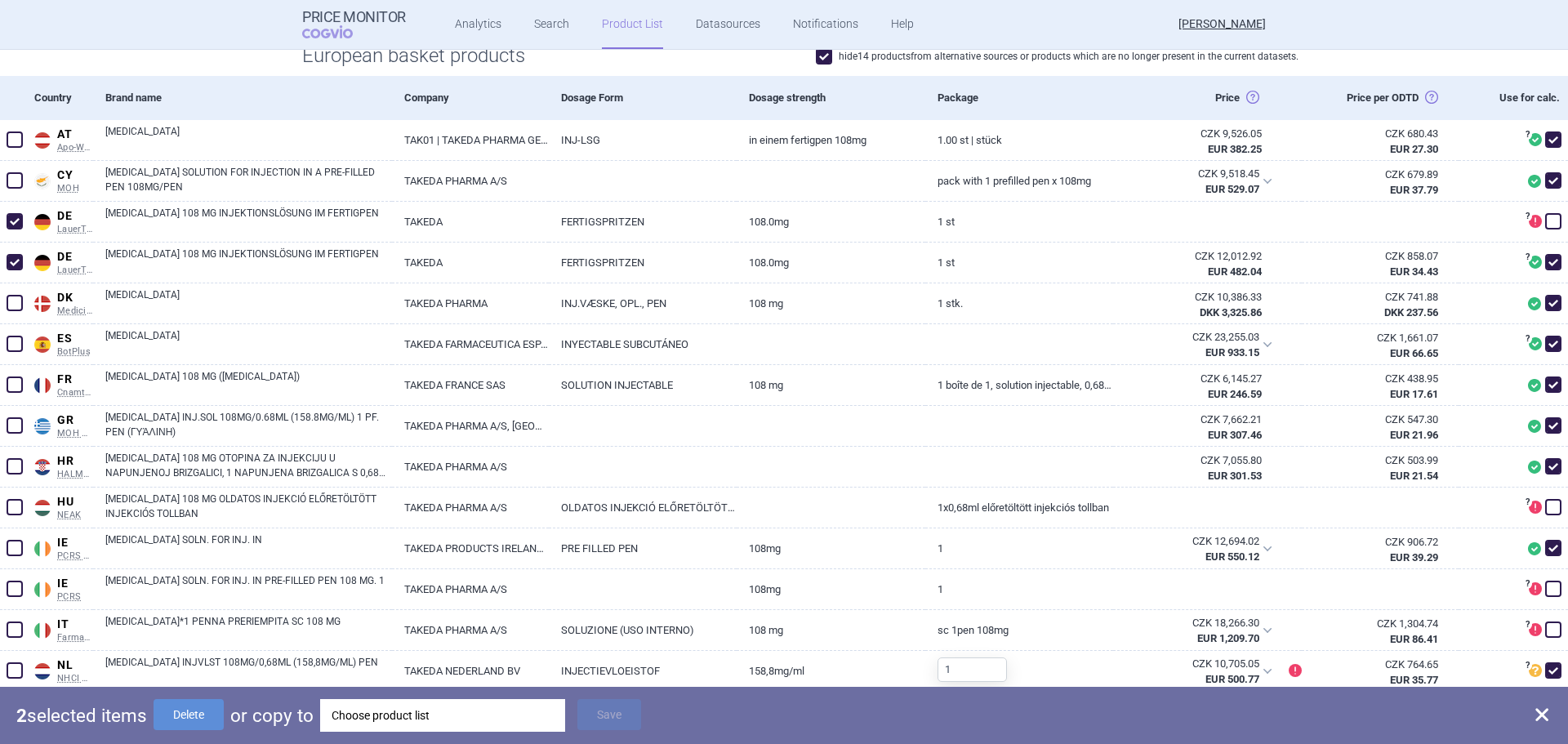
click at [392, 718] on div "Choose product list" at bounding box center [442, 715] width 222 height 33
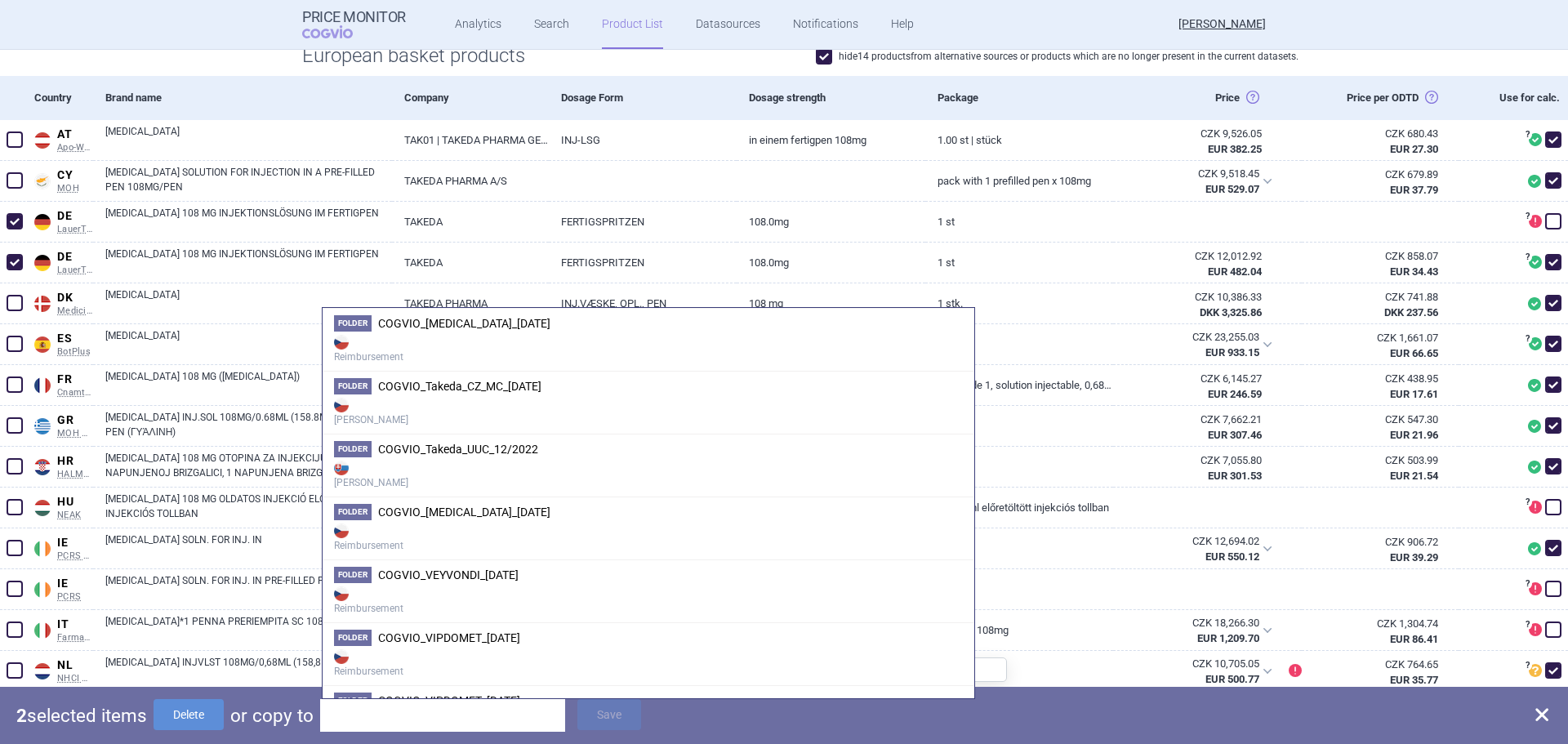
scroll to position [2041, 0]
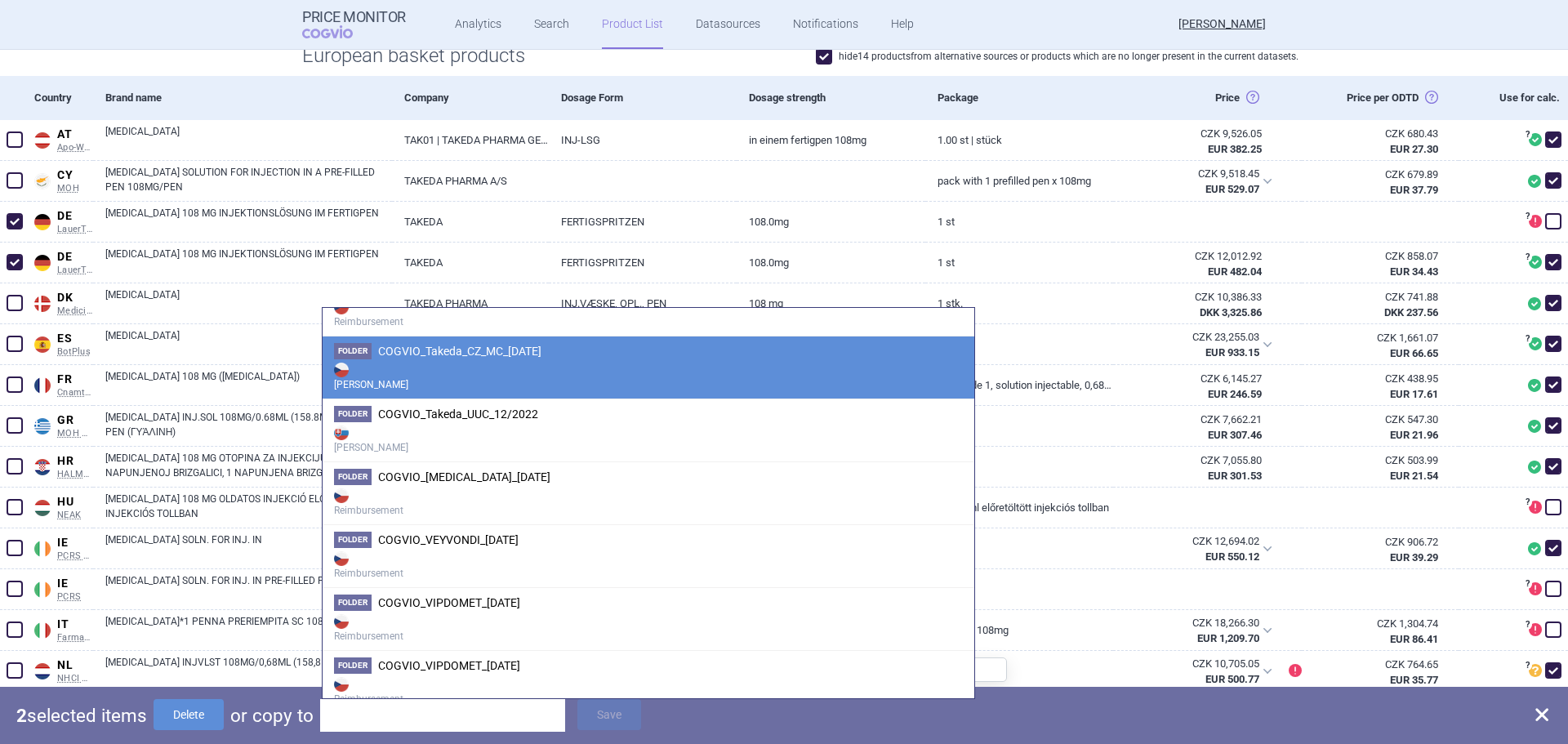
click at [491, 365] on strong "[PERSON_NAME]" at bounding box center [649, 375] width 629 height 33
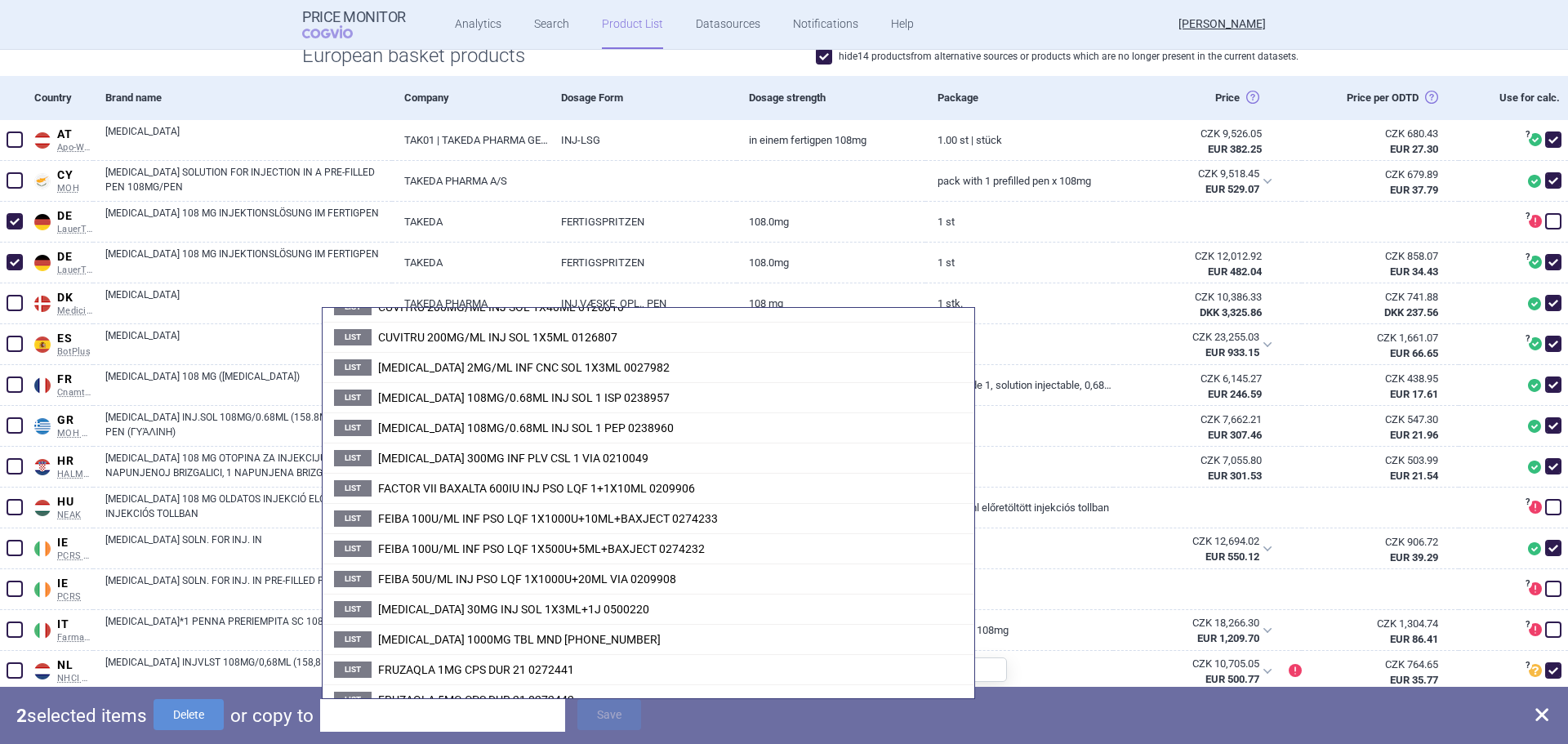
scroll to position [636, 0]
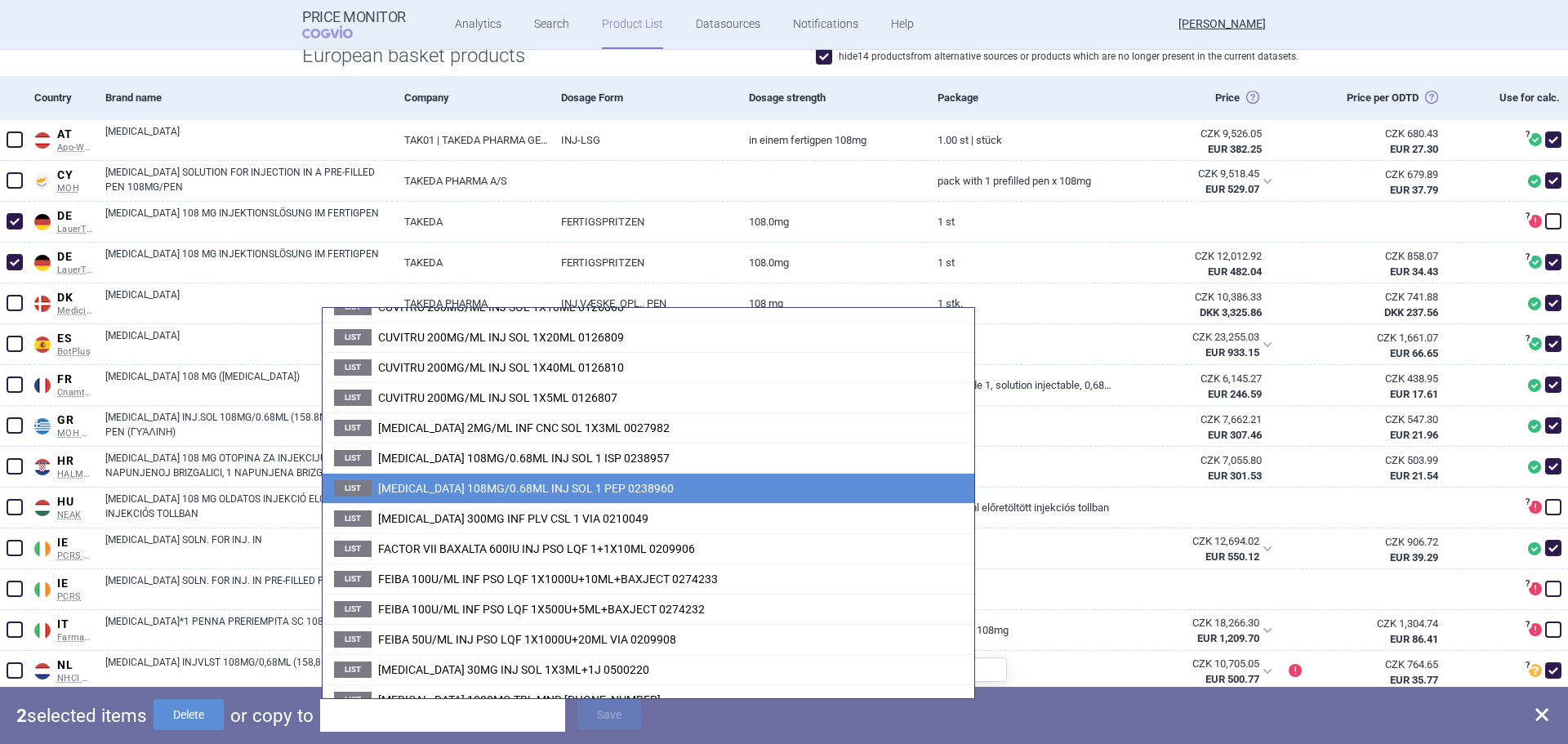
click at [484, 484] on span "[MEDICAL_DATA] 108MG/0.68ML INJ SOL 1 PEP 0238960" at bounding box center [526, 489] width 296 height 13
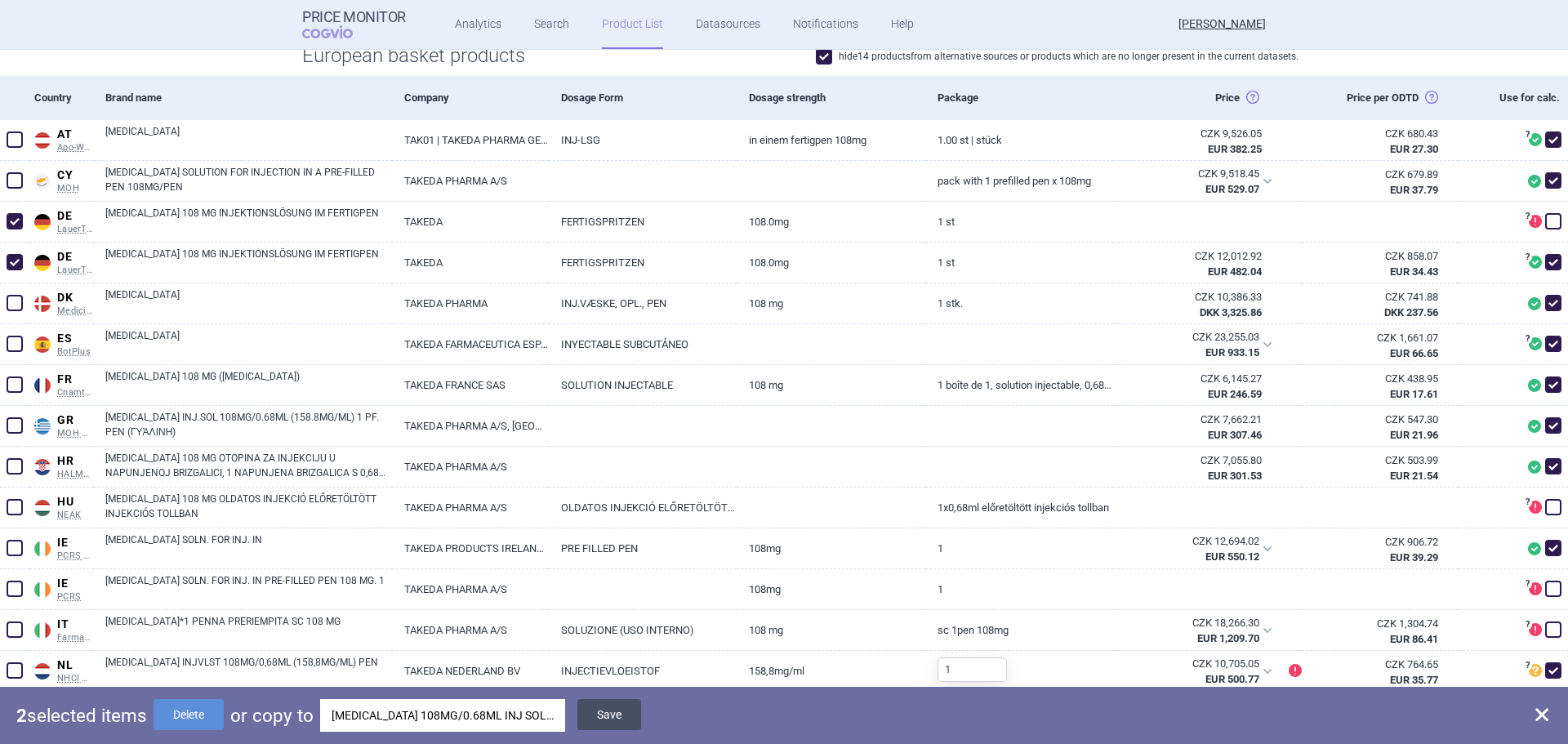
click at [593, 712] on button "Save" at bounding box center [609, 714] width 64 height 31
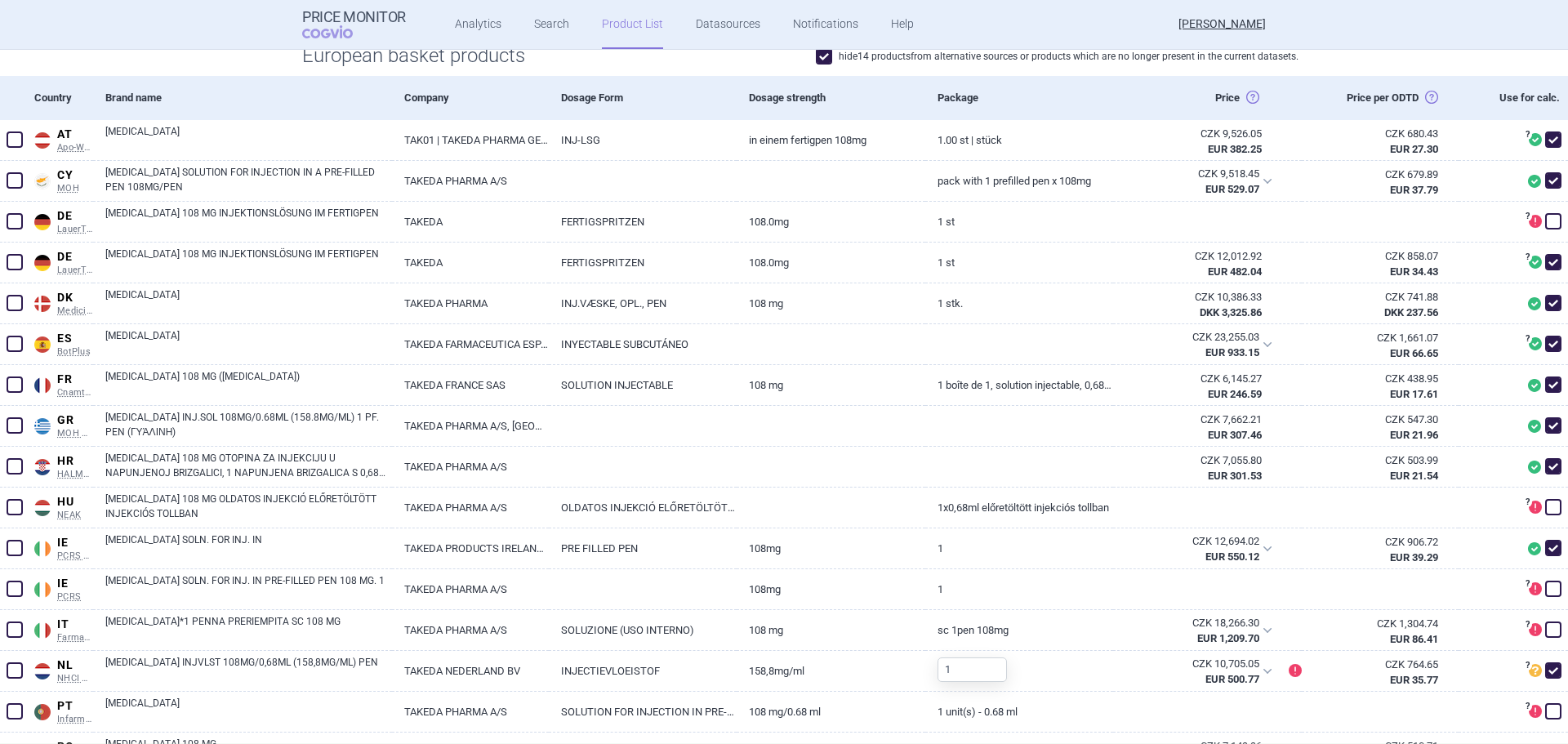
checkbox input "false"
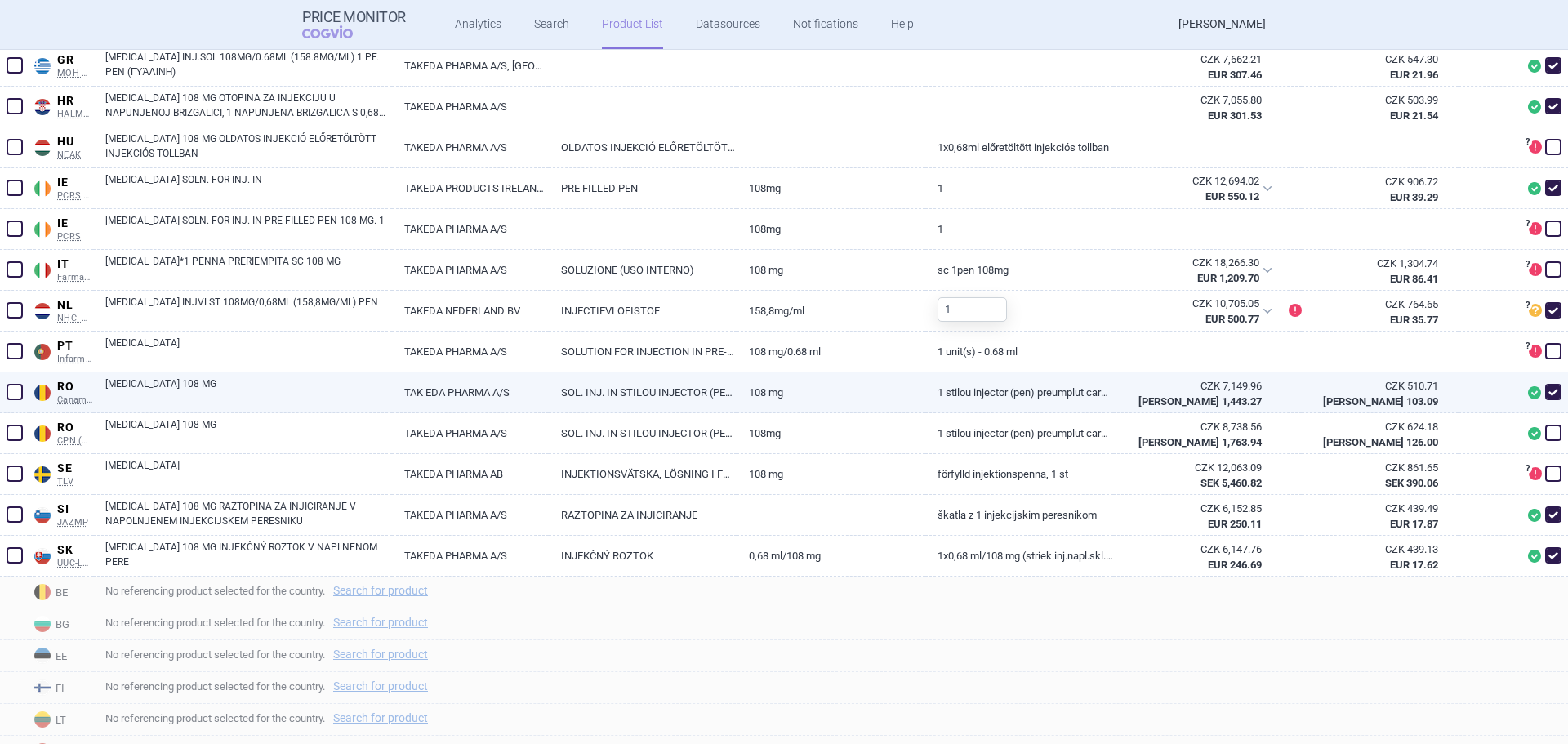
scroll to position [766, 0]
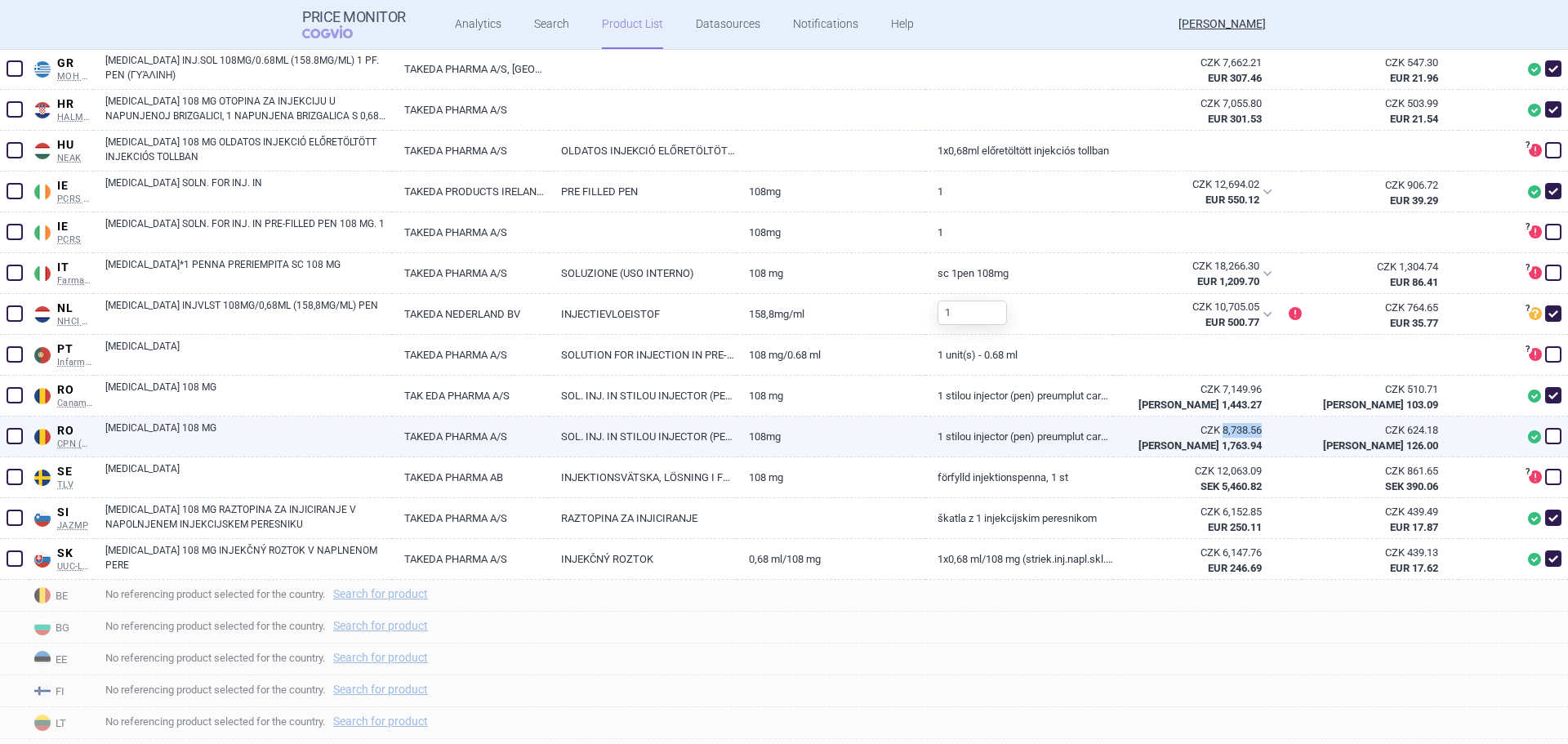
drag, startPoint x: 1259, startPoint y: 429, endPoint x: 1210, endPoint y: 426, distance: 49.1
click at [1210, 426] on div "CZK 8,738.56 [PERSON_NAME] 1,763.94" at bounding box center [1197, 437] width 169 height 42
copy div "8,738.56"
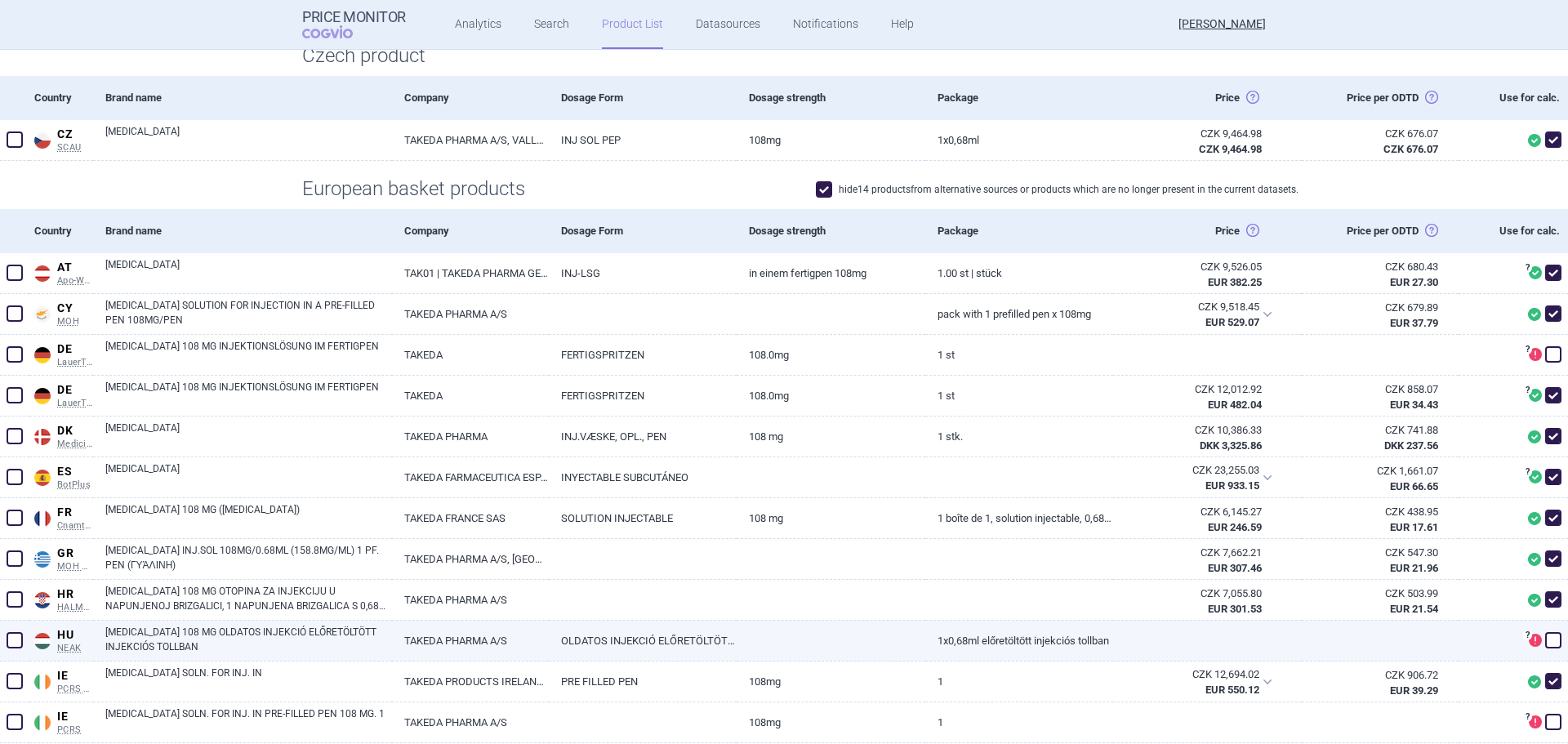
scroll to position [0, 0]
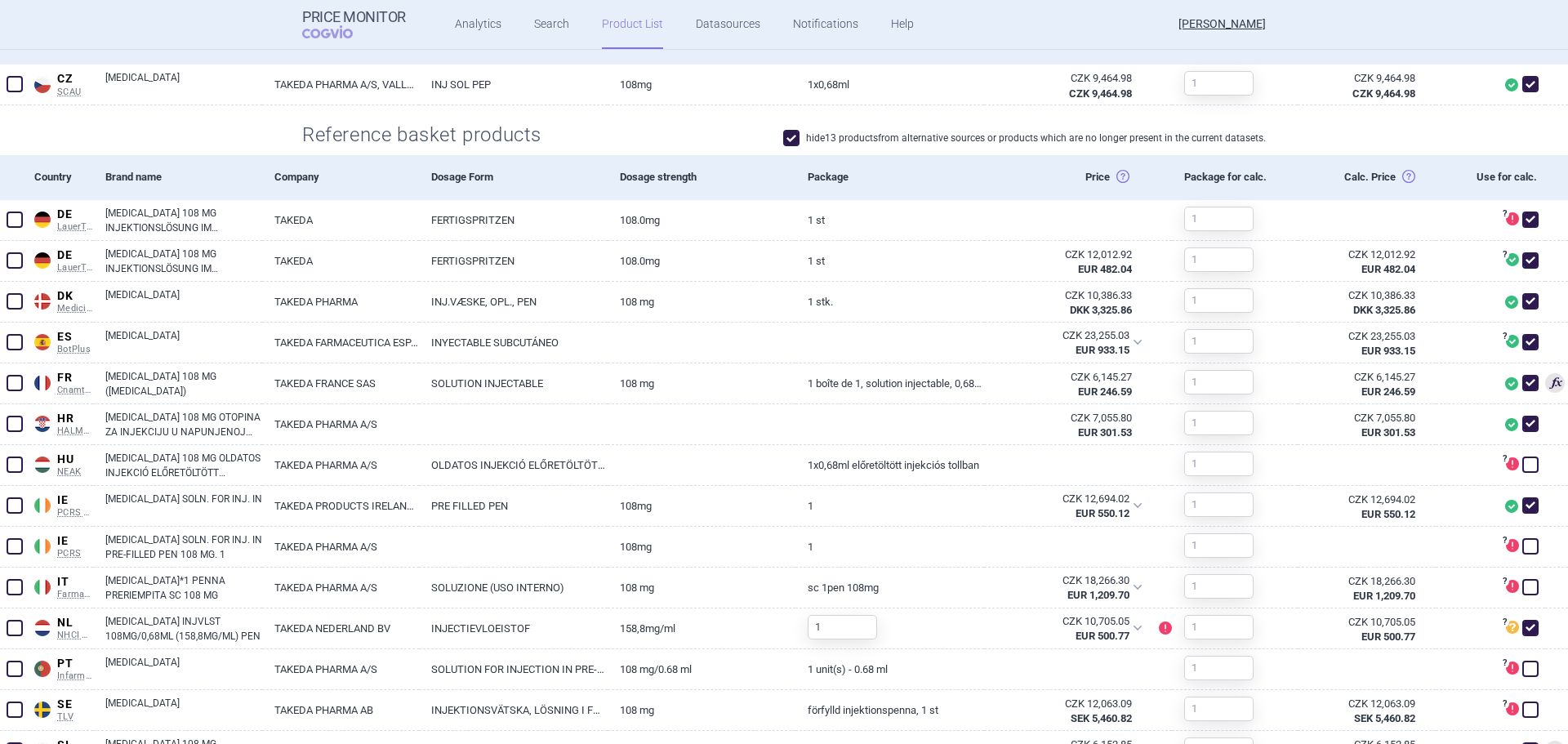
scroll to position [490, 0]
